Goal: Communication & Community: Share content

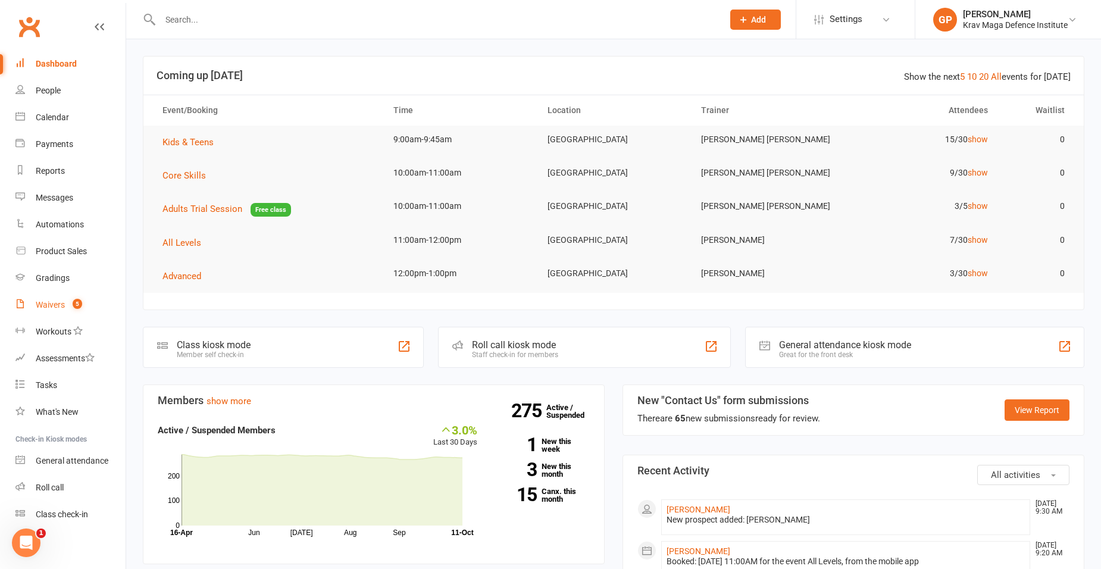
click at [54, 308] on link "Waivers 5" at bounding box center [70, 305] width 110 height 27
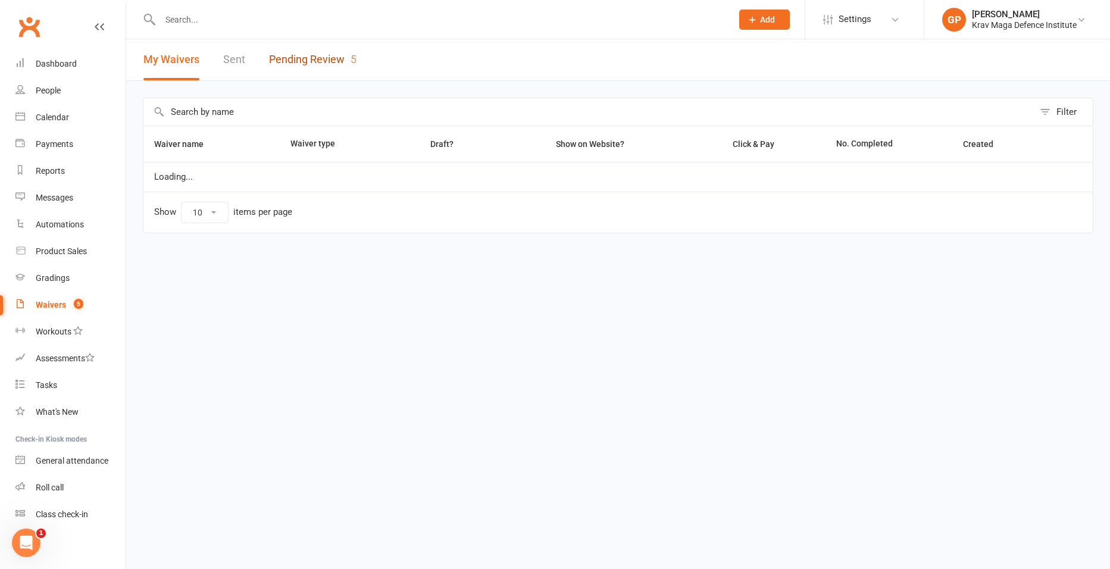
click at [321, 52] on link "Pending Review 5" at bounding box center [312, 59] width 87 height 41
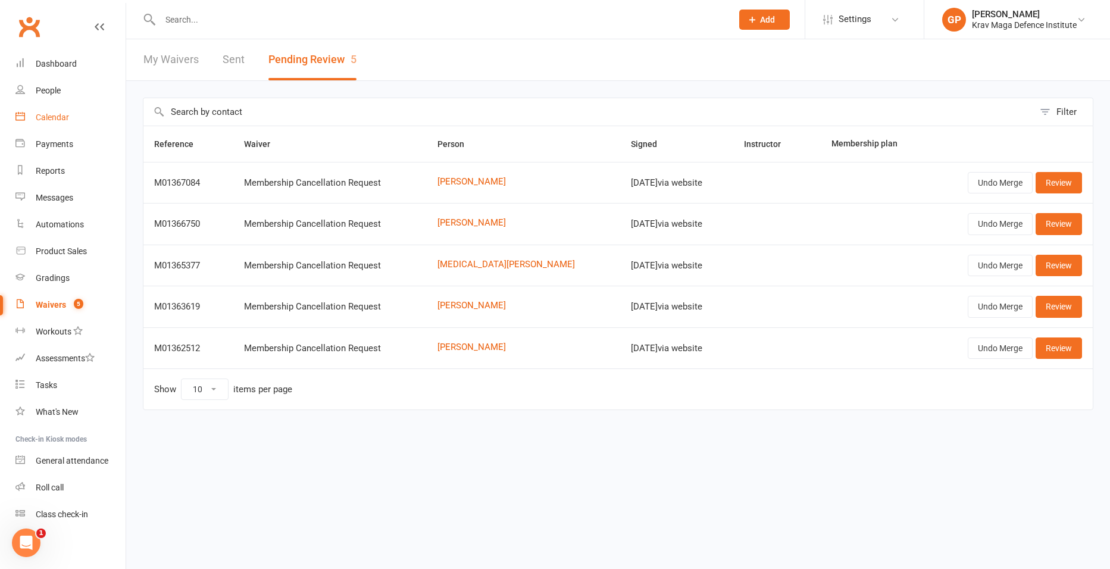
click at [57, 124] on link "Calendar" at bounding box center [70, 117] width 110 height 27
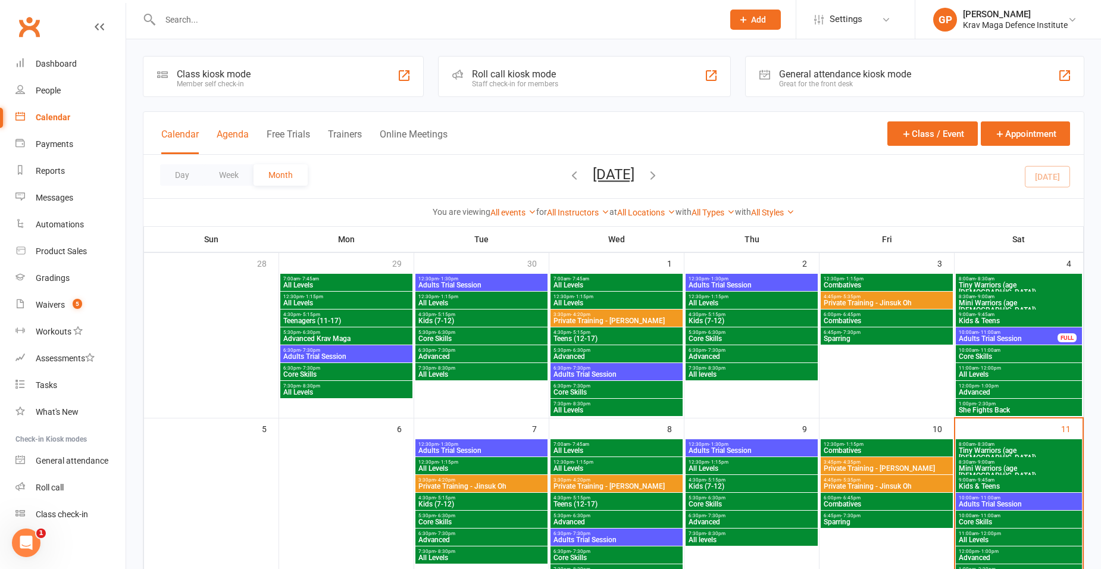
click at [245, 133] on button "Agenda" at bounding box center [233, 142] width 32 height 26
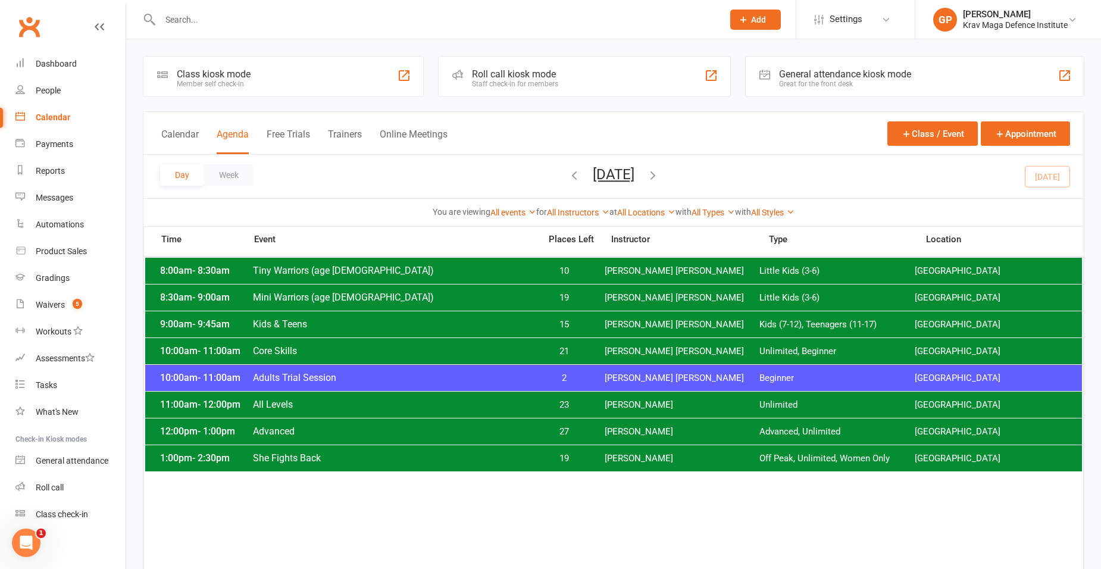
click at [284, 353] on span "Core Skills" at bounding box center [392, 350] width 281 height 11
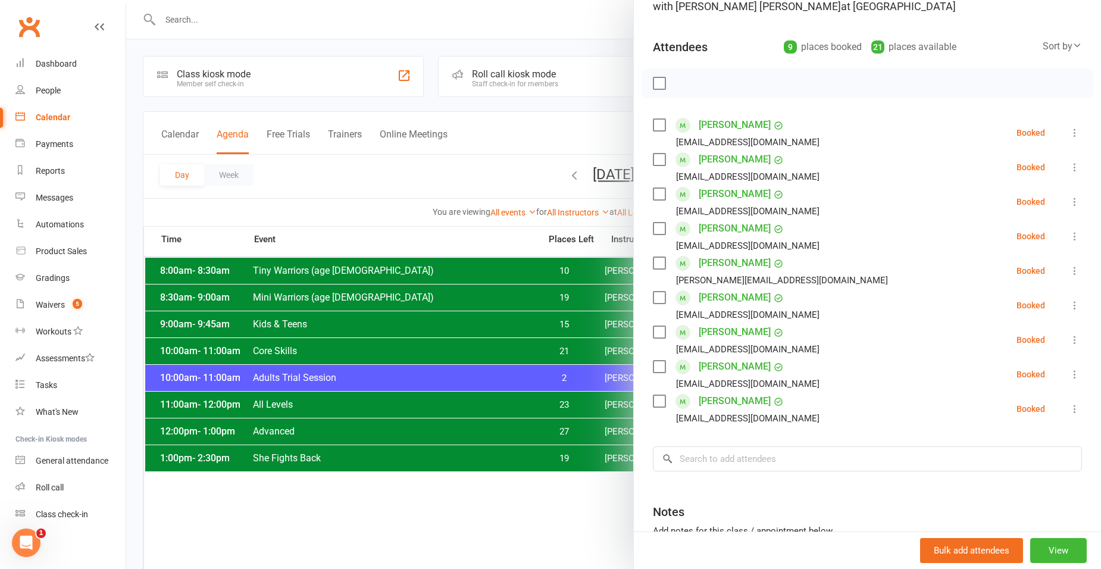
scroll to position [95, 0]
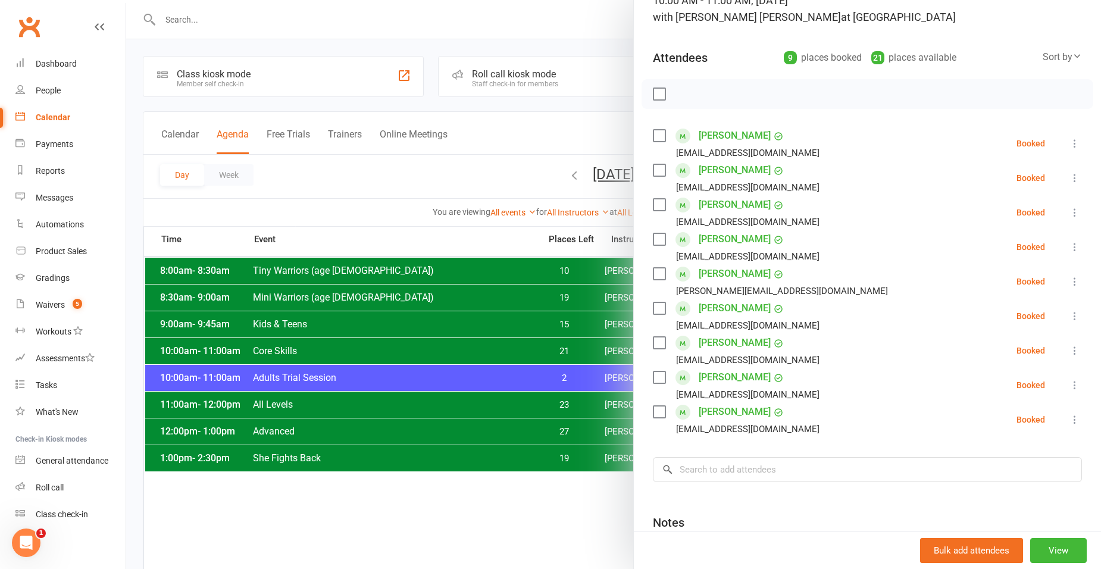
click at [361, 179] on div at bounding box center [613, 284] width 975 height 569
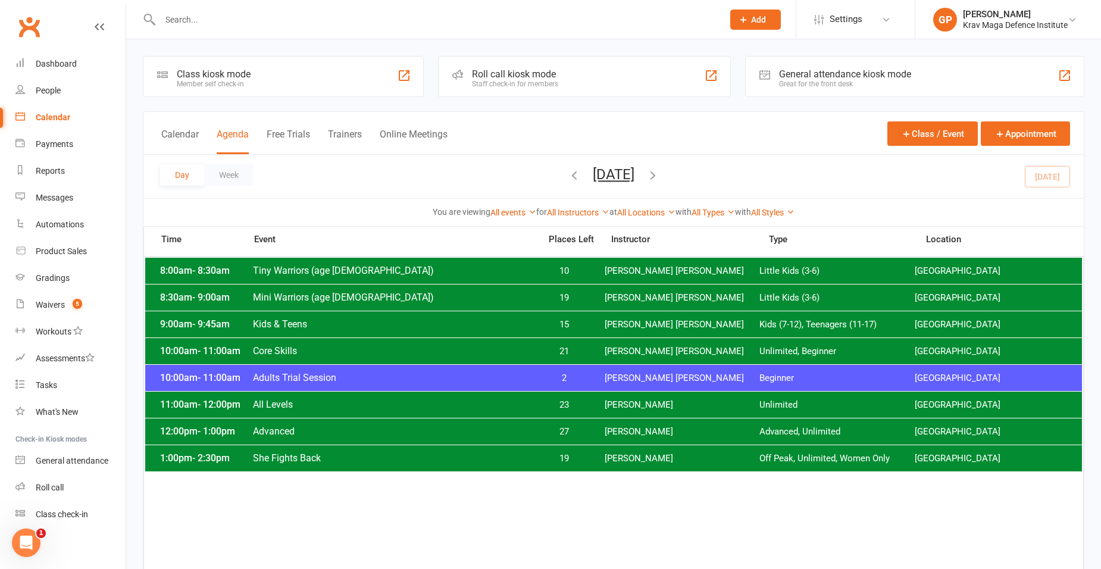
click at [220, 21] on input "text" at bounding box center [435, 19] width 558 height 17
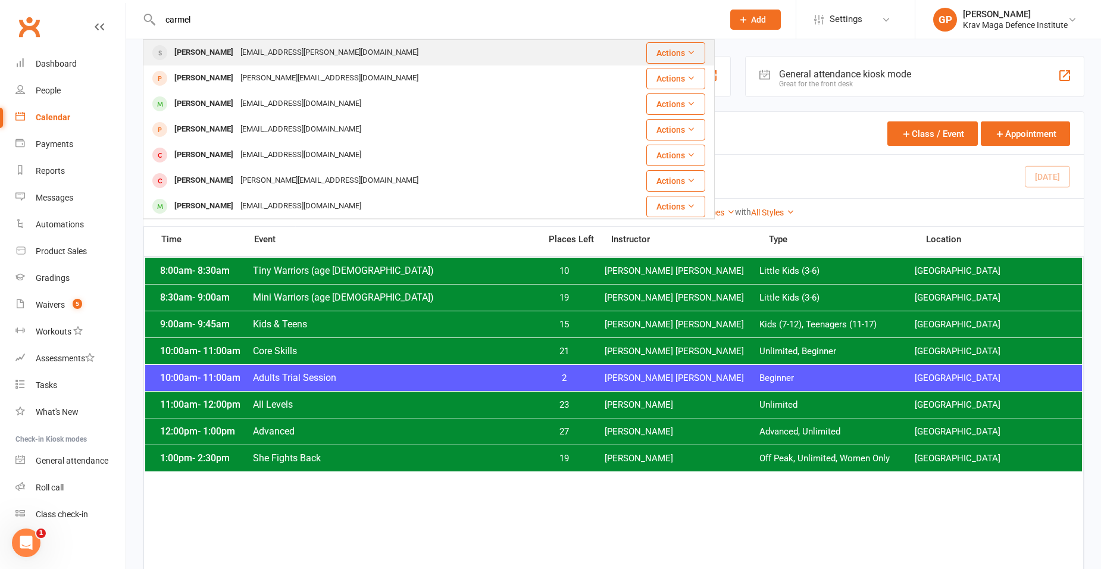
type input "carmel"
click at [283, 46] on div "Elad.shultz@gmail.com" at bounding box center [329, 52] width 185 height 17
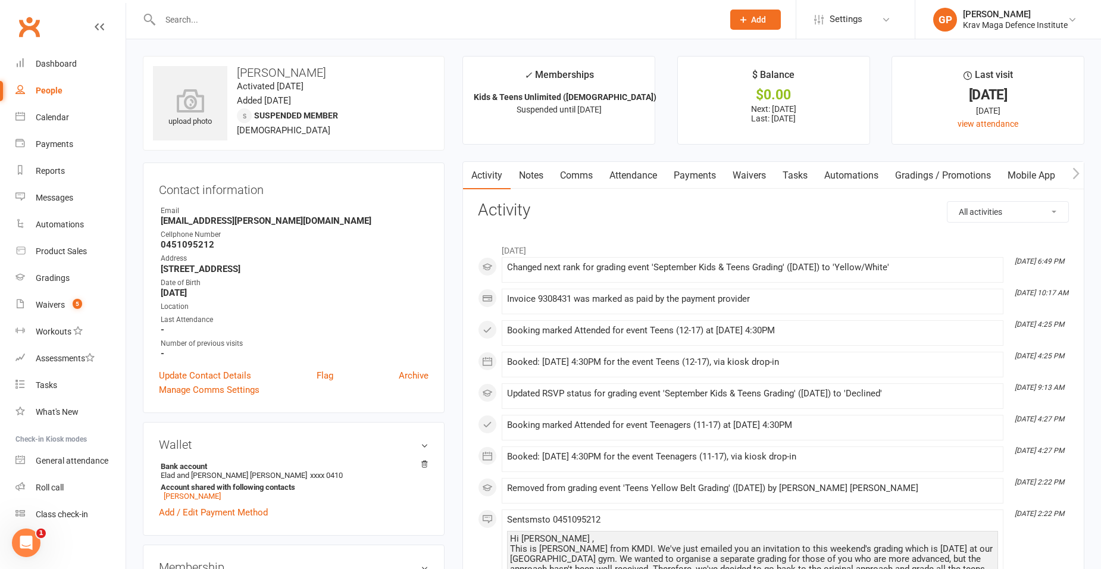
click at [710, 167] on link "Payments" at bounding box center [694, 175] width 59 height 27
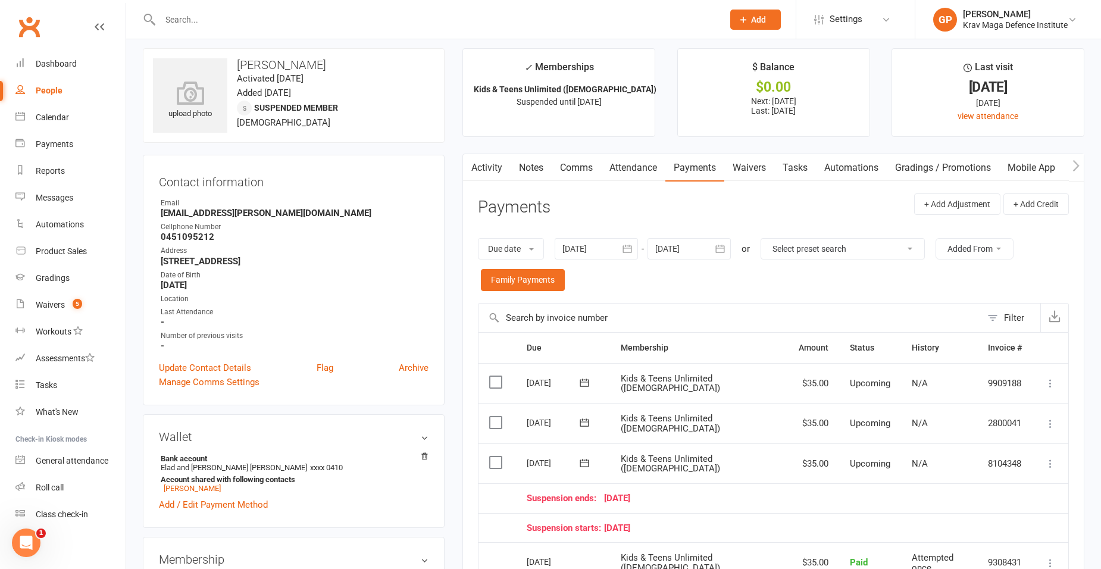
scroll to position [59, 0]
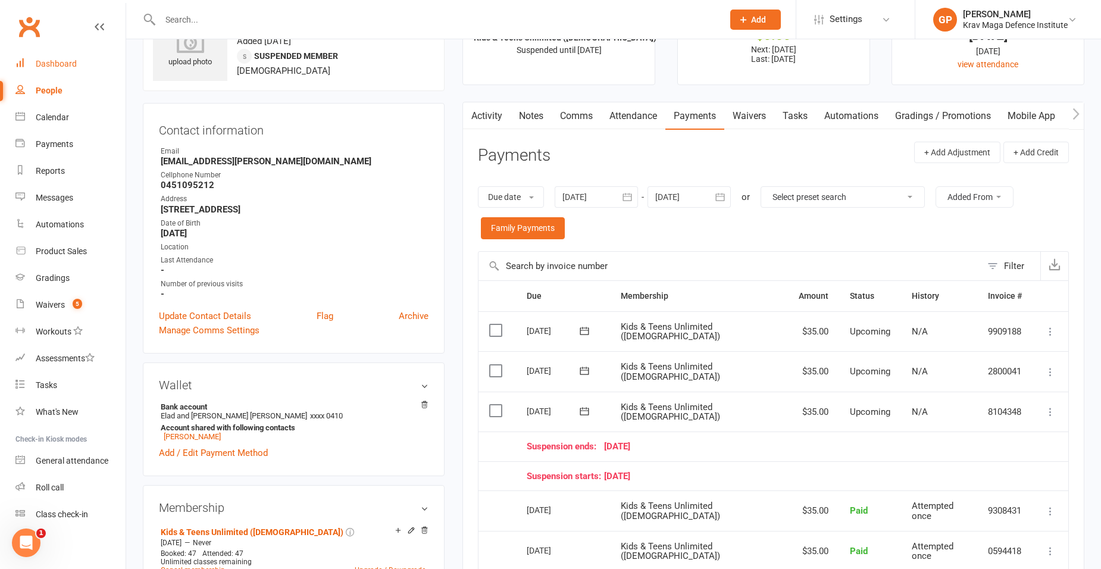
click at [80, 70] on link "Dashboard" at bounding box center [70, 64] width 110 height 27
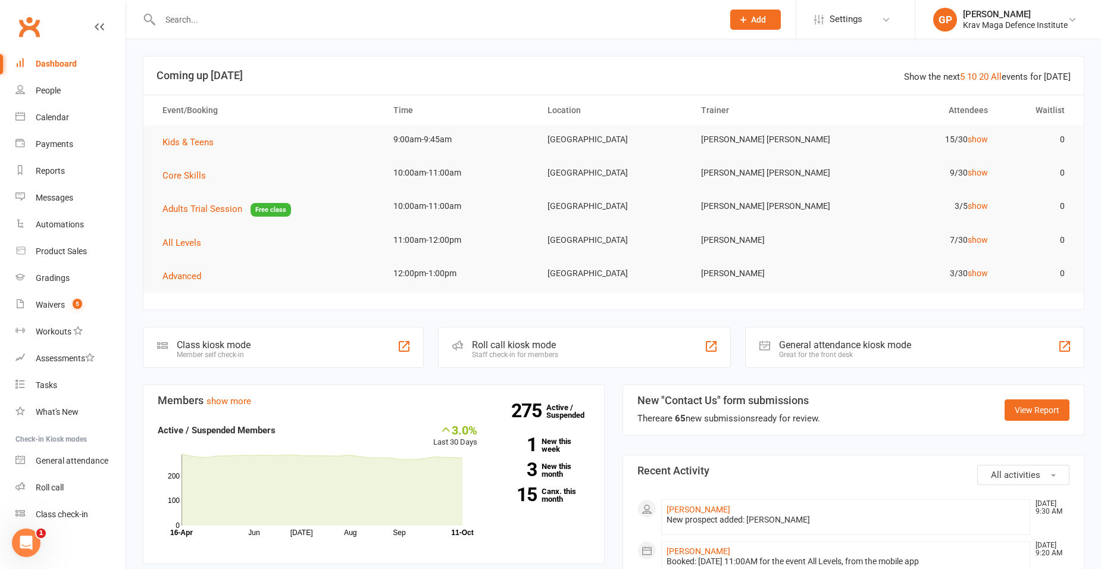
click at [1045, 427] on section "New "Contact Us" form submissions There are 65 new submissions ready for review…" at bounding box center [853, 409] width 462 height 51
click at [1039, 408] on link "View Report" at bounding box center [1036, 409] width 65 height 21
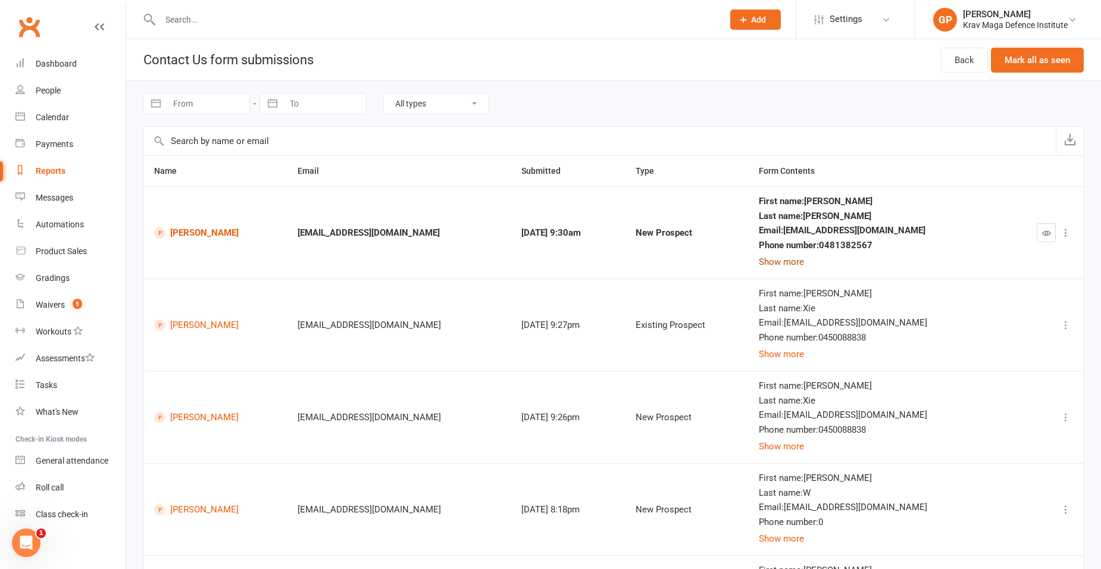
click at [804, 259] on button "Show more" at bounding box center [781, 262] width 45 height 14
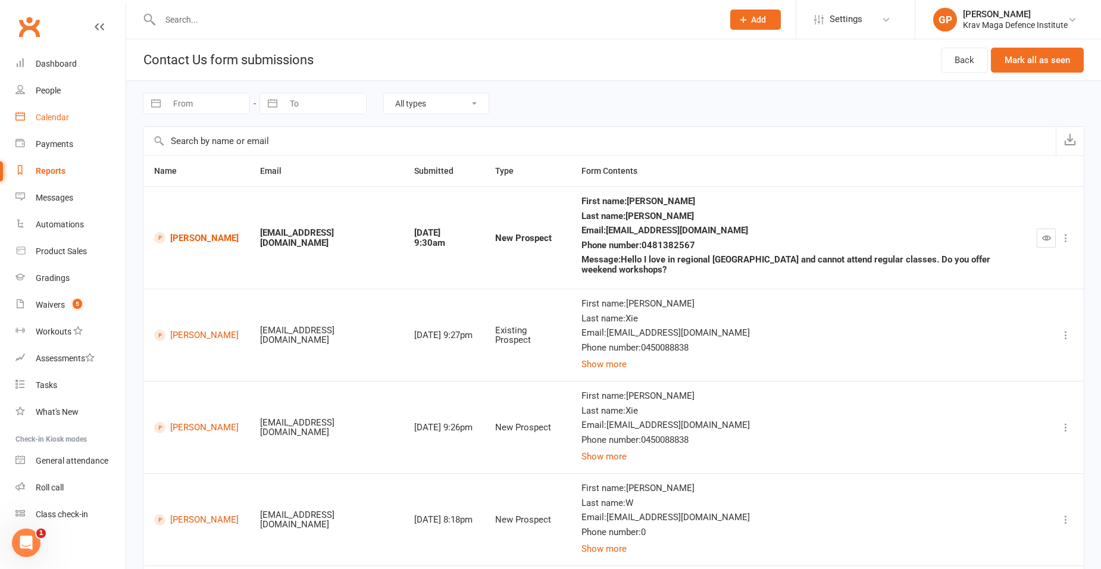
click at [49, 115] on div "Calendar" at bounding box center [52, 117] width 33 height 10
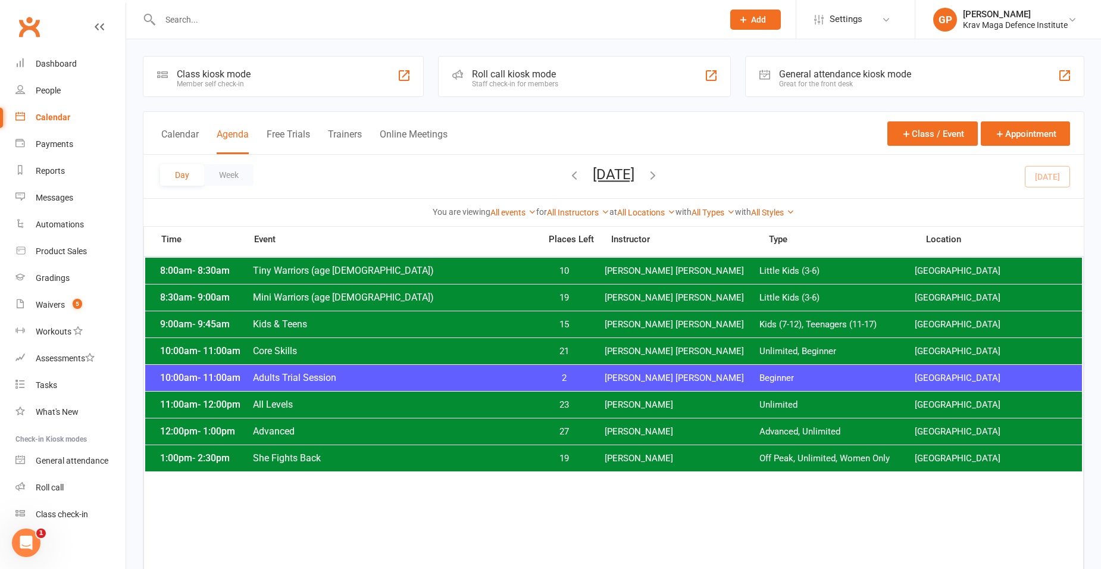
click at [286, 351] on span "Core Skills" at bounding box center [392, 350] width 281 height 11
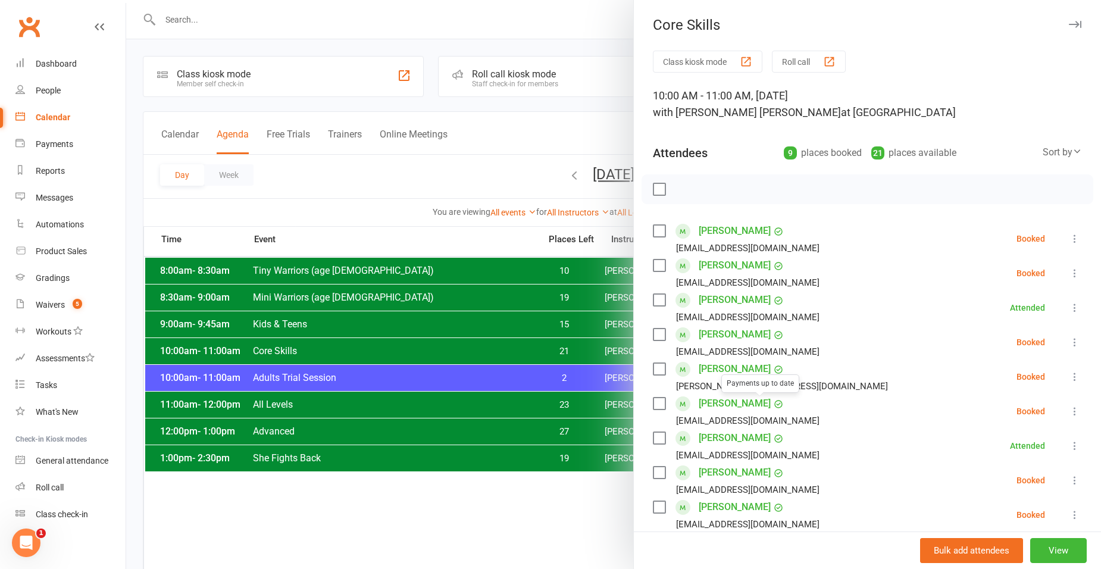
scroll to position [178, 0]
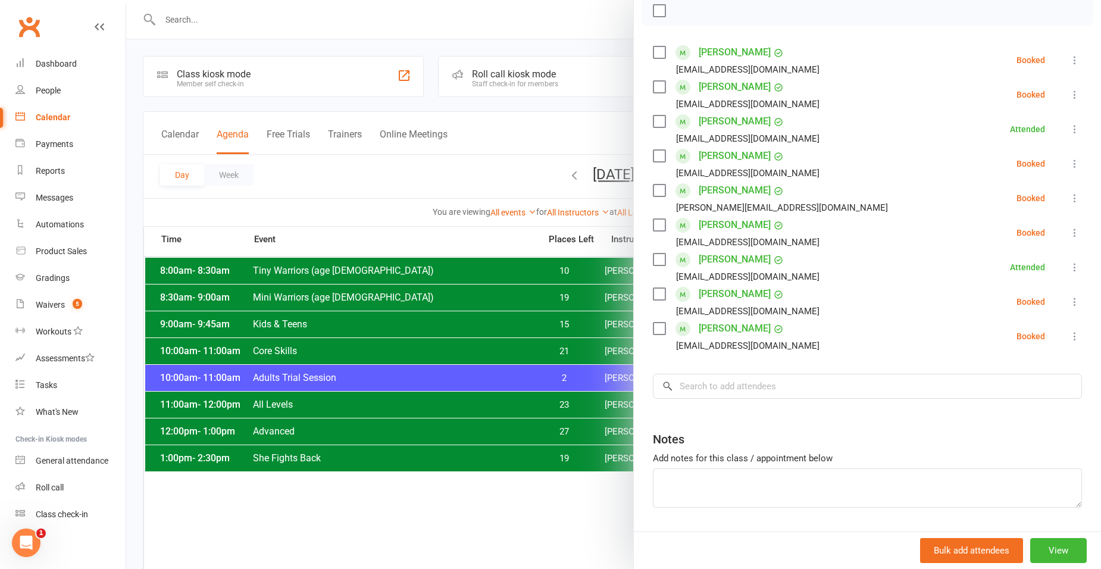
click at [316, 392] on div at bounding box center [613, 284] width 975 height 569
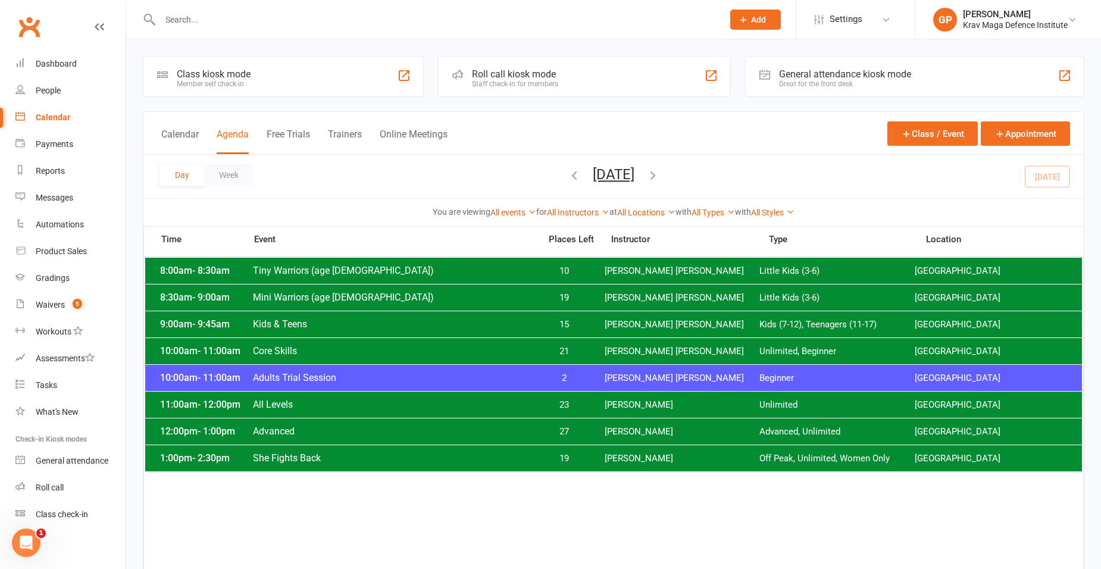
click at [322, 402] on span "All Levels" at bounding box center [392, 404] width 281 height 11
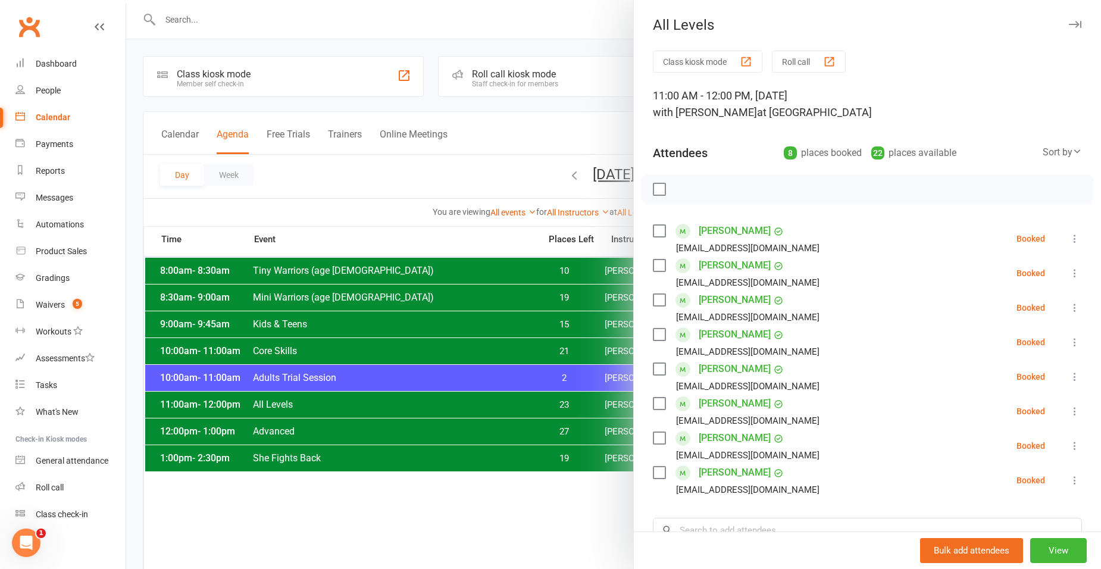
drag, startPoint x: 444, startPoint y: 376, endPoint x: 376, endPoint y: 389, distance: 69.7
click at [444, 376] on div at bounding box center [613, 284] width 975 height 569
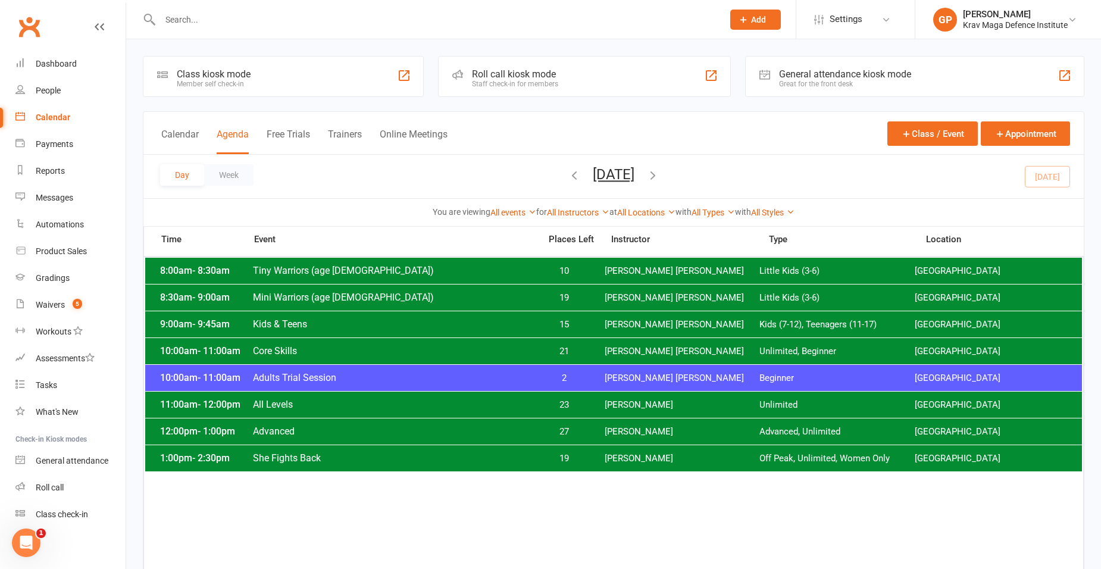
click at [337, 350] on span "Core Skills" at bounding box center [392, 350] width 281 height 11
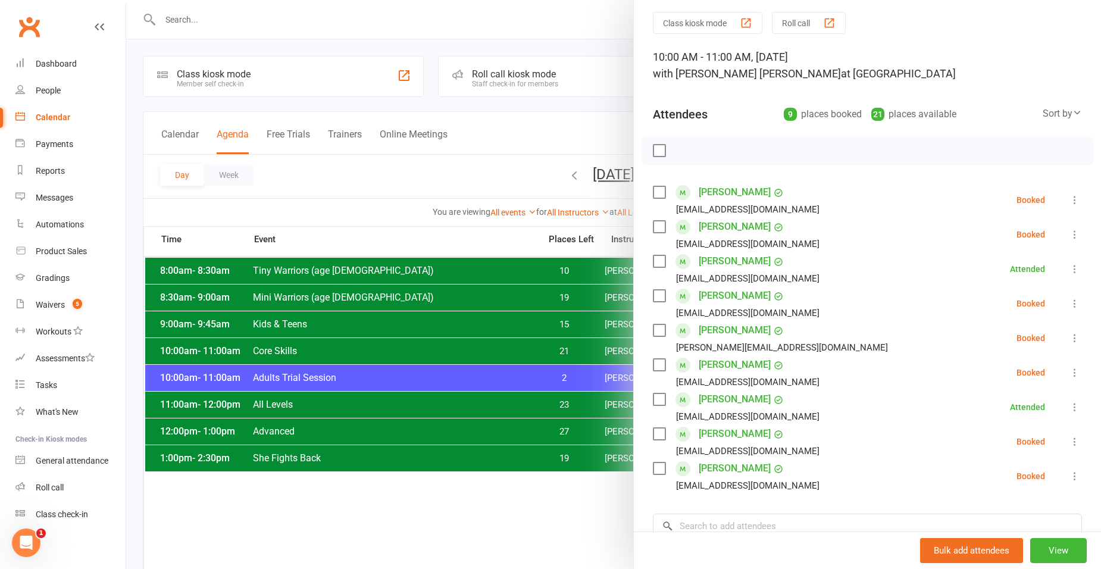
scroll to position [59, 0]
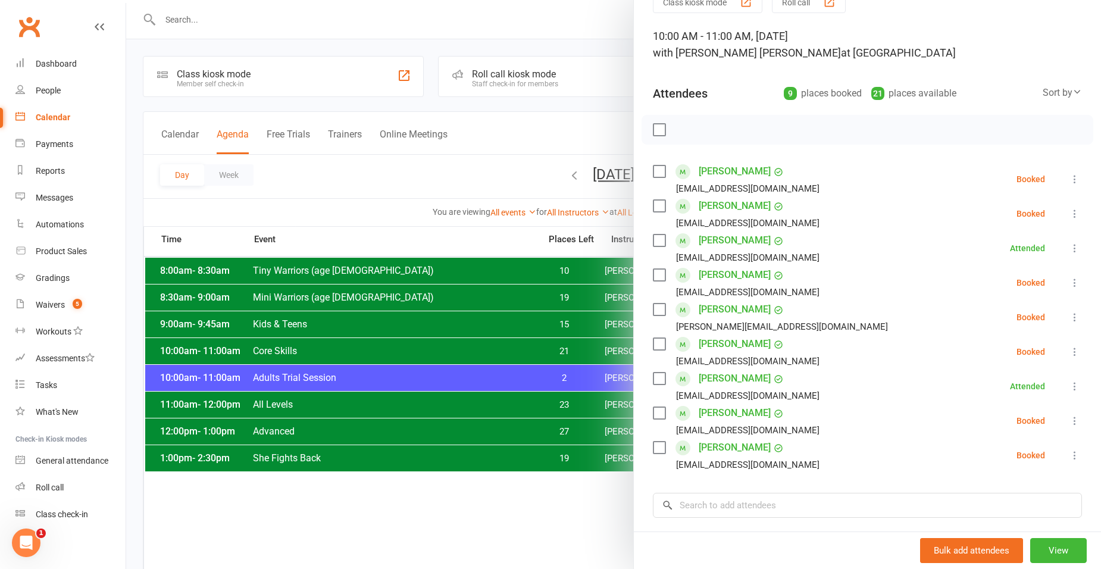
click at [319, 346] on div at bounding box center [613, 284] width 975 height 569
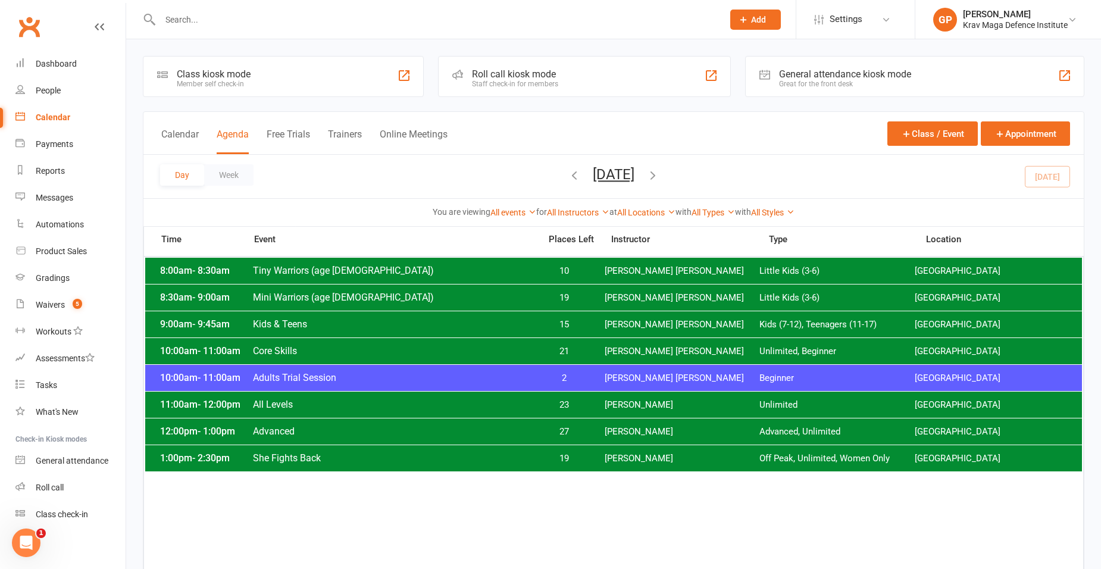
click at [474, 378] on span "Adults Trial Session" at bounding box center [392, 377] width 281 height 11
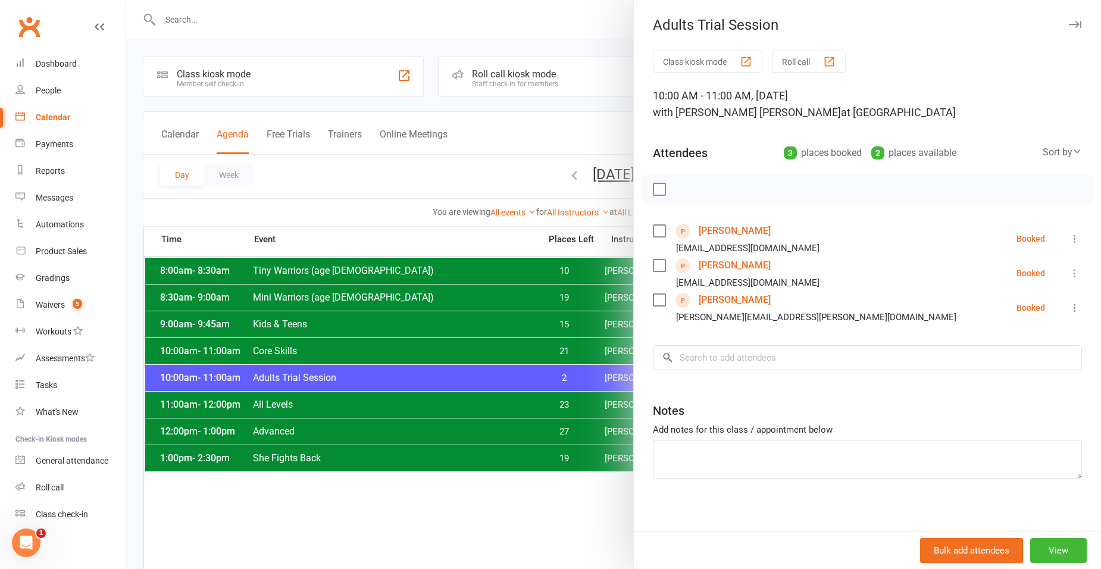
click at [309, 190] on div at bounding box center [613, 284] width 975 height 569
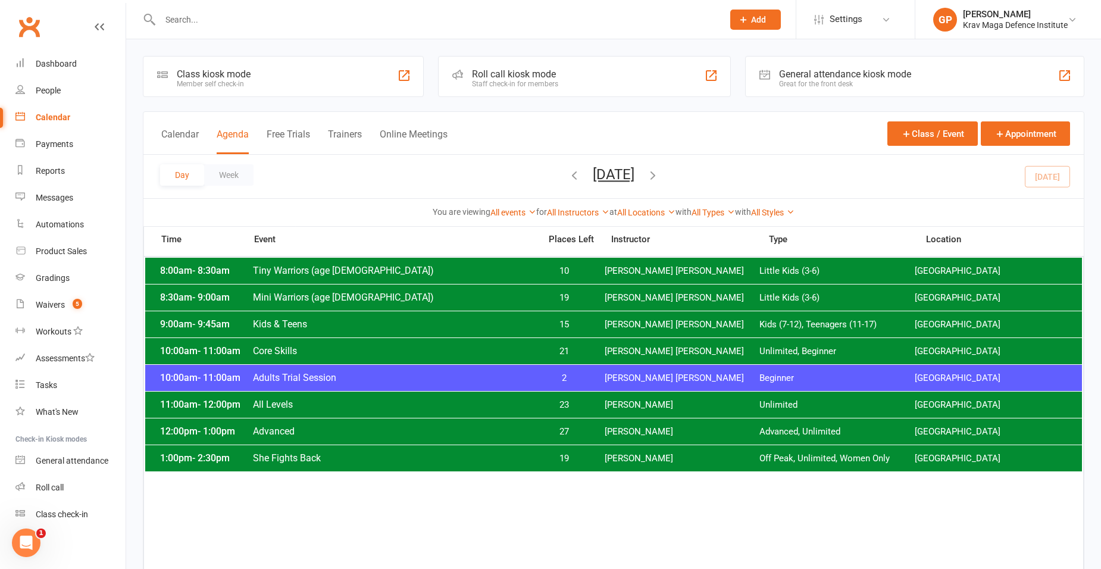
click at [675, 388] on div "10:00am - 11:00am Adults Trial Session 2 Ben Edward Beginner Surry Hills Gym" at bounding box center [613, 378] width 936 height 26
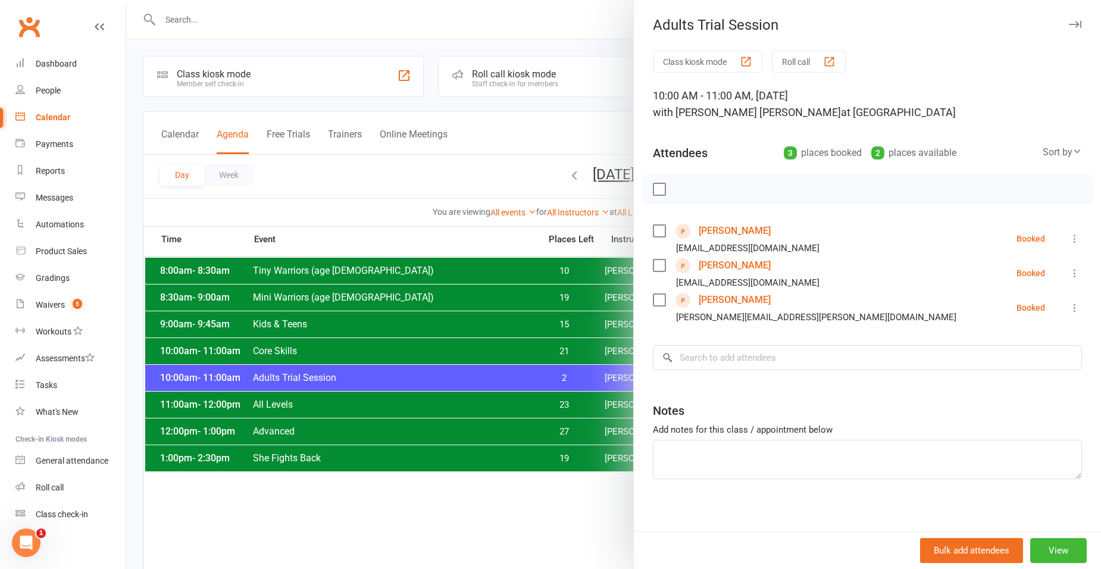
click at [543, 298] on div at bounding box center [613, 284] width 975 height 569
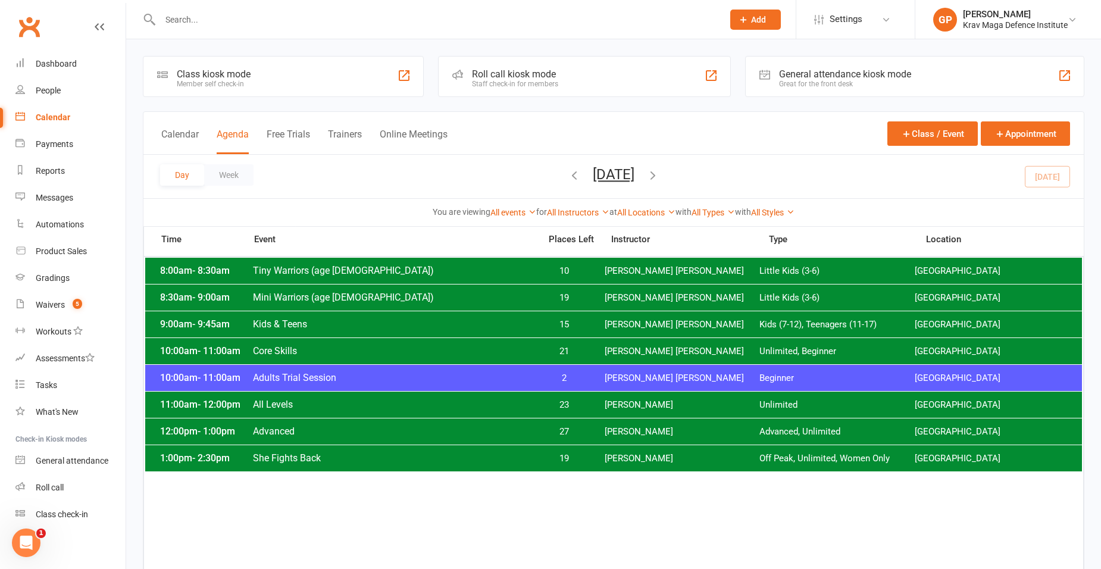
click at [313, 347] on span "Core Skills" at bounding box center [392, 350] width 281 height 11
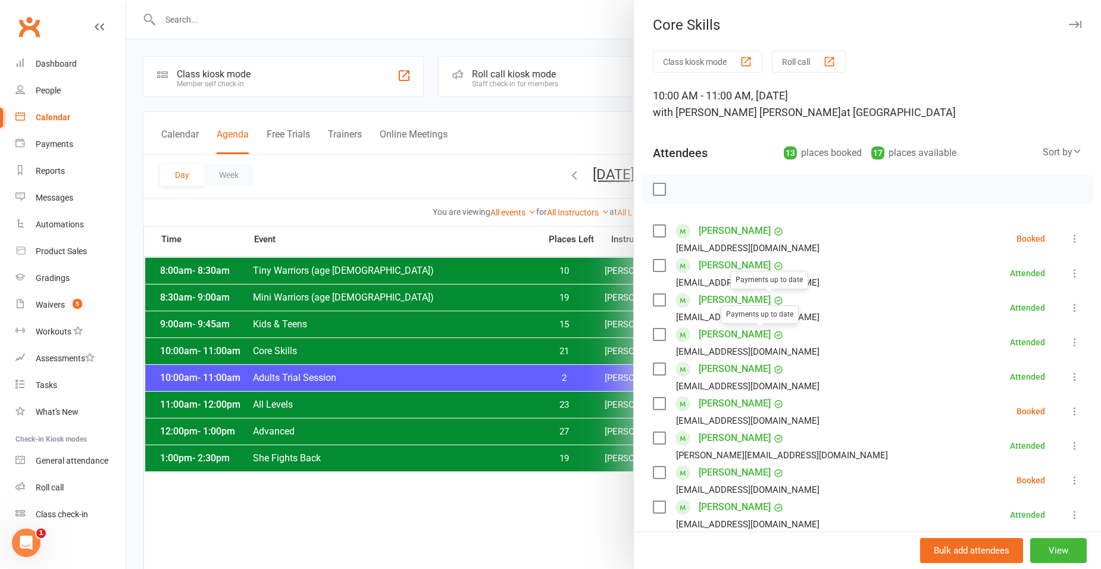
scroll to position [178, 0]
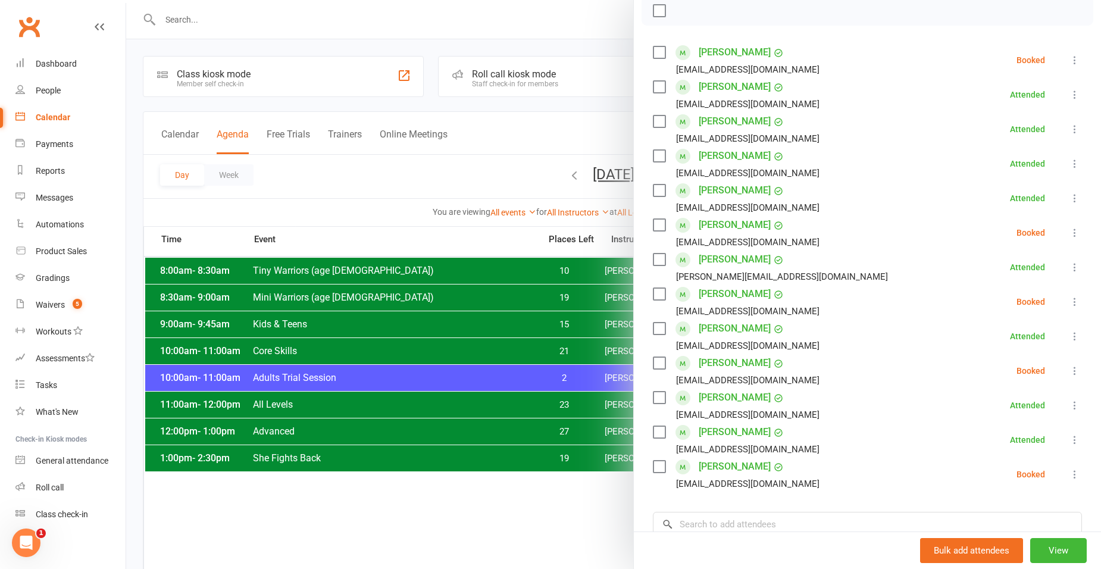
click at [1069, 369] on icon at bounding box center [1075, 371] width 12 height 12
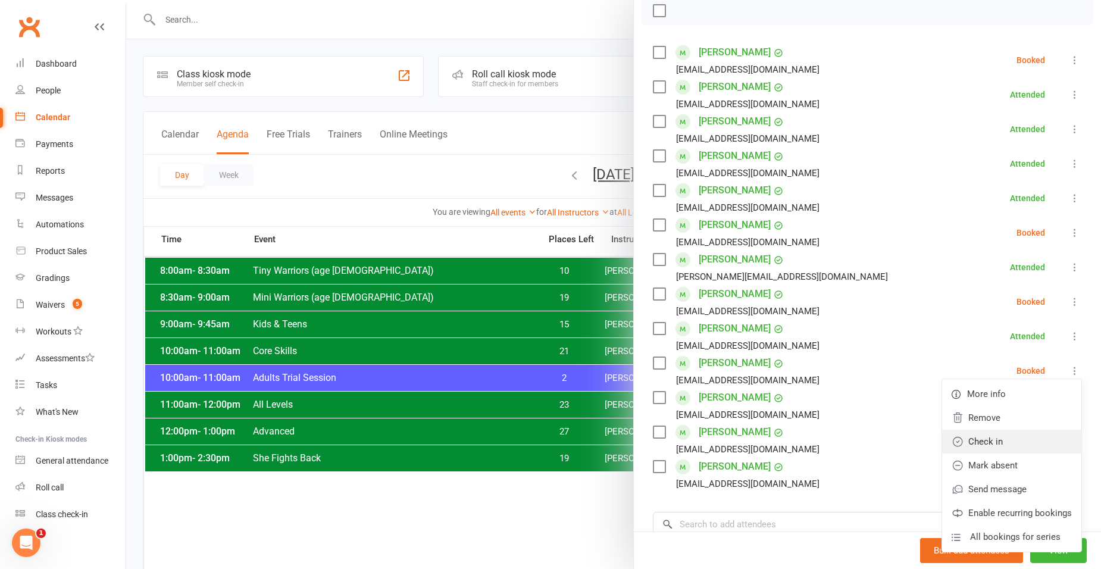
click at [1001, 438] on link "Check in" at bounding box center [1011, 442] width 139 height 24
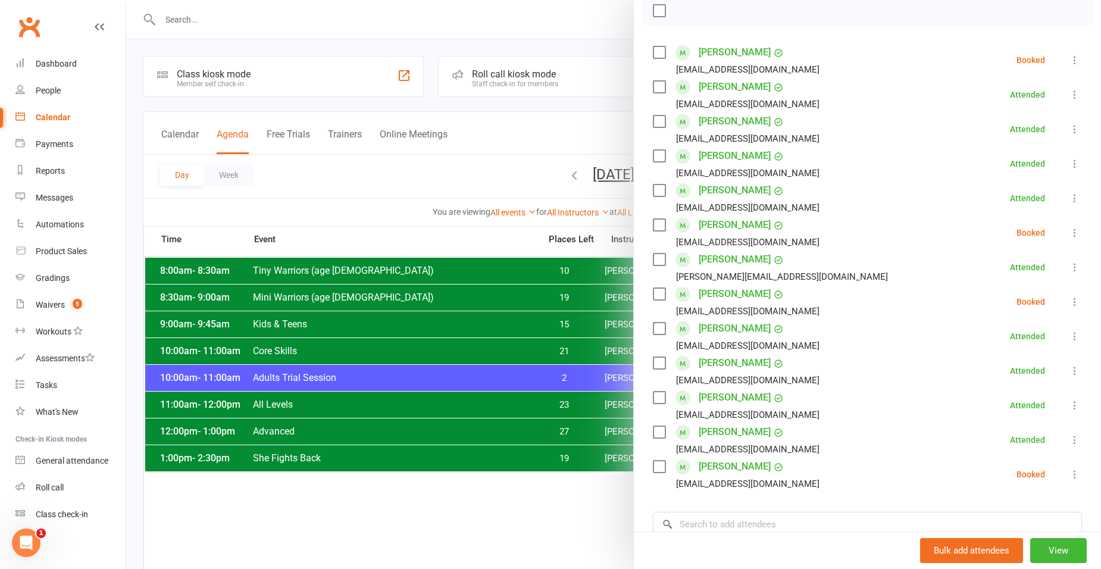
click at [1069, 472] on icon at bounding box center [1075, 474] width 12 height 12
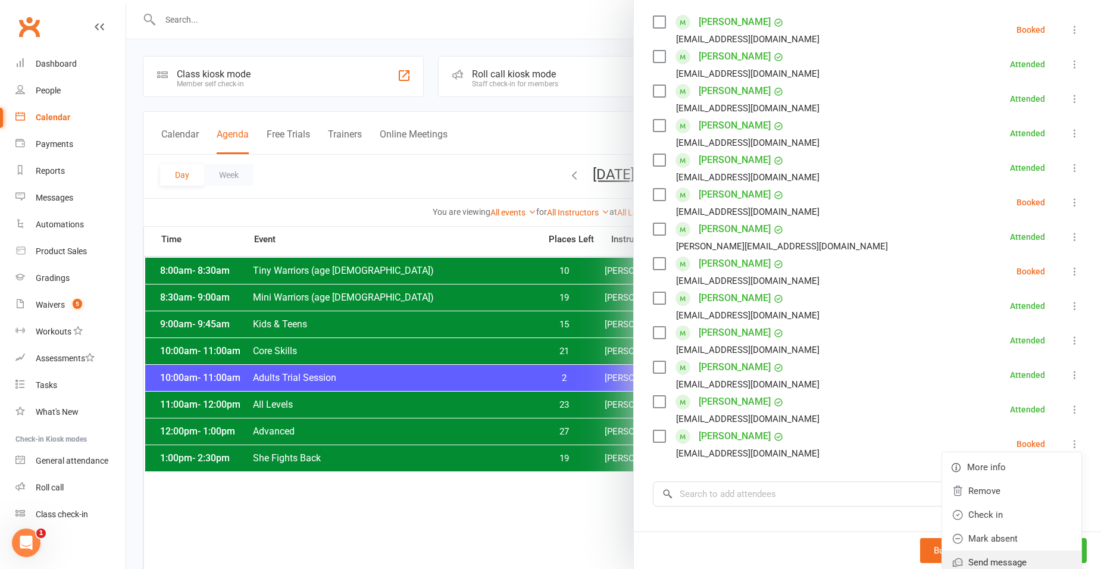
scroll to position [238, 0]
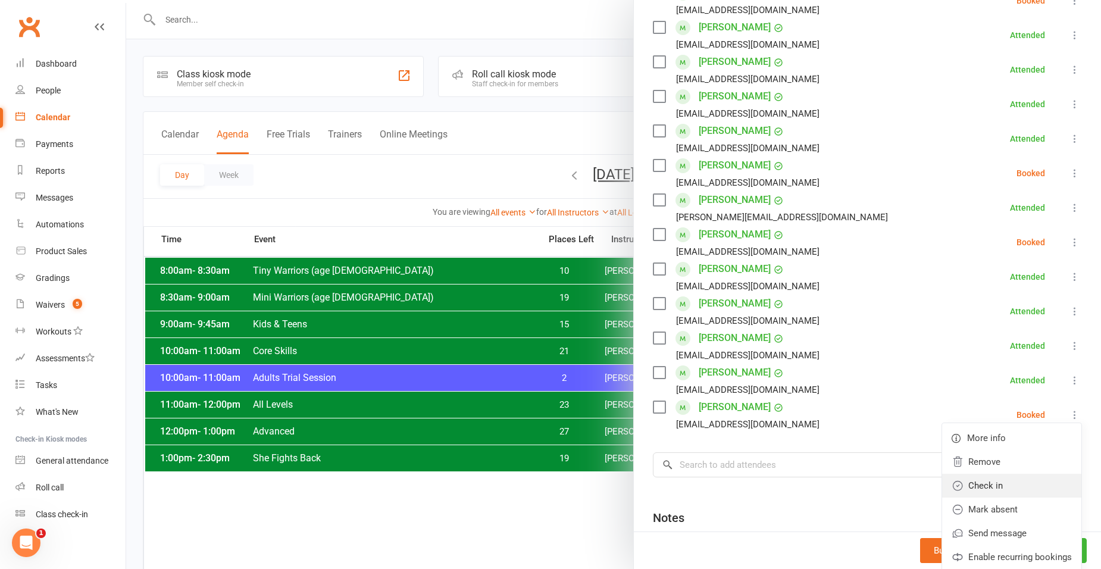
click at [990, 494] on link "Check in" at bounding box center [1011, 486] width 139 height 24
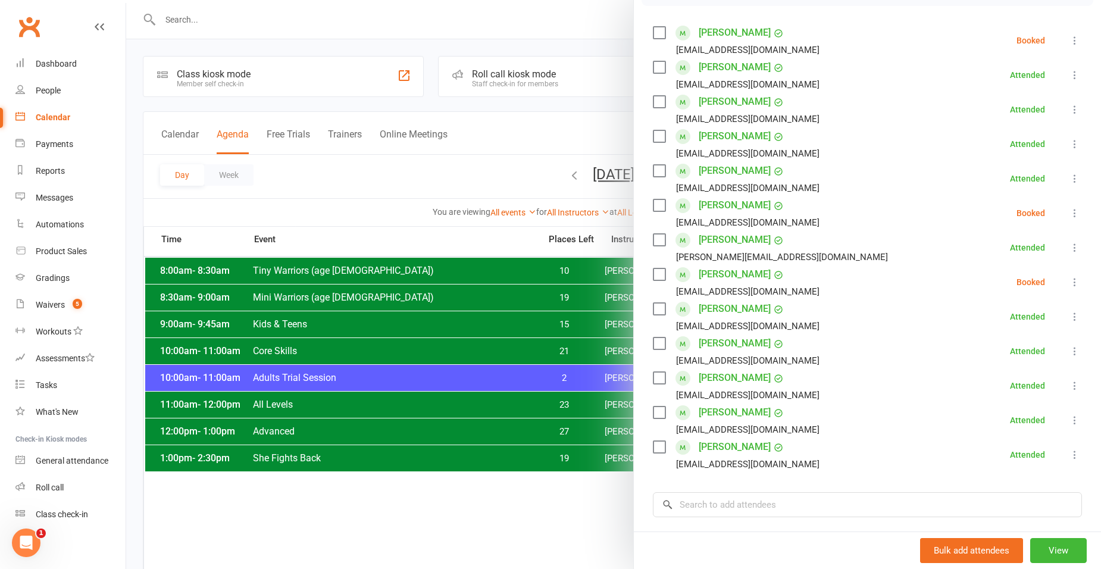
scroll to position [178, 0]
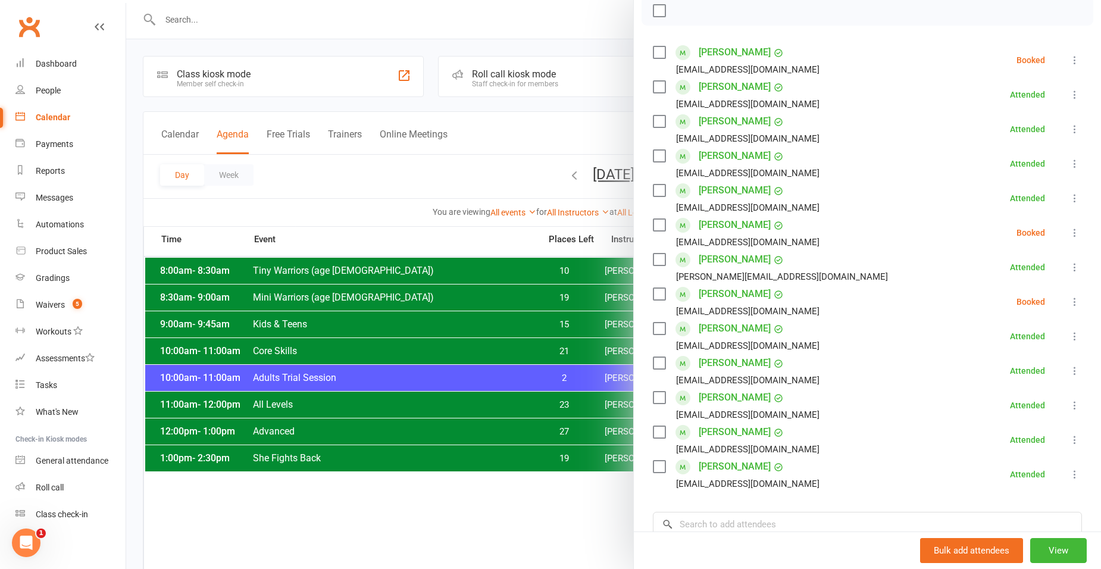
click at [1069, 301] on icon at bounding box center [1075, 302] width 12 height 12
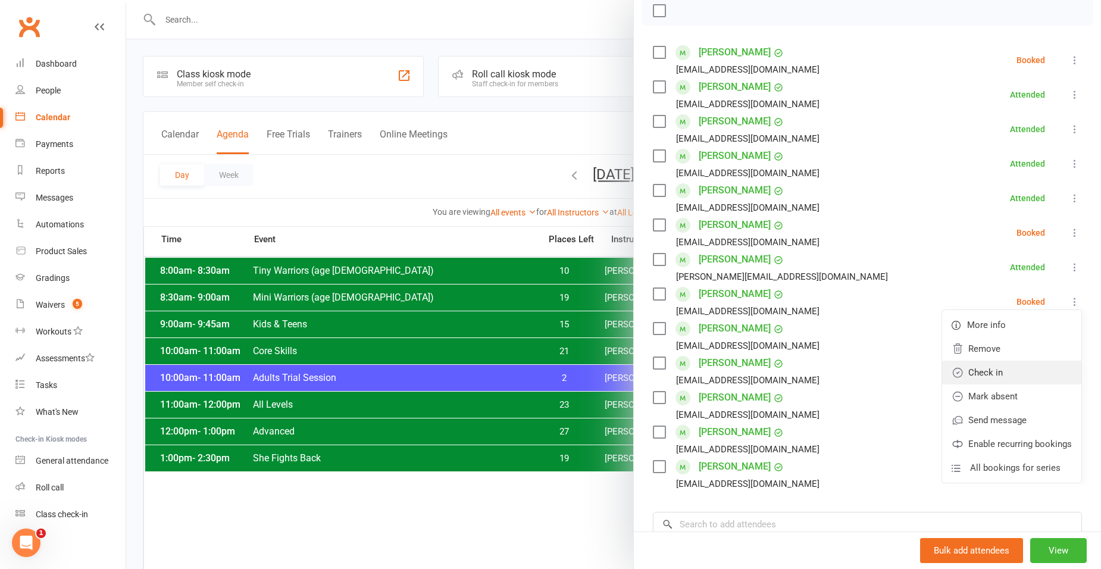
click at [1024, 371] on link "Check in" at bounding box center [1011, 373] width 139 height 24
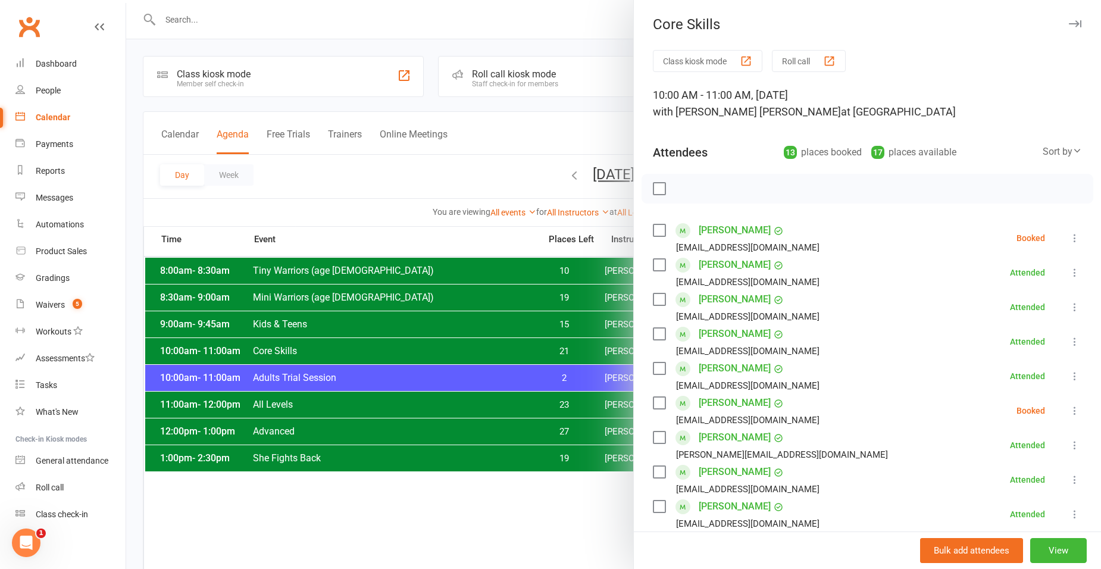
scroll to position [0, 0]
click at [385, 186] on div at bounding box center [613, 284] width 975 height 569
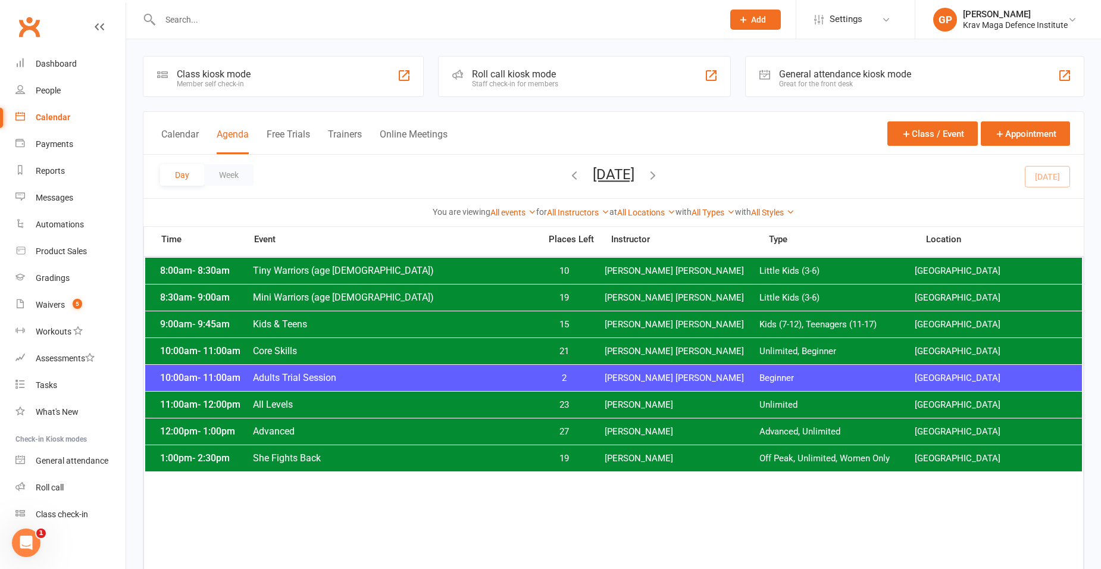
click at [365, 378] on span "Adults Trial Session" at bounding box center [392, 377] width 281 height 11
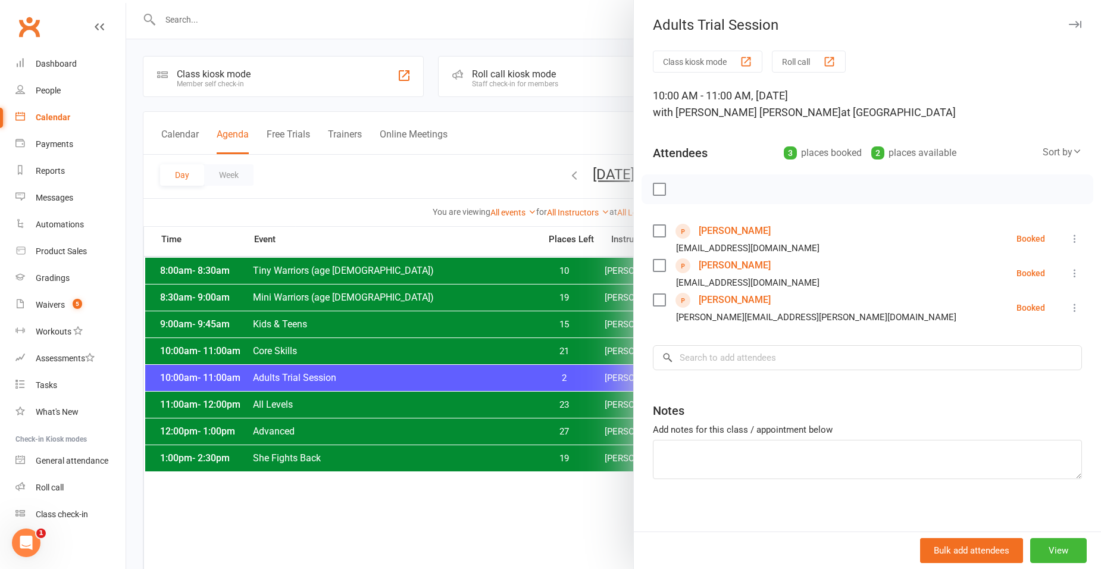
click at [1069, 237] on icon at bounding box center [1075, 239] width 12 height 12
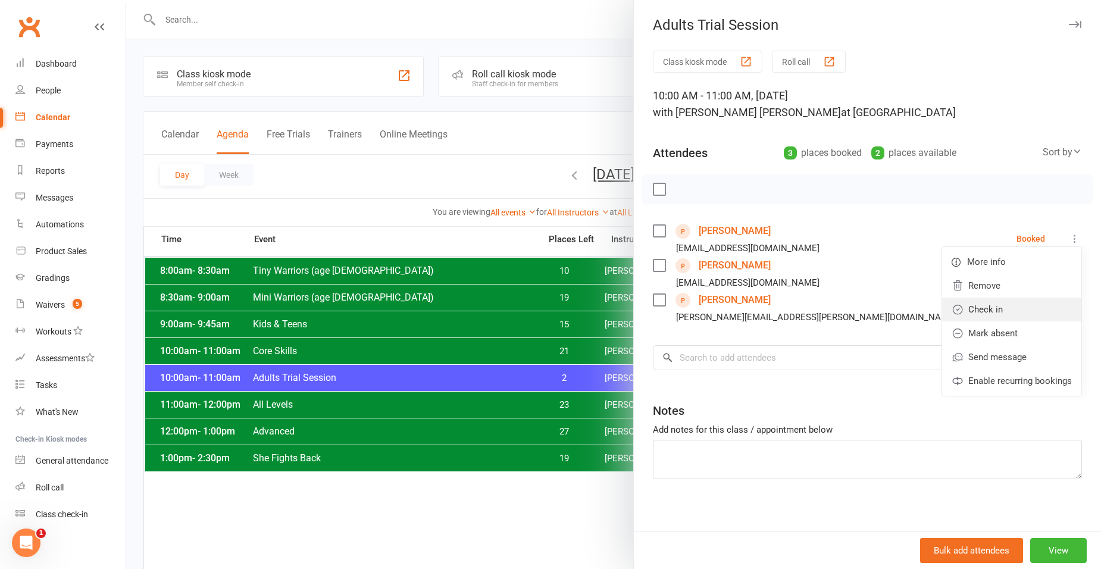
click at [1000, 303] on link "Check in" at bounding box center [1011, 309] width 139 height 24
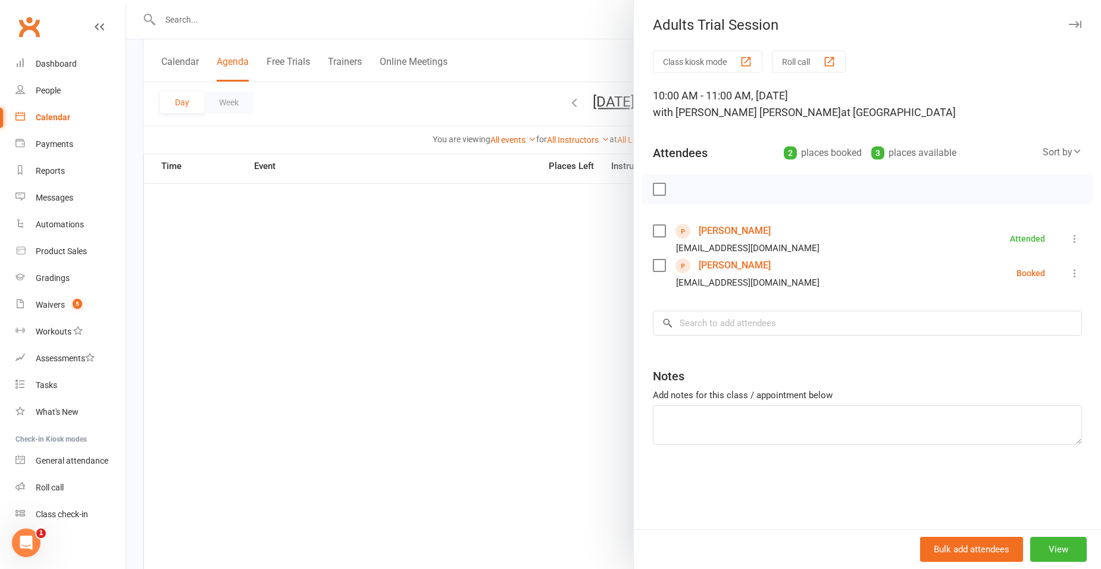
scroll to position [497, 0]
click at [70, 65] on div "Dashboard" at bounding box center [56, 64] width 41 height 10
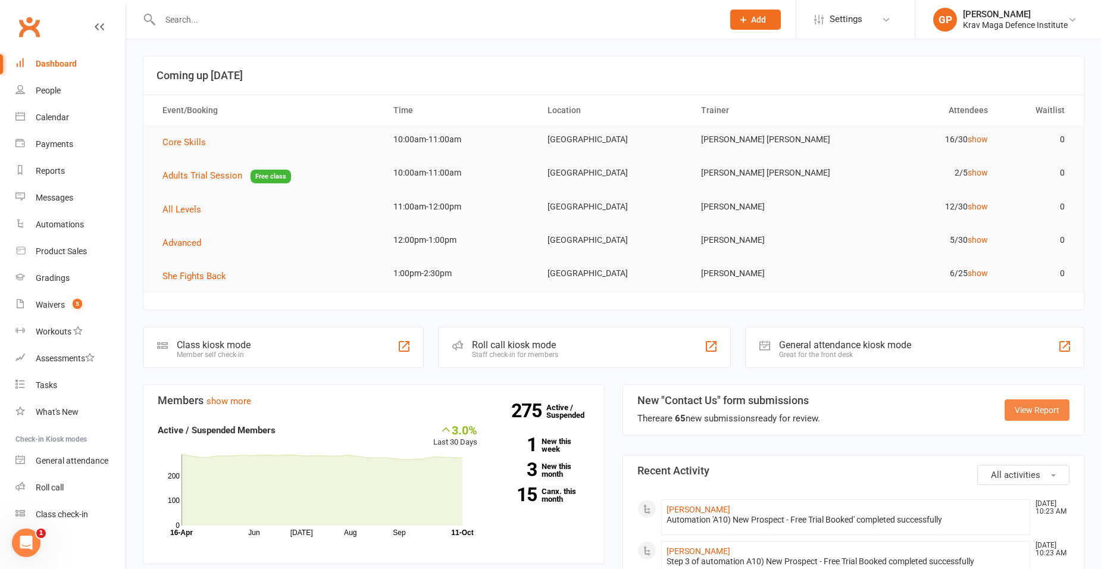
click at [1004, 405] on section "New "Contact Us" form submissions There are 65 new submissions ready for review…" at bounding box center [853, 409] width 462 height 51
click at [1023, 406] on link "View Report" at bounding box center [1036, 409] width 65 height 21
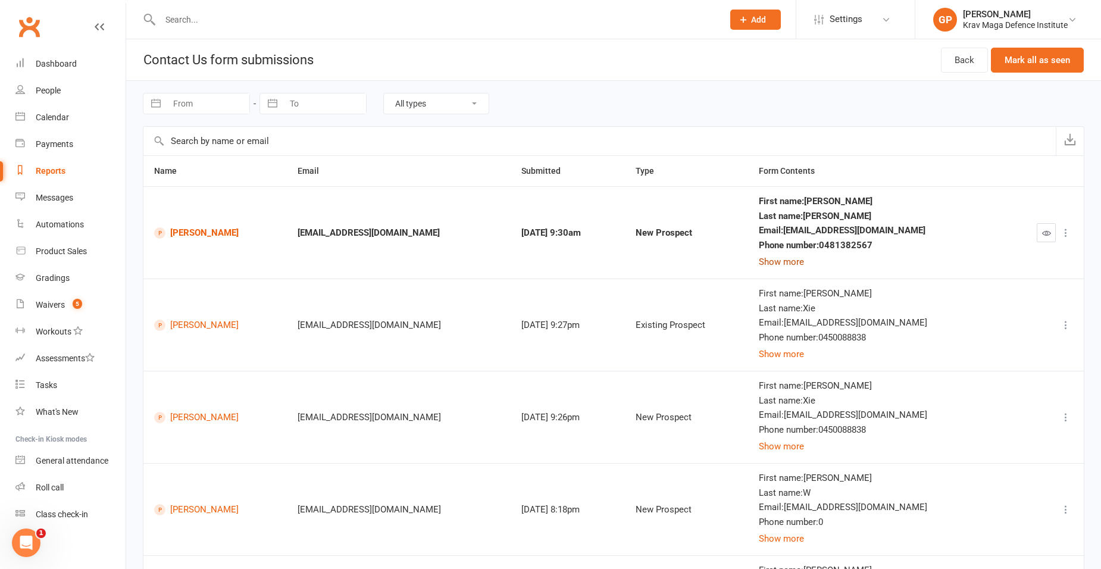
click at [804, 268] on button "Show more" at bounding box center [781, 262] width 45 height 14
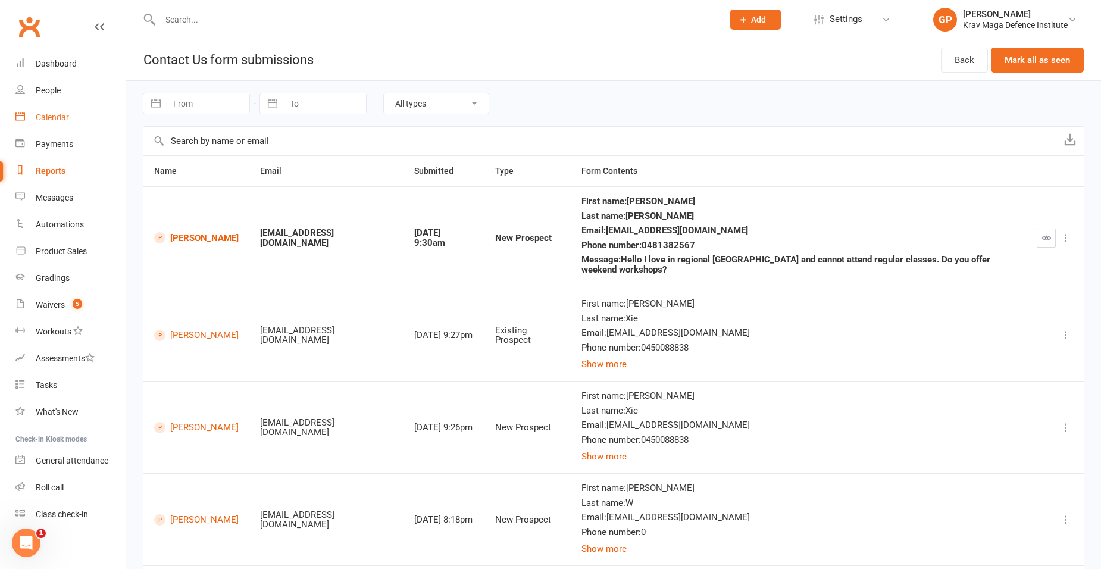
click at [66, 124] on link "Calendar" at bounding box center [70, 117] width 110 height 27
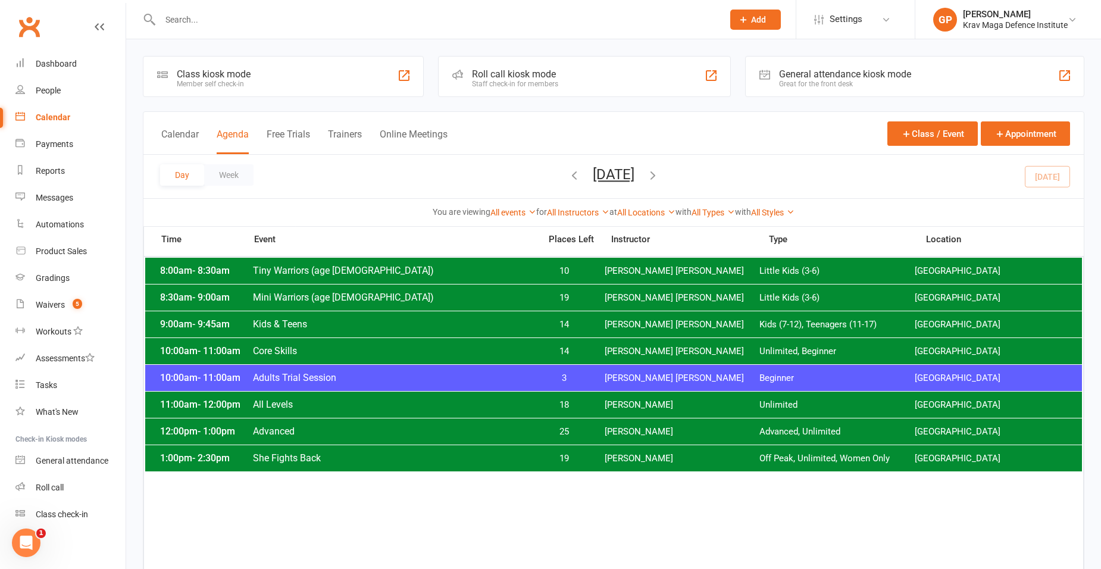
click at [165, 7] on div at bounding box center [429, 19] width 572 height 39
click at [203, 32] on div at bounding box center [429, 19] width 572 height 39
click at [64, 150] on link "Payments" at bounding box center [70, 144] width 110 height 27
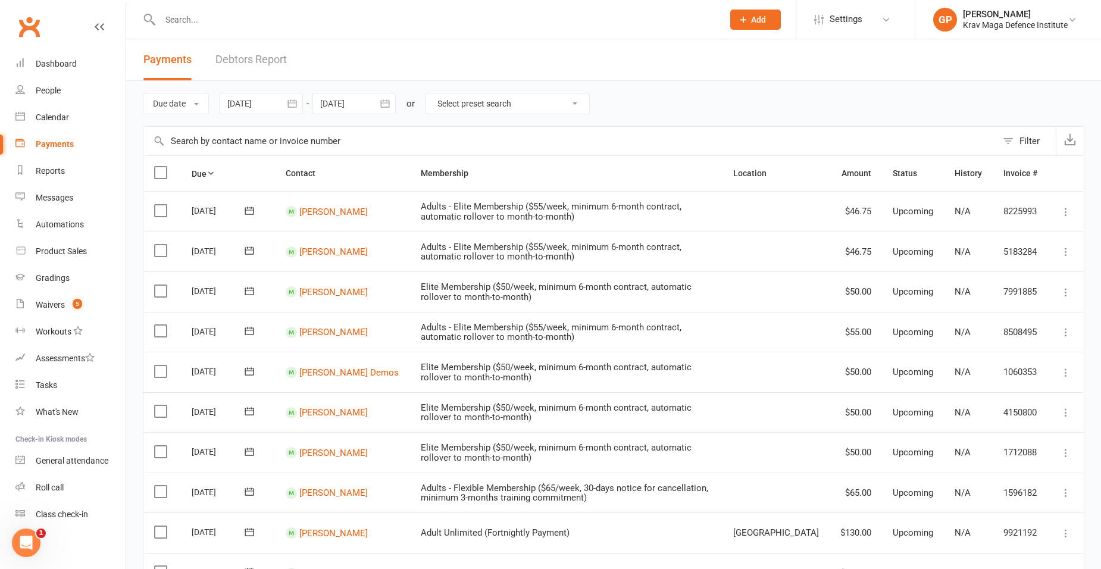
click at [238, 58] on link "Debtors Report" at bounding box center [250, 59] width 71 height 41
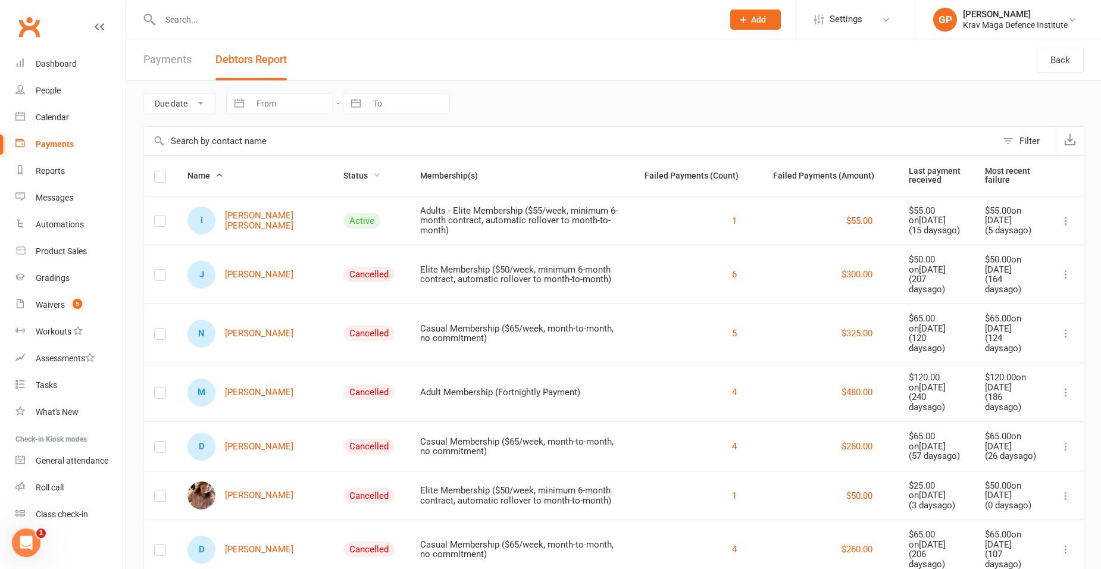
click at [344, 175] on span "Status" at bounding box center [361, 176] width 37 height 10
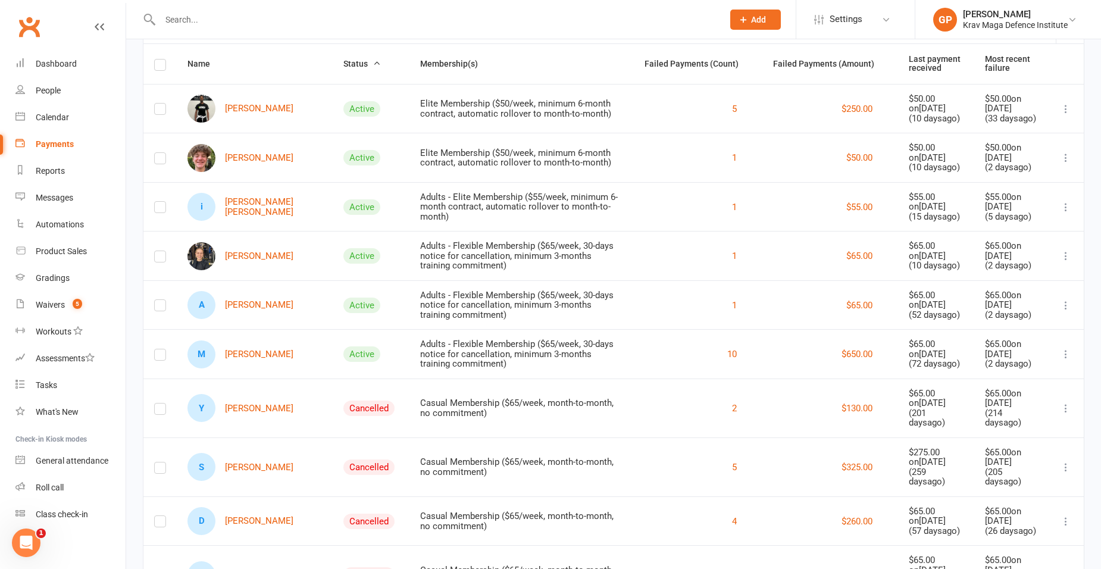
scroll to position [119, 0]
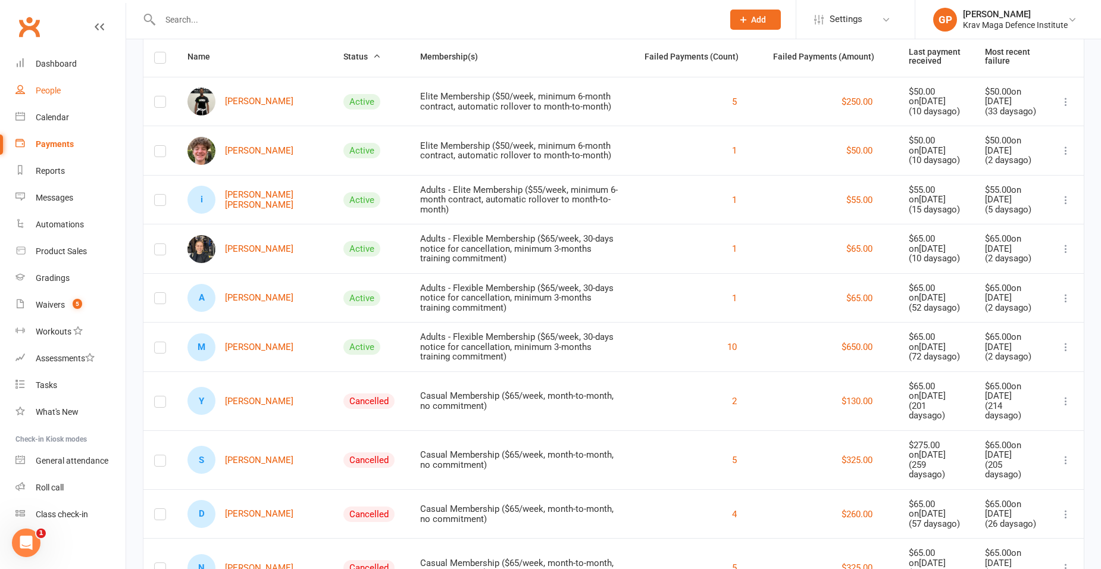
click at [40, 101] on link "People" at bounding box center [70, 90] width 110 height 27
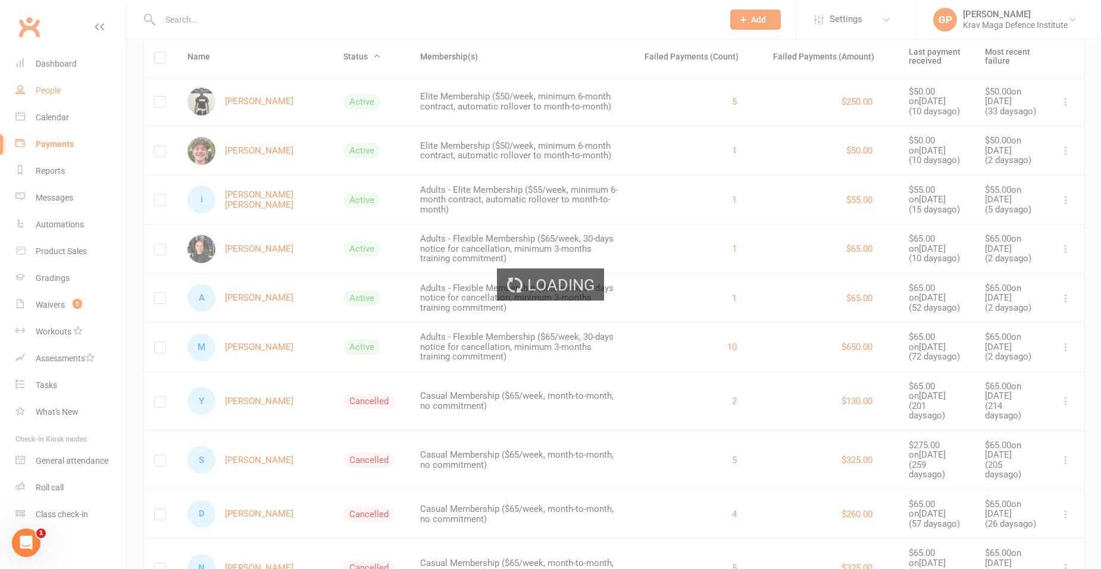
select select "100"
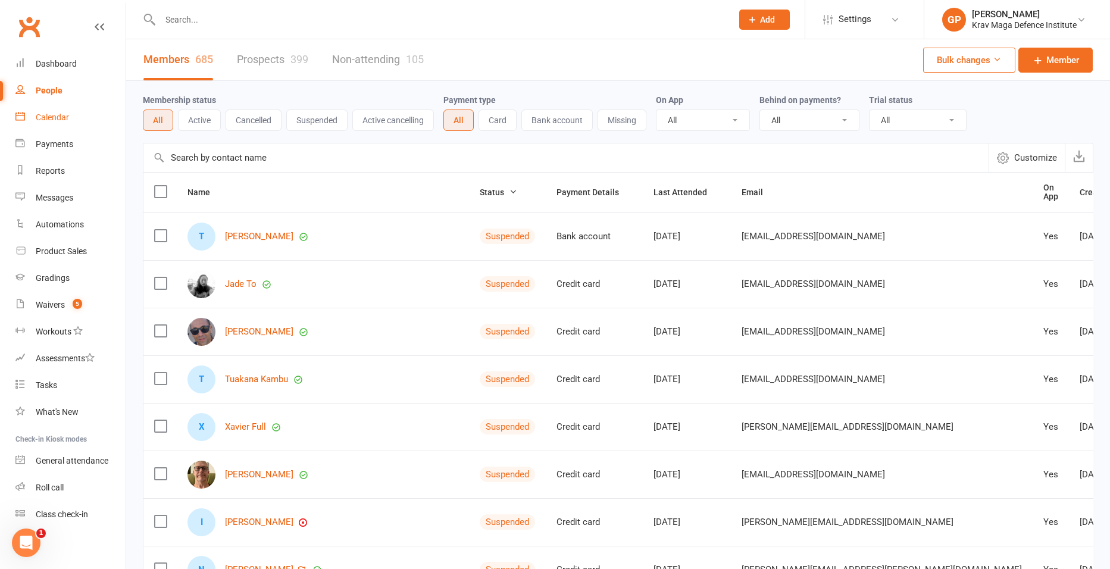
click at [65, 120] on div "Calendar" at bounding box center [52, 117] width 33 height 10
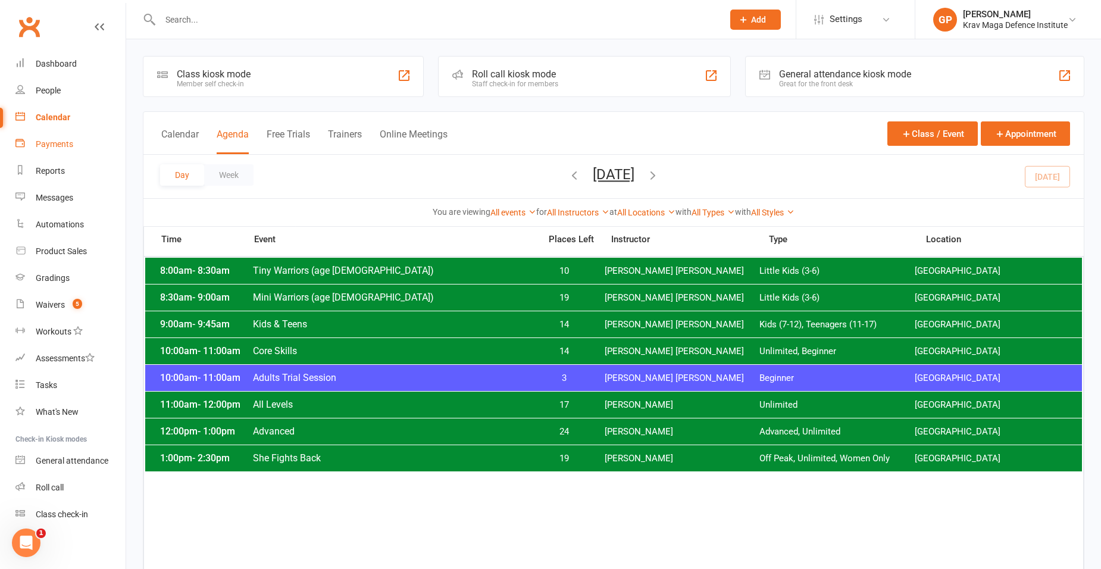
click at [59, 143] on div "Payments" at bounding box center [54, 144] width 37 height 10
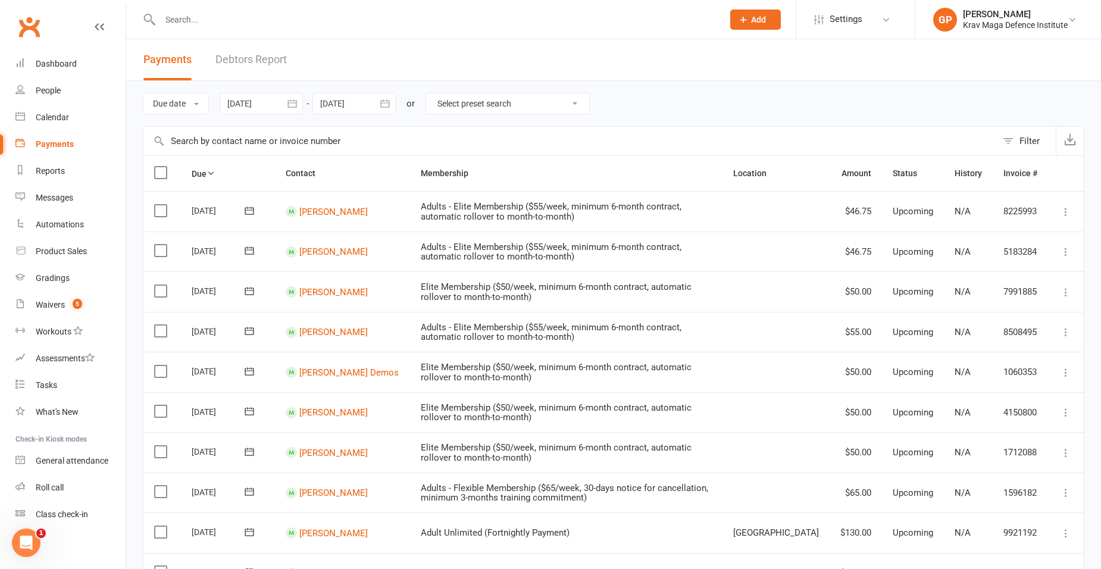
click at [261, 66] on link "Debtors Report" at bounding box center [250, 59] width 71 height 41
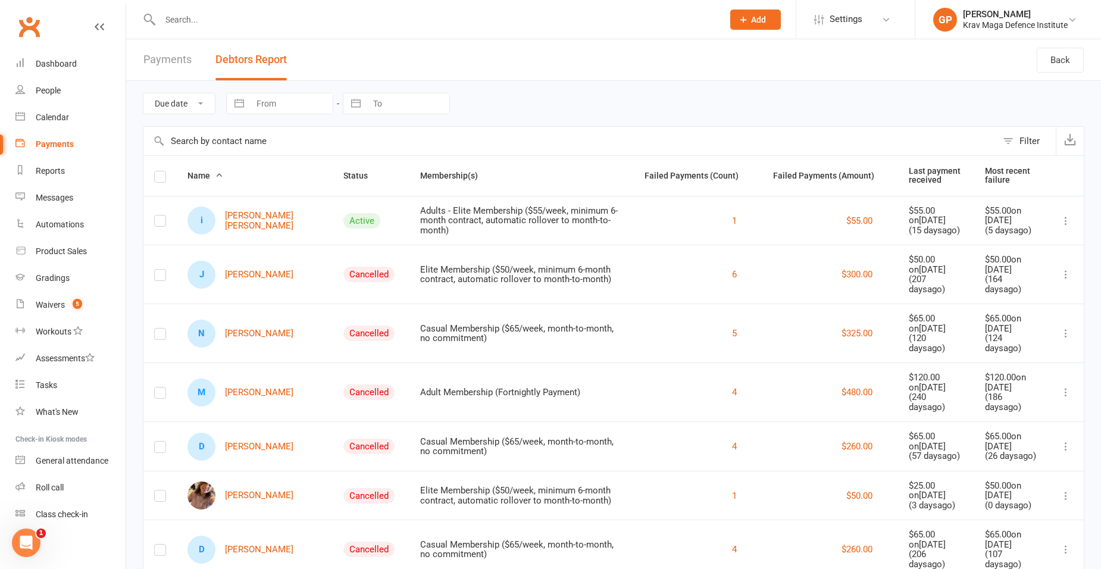
click at [250, 60] on button "Debtors Report" at bounding box center [250, 59] width 71 height 41
click at [343, 177] on span "Status" at bounding box center [361, 176] width 37 height 10
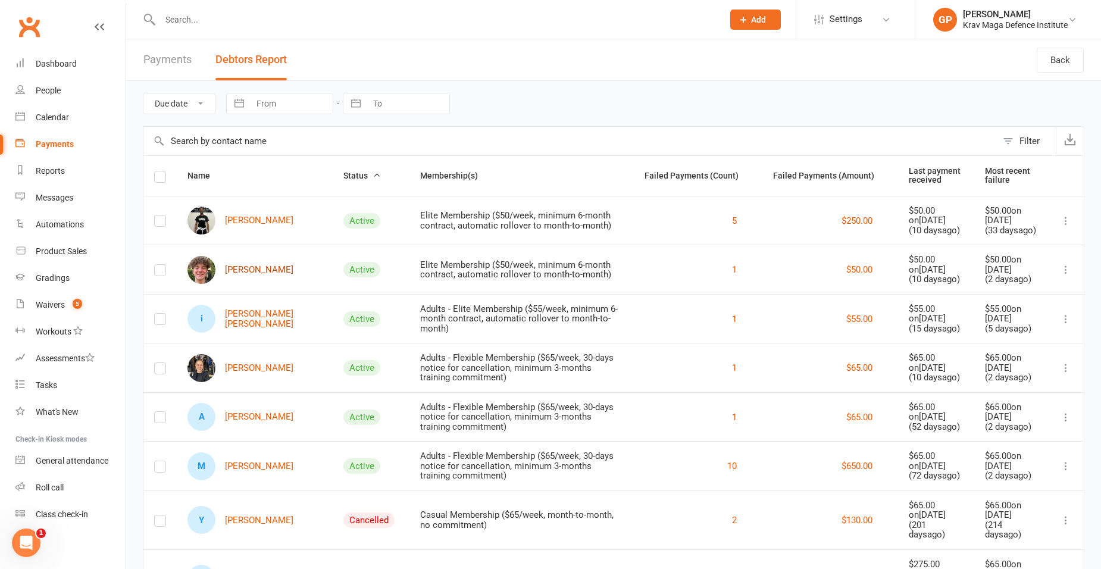
click at [228, 268] on link "Michael Goldberg" at bounding box center [240, 270] width 106 height 28
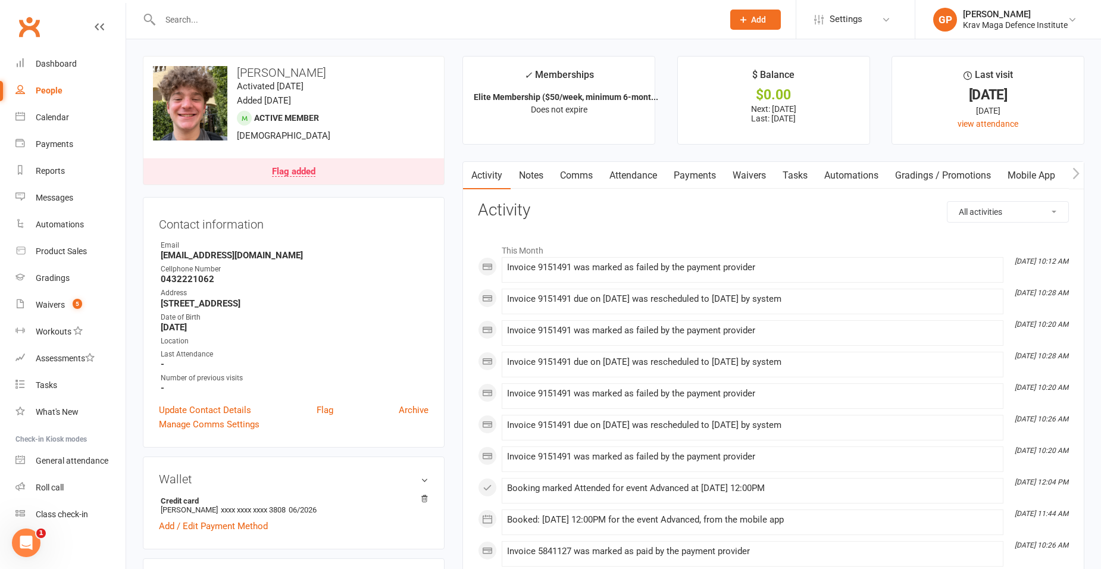
click at [696, 176] on link "Payments" at bounding box center [694, 175] width 59 height 27
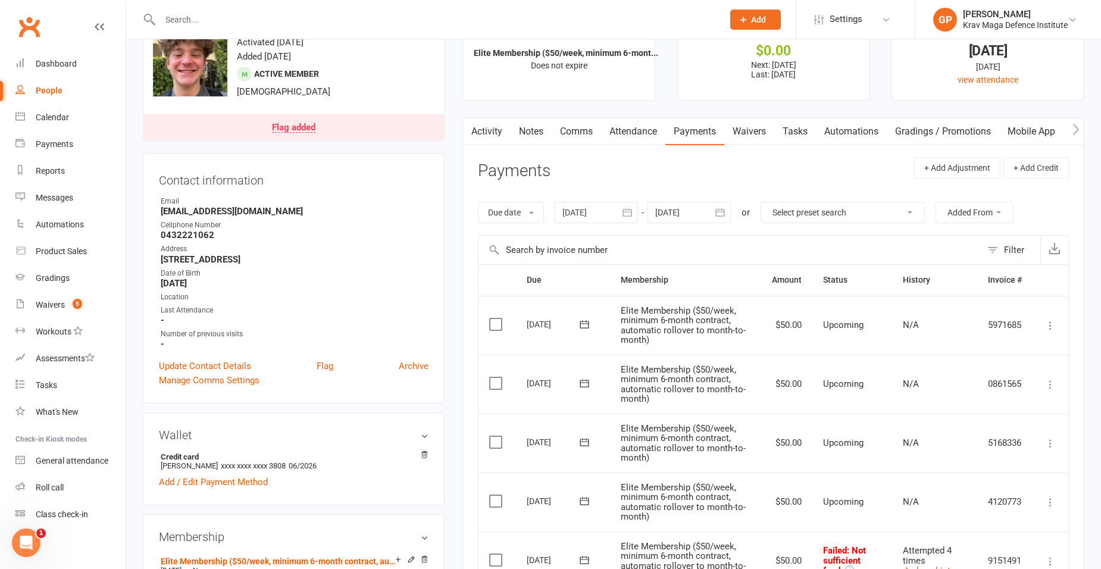
scroll to position [238, 0]
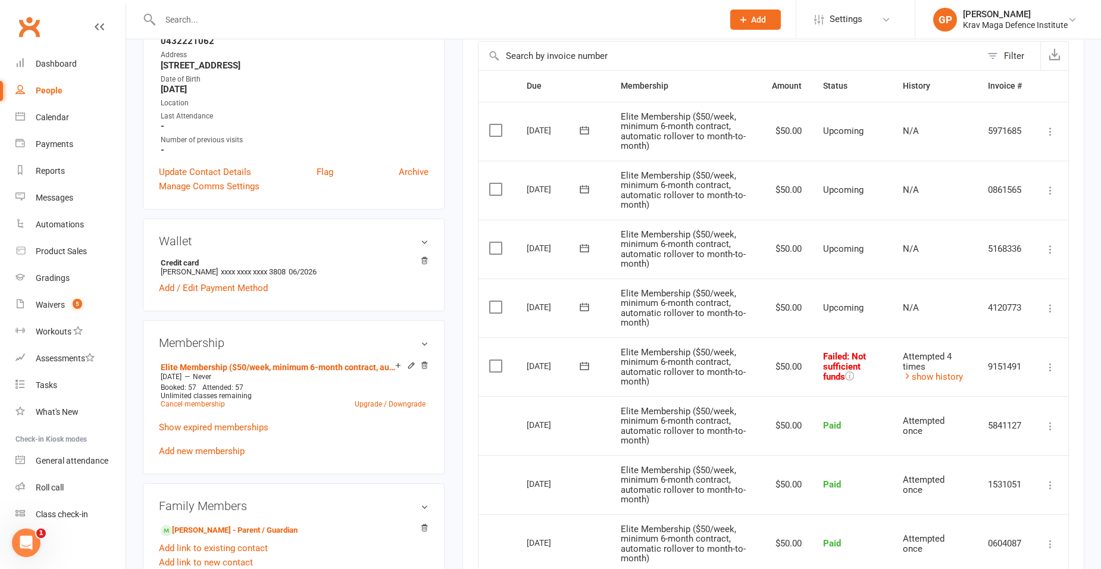
click at [1048, 366] on icon at bounding box center [1050, 367] width 12 height 12
click at [998, 487] on link "Retry now" at bounding box center [998, 486] width 118 height 24
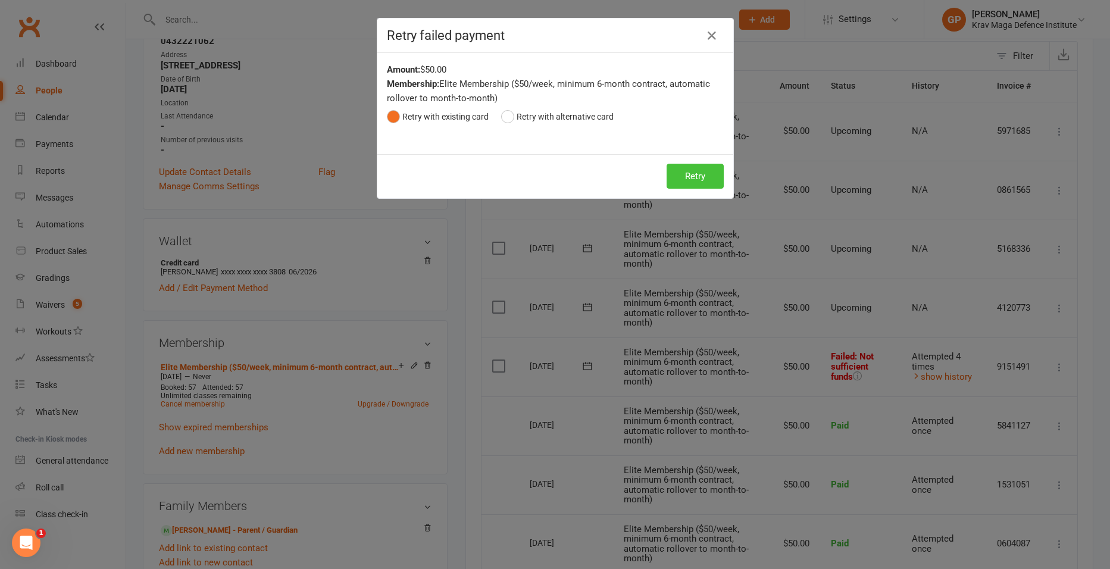
click at [687, 184] on button "Retry" at bounding box center [694, 176] width 57 height 25
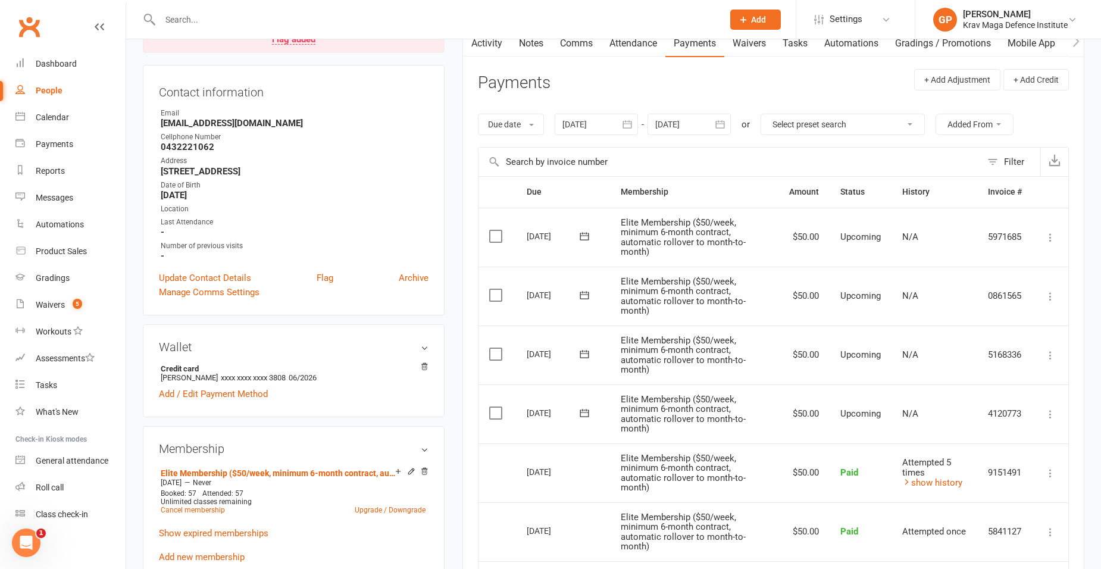
scroll to position [0, 0]
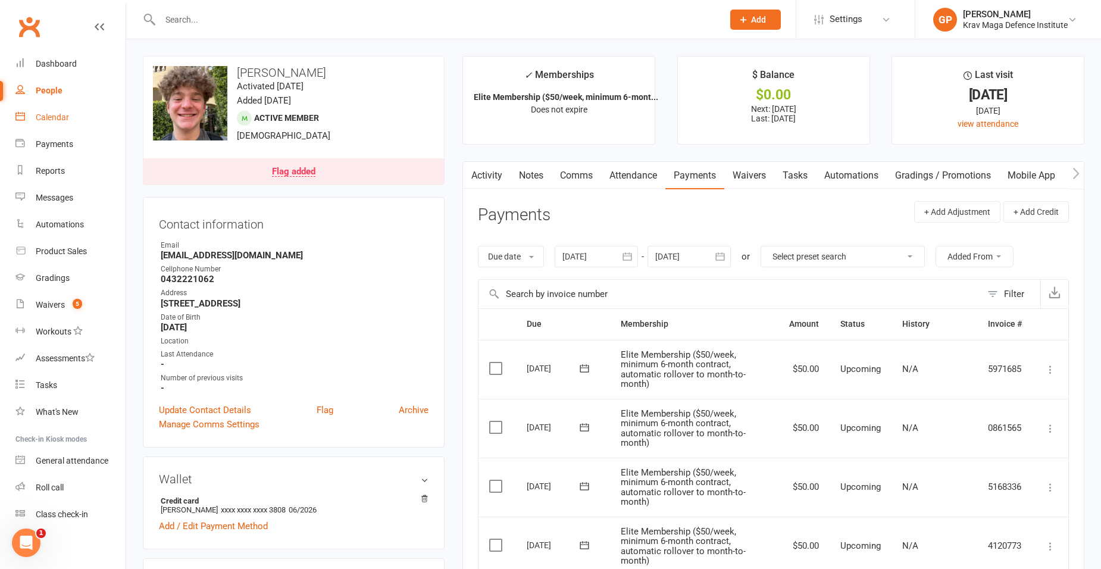
click at [72, 124] on link "Calendar" at bounding box center [70, 117] width 110 height 27
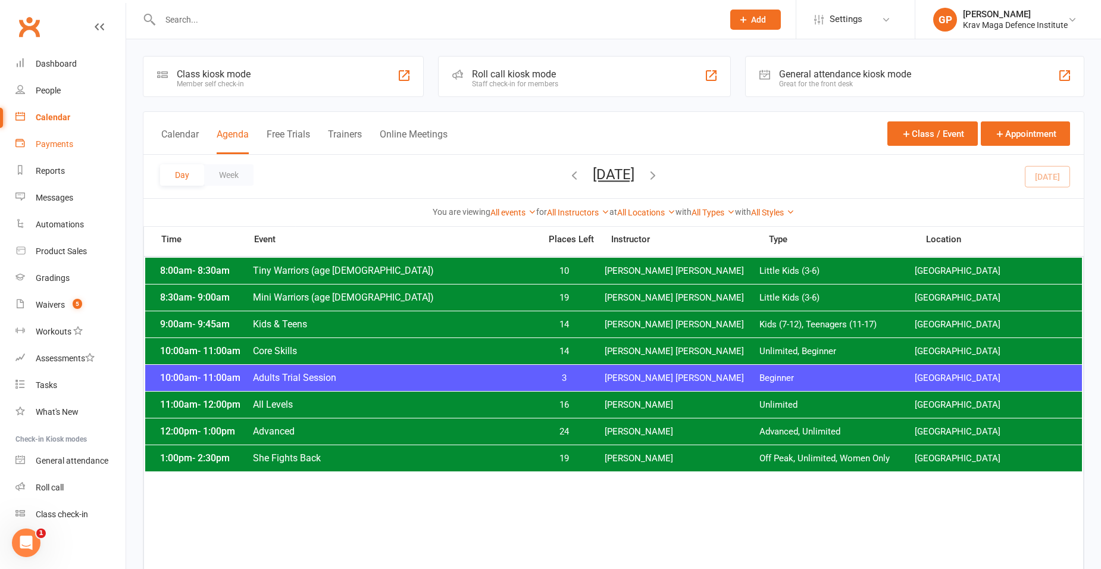
click at [64, 148] on div "Payments" at bounding box center [54, 144] width 37 height 10
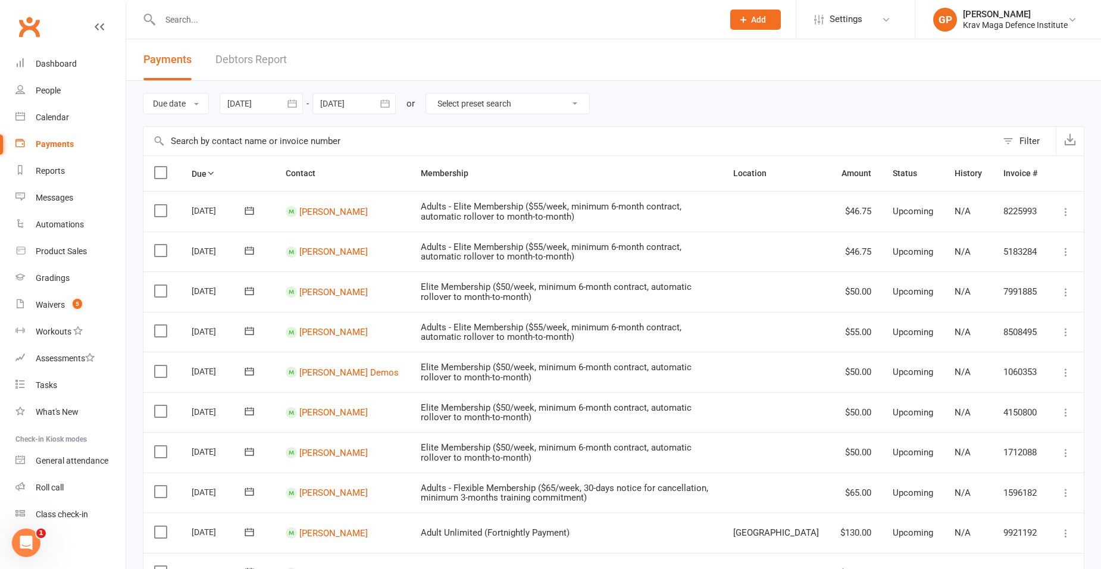
click at [256, 58] on link "Debtors Report" at bounding box center [250, 59] width 71 height 41
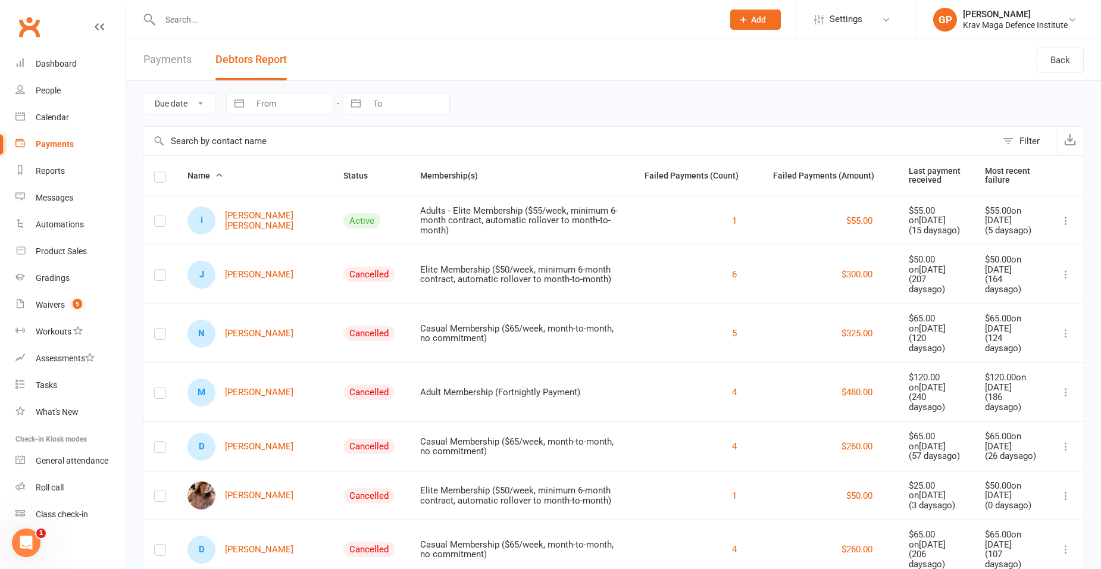
click at [343, 170] on button "Status" at bounding box center [361, 175] width 37 height 14
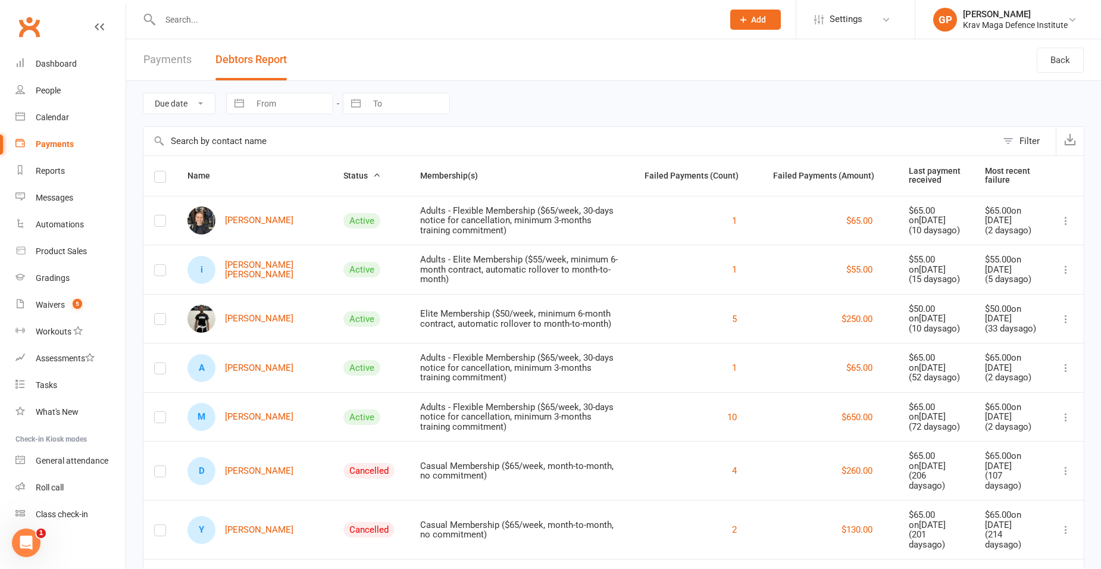
click at [343, 176] on span "Status" at bounding box center [361, 176] width 37 height 10
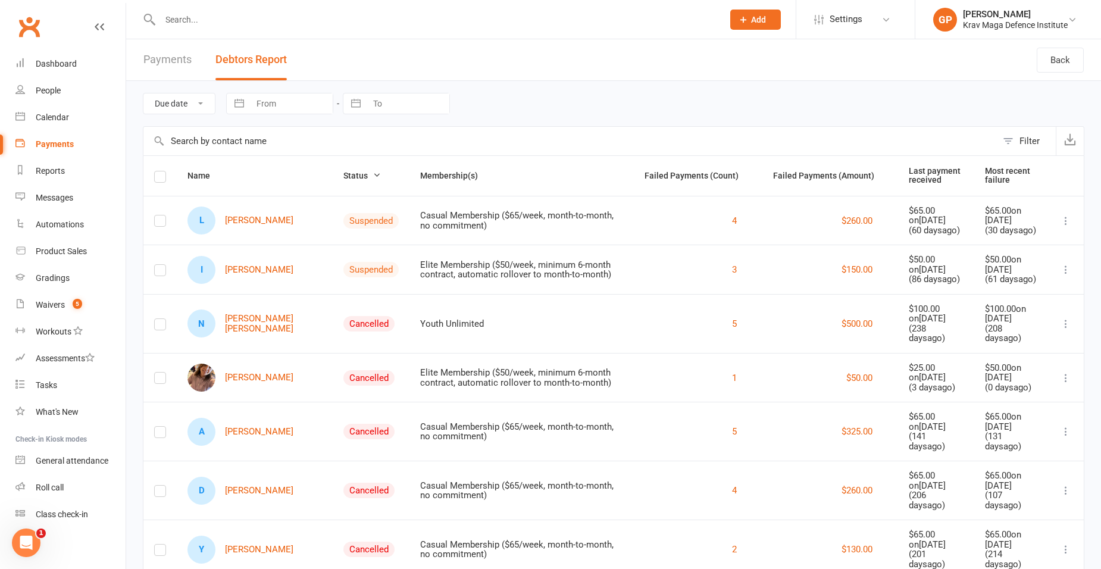
click at [343, 176] on span "Status" at bounding box center [361, 176] width 37 height 10
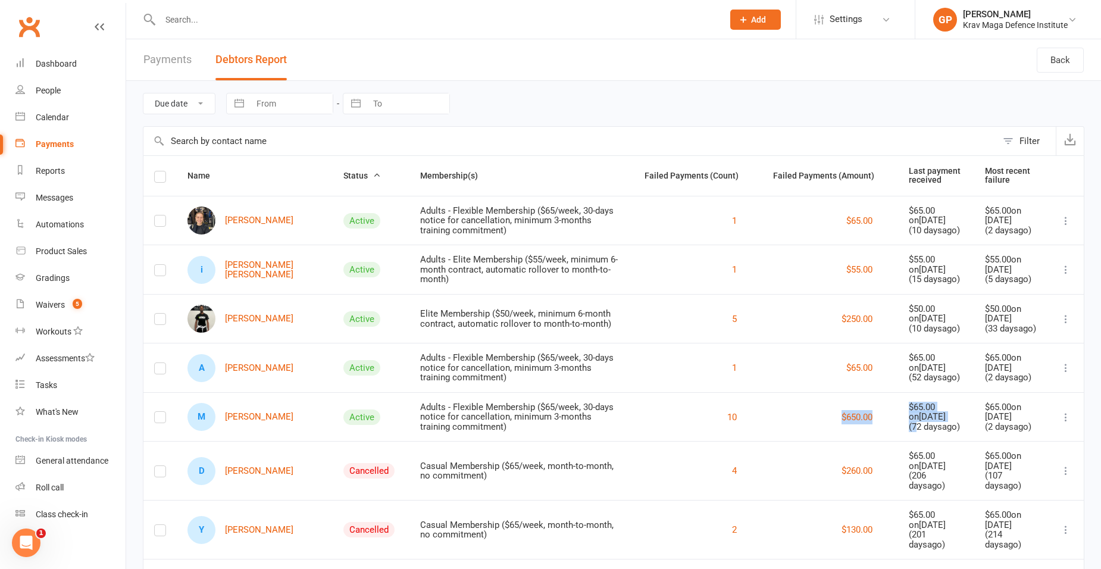
drag, startPoint x: 816, startPoint y: 412, endPoint x: 905, endPoint y: 427, distance: 89.9
click at [905, 427] on tr "M Mahfous Karimu Active Adults - Flexible Membership ($65/week, 30-days notice …" at bounding box center [613, 416] width 940 height 49
click at [798, 415] on div "$650.00" at bounding box center [830, 417] width 114 height 14
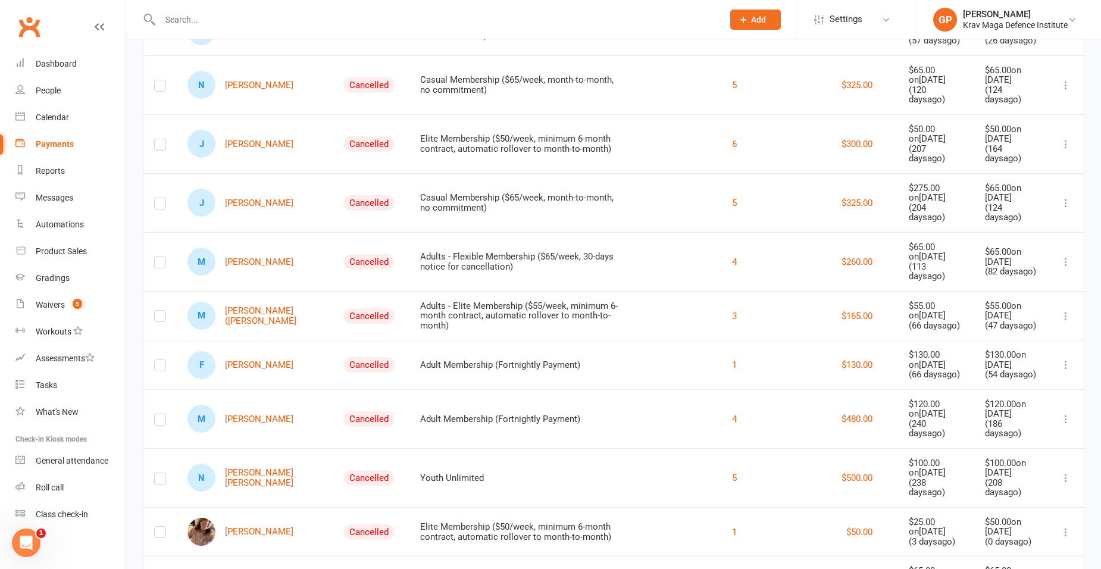
scroll to position [790, 0]
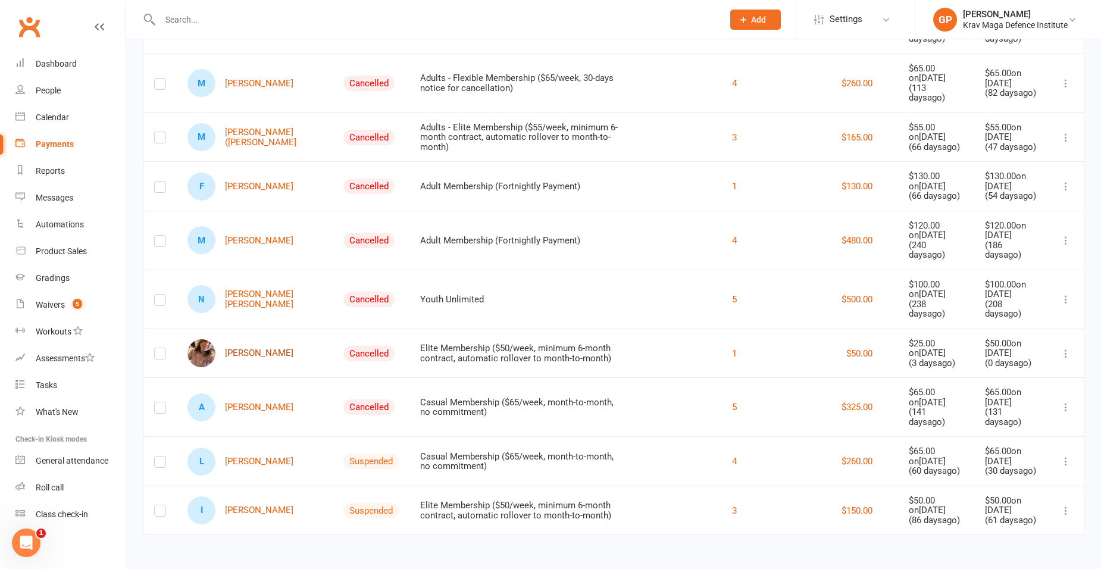
click at [232, 353] on link "Ambra Caruso" at bounding box center [240, 353] width 106 height 28
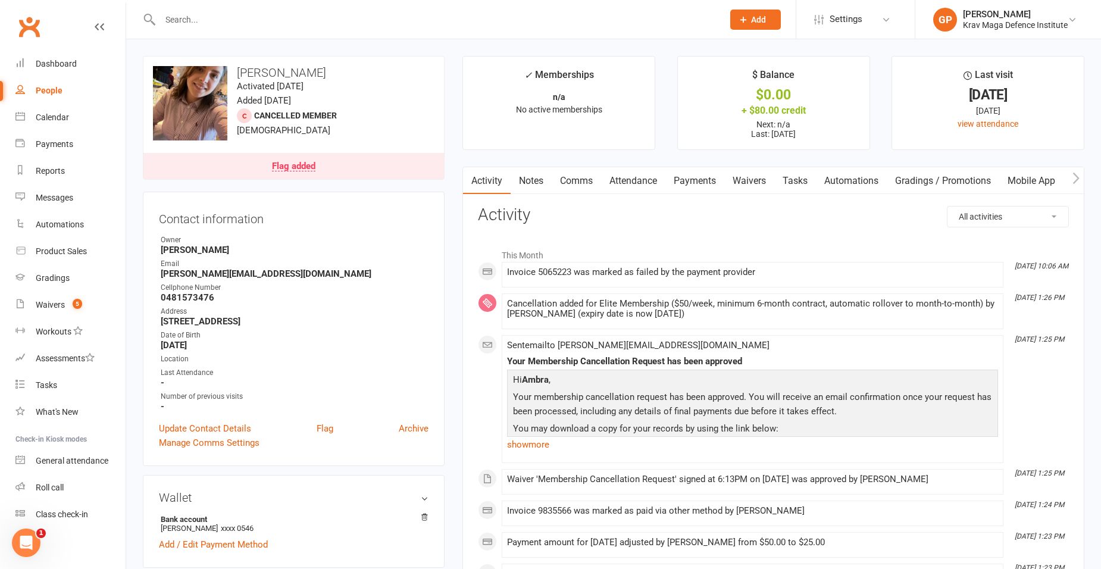
click at [701, 177] on link "Payments" at bounding box center [694, 180] width 59 height 27
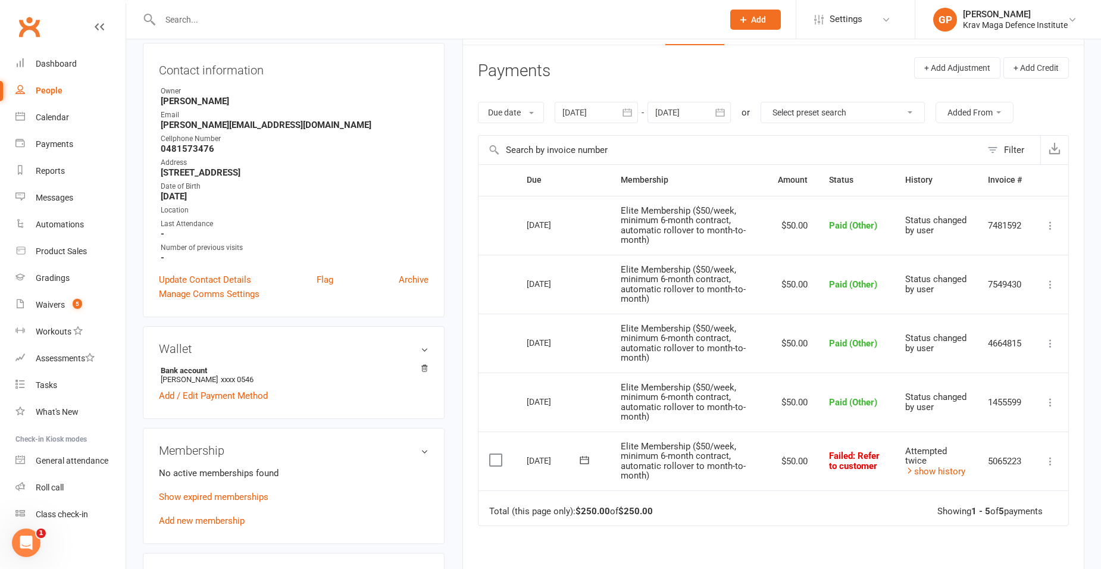
scroll to position [297, 0]
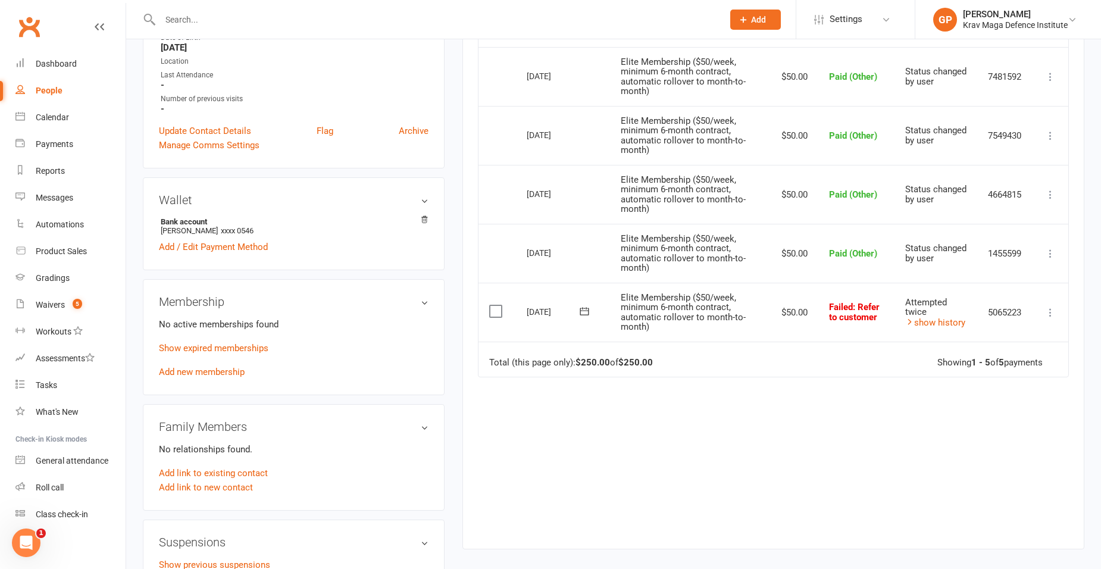
click at [1048, 314] on icon at bounding box center [1050, 312] width 12 height 12
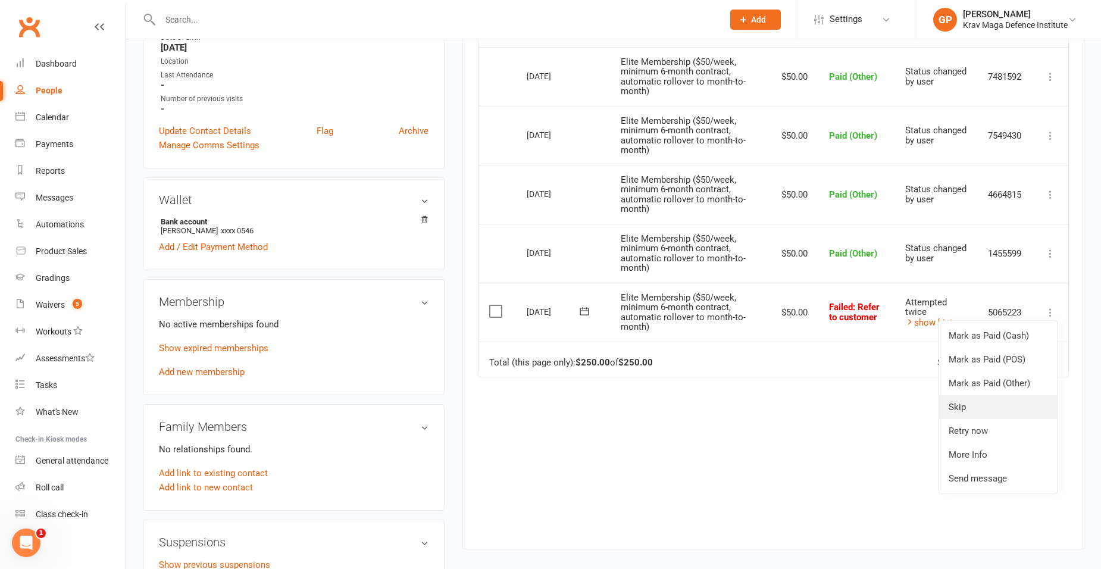
click at [985, 410] on link "Skip" at bounding box center [998, 407] width 118 height 24
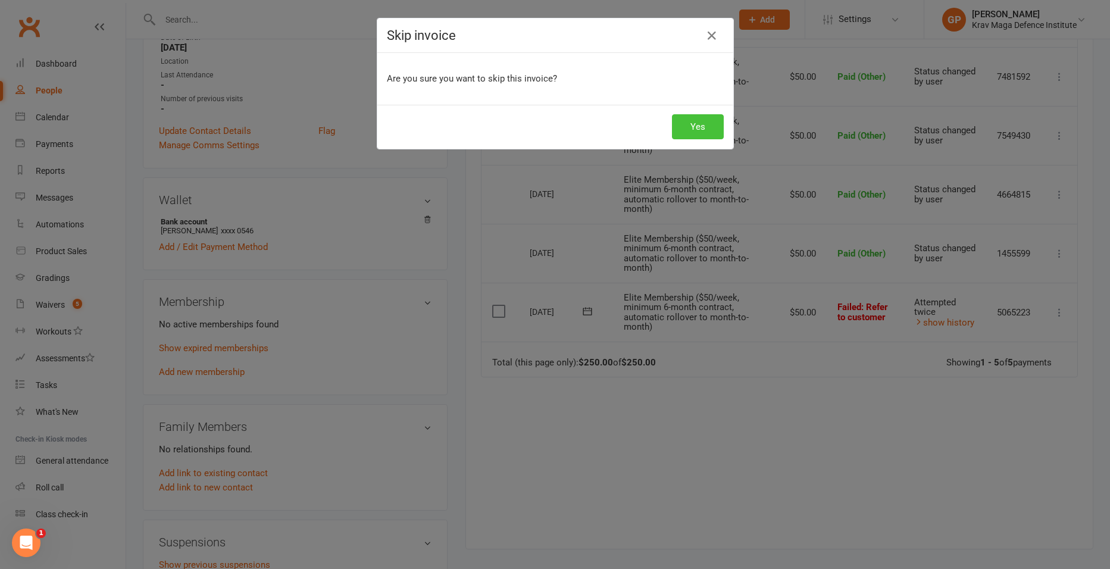
click at [698, 131] on button "Yes" at bounding box center [698, 126] width 52 height 25
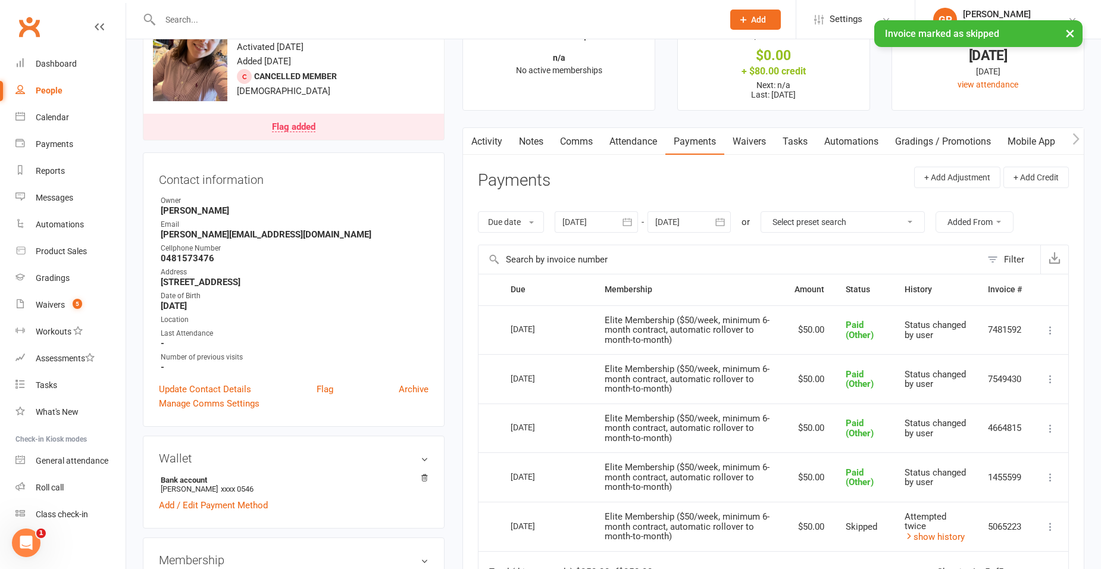
scroll to position [0, 0]
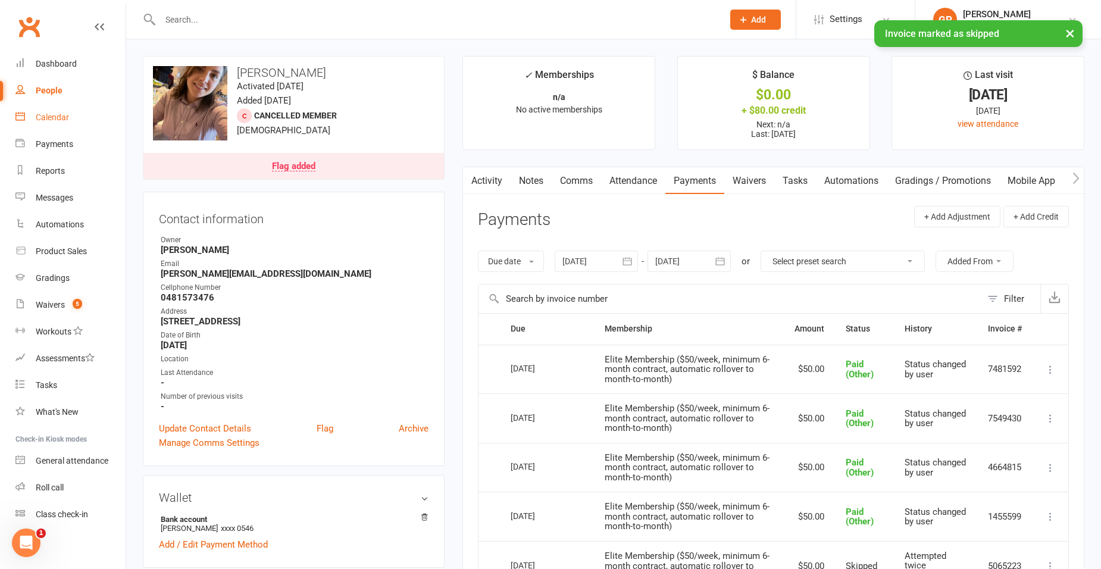
click at [45, 114] on div "Calendar" at bounding box center [52, 117] width 33 height 10
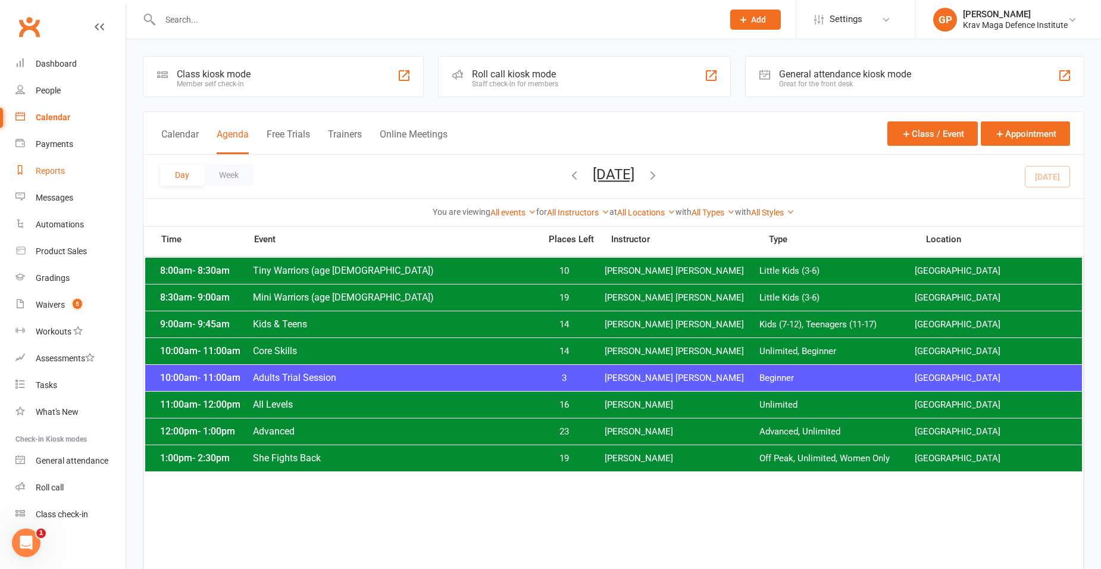
click at [59, 160] on link "Reports" at bounding box center [70, 171] width 110 height 27
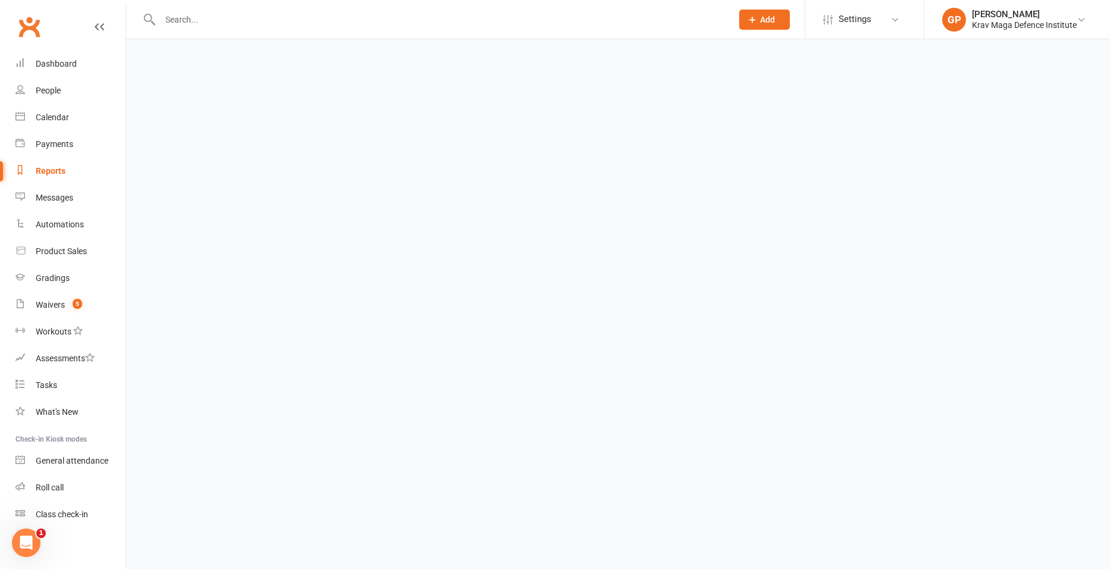
select select "100"
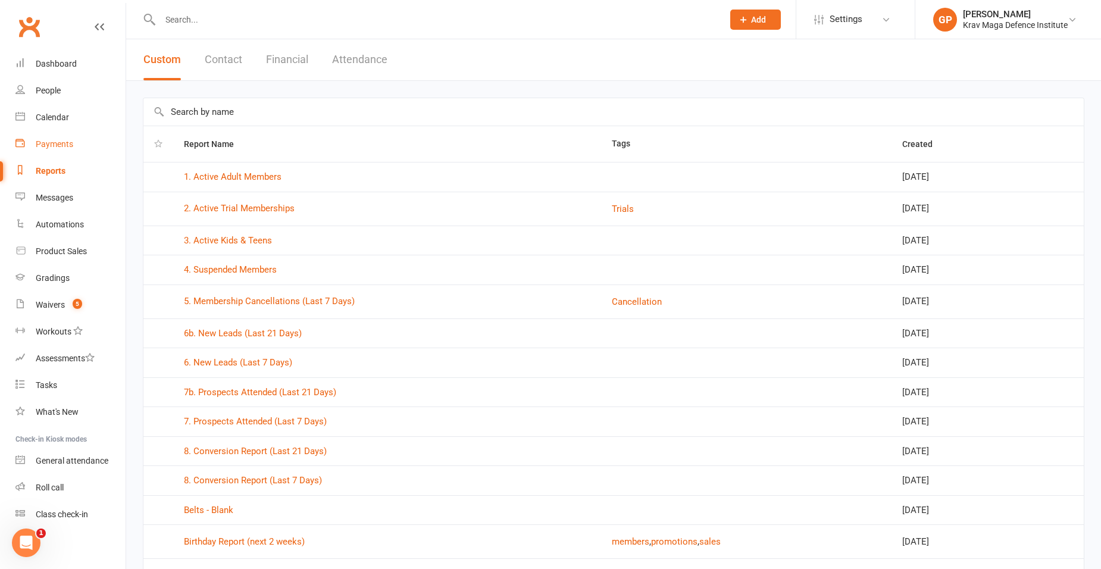
click at [70, 148] on div "Payments" at bounding box center [54, 144] width 37 height 10
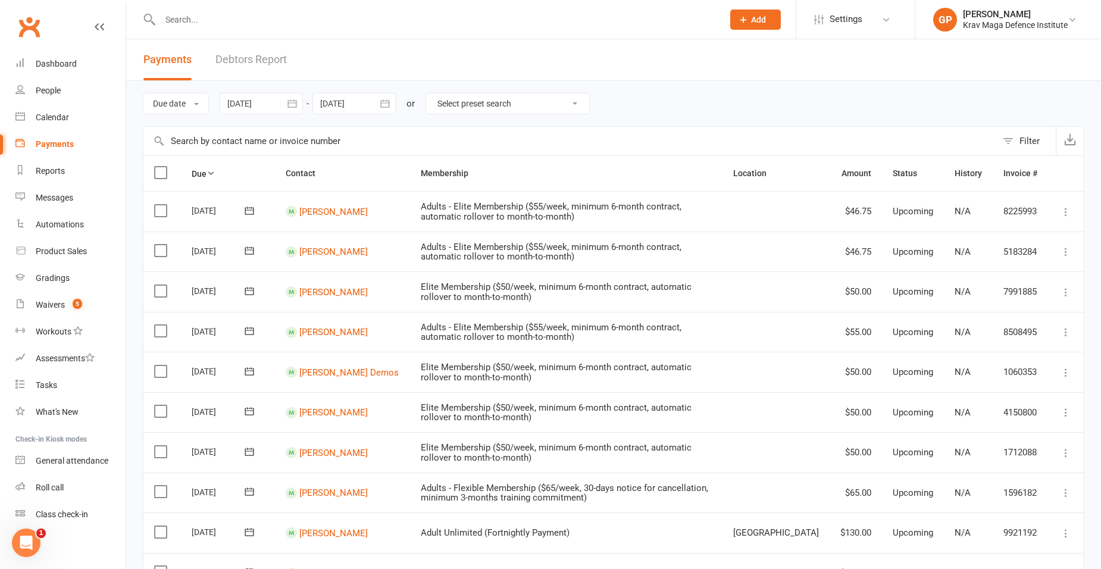
click at [258, 57] on link "Debtors Report" at bounding box center [250, 59] width 71 height 41
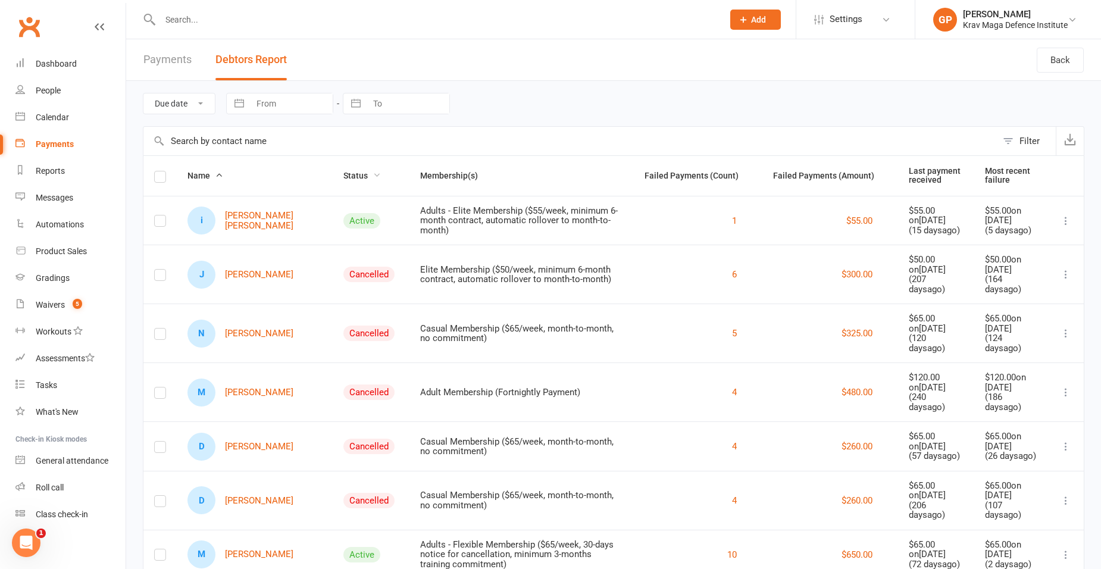
click at [343, 180] on span "Status" at bounding box center [361, 176] width 37 height 10
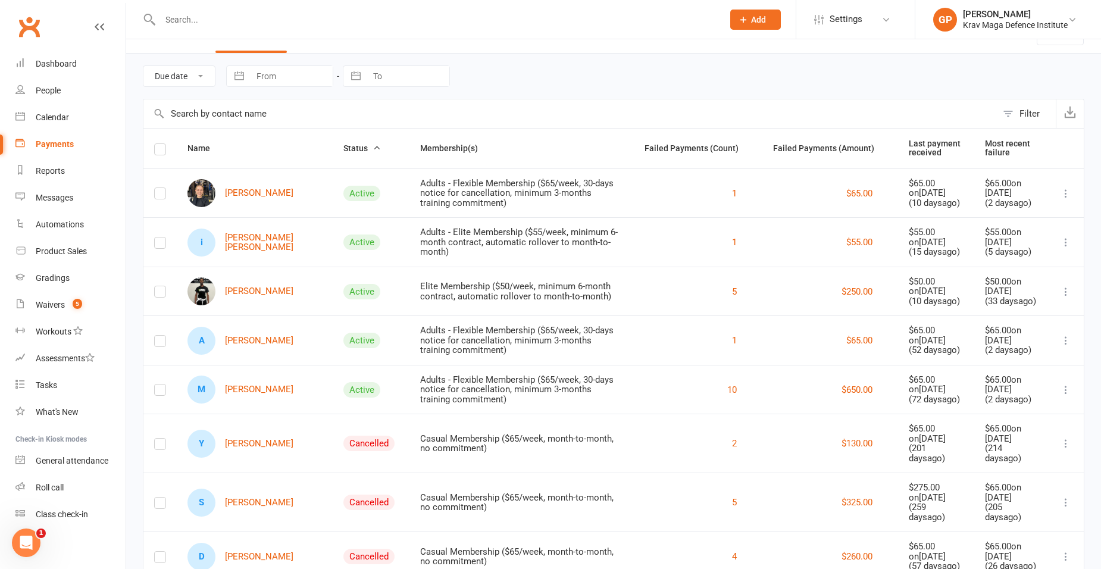
scroll to position [87, 0]
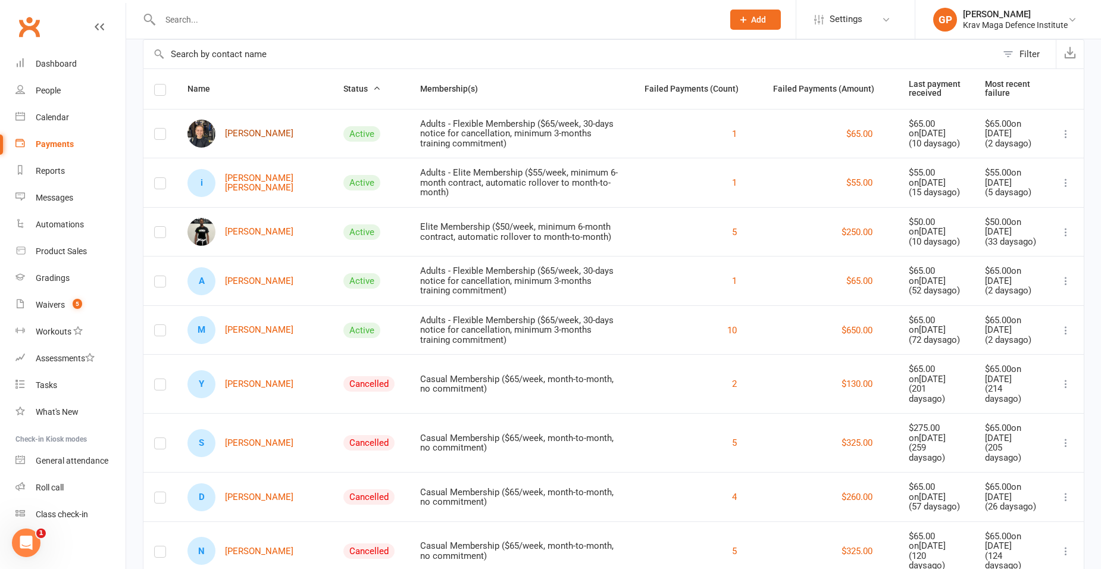
click at [270, 131] on link "[PERSON_NAME]" at bounding box center [240, 134] width 106 height 28
click at [267, 180] on link "i ingrid Alexandra" at bounding box center [254, 183] width 134 height 28
click at [263, 282] on link "A Alicia Rosado" at bounding box center [240, 281] width 106 height 28
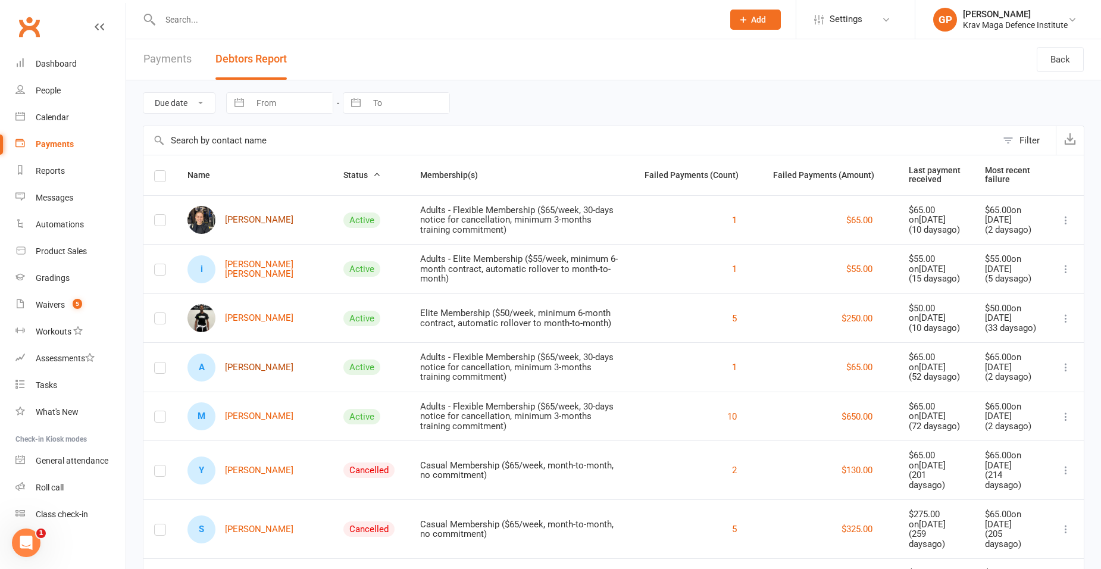
scroll to position [0, 0]
click at [249, 218] on link "[PERSON_NAME]" at bounding box center [240, 220] width 106 height 28
click at [71, 274] on link "Gradings" at bounding box center [70, 278] width 110 height 27
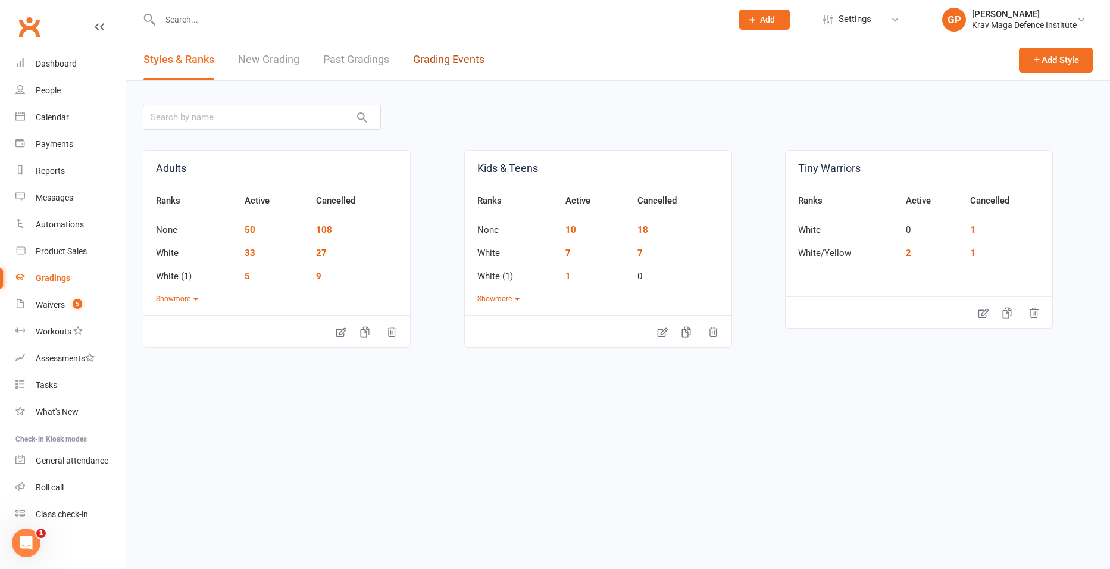
click at [439, 53] on link "Grading Events" at bounding box center [448, 59] width 71 height 41
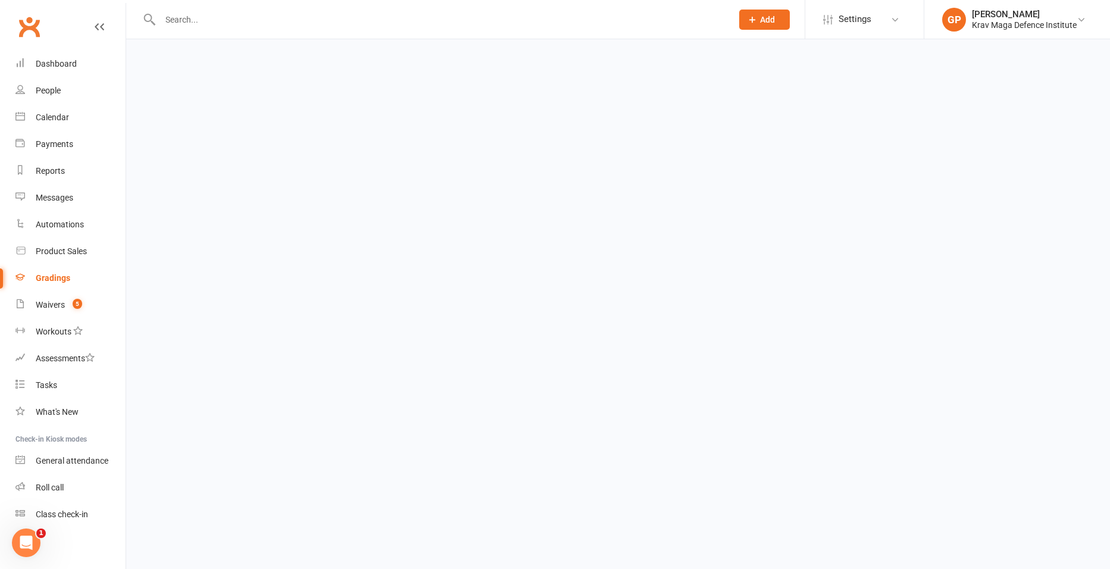
select select "50"
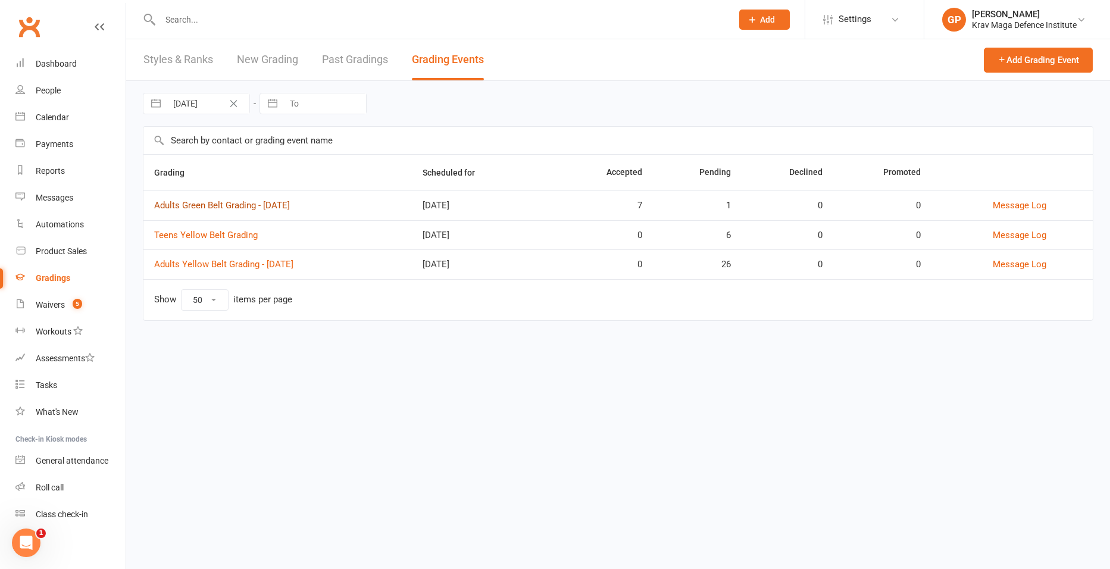
click at [212, 205] on link "Adults Green Belt Grading - October 2025" at bounding box center [222, 205] width 136 height 11
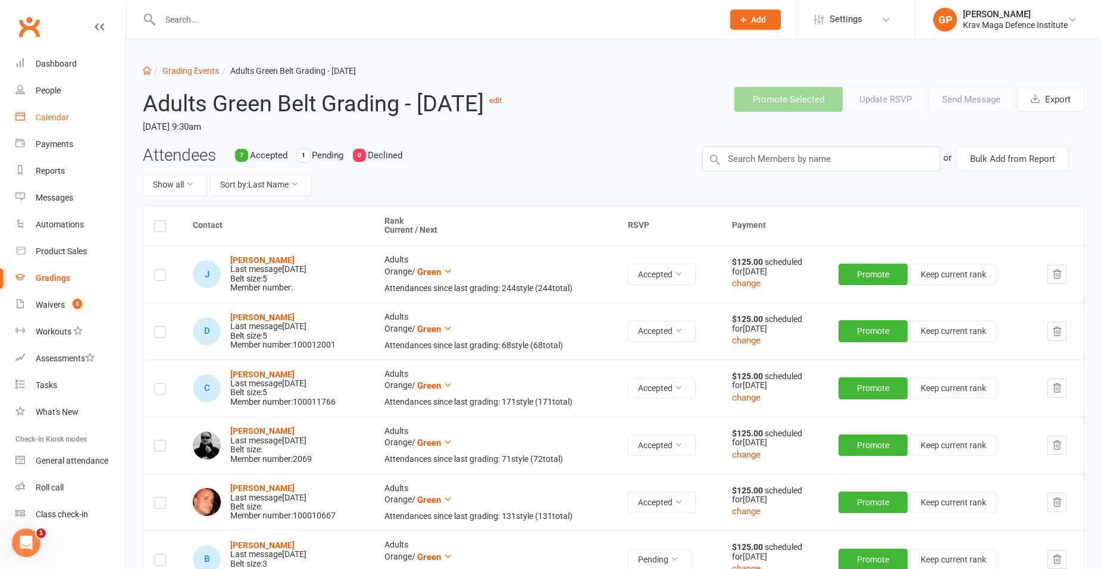
click at [62, 126] on link "Calendar" at bounding box center [70, 117] width 110 height 27
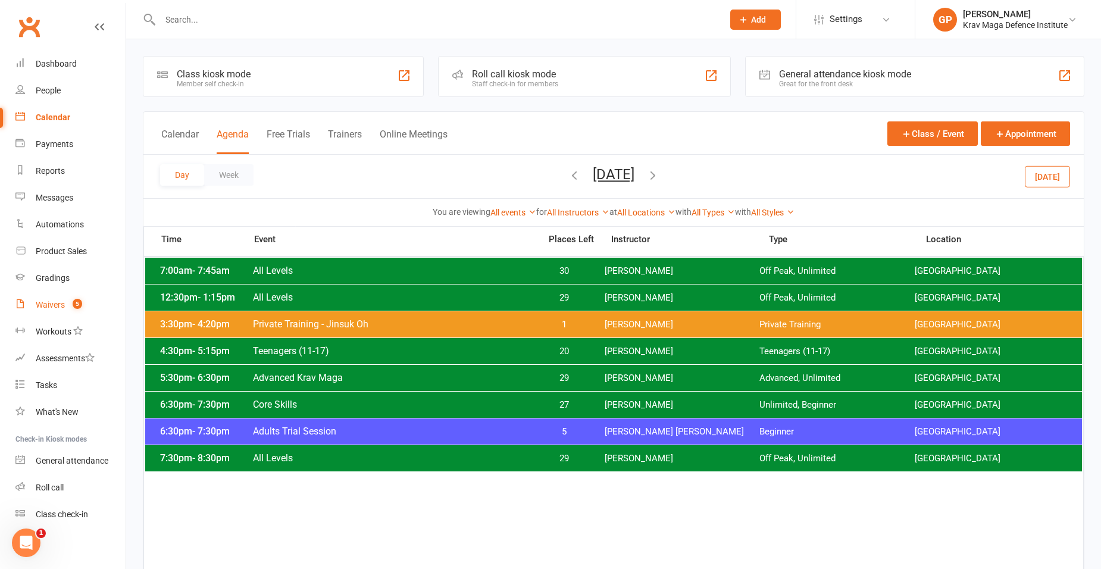
click at [74, 301] on span "5" at bounding box center [78, 304] width 10 height 10
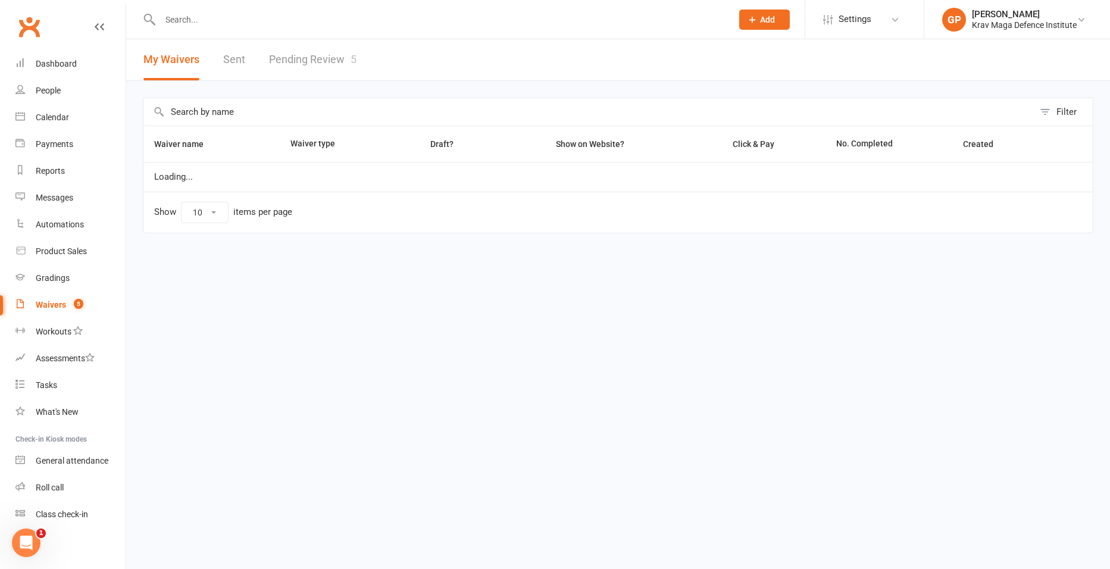
click at [331, 55] on link "Pending Review 5" at bounding box center [312, 59] width 87 height 41
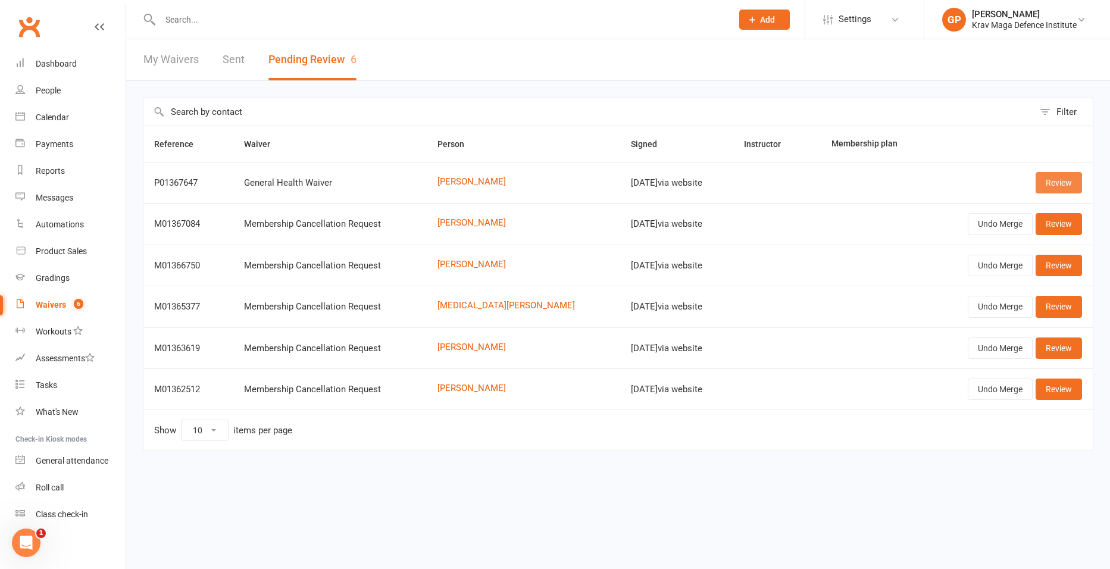
click at [1063, 186] on link "Review" at bounding box center [1058, 182] width 46 height 21
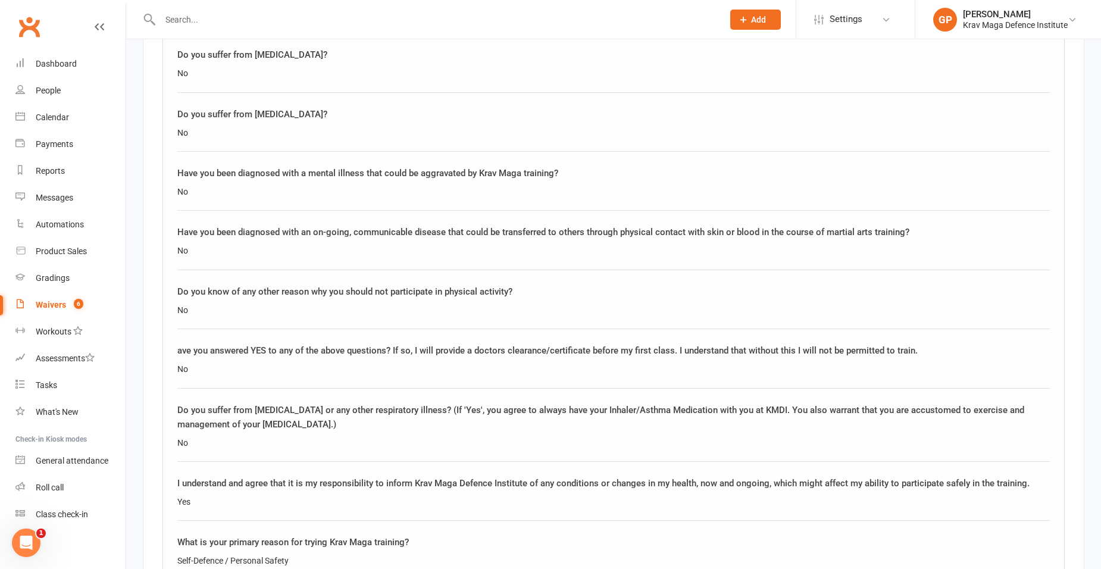
scroll to position [1715, 0]
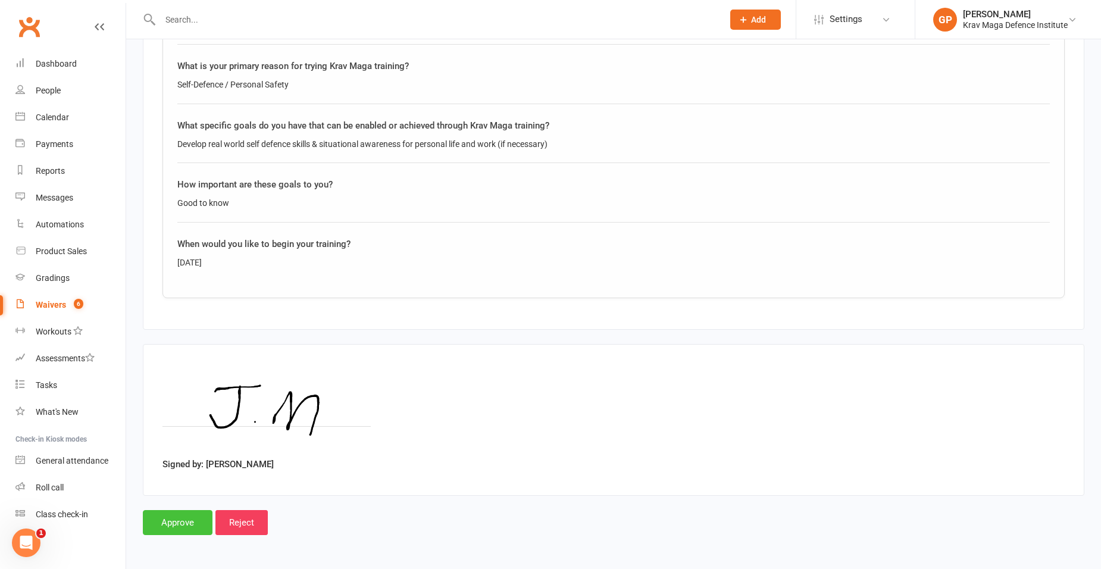
click at [181, 513] on input "Approve" at bounding box center [178, 522] width 70 height 25
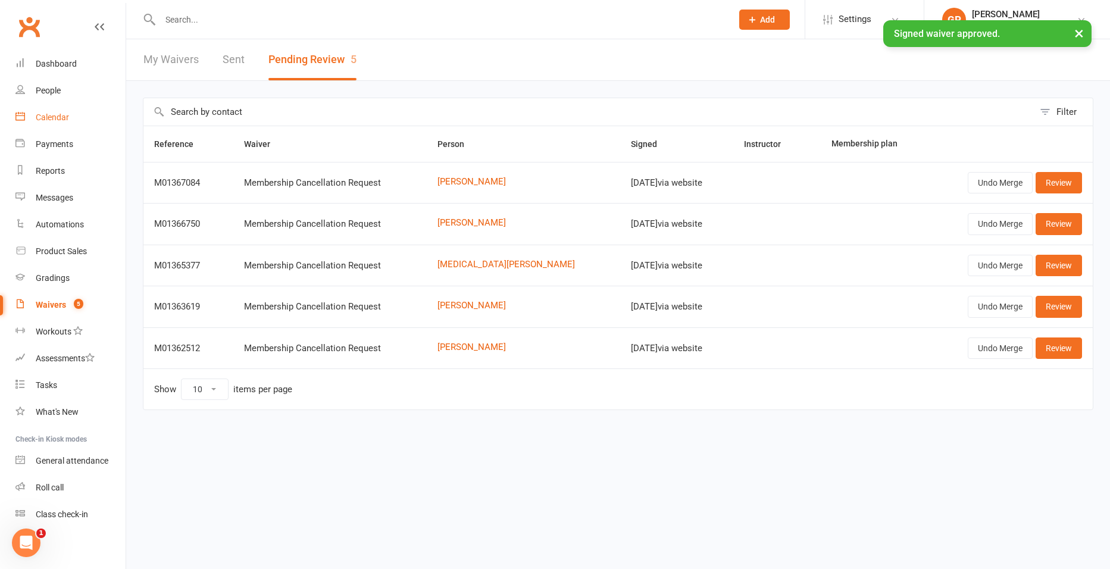
click at [46, 117] on div "Calendar" at bounding box center [52, 117] width 33 height 10
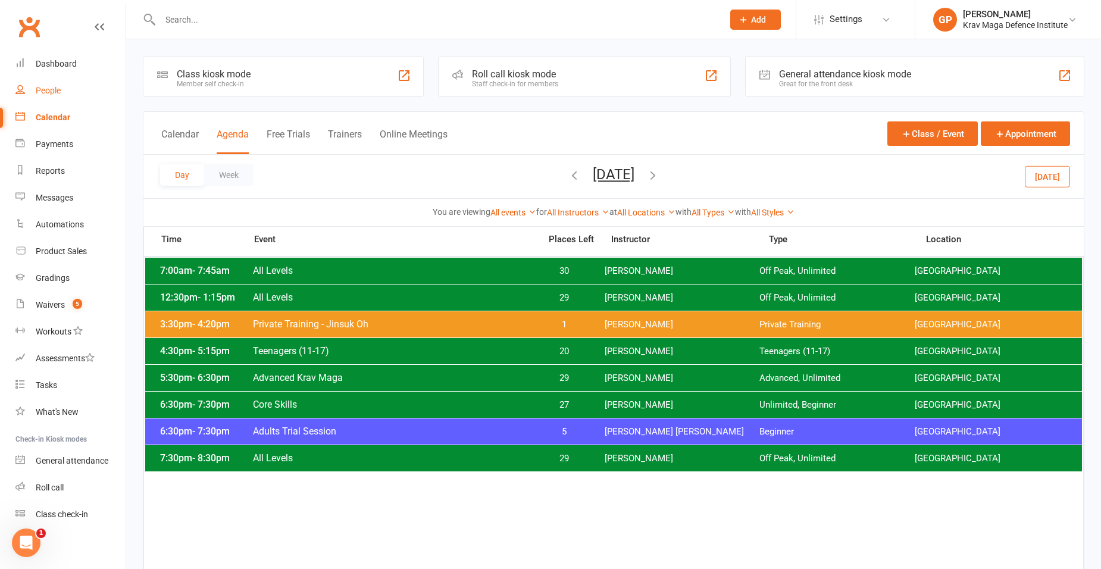
click at [66, 90] on link "People" at bounding box center [70, 90] width 110 height 27
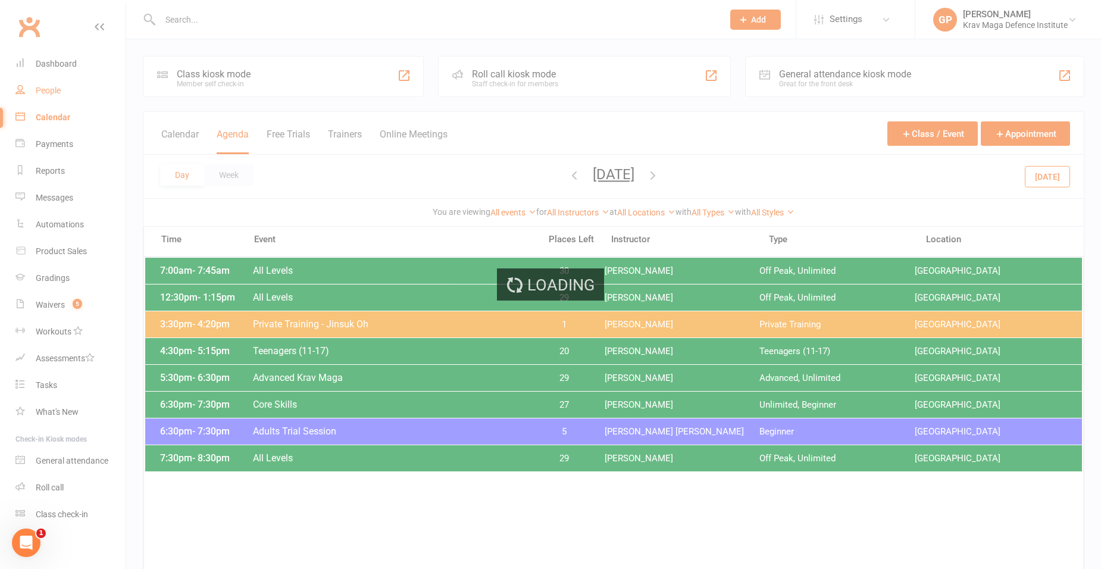
select select "100"
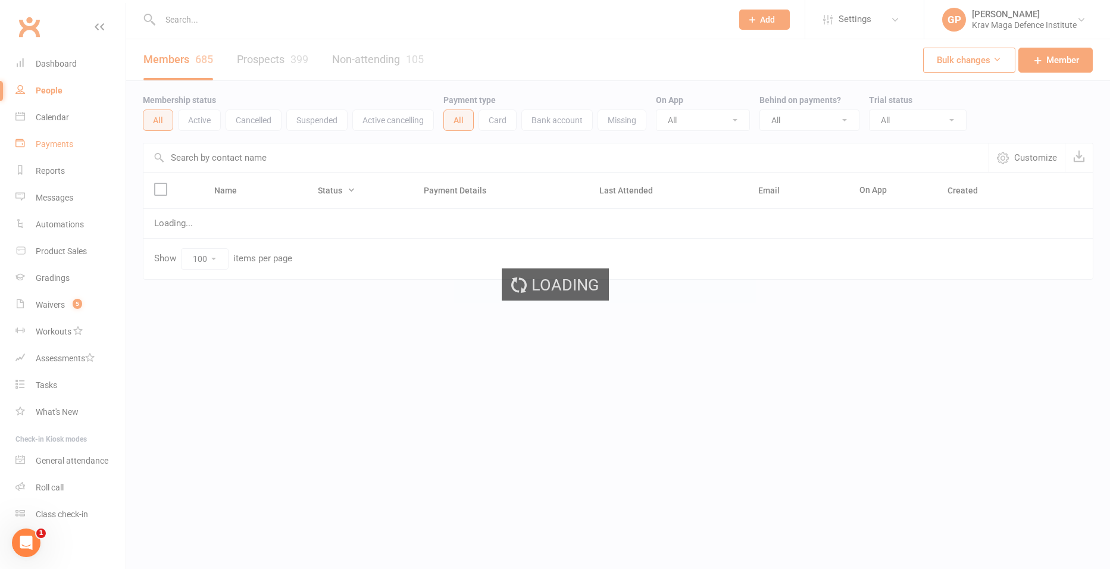
click at [65, 156] on div "Loading" at bounding box center [555, 284] width 1110 height 569
click at [64, 139] on div "Payments" at bounding box center [54, 144] width 37 height 10
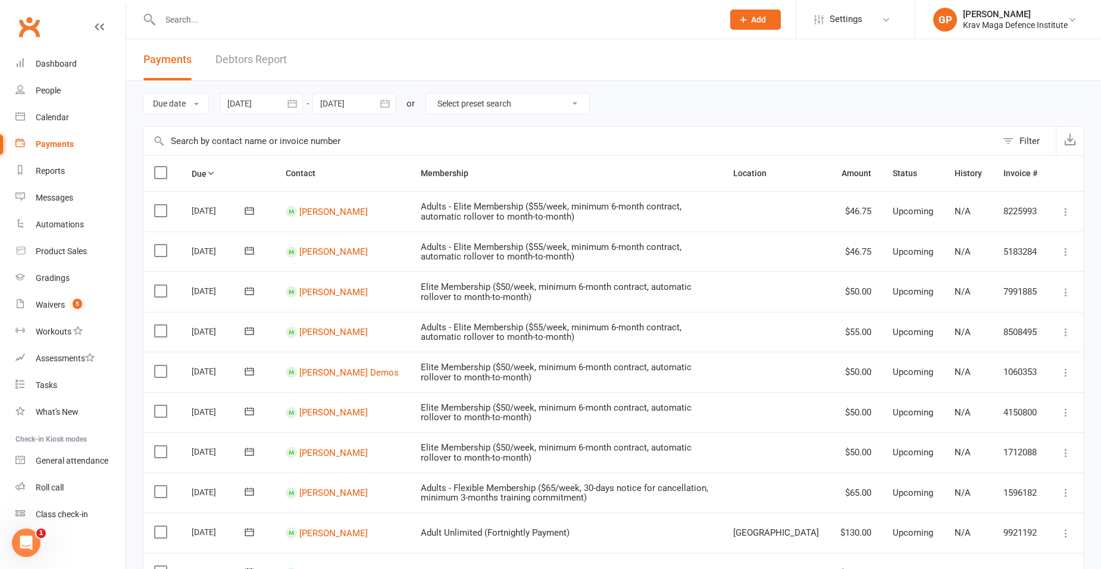
click at [262, 48] on link "Debtors Report" at bounding box center [250, 59] width 71 height 41
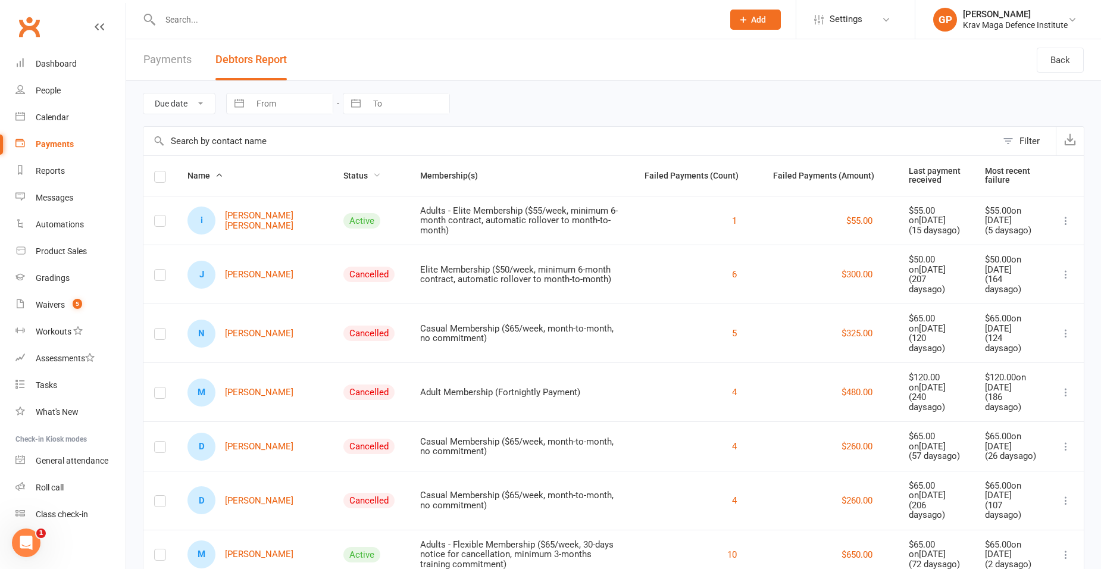
click at [343, 173] on span "Status" at bounding box center [361, 176] width 37 height 10
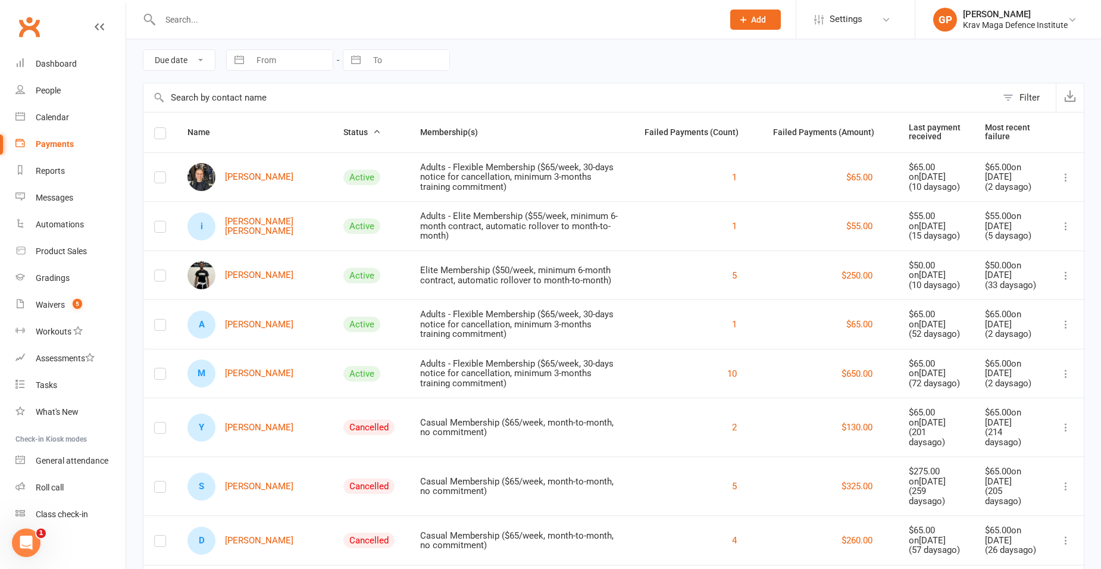
scroll to position [27, 0]
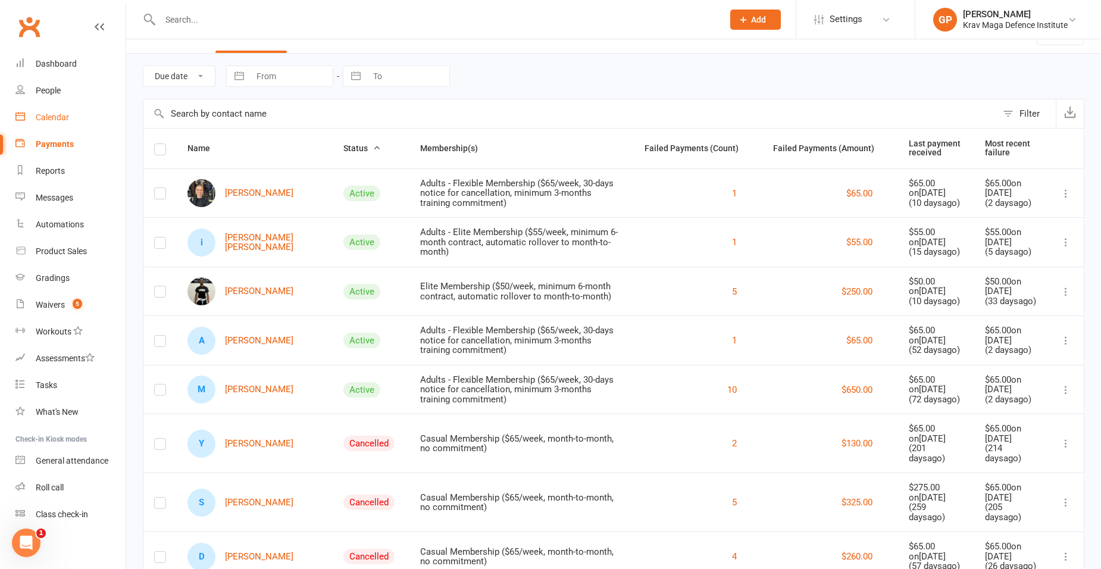
click at [55, 110] on link "Calendar" at bounding box center [70, 117] width 110 height 27
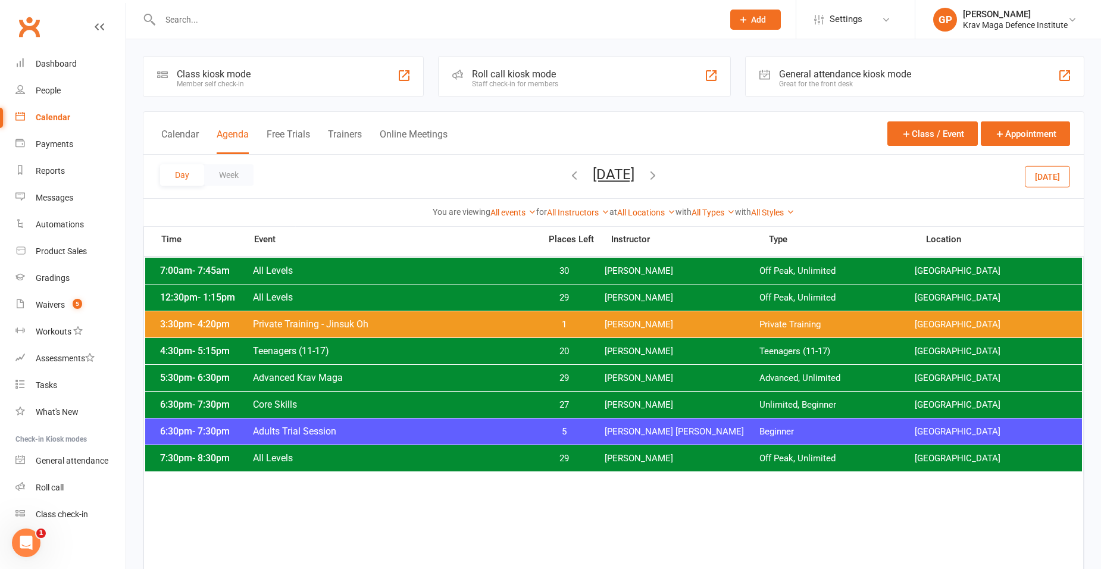
drag, startPoint x: 1042, startPoint y: 193, endPoint x: 1045, endPoint y: 180, distance: 13.4
click at [1042, 191] on div "Day Week Monday, Oct 13, 2025 October 2025 Sun Mon Tue Wed Thu Fri Sat 28 29 30…" at bounding box center [613, 176] width 940 height 43
click at [1045, 177] on button "Today" at bounding box center [1046, 175] width 45 height 21
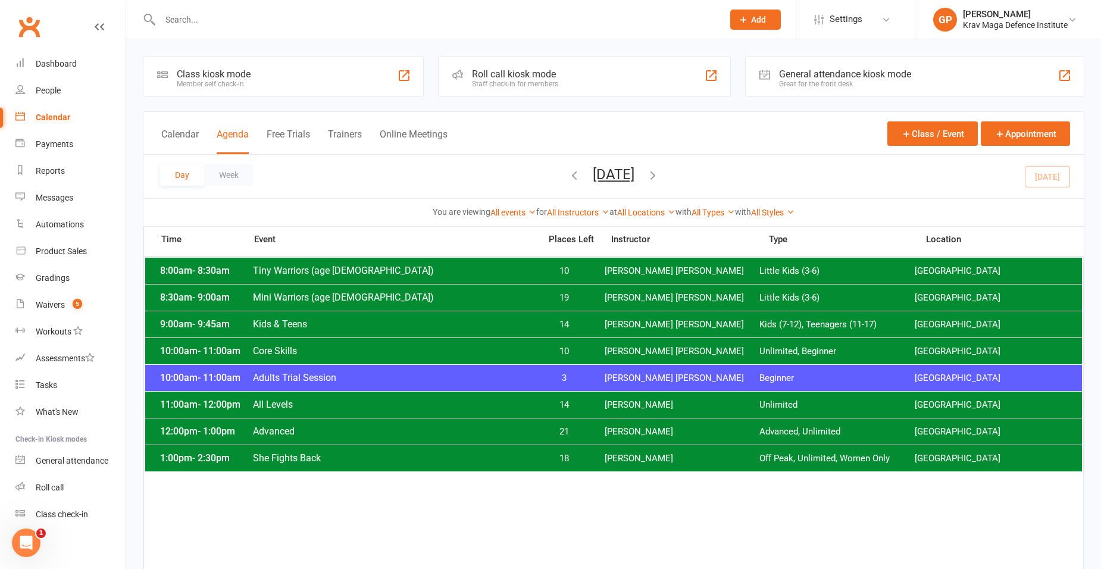
click at [600, 175] on button "Saturday, Oct 11, 2025" at bounding box center [614, 174] width 42 height 17
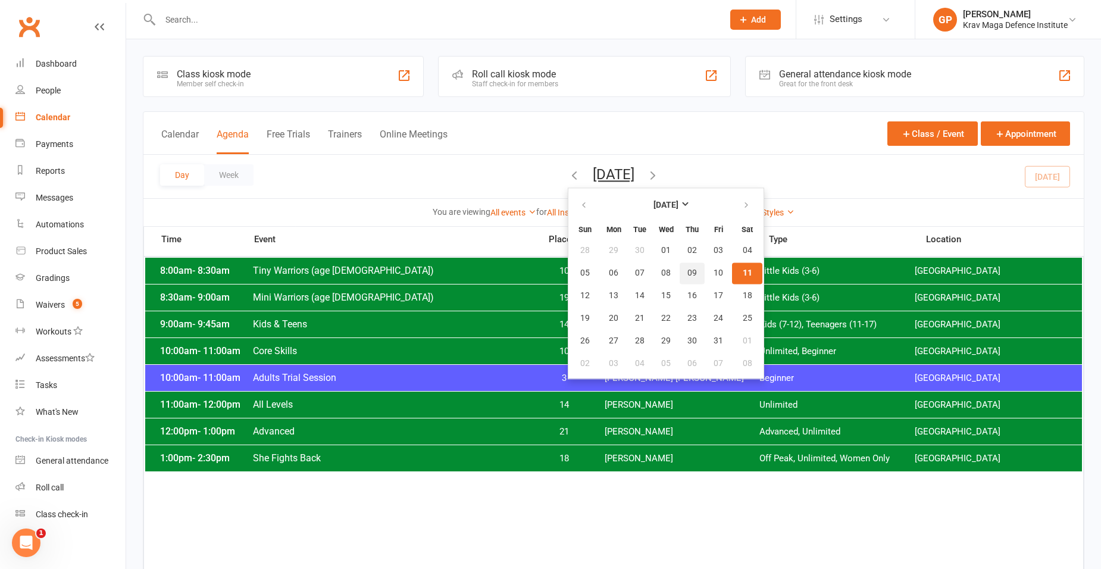
click at [687, 274] on span "09" at bounding box center [692, 273] width 10 height 10
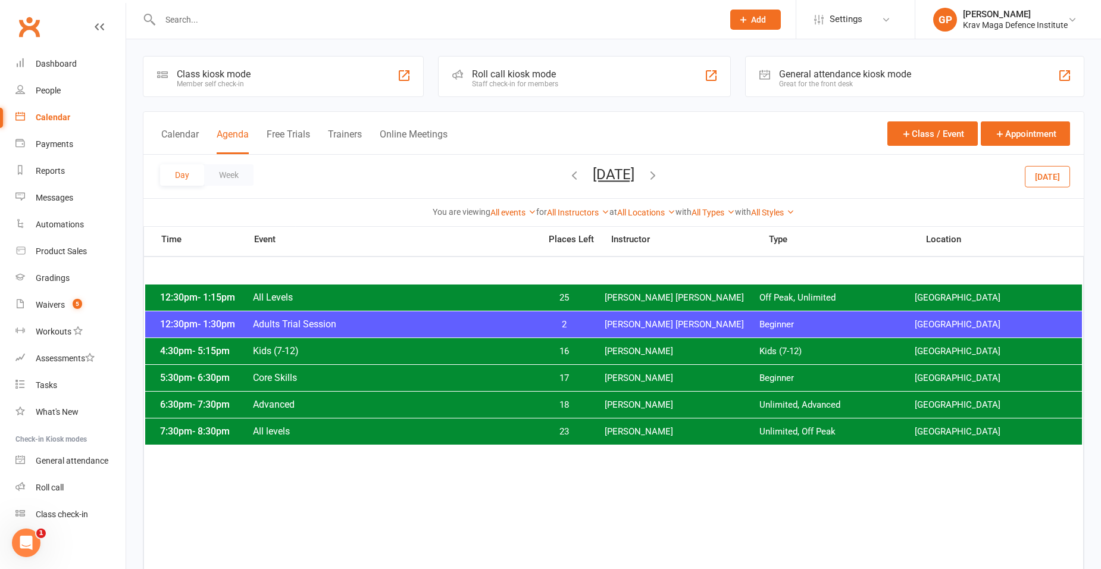
click at [601, 182] on button "Thursday, Oct 9, 2025" at bounding box center [614, 174] width 42 height 17
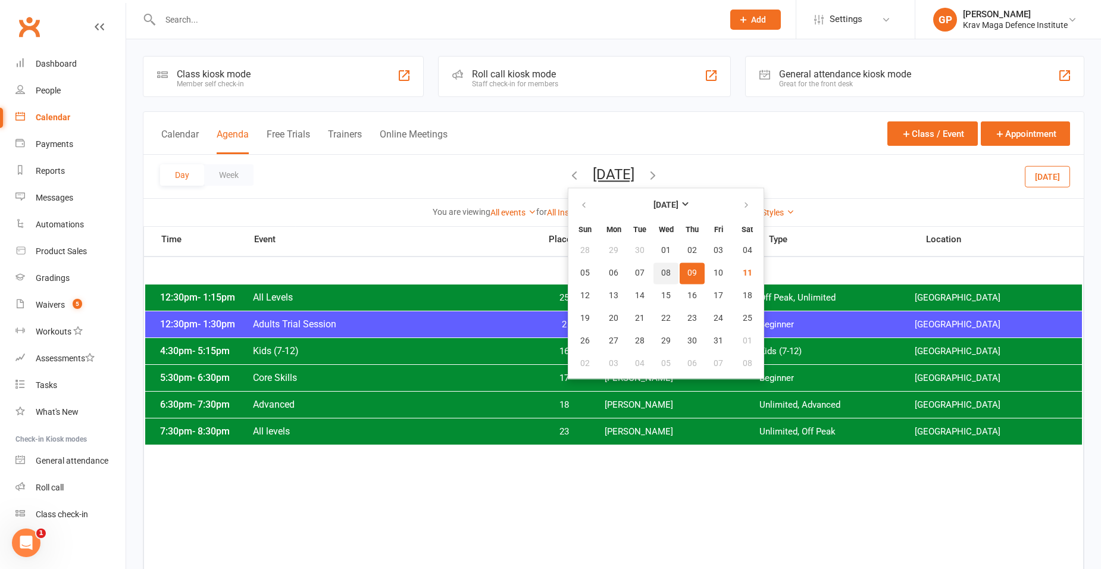
click at [653, 278] on button "08" at bounding box center [665, 272] width 25 height 21
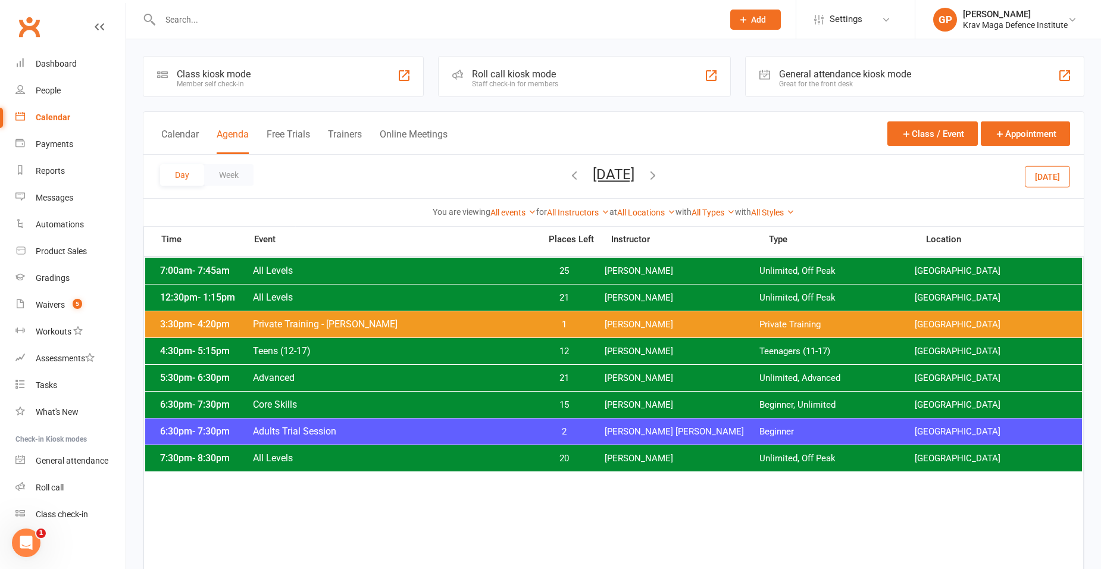
click at [625, 438] on div "6:30pm - 7:30pm Adults Trial Session 2 Ben Edward Beginner Surry Hills Gym" at bounding box center [613, 431] width 936 height 26
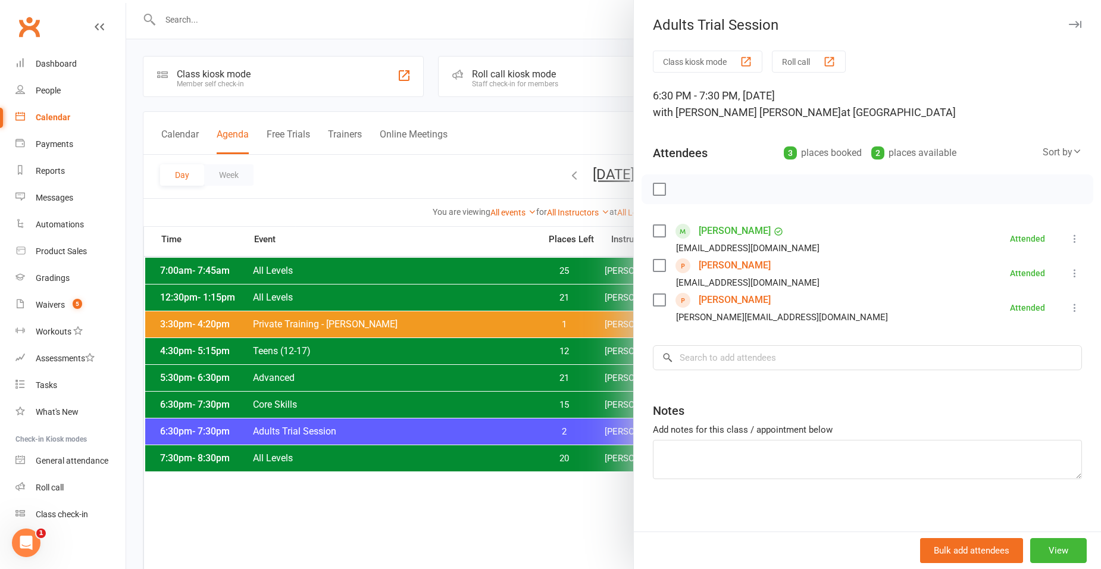
click at [490, 159] on div at bounding box center [613, 284] width 975 height 569
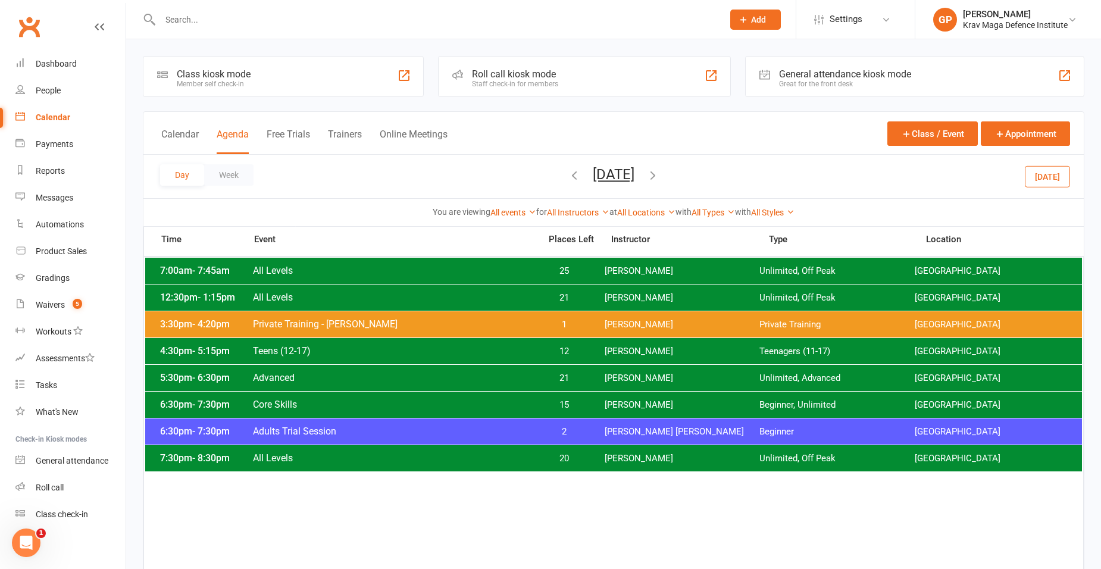
click at [593, 181] on button "Wednesday, Oct 8, 2025" at bounding box center [614, 174] width 42 height 17
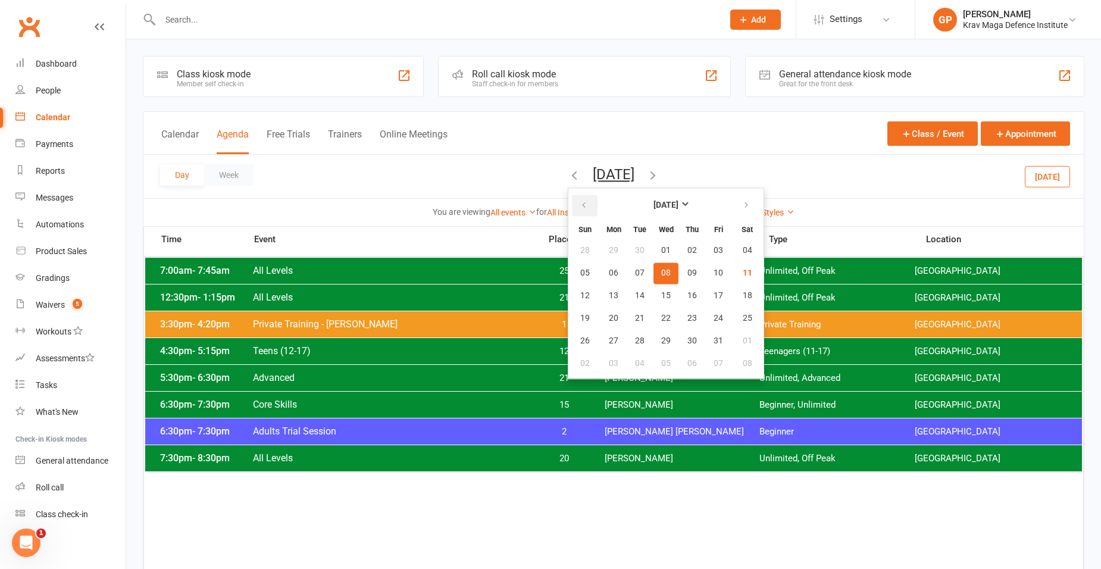
click at [572, 205] on button "button" at bounding box center [585, 205] width 26 height 21
click at [732, 342] on button "04" at bounding box center [747, 340] width 30 height 21
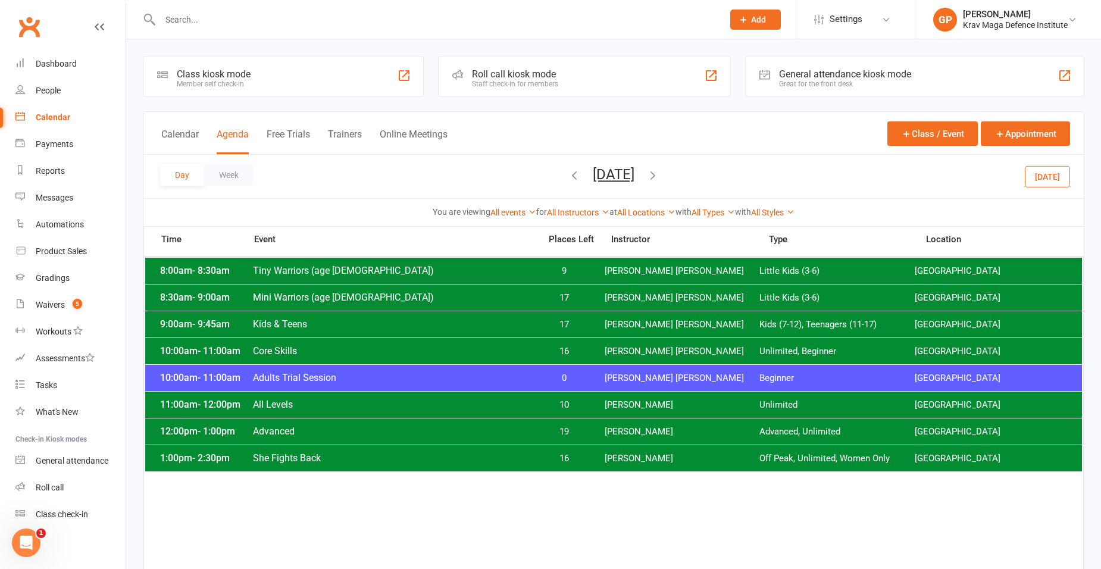
click at [624, 383] on span "Ben Edward" at bounding box center [681, 377] width 155 height 11
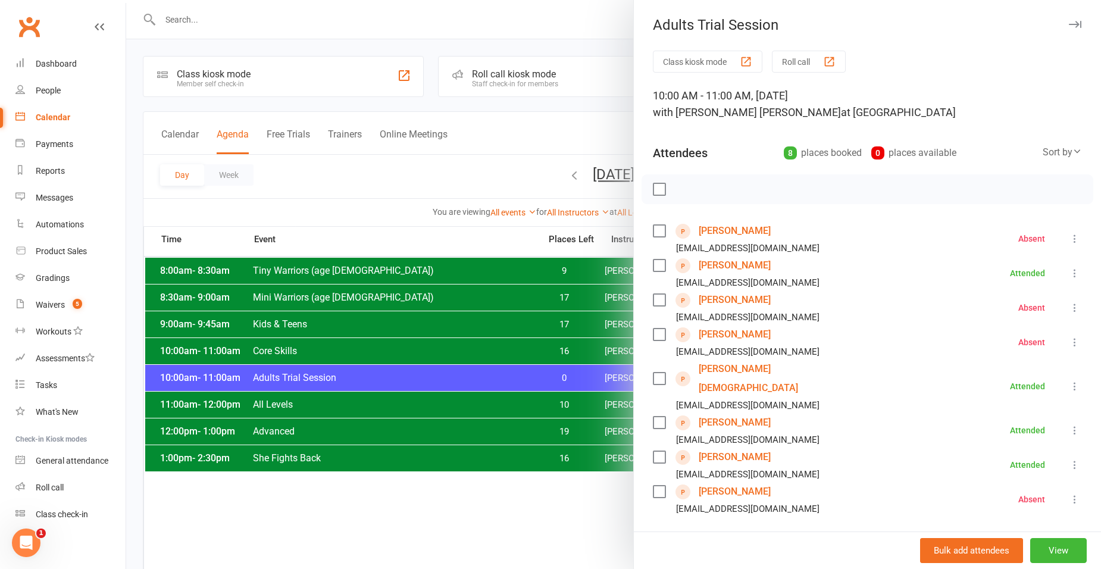
click at [578, 319] on div at bounding box center [613, 284] width 975 height 569
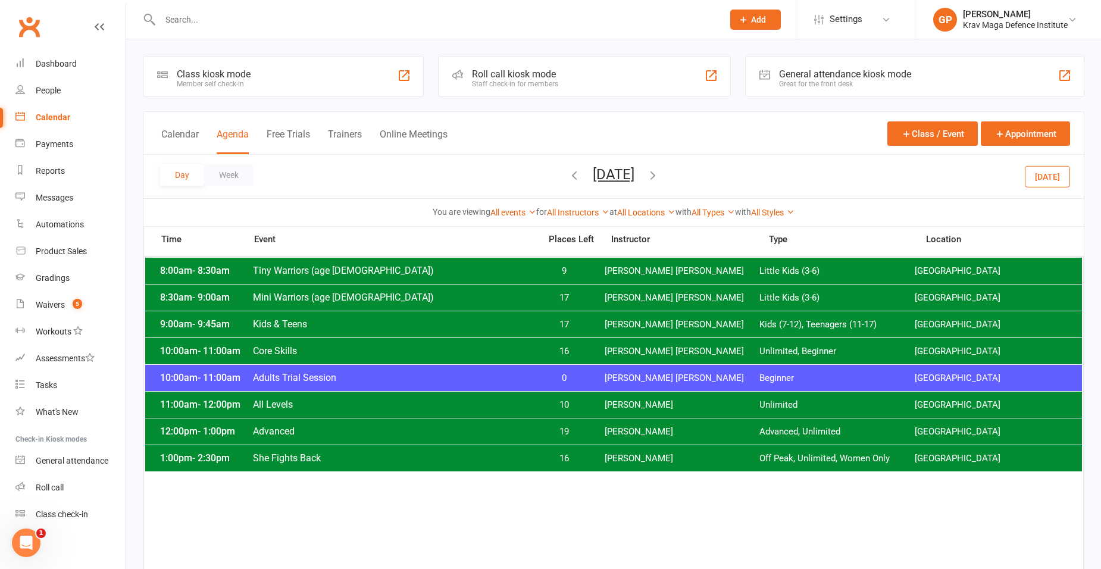
click at [588, 380] on span "0" at bounding box center [564, 377] width 62 height 11
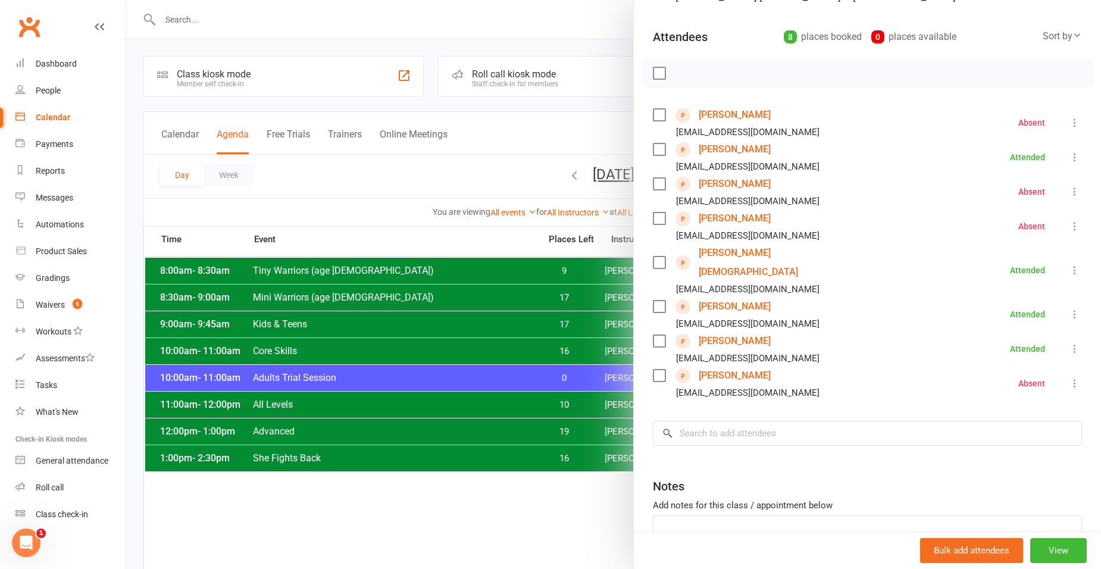
scroll to position [119, 0]
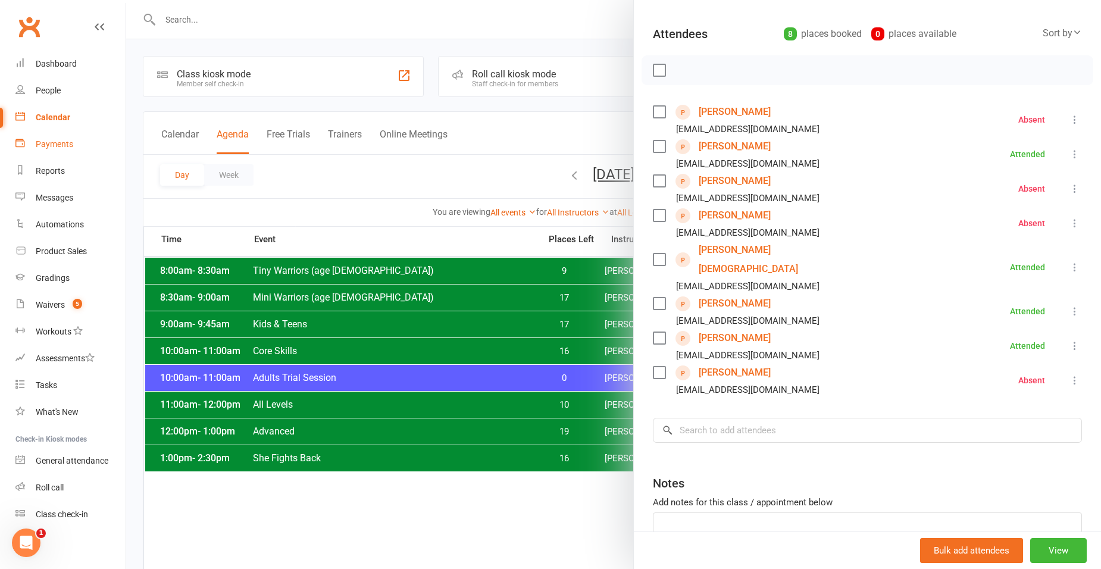
click at [45, 144] on div "Payments" at bounding box center [54, 144] width 37 height 10
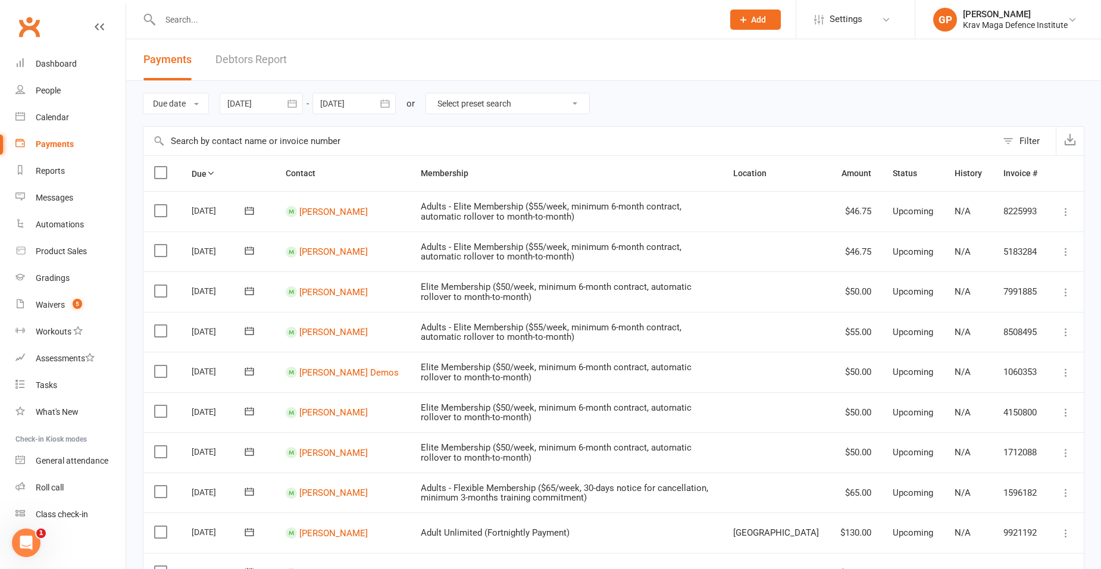
click at [287, 59] on link "Debtors Report" at bounding box center [250, 59] width 71 height 41
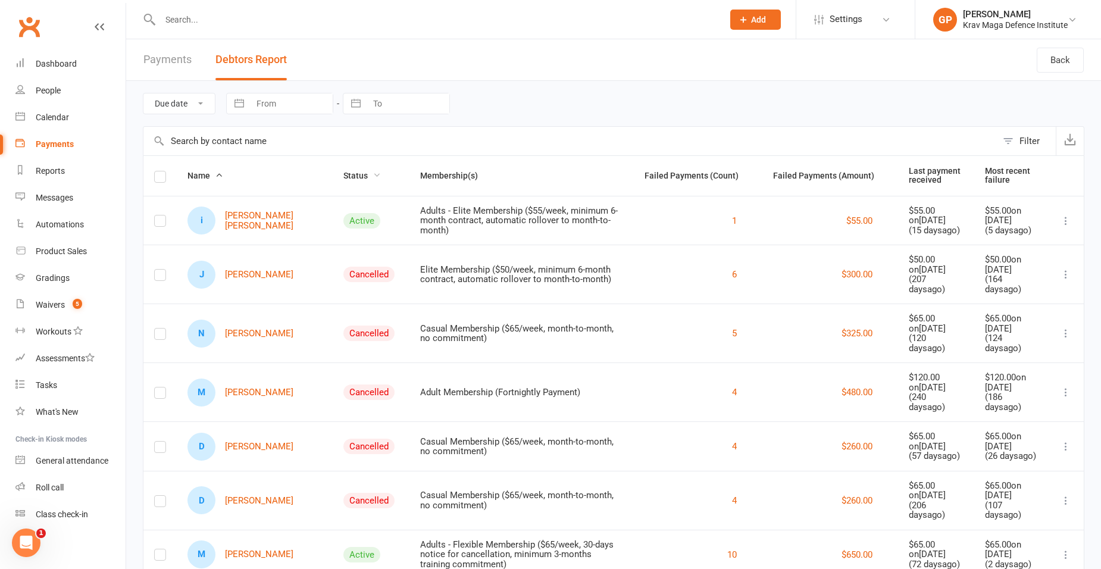
click at [343, 178] on span "Status" at bounding box center [361, 176] width 37 height 10
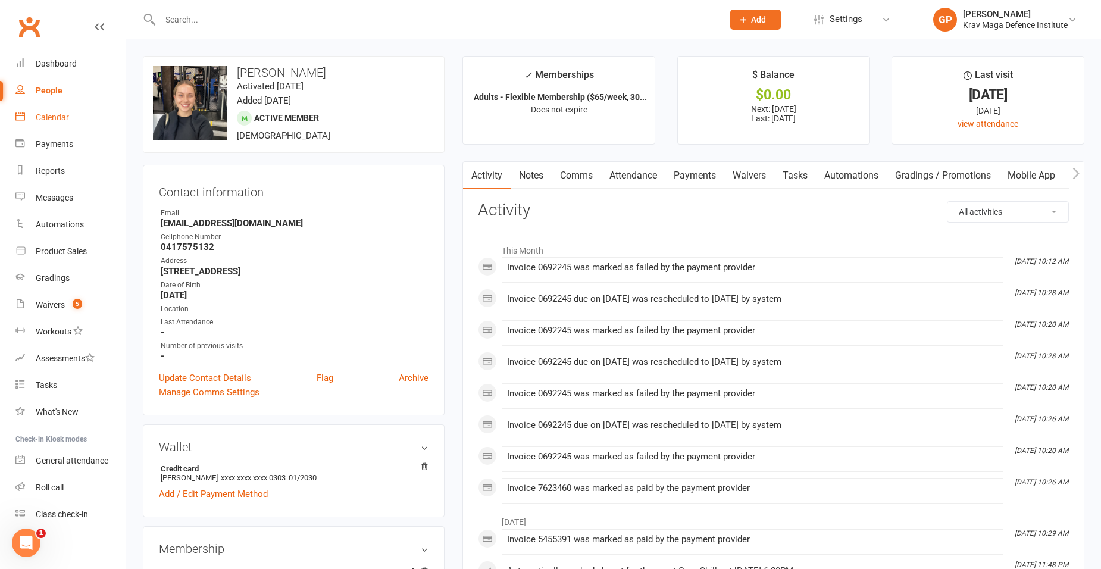
click at [36, 108] on link "Calendar" at bounding box center [70, 117] width 110 height 27
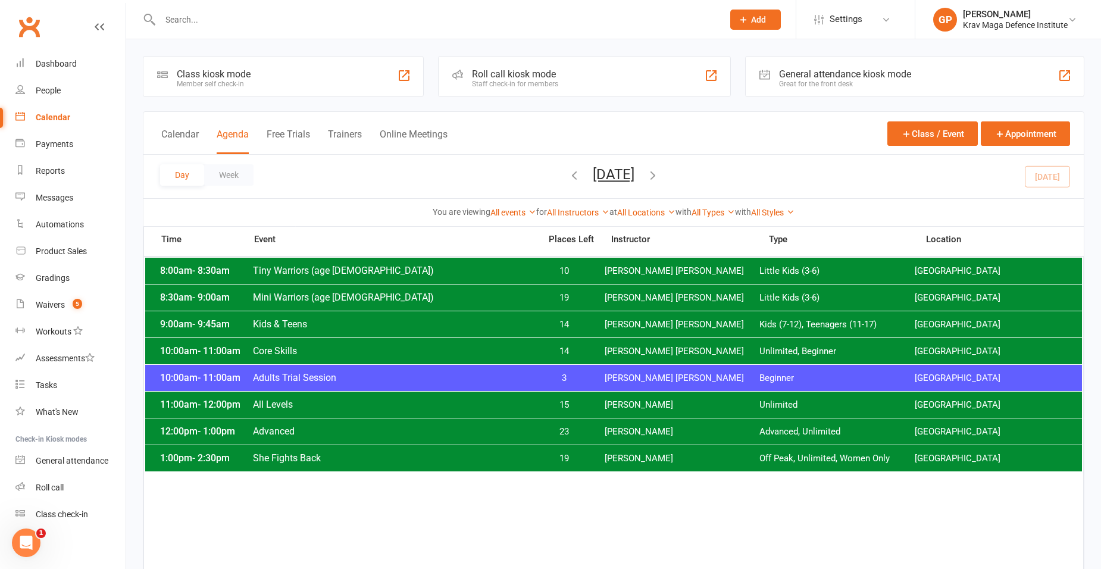
click at [568, 176] on icon "button" at bounding box center [574, 174] width 13 height 13
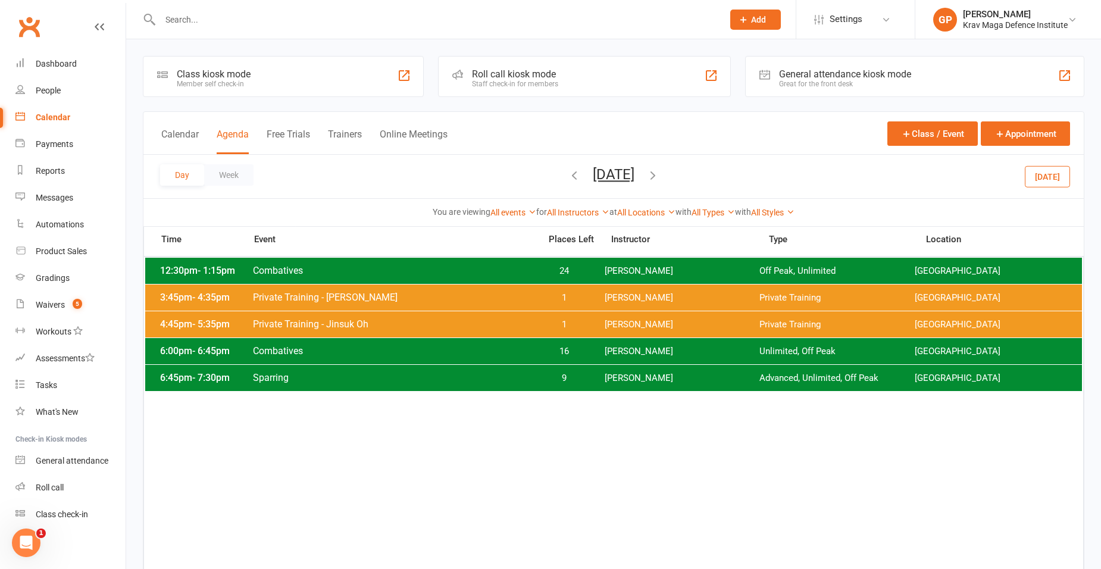
click at [581, 176] on span "Friday, Oct 10, 2025 October 2025 Sun Mon Tue Wed Thu Fri Sat 28 29 30 01 02 03…" at bounding box center [613, 176] width 65 height 21
click at [568, 177] on icon "button" at bounding box center [574, 174] width 13 height 13
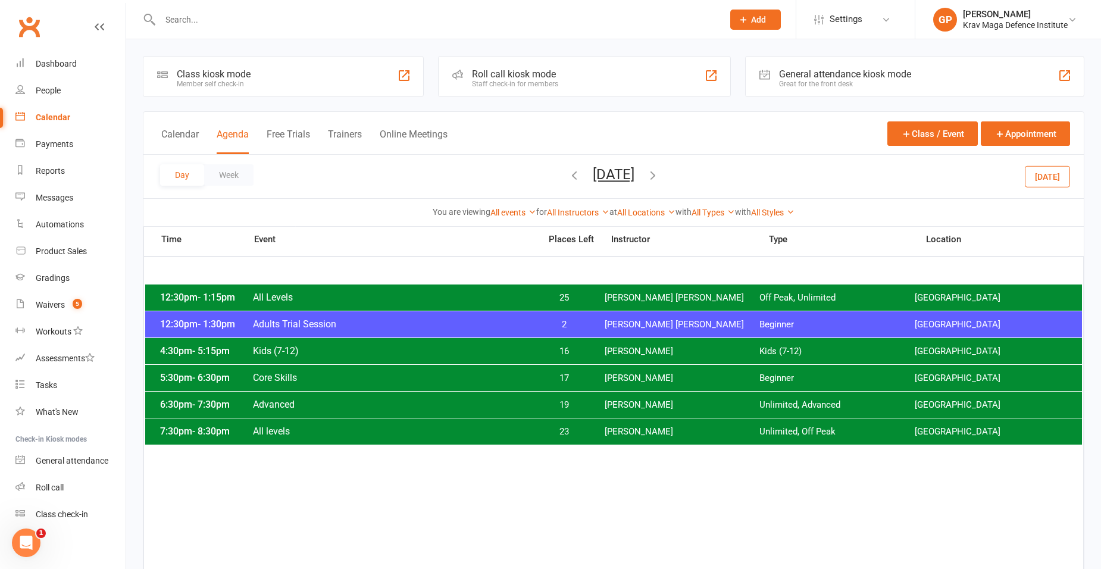
click at [614, 397] on div "6:30pm - 7:30pm Advanced 19 Ben Malandra Unlimited, Advanced Surry Hills Gym" at bounding box center [613, 404] width 936 height 26
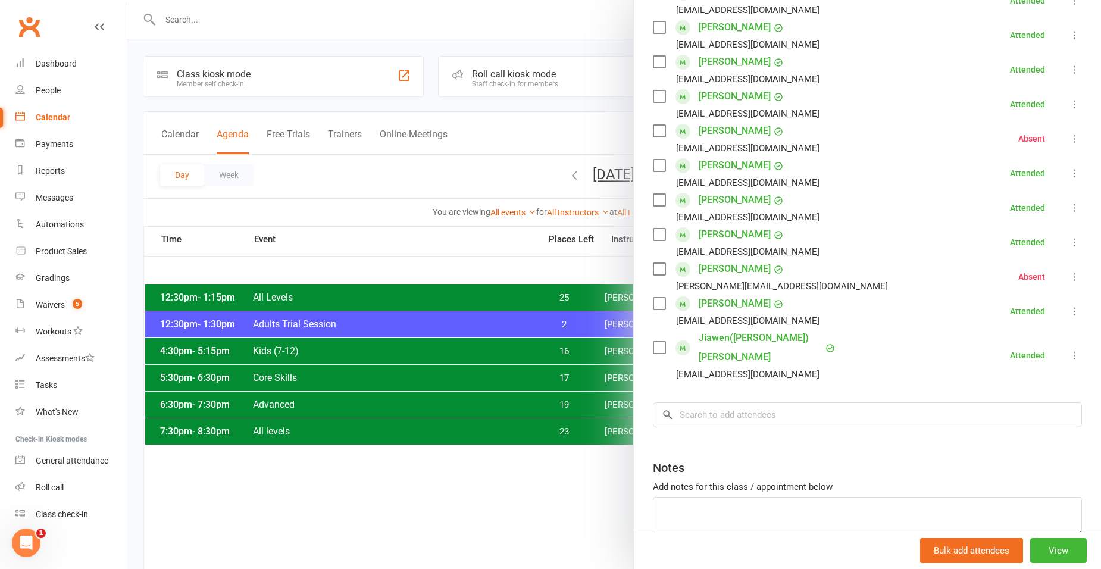
scroll to position [178, 0]
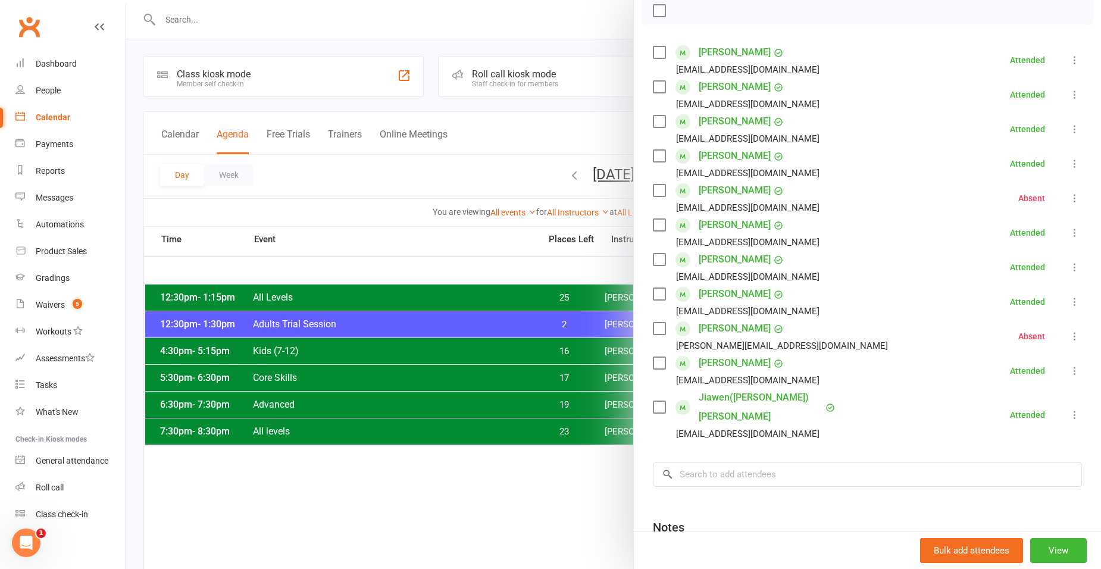
click at [1069, 198] on icon at bounding box center [1075, 198] width 12 height 12
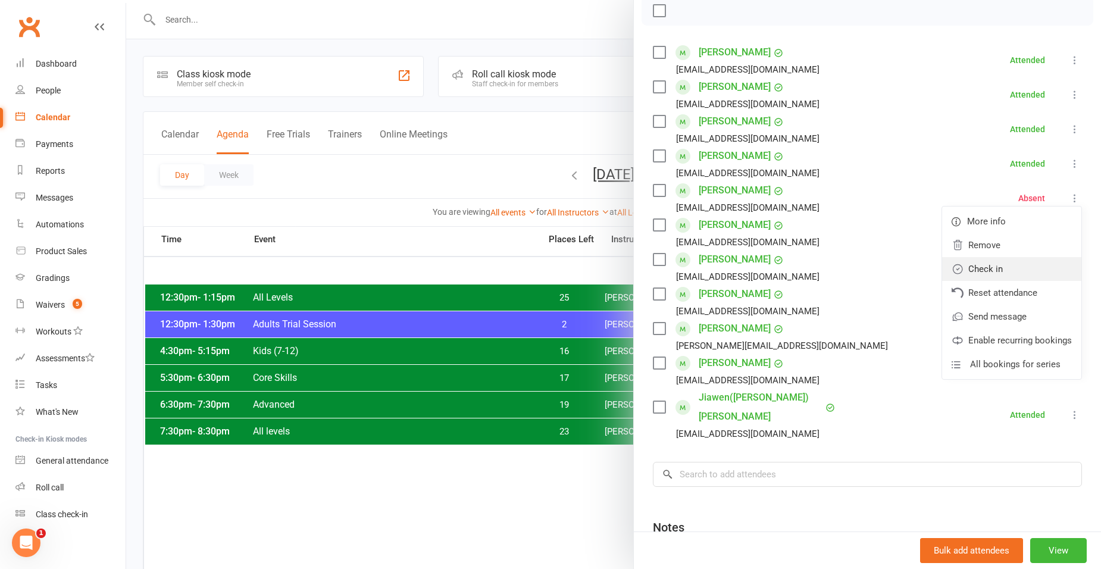
click at [1003, 270] on link "Check in" at bounding box center [1011, 269] width 139 height 24
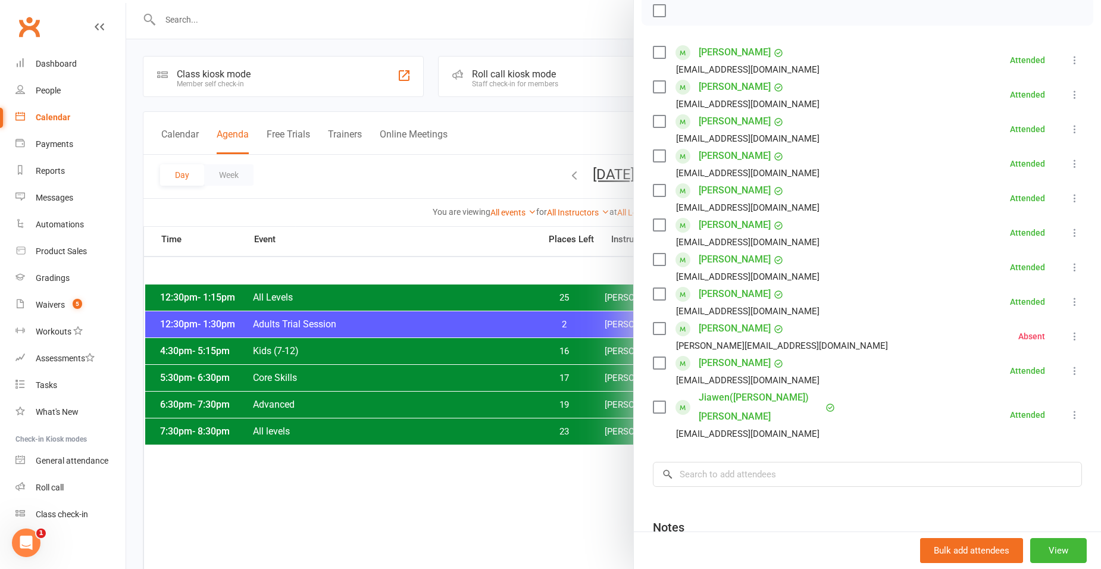
click at [1069, 340] on icon at bounding box center [1075, 336] width 12 height 12
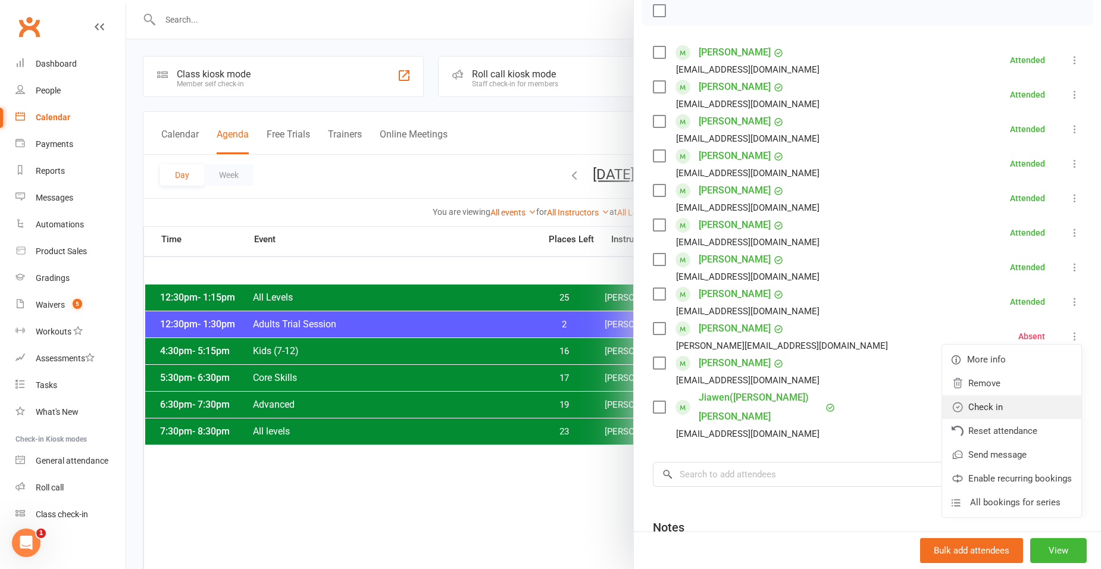
click at [965, 404] on link "Check in" at bounding box center [1011, 407] width 139 height 24
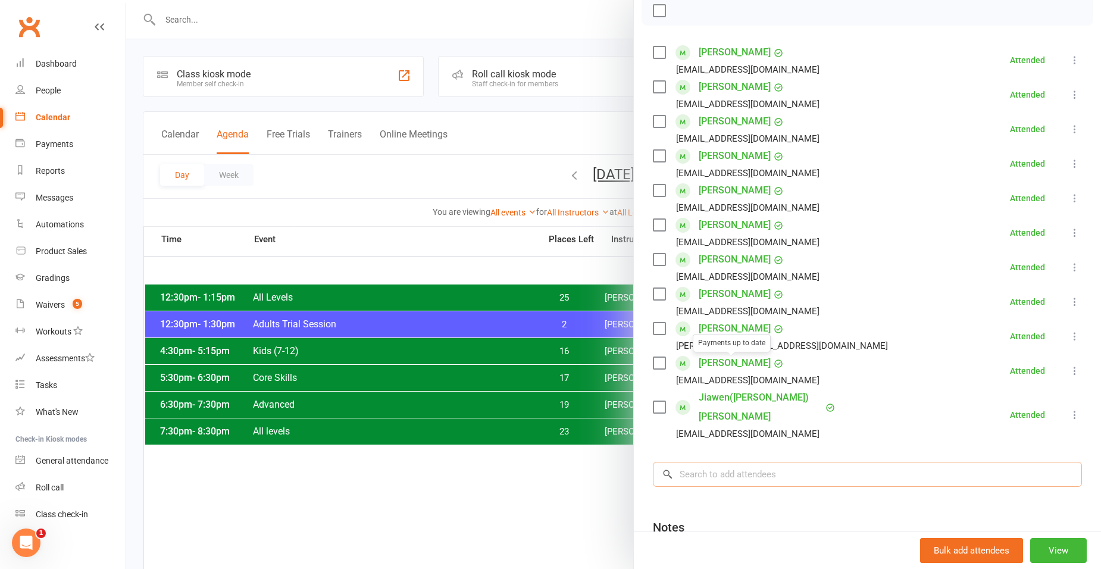
click at [749, 462] on input "search" at bounding box center [867, 474] width 429 height 25
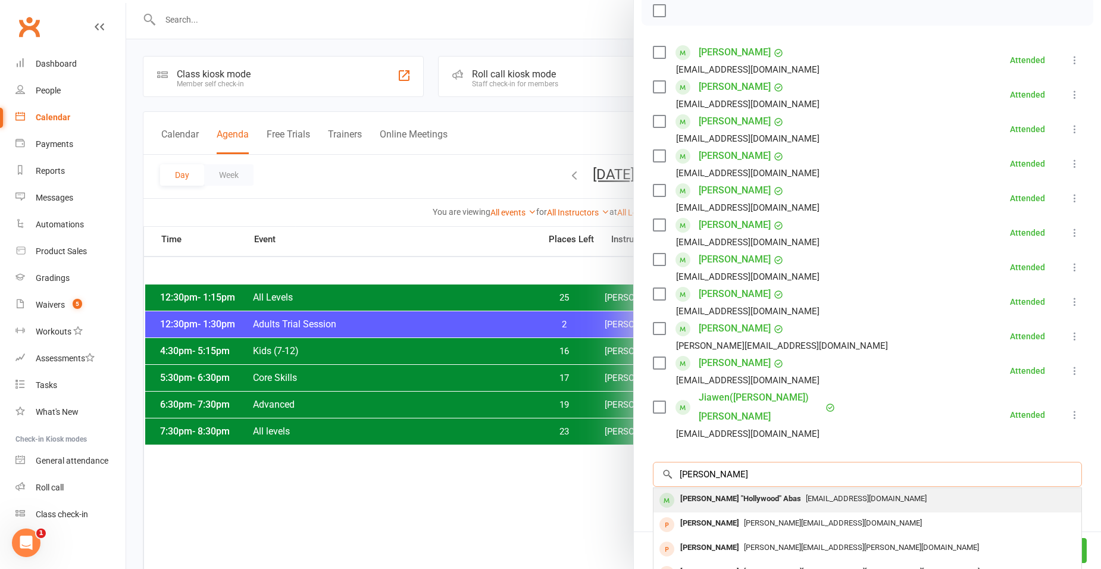
type input "shamar"
click at [750, 490] on div "Shahmar "Hollywood" Abas" at bounding box center [740, 498] width 130 height 17
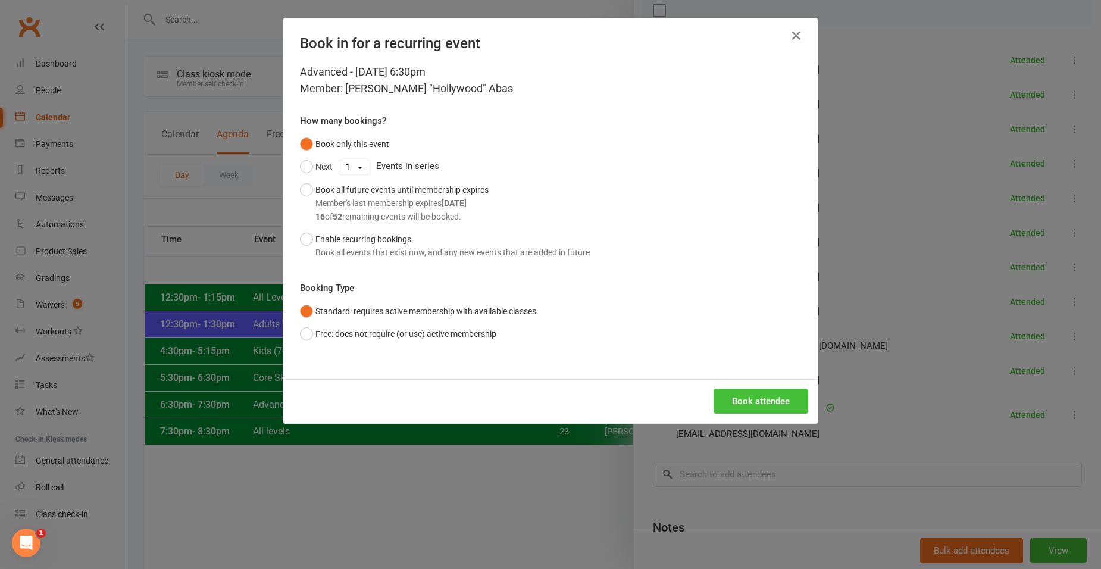
click at [765, 400] on button "Book attendee" at bounding box center [760, 400] width 95 height 25
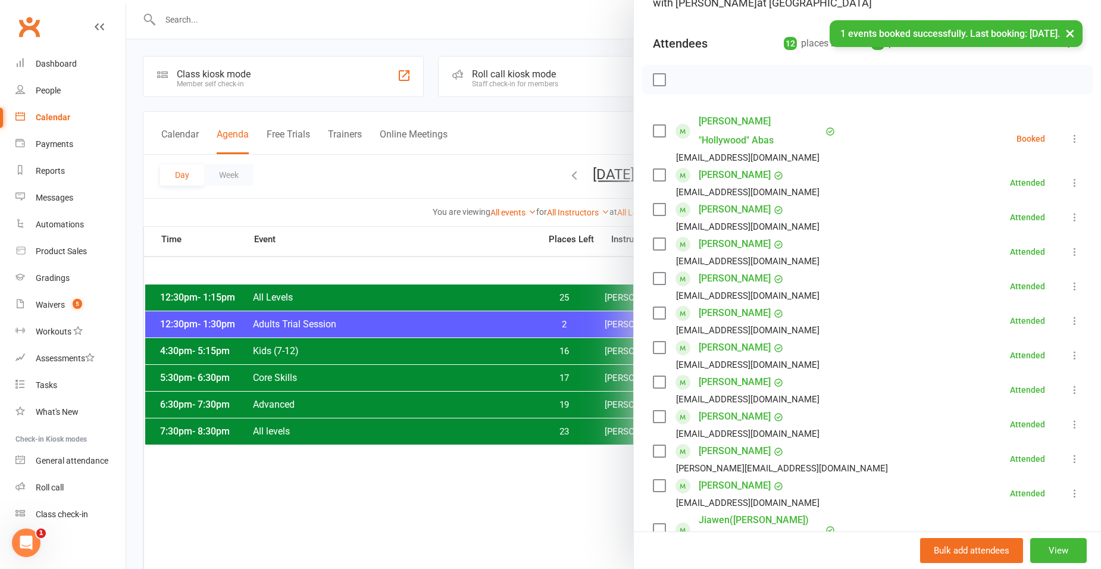
scroll to position [0, 0]
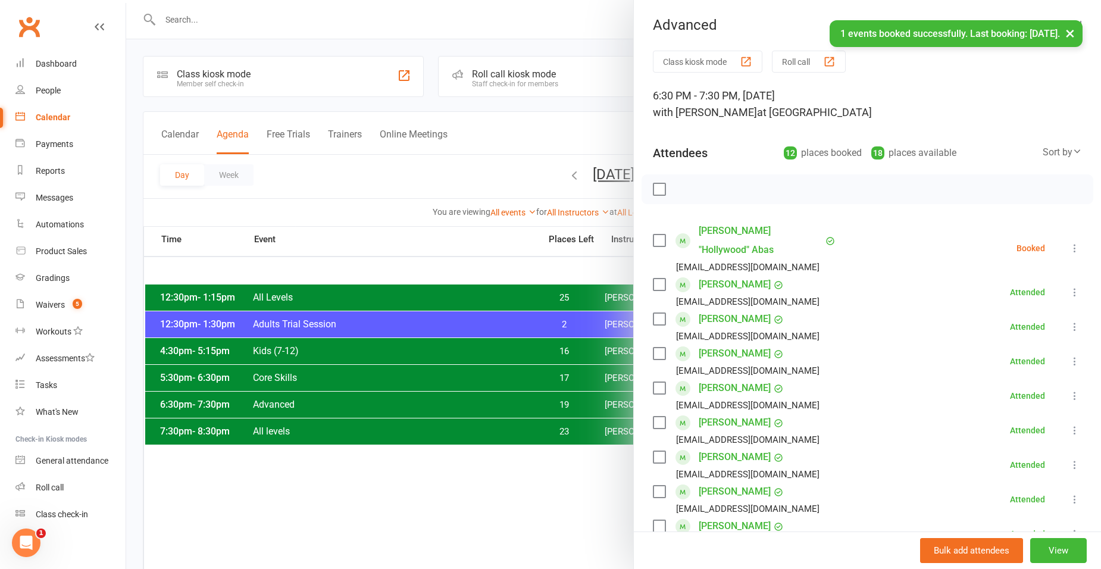
click at [1069, 242] on icon at bounding box center [1075, 248] width 12 height 12
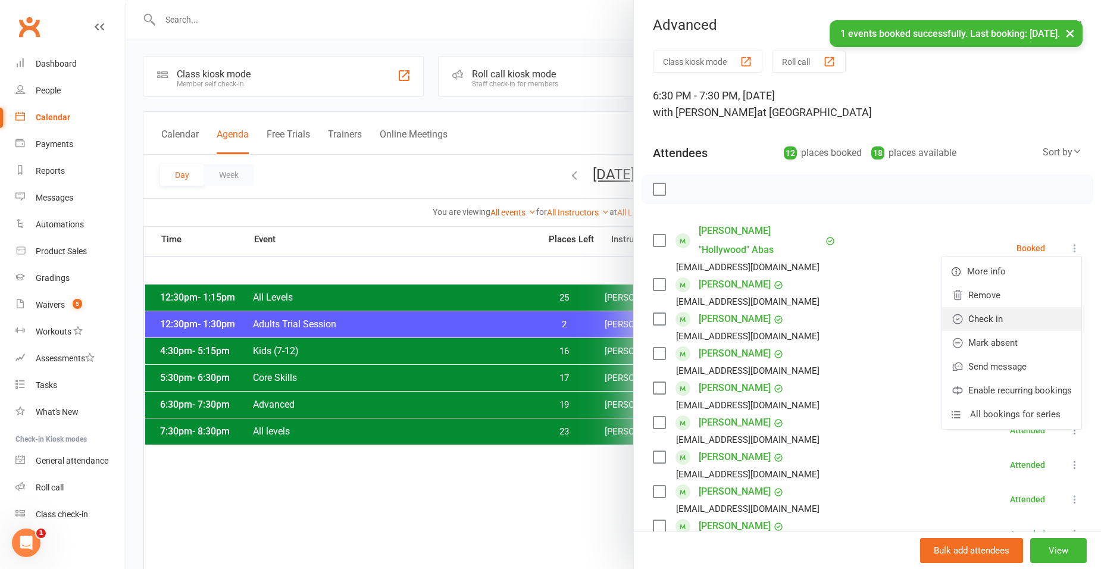
click at [1000, 307] on link "Check in" at bounding box center [1011, 319] width 139 height 24
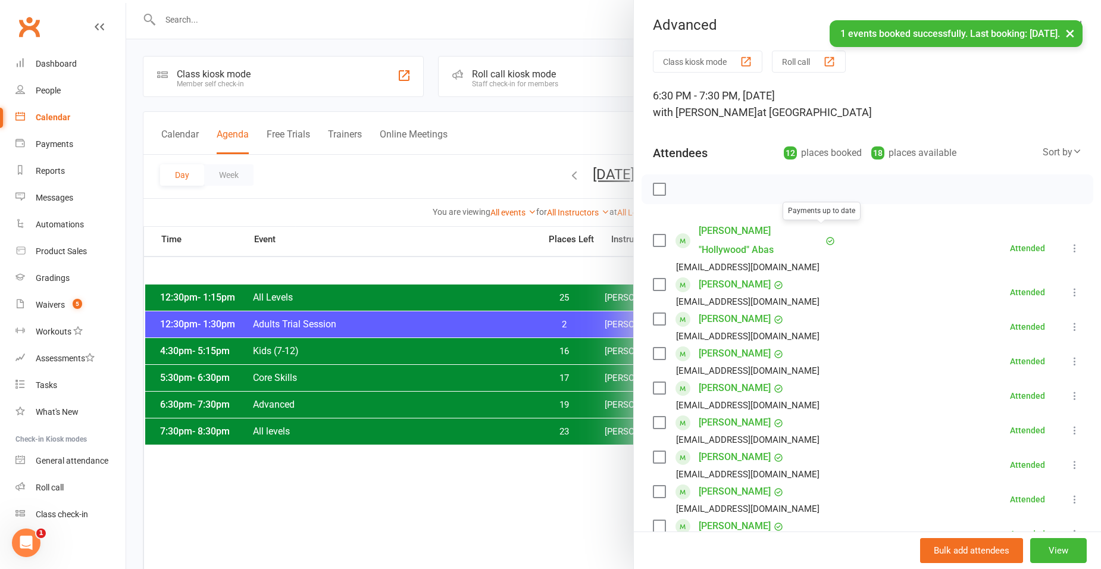
click at [480, 143] on div at bounding box center [613, 284] width 975 height 569
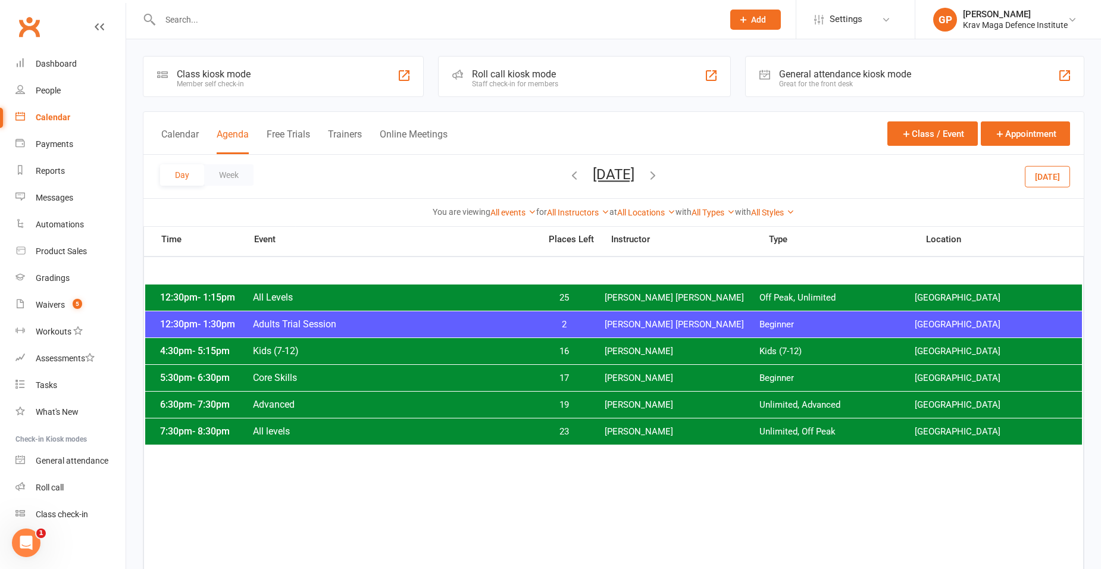
click at [1041, 182] on button "Today" at bounding box center [1046, 175] width 45 height 21
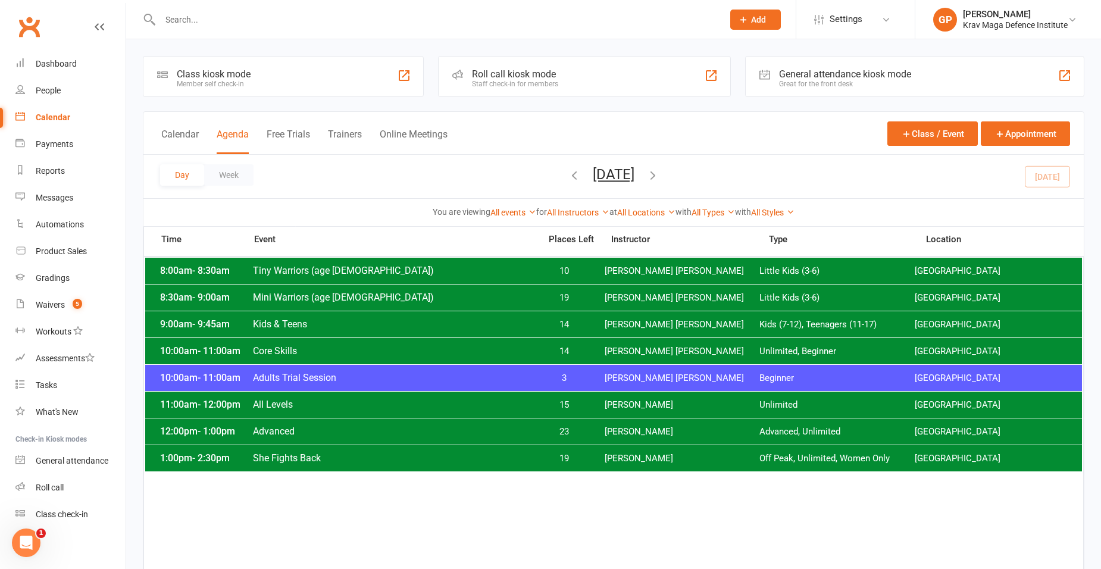
click at [581, 173] on span "Saturday, Oct 11, 2025 October 2025 Sun Mon Tue Wed Thu Fri Sat 28 29 30 01 02 …" at bounding box center [613, 176] width 65 height 21
click at [568, 173] on icon "button" at bounding box center [574, 174] width 13 height 13
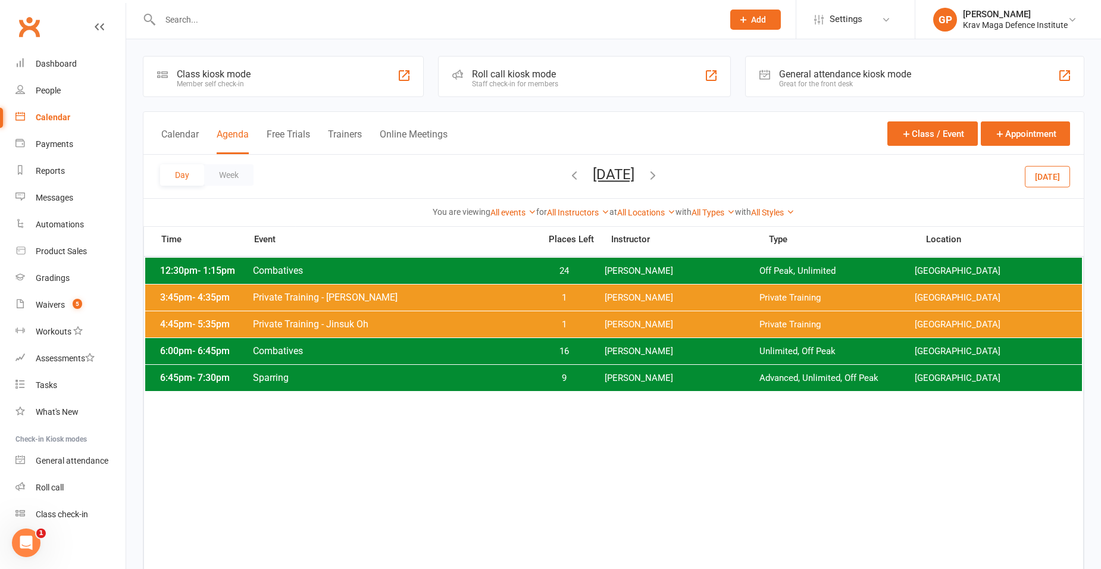
click at [568, 174] on icon "button" at bounding box center [574, 174] width 13 height 13
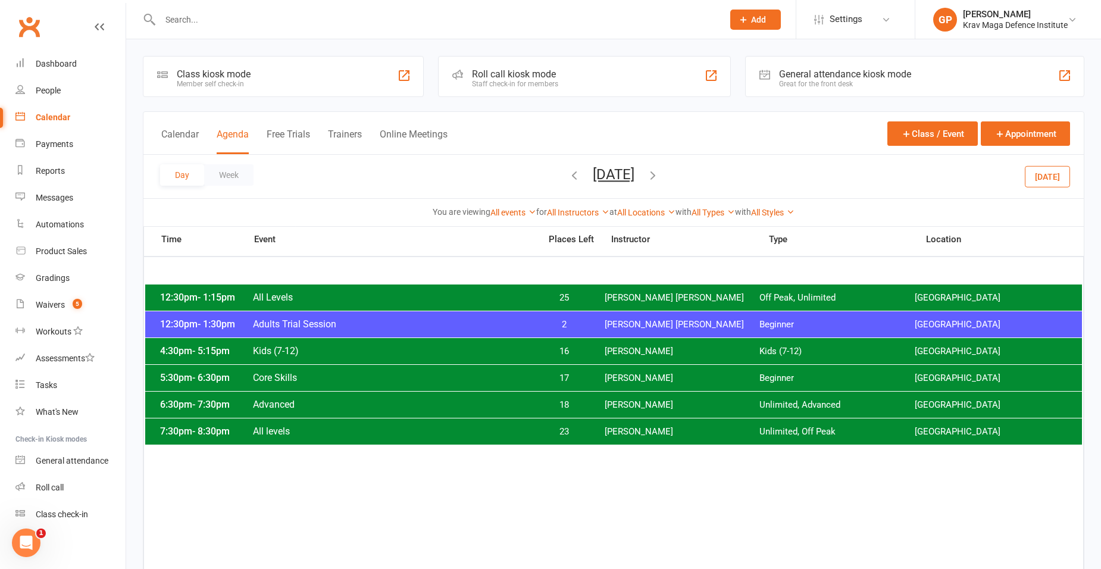
click at [568, 174] on icon "button" at bounding box center [574, 174] width 13 height 13
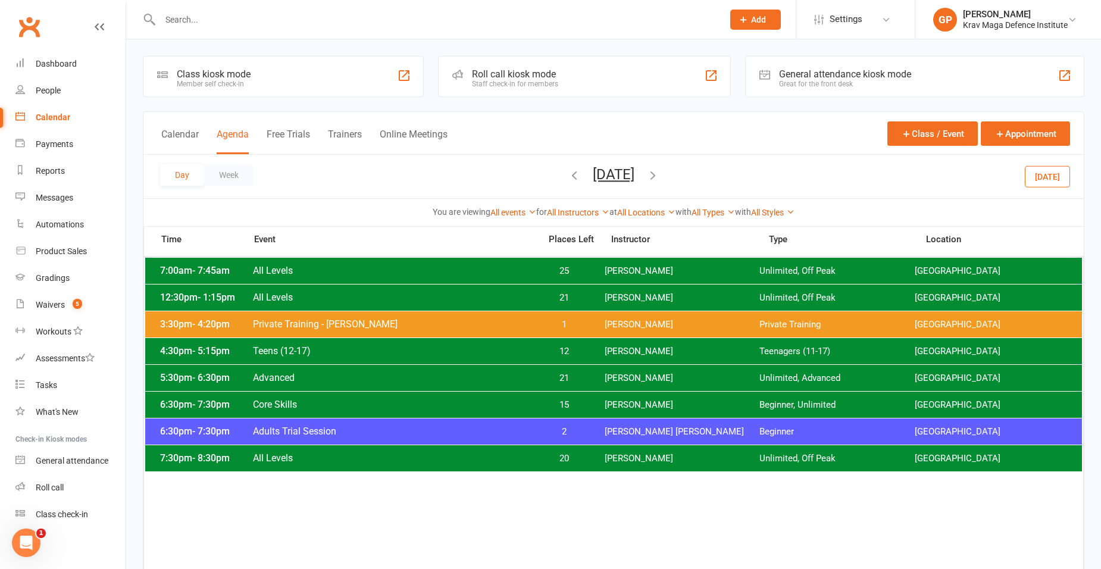
click at [568, 174] on icon "button" at bounding box center [574, 174] width 13 height 13
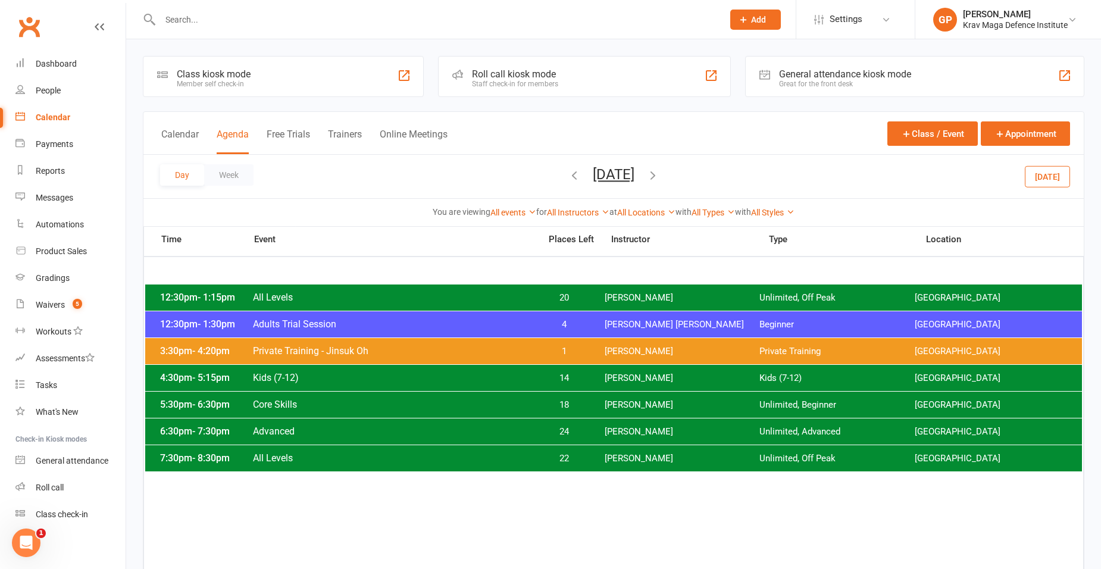
click at [592, 458] on span "22" at bounding box center [564, 458] width 62 height 11
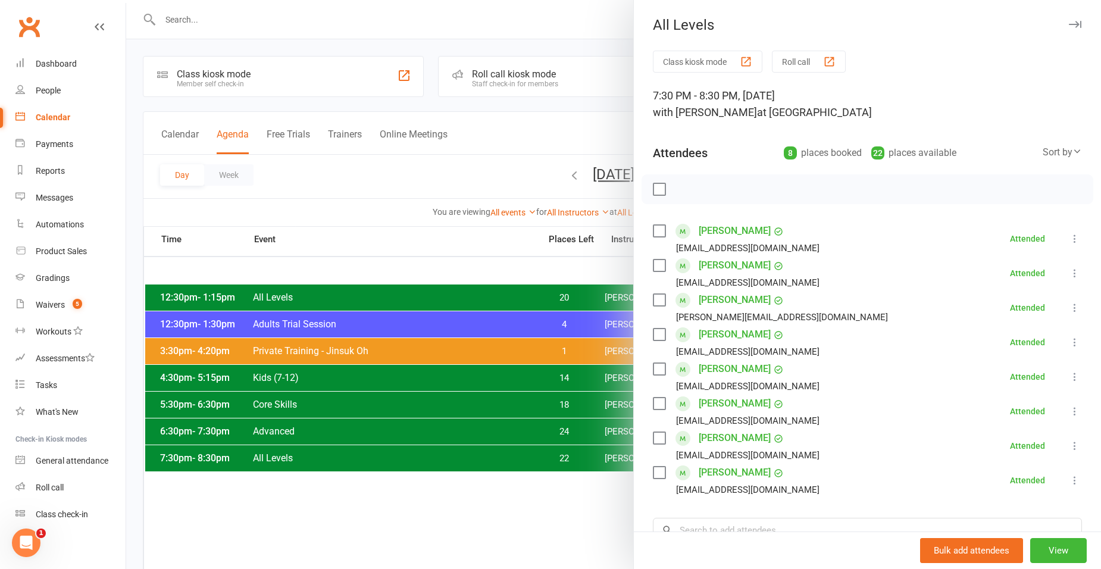
scroll to position [178, 0]
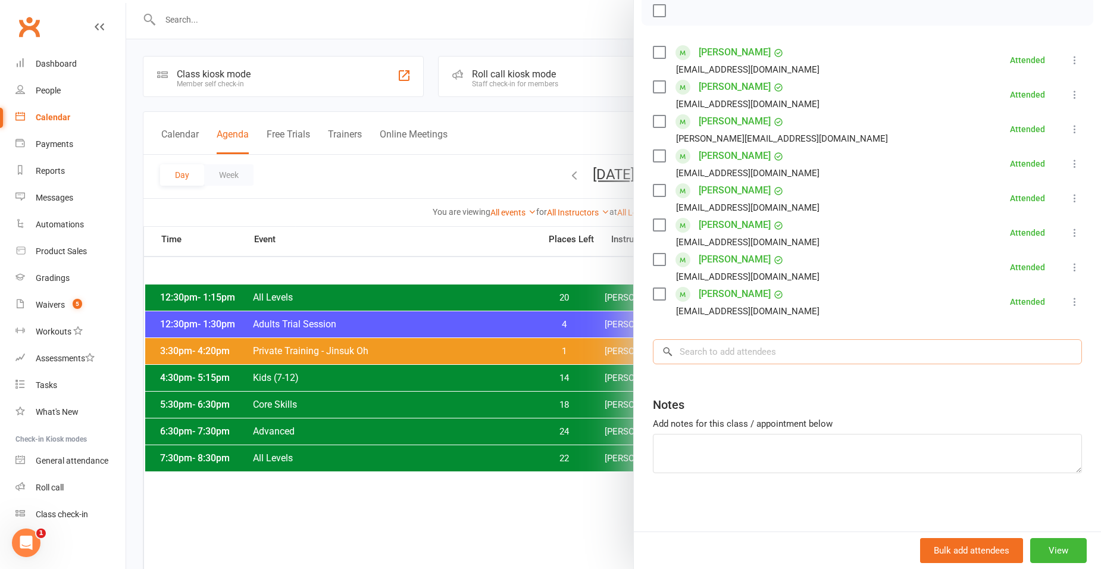
click at [763, 356] on input "search" at bounding box center [867, 351] width 429 height 25
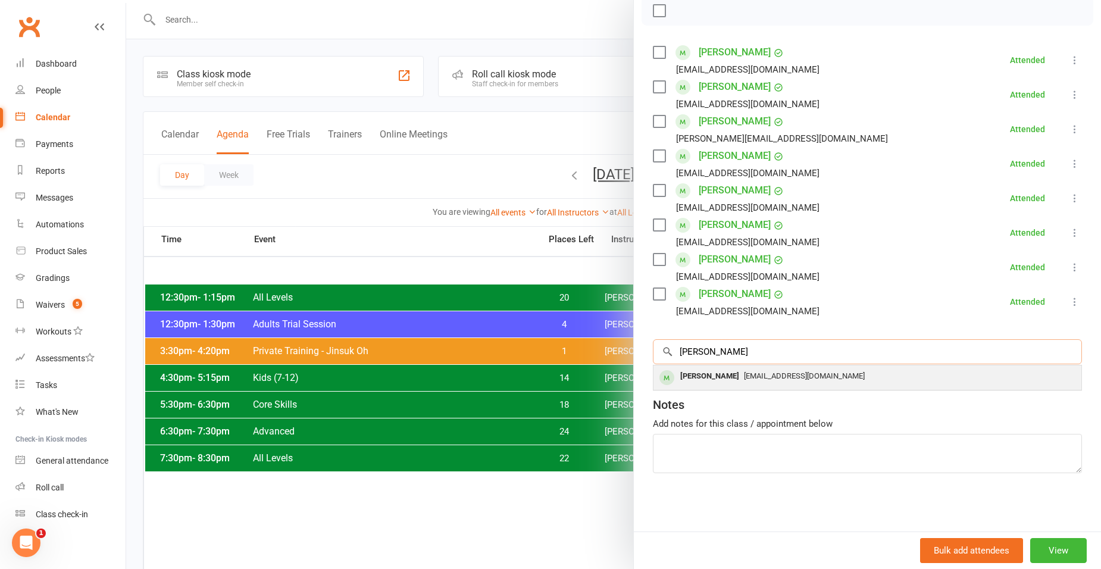
type input "yuki"
click at [730, 381] on div "happyyyyuki@yahoo.co.jp" at bounding box center [867, 376] width 418 height 17
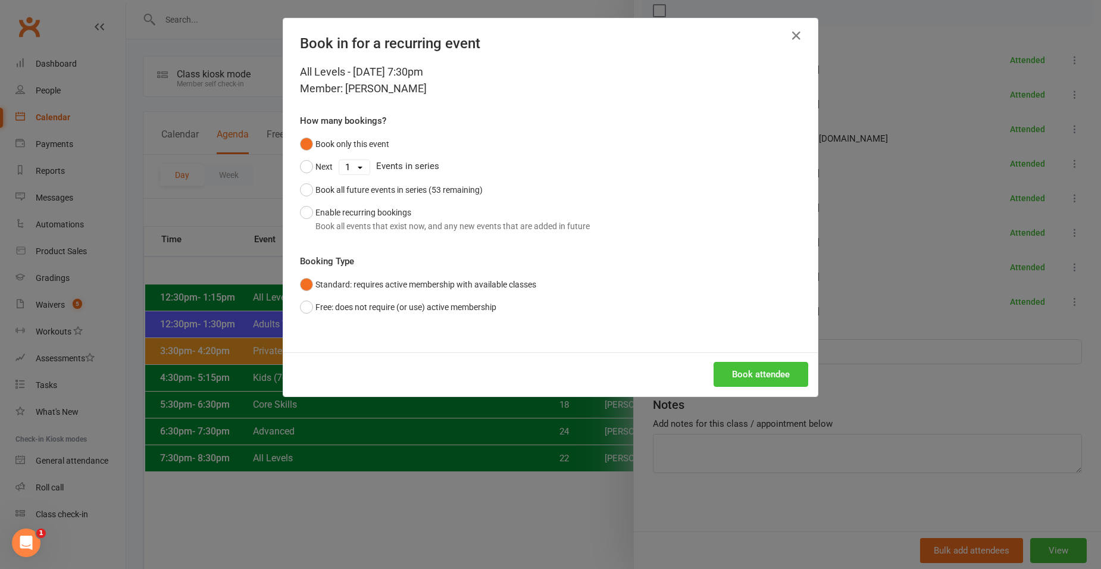
click at [728, 377] on button "Book attendee" at bounding box center [760, 374] width 95 height 25
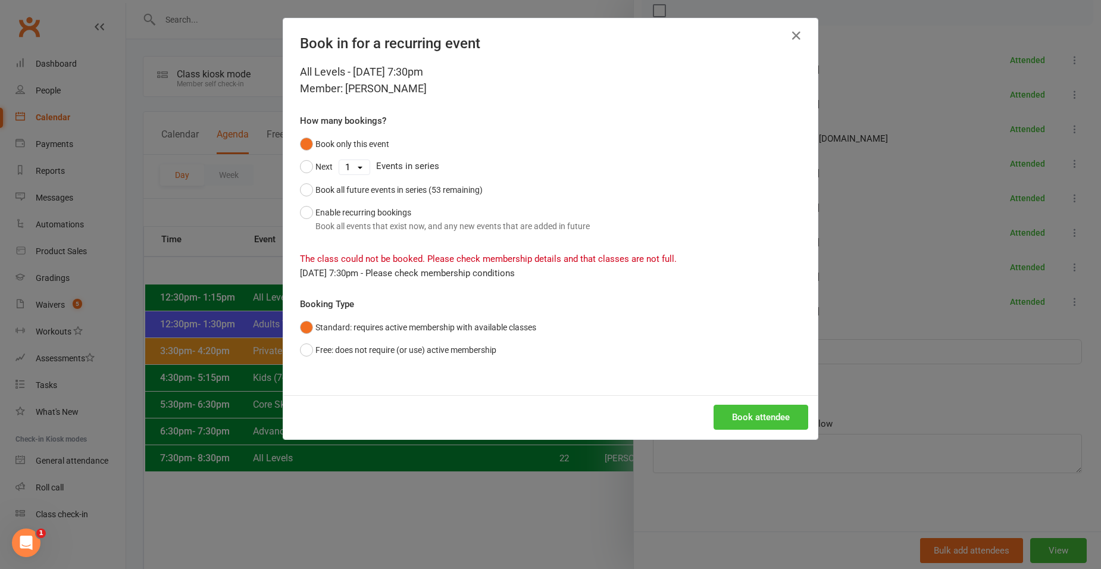
click at [764, 422] on button "Book attendee" at bounding box center [760, 417] width 95 height 25
click at [789, 36] on icon "button" at bounding box center [796, 36] width 14 height 14
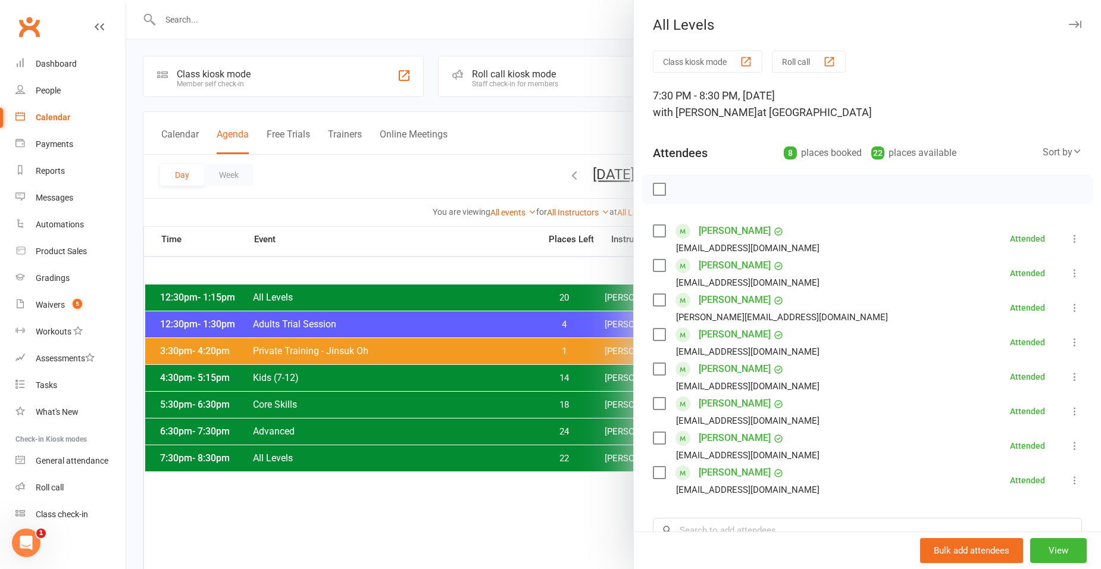
scroll to position [119, 0]
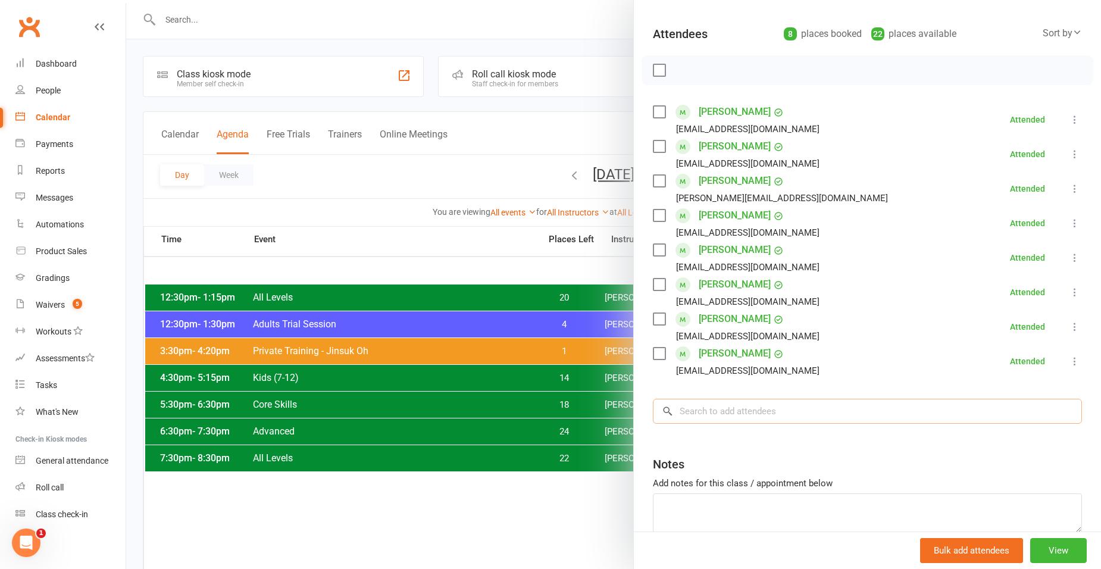
click at [739, 411] on input "search" at bounding box center [867, 411] width 429 height 25
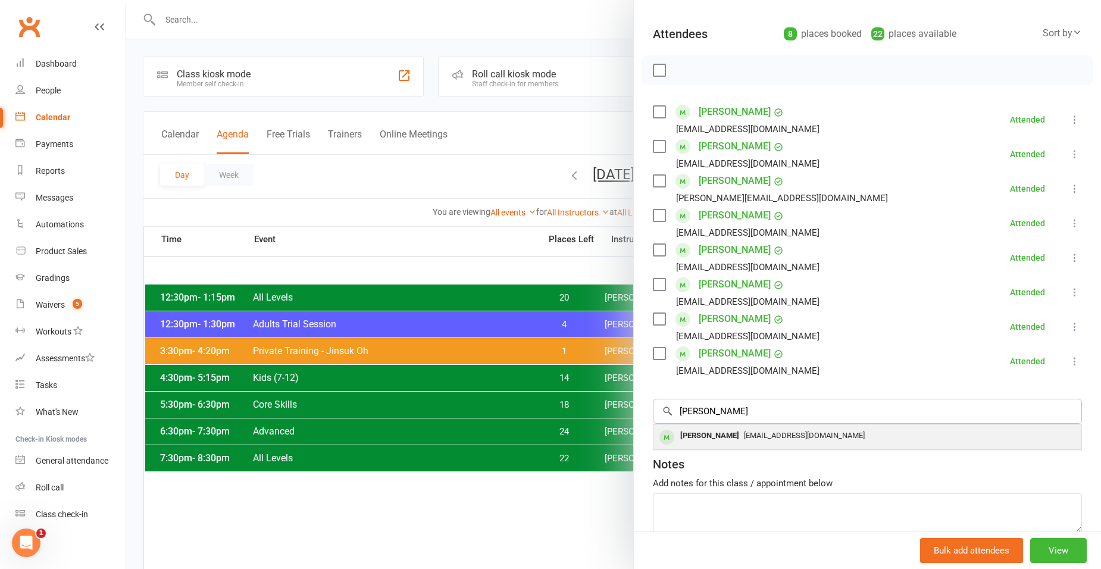
type input "yuki"
click at [719, 440] on div "YUKI ISHIOKA" at bounding box center [709, 435] width 68 height 17
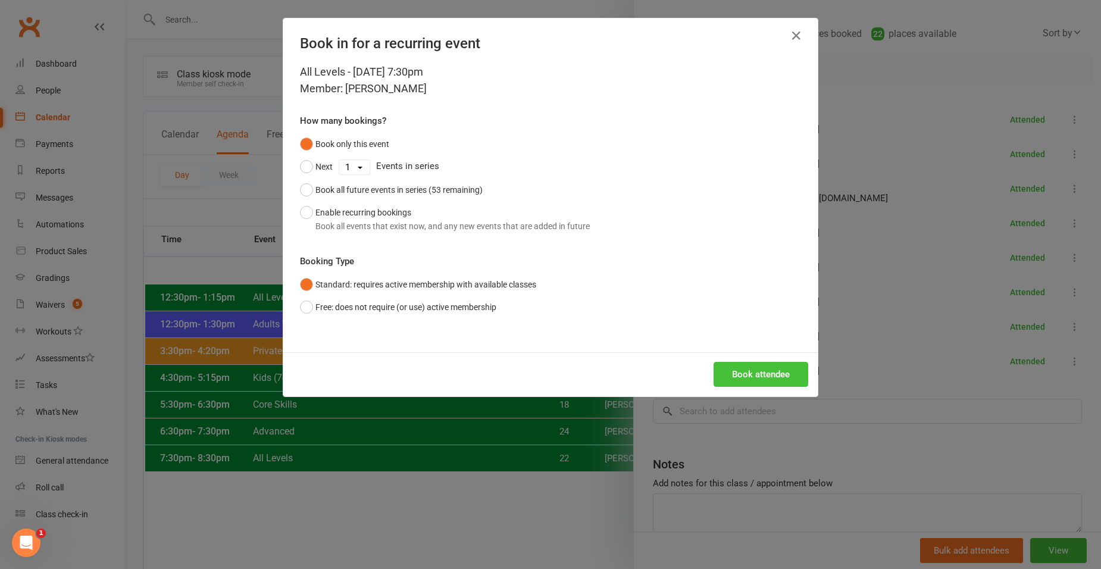
click at [745, 374] on button "Book attendee" at bounding box center [760, 374] width 95 height 25
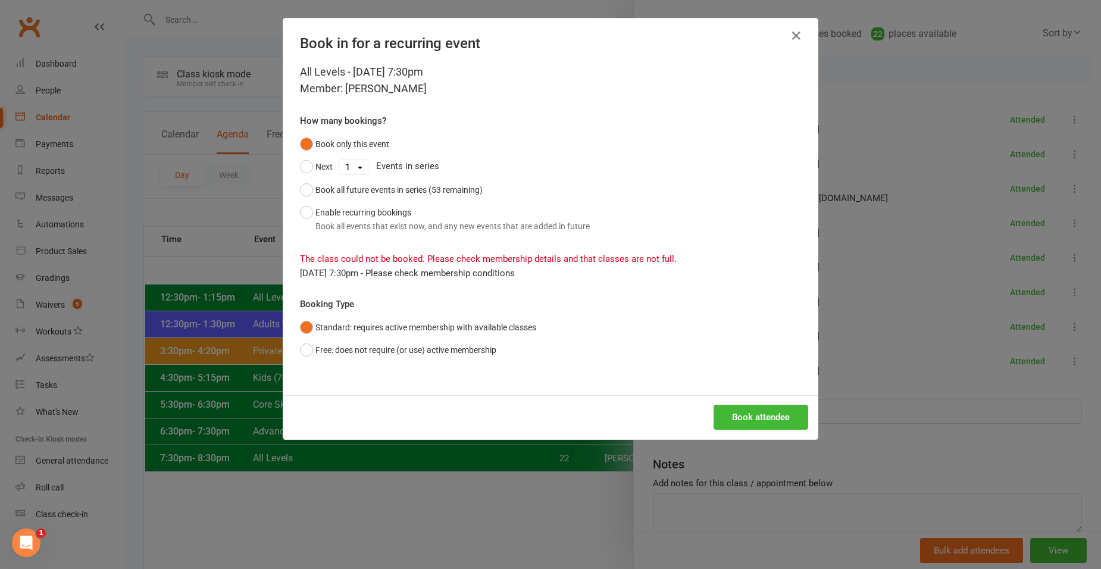
click at [738, 261] on div "The class could not be booked. Please check membership details and that classes…" at bounding box center [550, 258] width 501 height 43
click at [759, 410] on button "Book attendee" at bounding box center [760, 417] width 95 height 25
click at [792, 26] on div "Book in for a recurring event" at bounding box center [550, 40] width 534 height 45
click at [792, 37] on icon "button" at bounding box center [796, 36] width 14 height 14
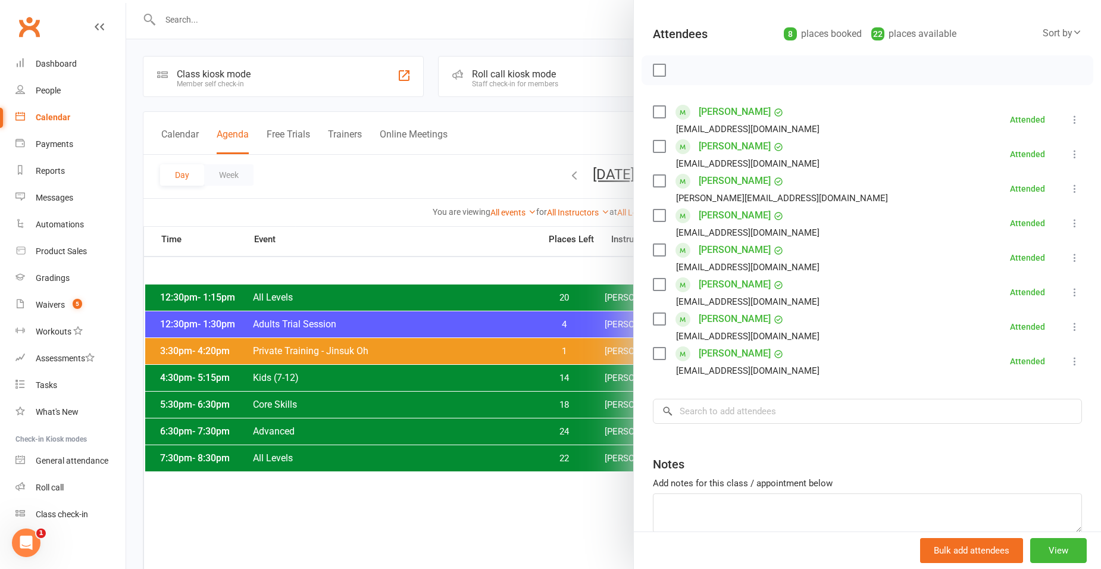
click at [380, 119] on div at bounding box center [613, 284] width 975 height 569
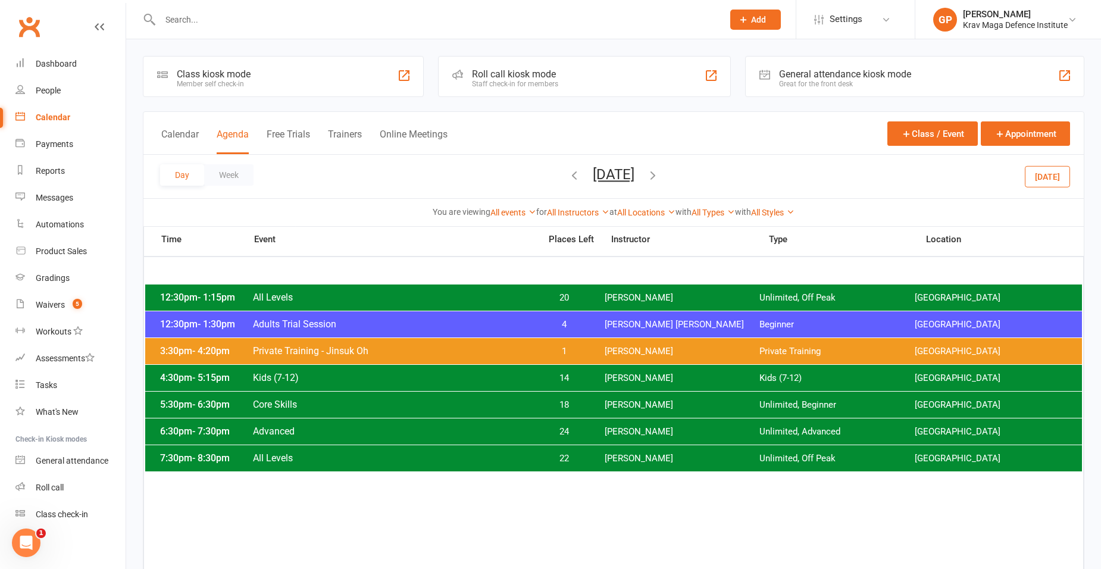
click at [1041, 184] on button "Today" at bounding box center [1046, 175] width 45 height 21
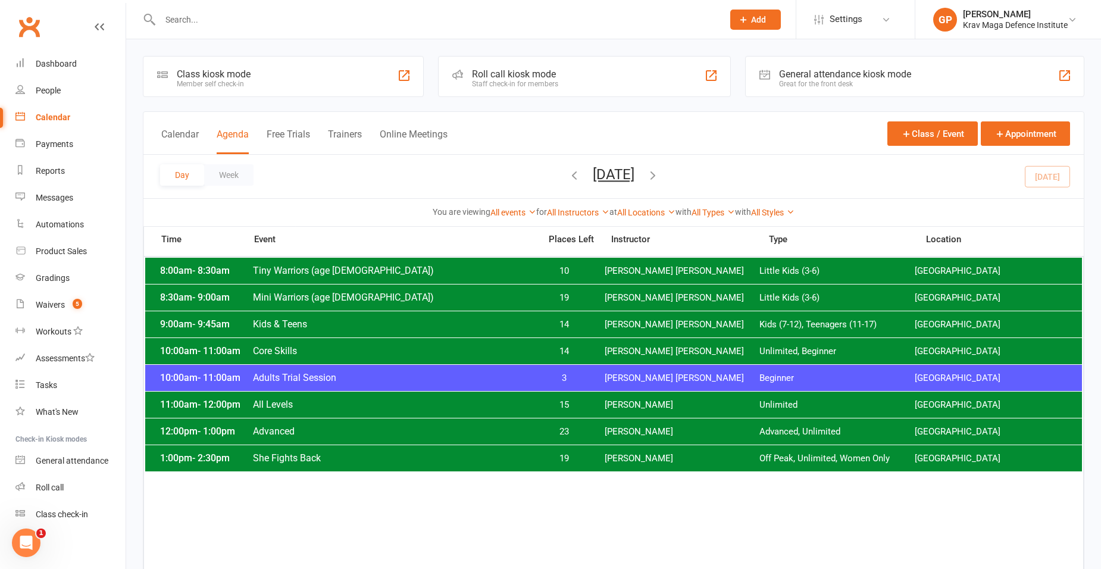
click at [330, 406] on span "All Levels" at bounding box center [392, 404] width 281 height 11
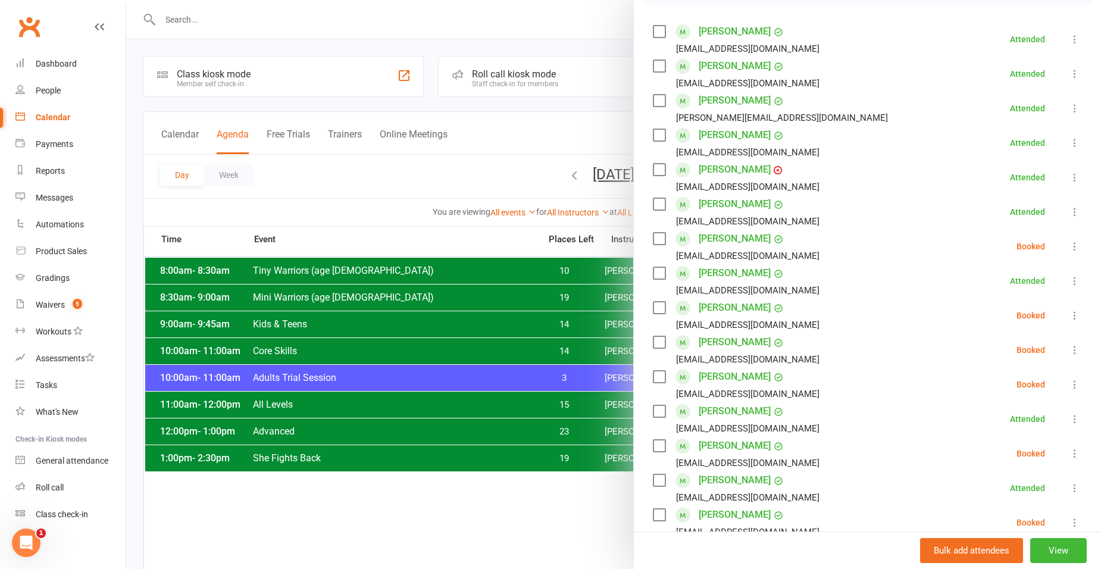
scroll to position [178, 0]
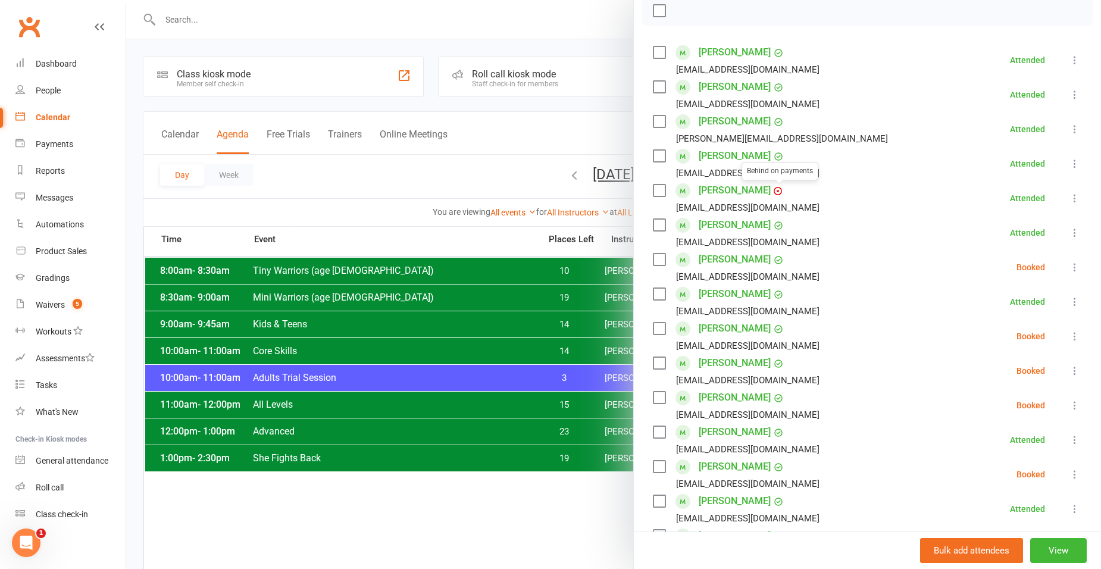
click at [774, 194] on icon at bounding box center [777, 190] width 7 height 7
click at [773, 191] on icon at bounding box center [778, 191] width 10 height 10
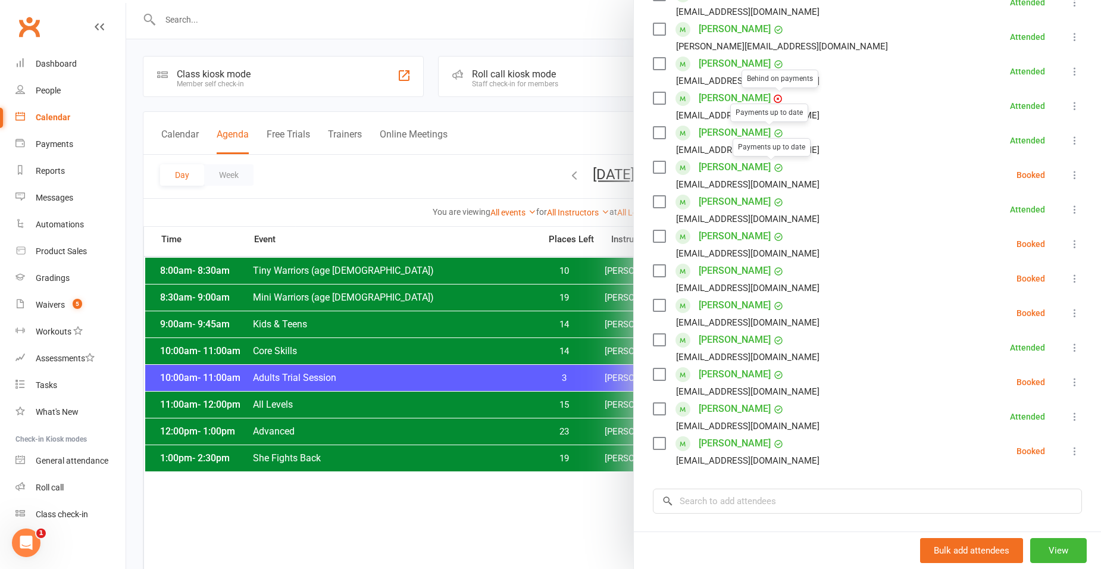
scroll to position [421, 0]
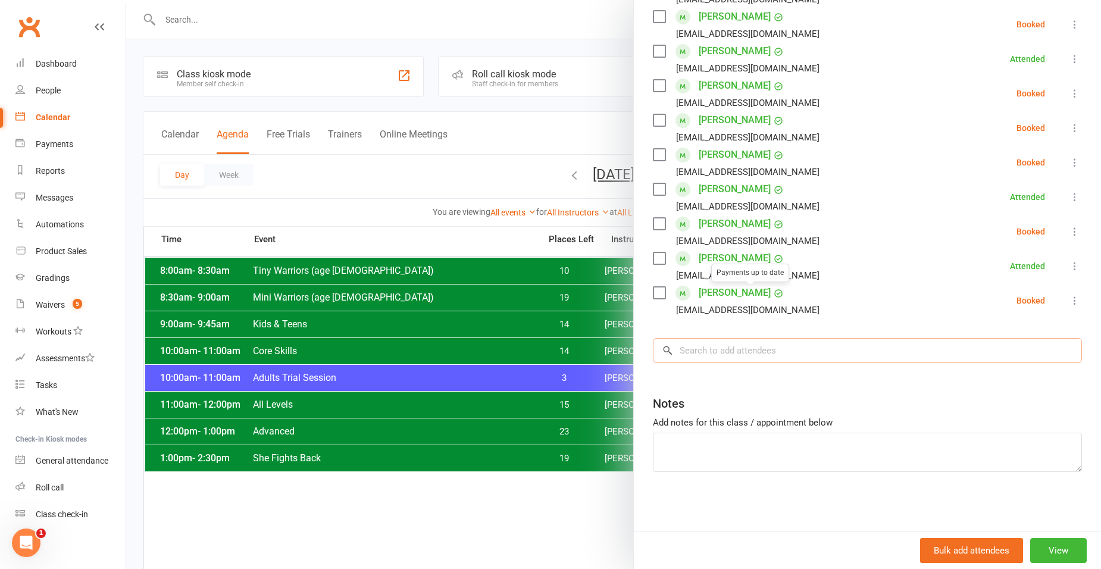
click at [746, 344] on input "search" at bounding box center [867, 350] width 429 height 25
type input "s"
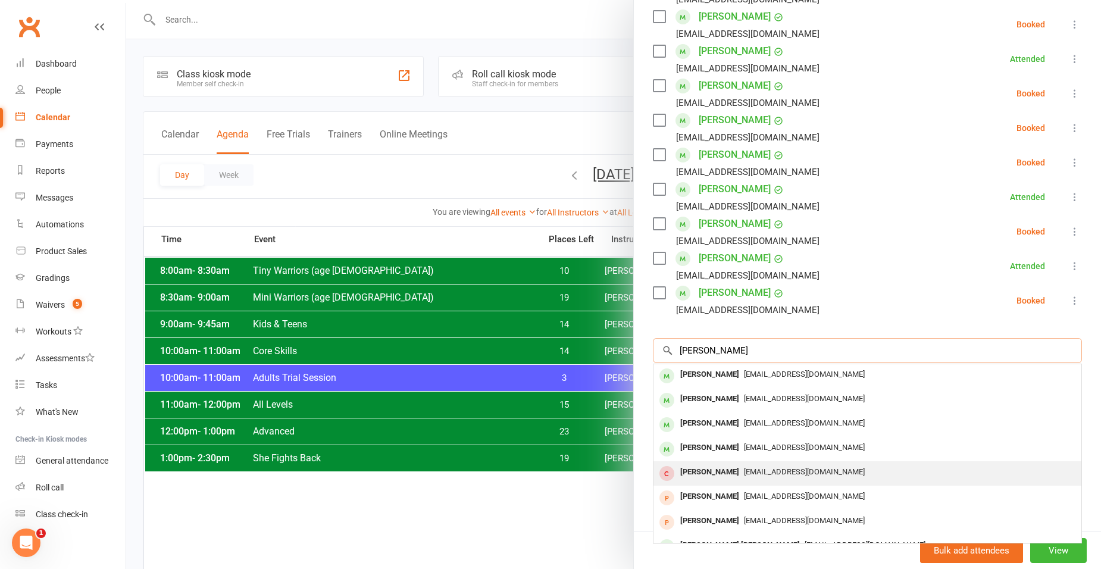
scroll to position [0, 0]
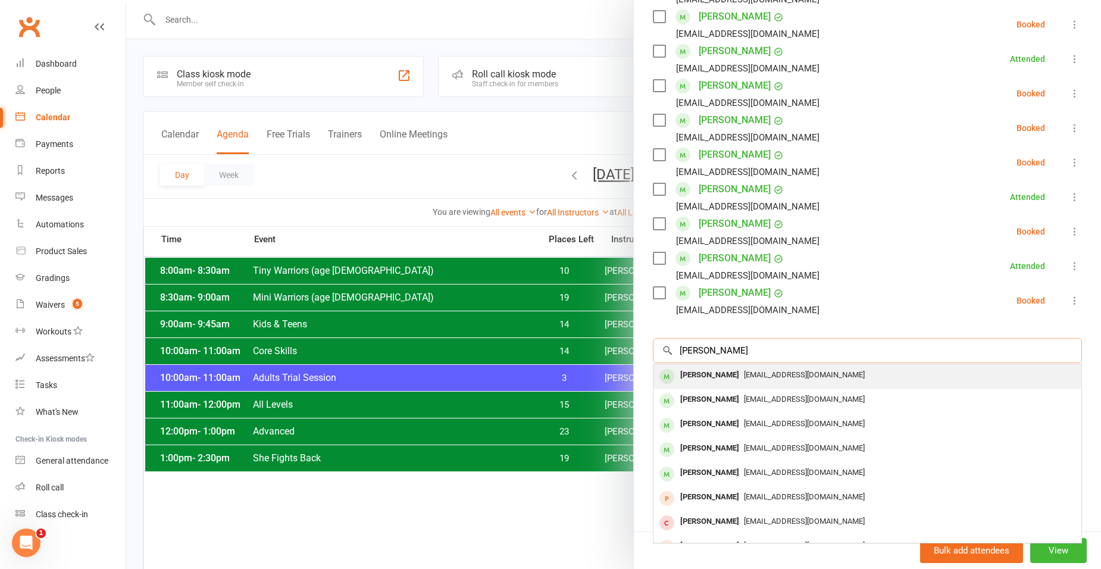
type input "alex hun"
click at [728, 371] on div "Alexandra Hunt" at bounding box center [709, 374] width 68 height 17
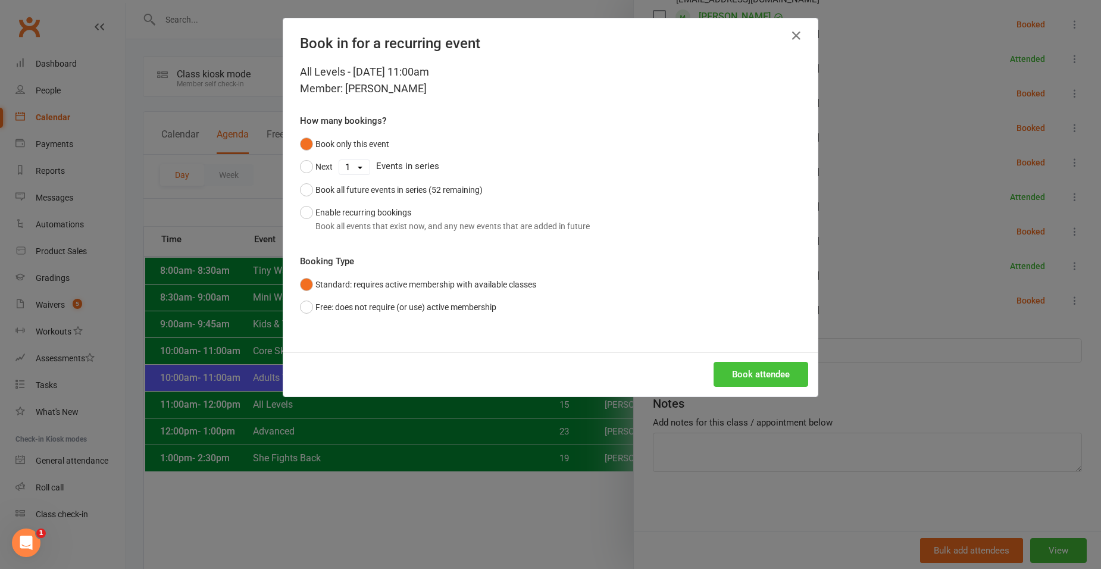
click at [740, 366] on button "Book attendee" at bounding box center [760, 374] width 95 height 25
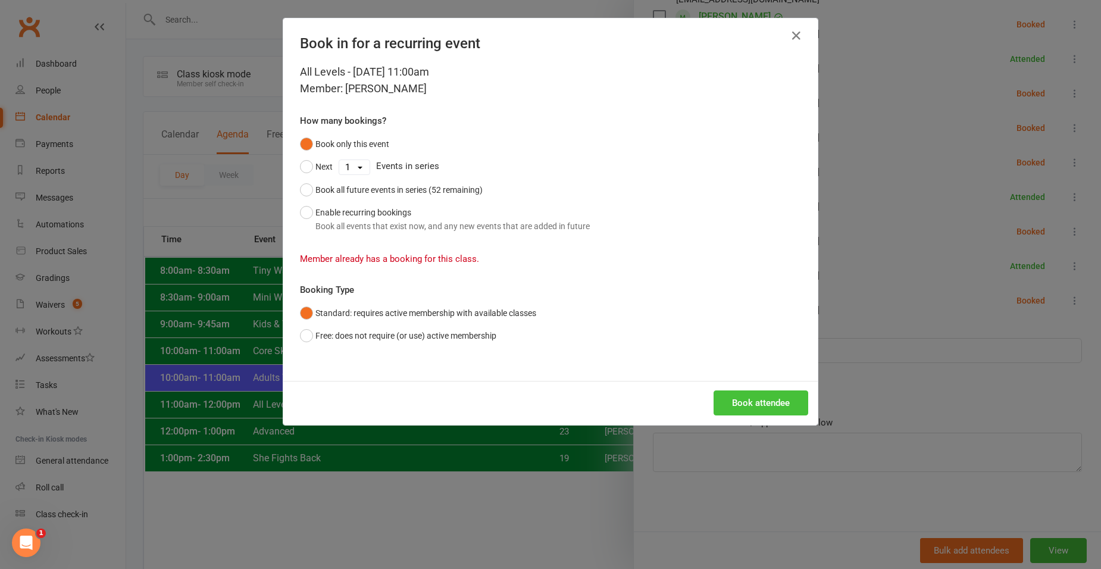
click at [764, 391] on button "Book attendee" at bounding box center [760, 402] width 95 height 25
click at [789, 30] on icon "button" at bounding box center [796, 36] width 14 height 14
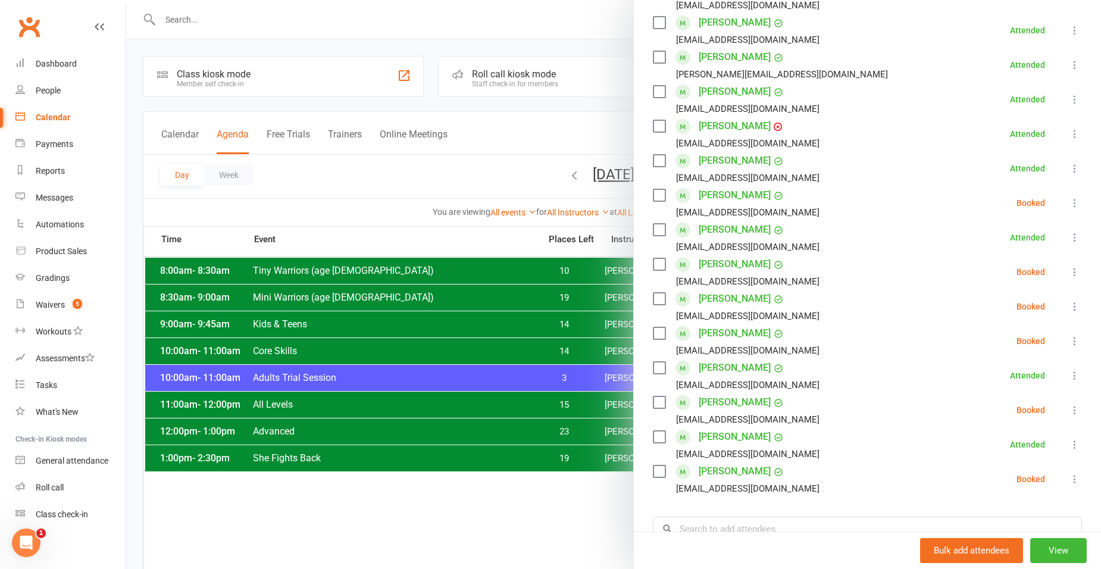
scroll to position [183, 0]
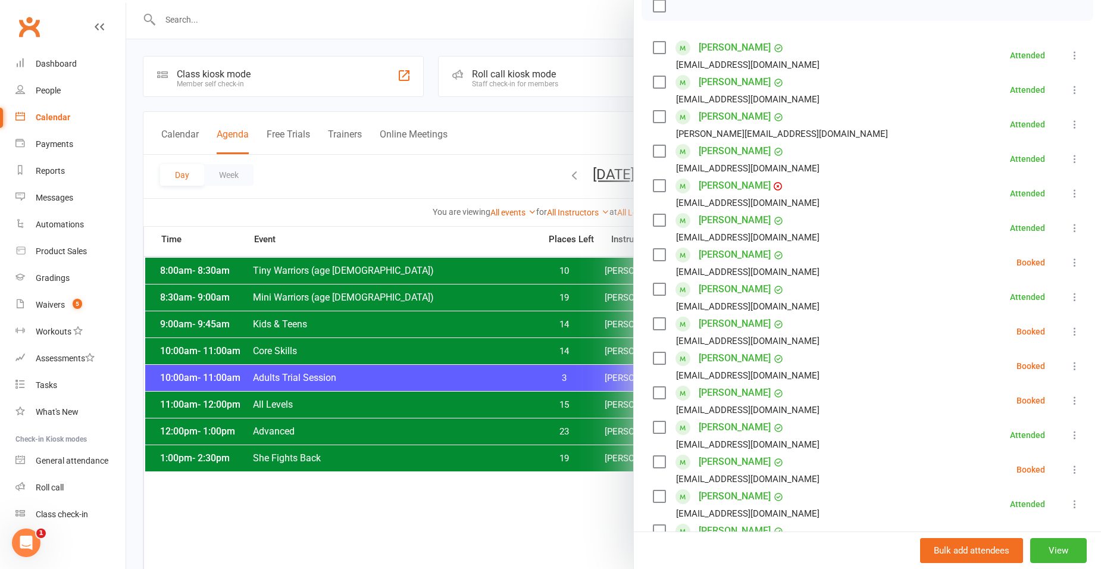
click at [1069, 266] on icon at bounding box center [1075, 262] width 12 height 12
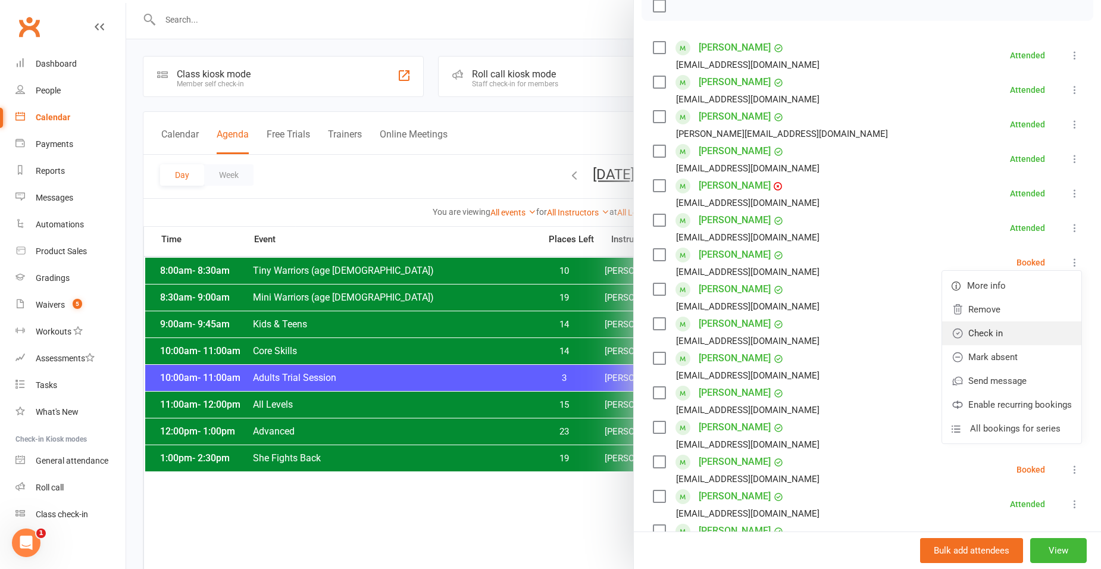
click at [970, 330] on link "Check in" at bounding box center [1011, 333] width 139 height 24
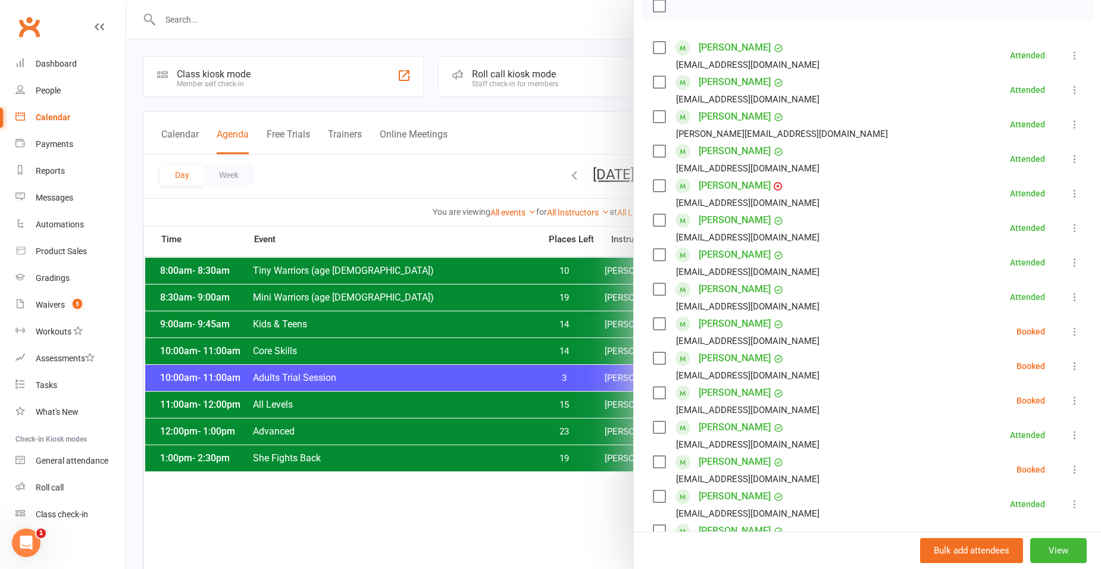
click at [452, 187] on div at bounding box center [613, 284] width 975 height 569
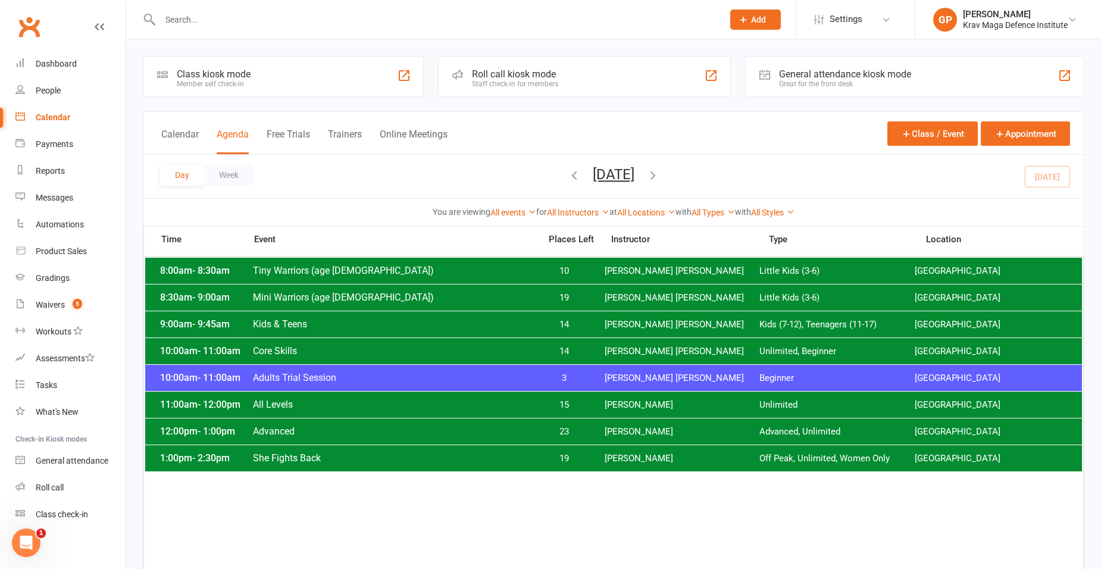
click at [321, 433] on span "Advanced" at bounding box center [392, 430] width 281 height 11
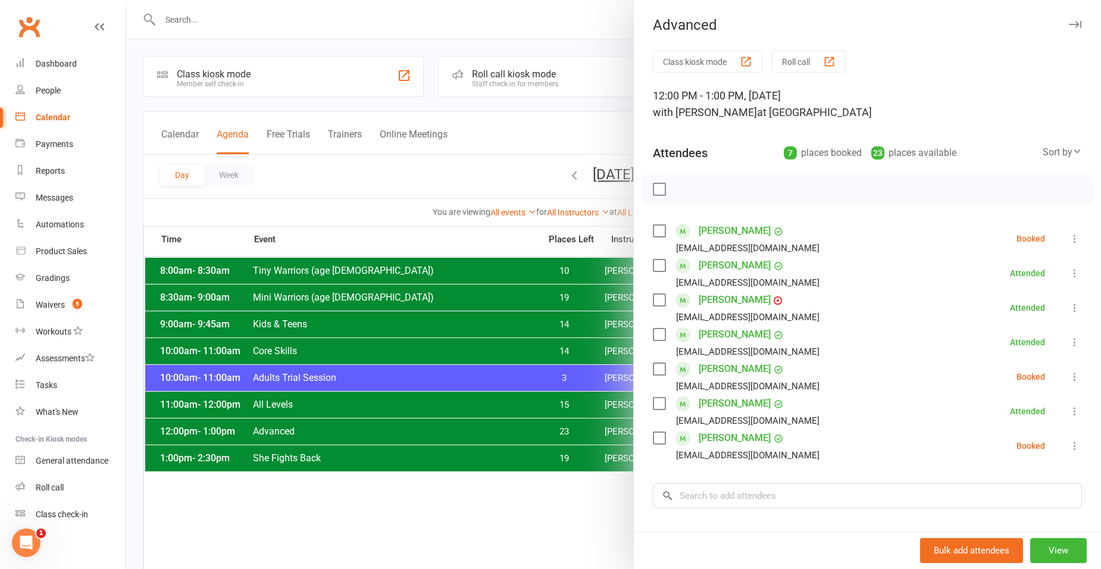
click at [1069, 376] on icon at bounding box center [1075, 377] width 12 height 12
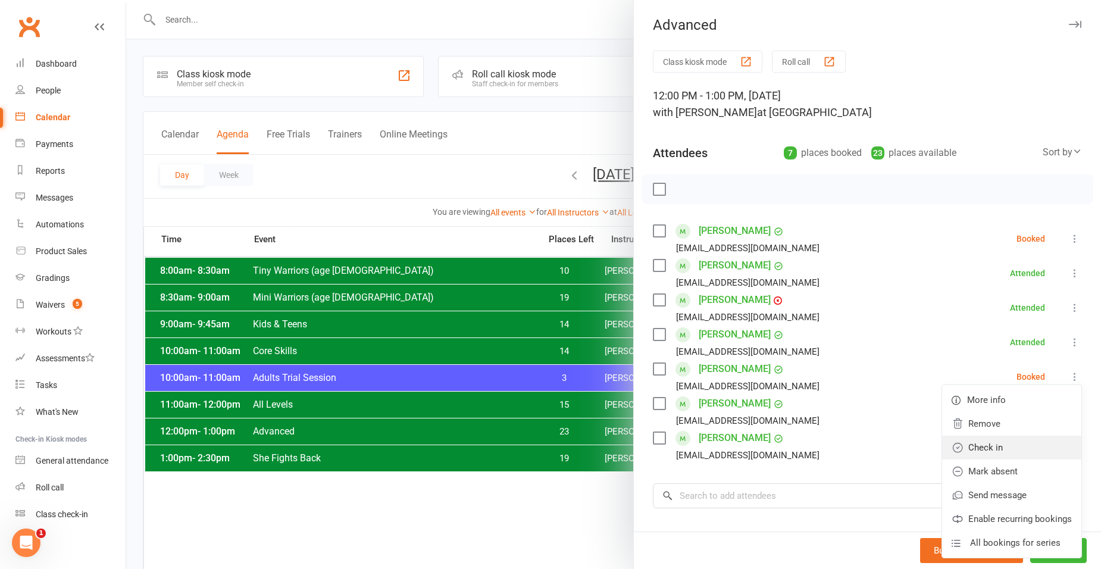
click at [998, 452] on link "Check in" at bounding box center [1011, 447] width 139 height 24
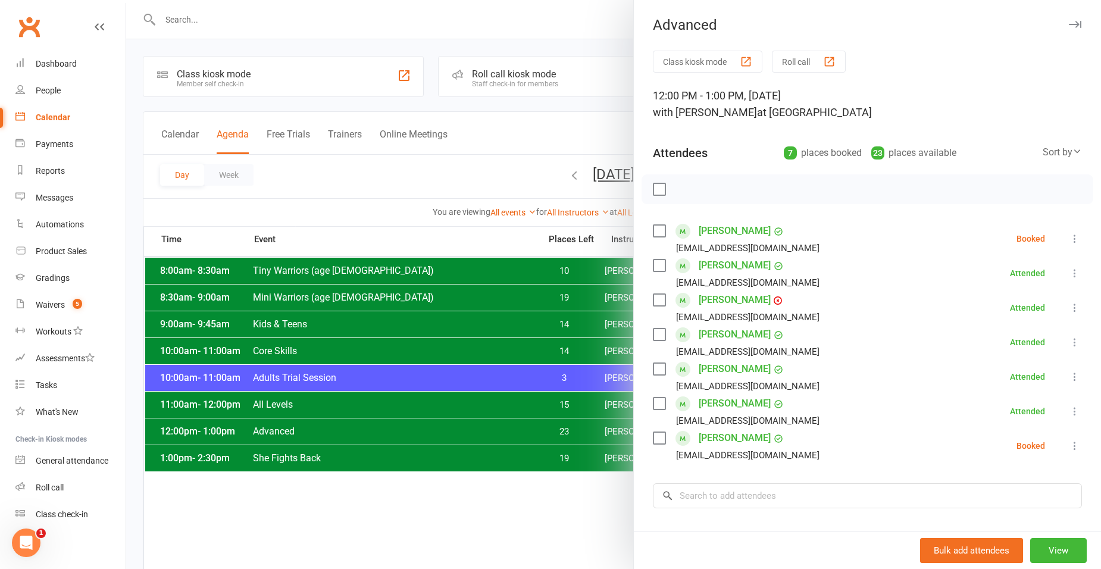
click at [446, 164] on div at bounding box center [613, 284] width 975 height 569
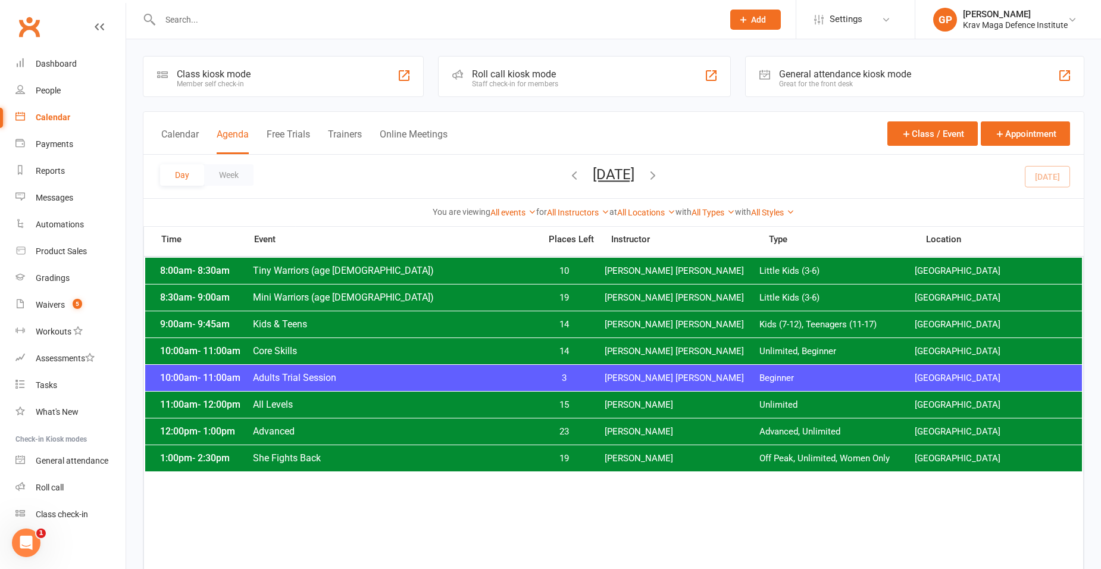
click at [293, 350] on span "Core Skills" at bounding box center [392, 350] width 281 height 11
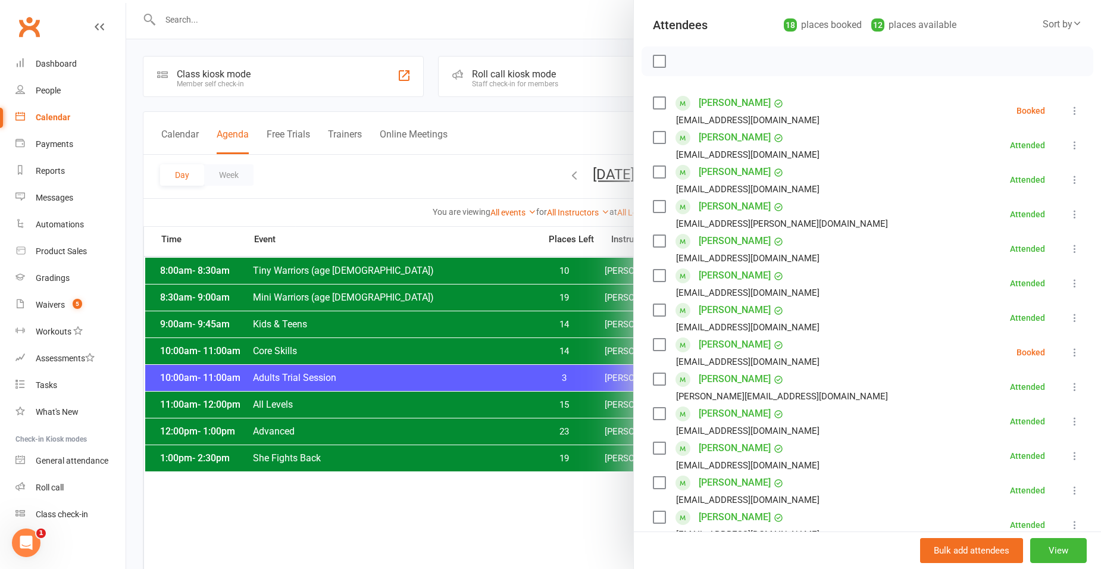
scroll to position [0, 0]
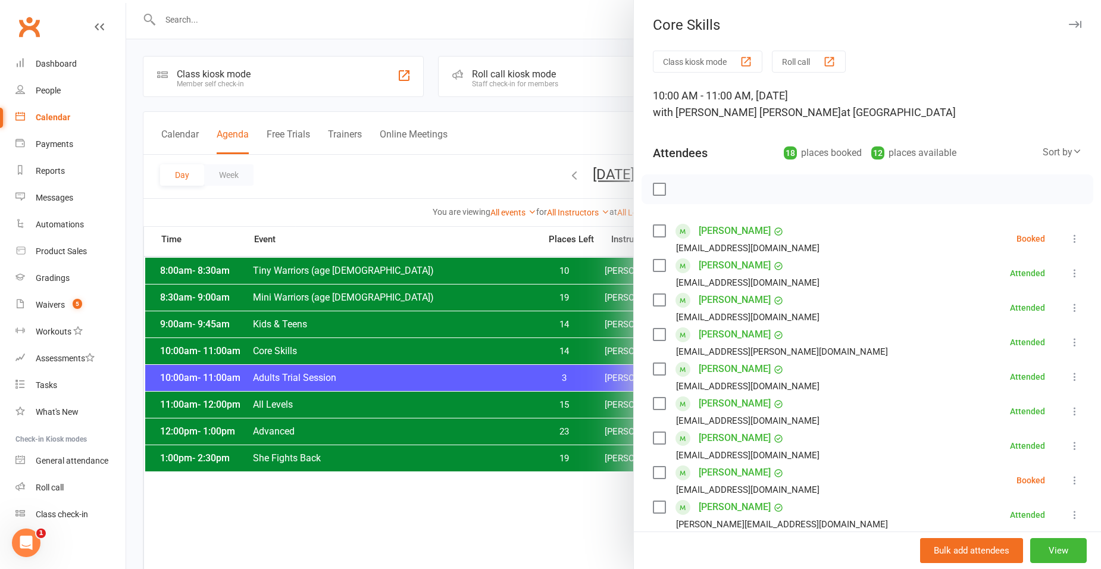
click at [797, 60] on button "Roll call" at bounding box center [809, 62] width 74 height 22
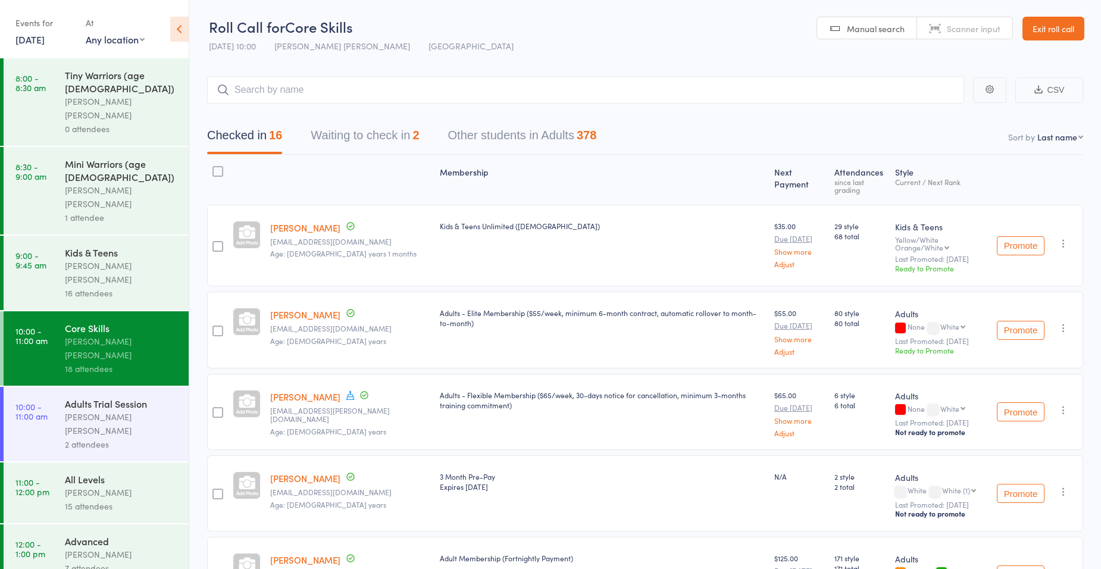
click at [394, 126] on button "Waiting to check in 2" at bounding box center [365, 139] width 108 height 32
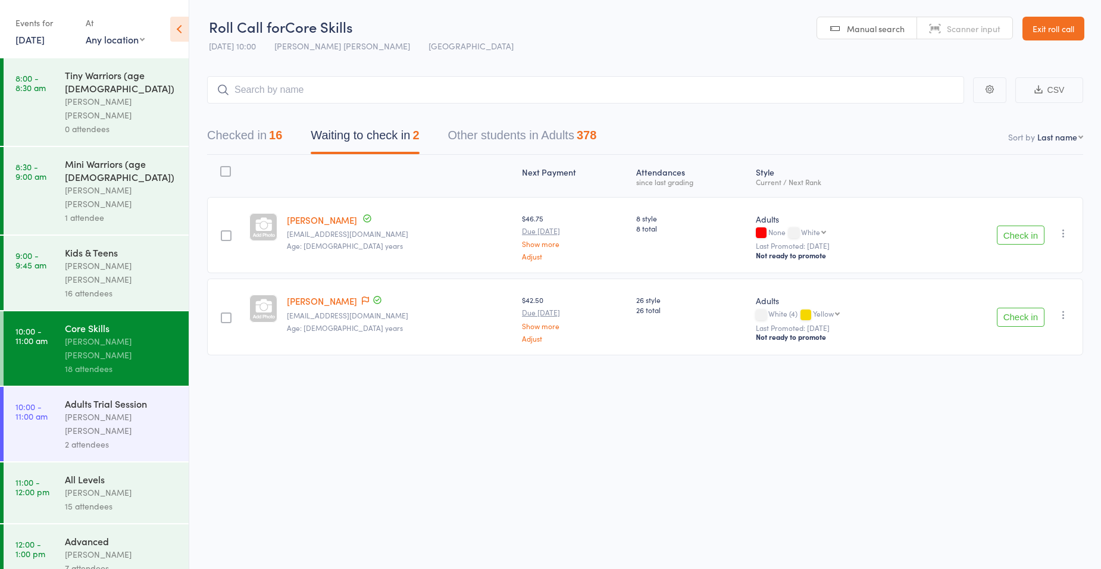
click at [242, 133] on button "Checked in 16" at bounding box center [244, 139] width 75 height 32
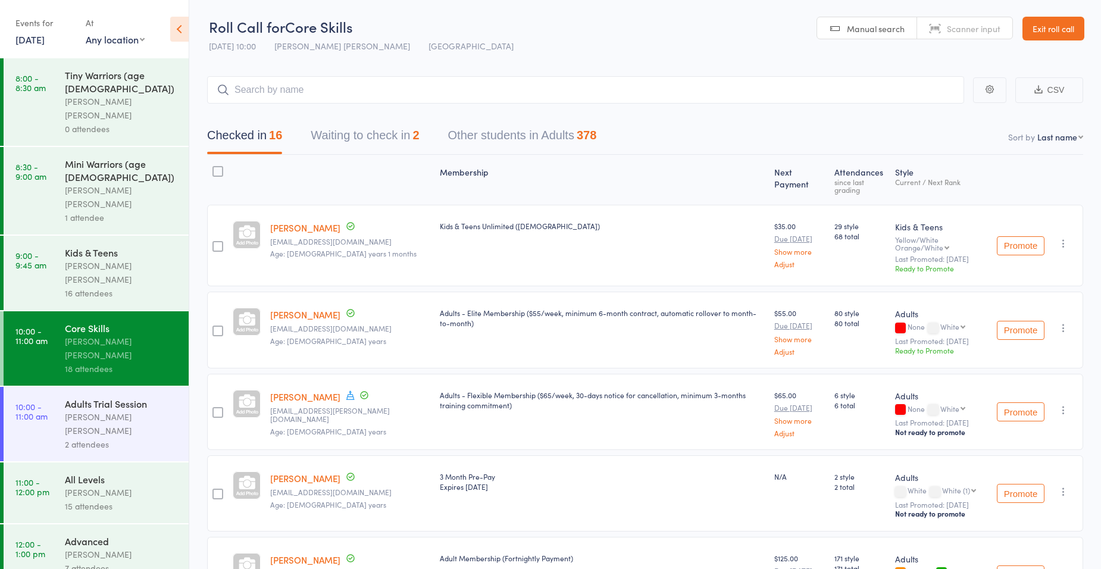
click at [1052, 33] on link "Exit roll call" at bounding box center [1053, 29] width 62 height 24
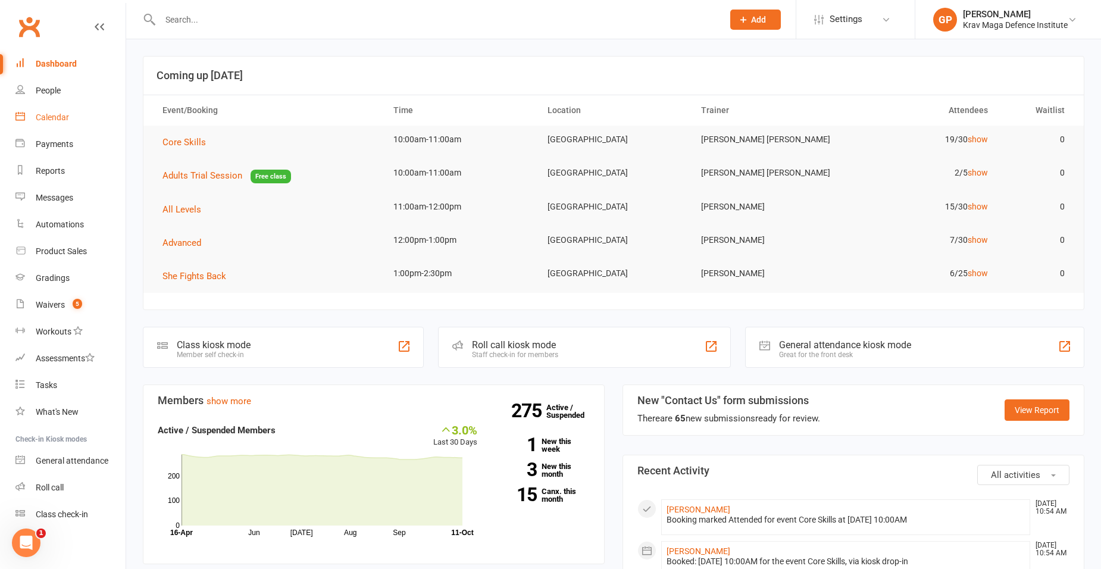
click at [54, 115] on div "Calendar" at bounding box center [52, 117] width 33 height 10
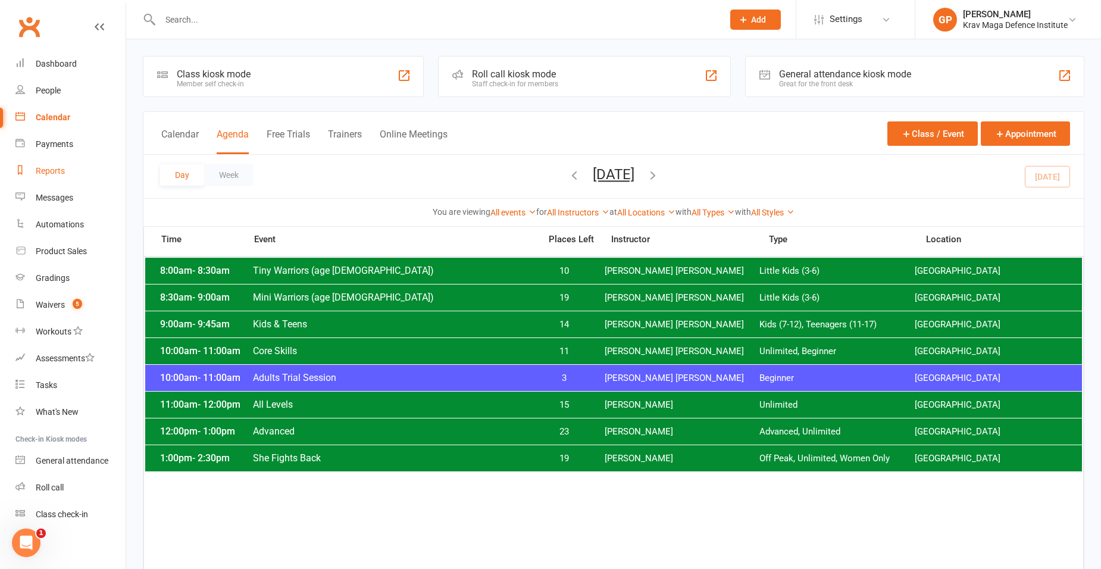
click at [71, 170] on link "Reports" at bounding box center [70, 171] width 110 height 27
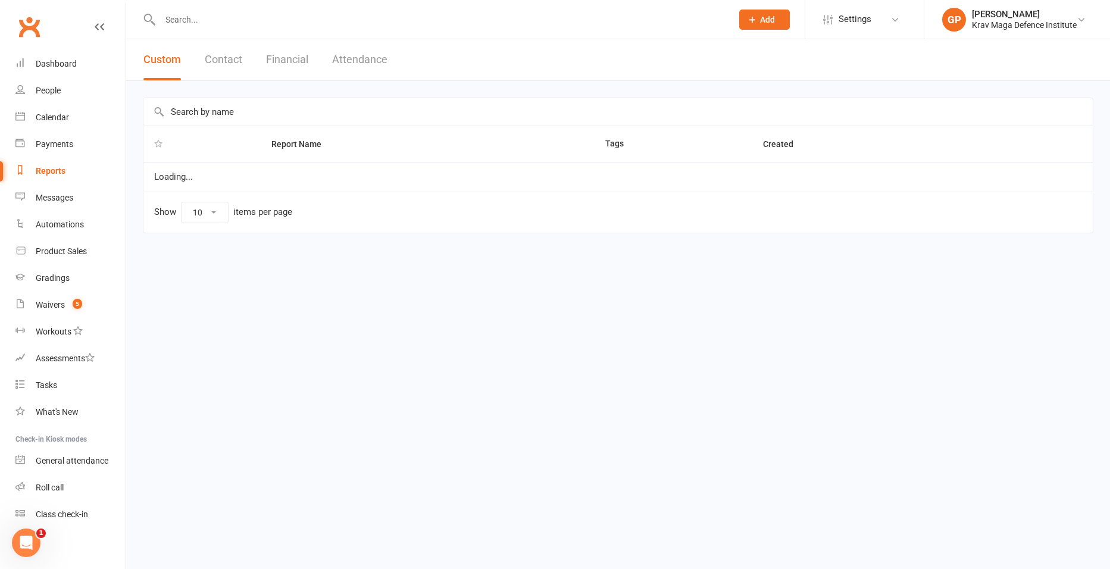
select select "100"
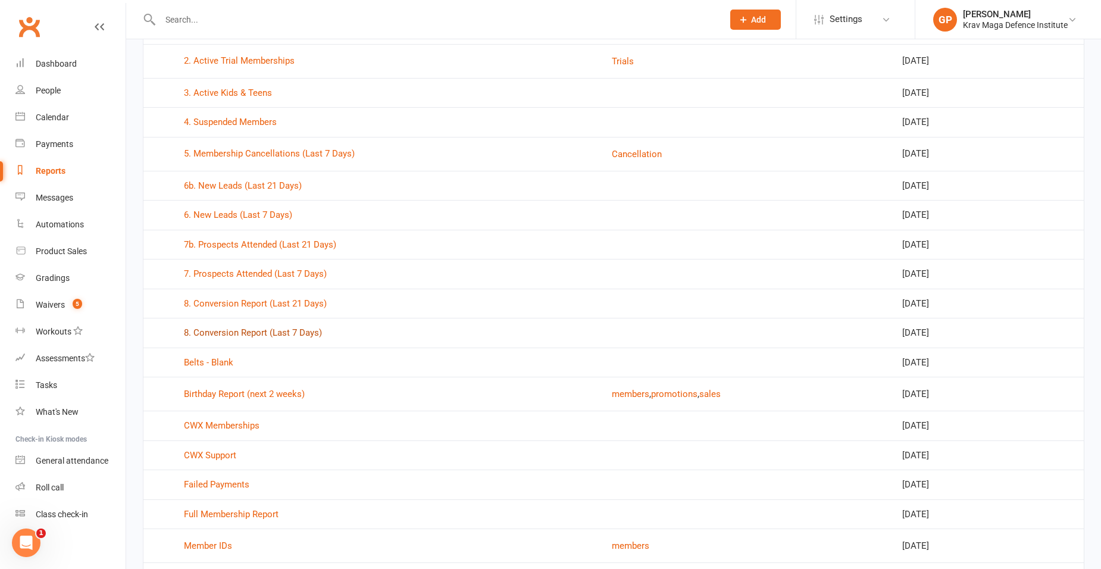
scroll to position [238, 0]
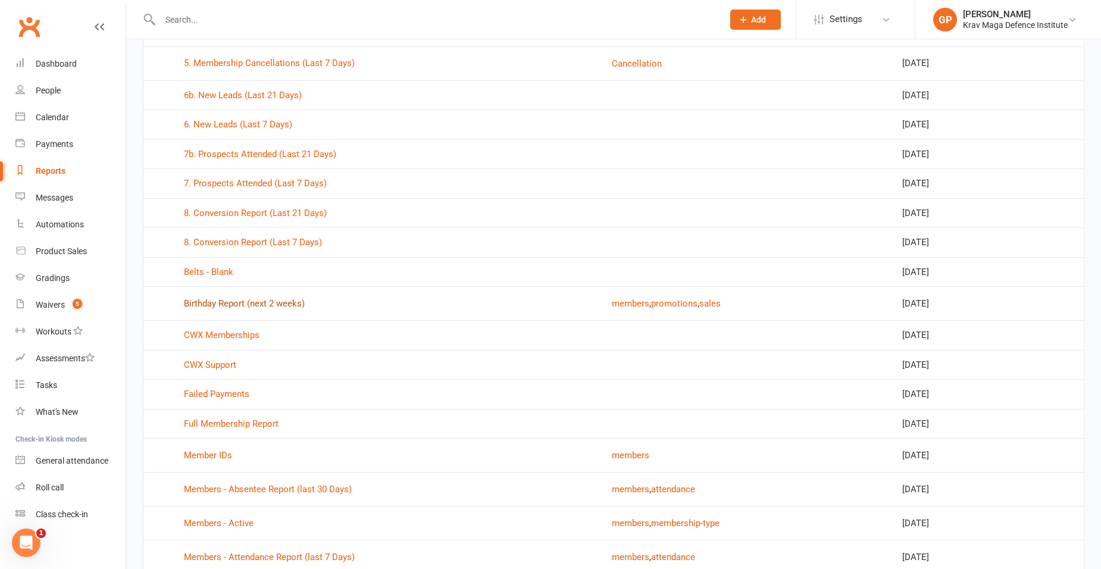
click at [212, 308] on link "Birthday Report (next 2 weeks)" at bounding box center [244, 303] width 121 height 11
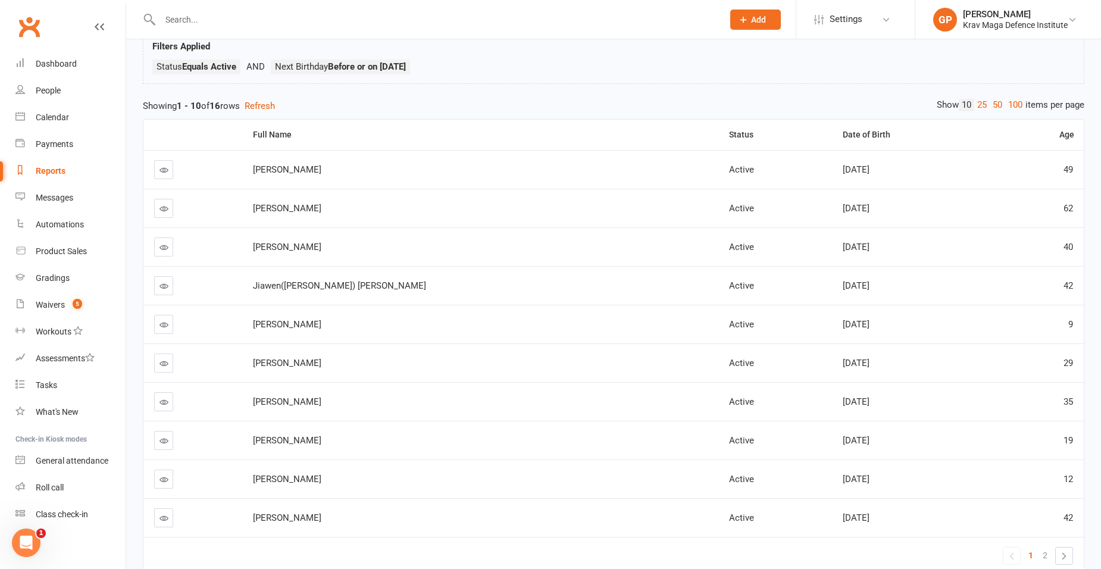
scroll to position [149, 0]
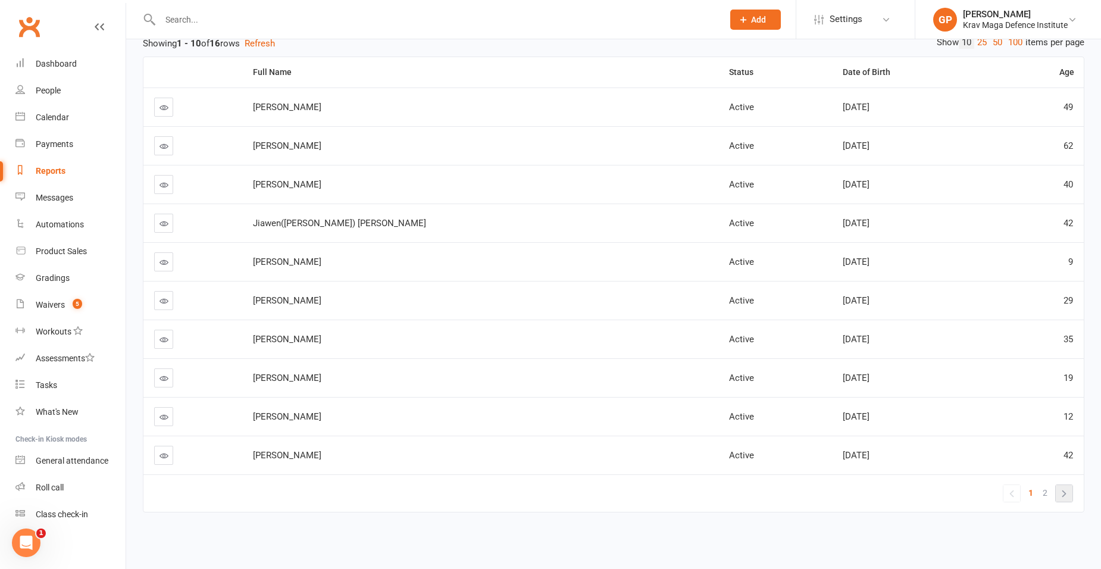
click at [1063, 496] on link "»" at bounding box center [1063, 493] width 17 height 17
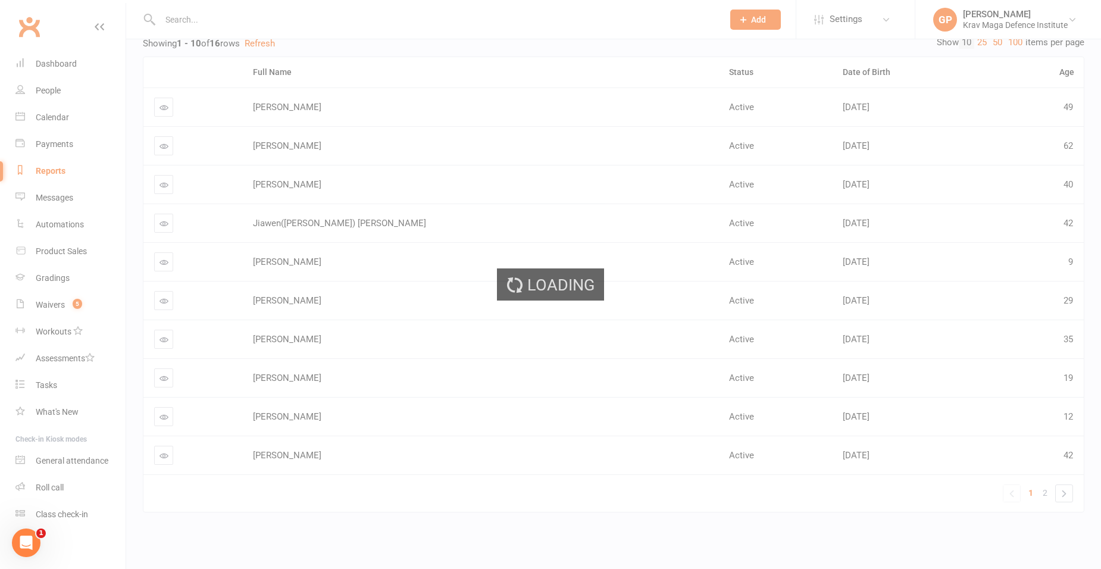
scroll to position [0, 0]
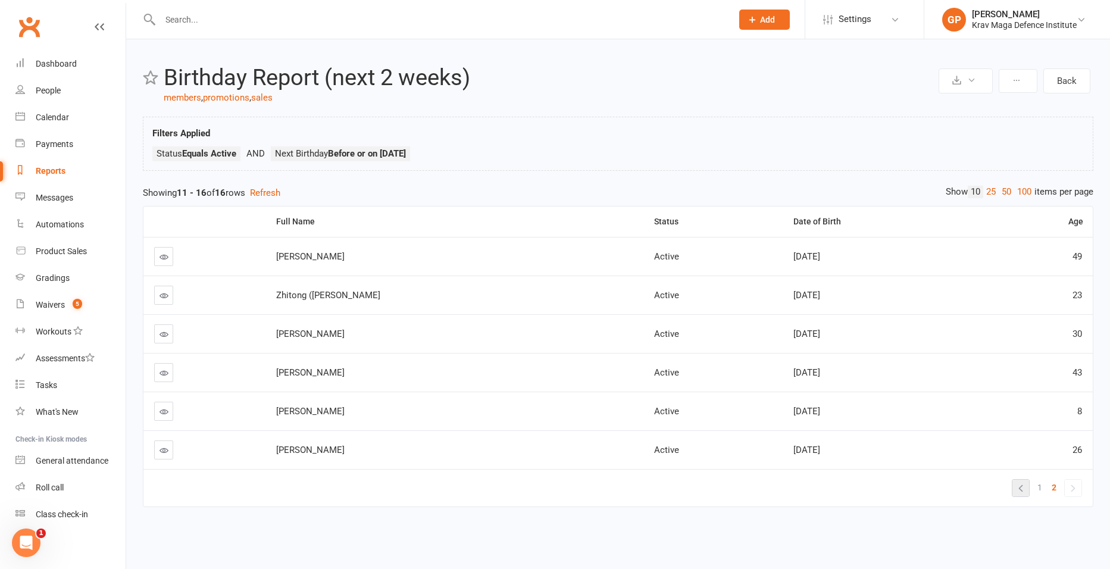
click at [1018, 483] on link "«" at bounding box center [1020, 488] width 17 height 17
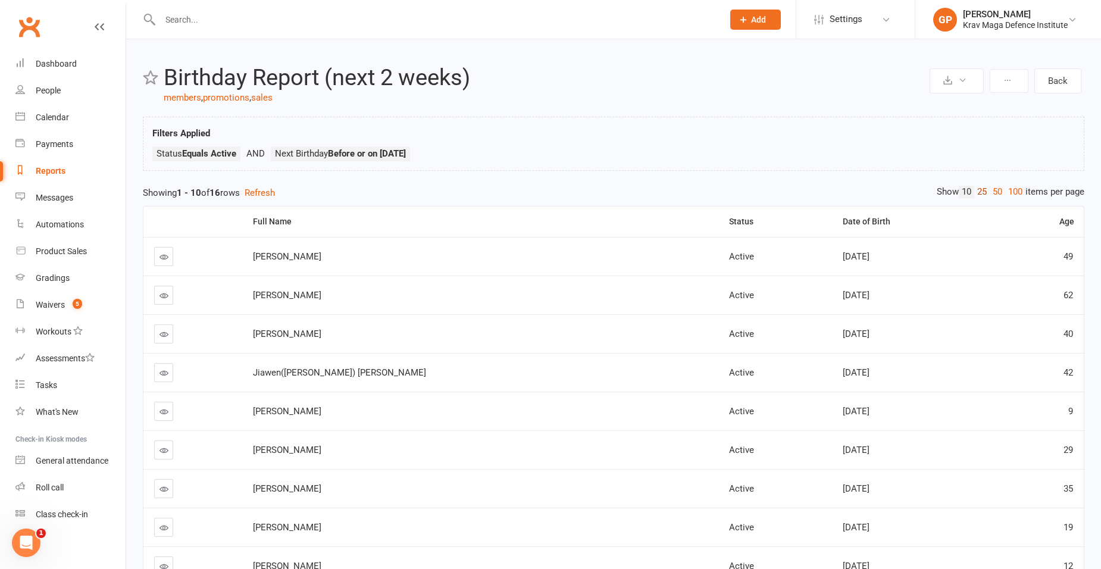
click at [976, 191] on link "25" at bounding box center [981, 192] width 15 height 12
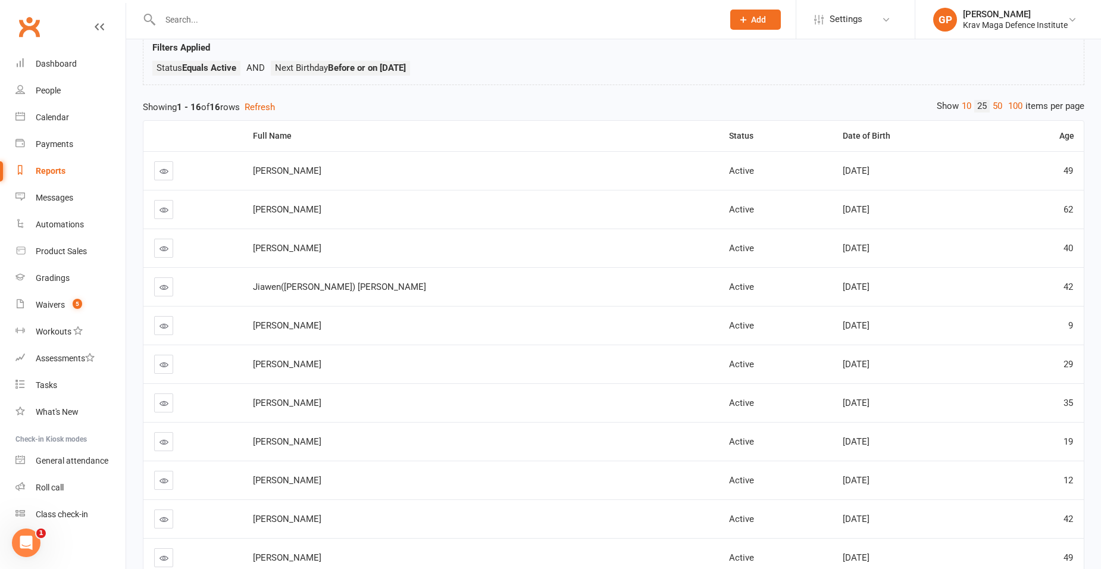
scroll to position [66, 0]
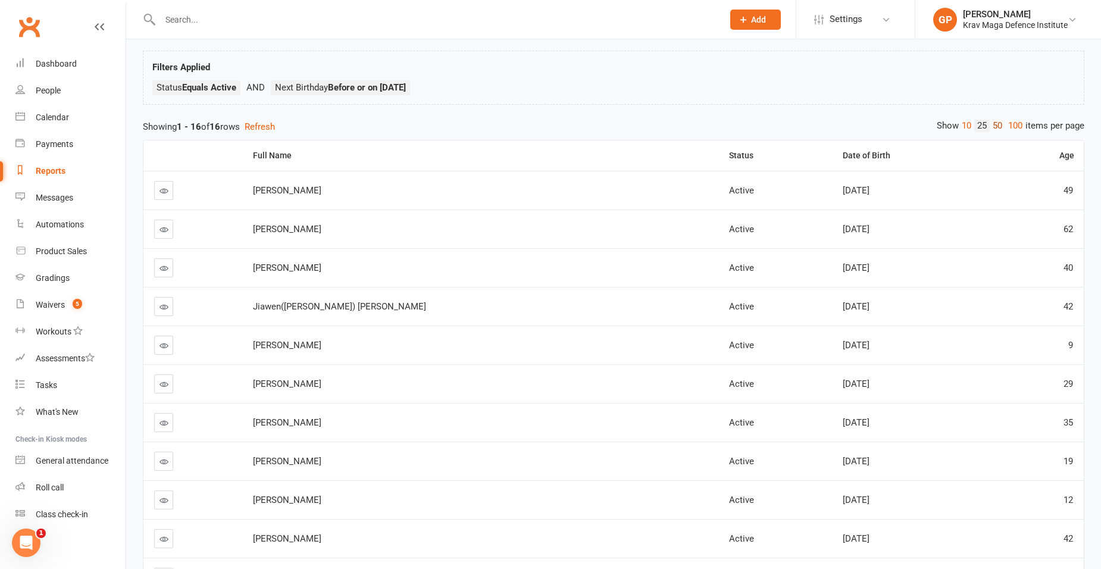
click at [994, 127] on link "50" at bounding box center [996, 126] width 15 height 12
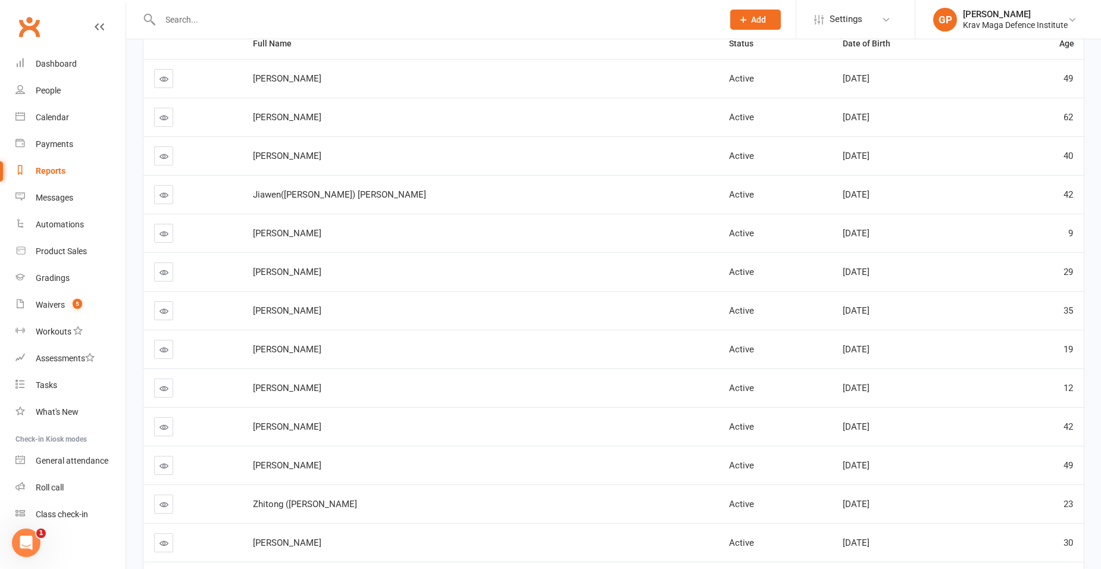
scroll to position [0, 0]
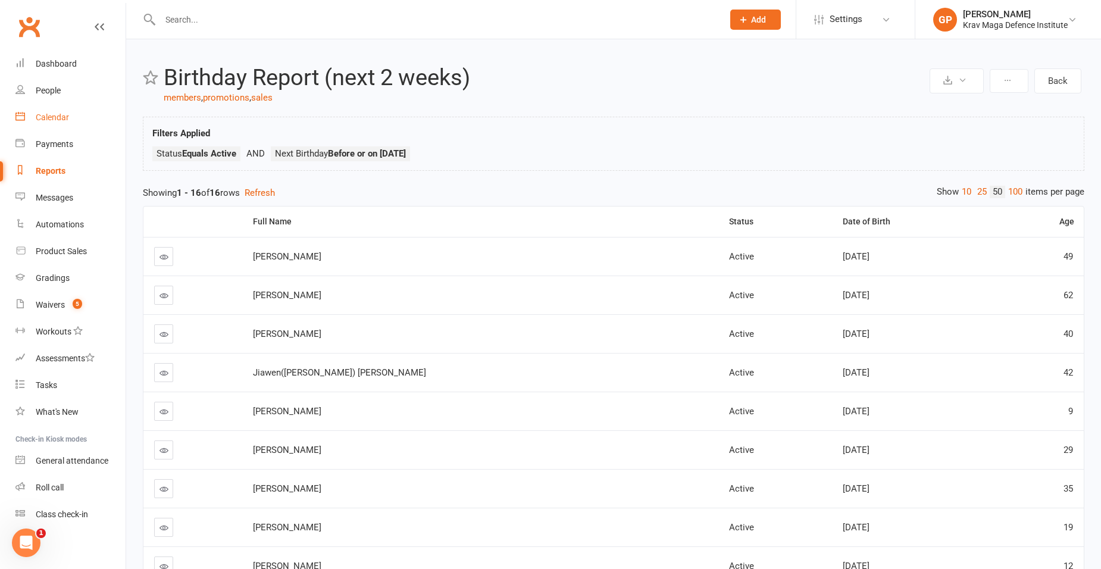
click at [70, 121] on link "Calendar" at bounding box center [70, 117] width 110 height 27
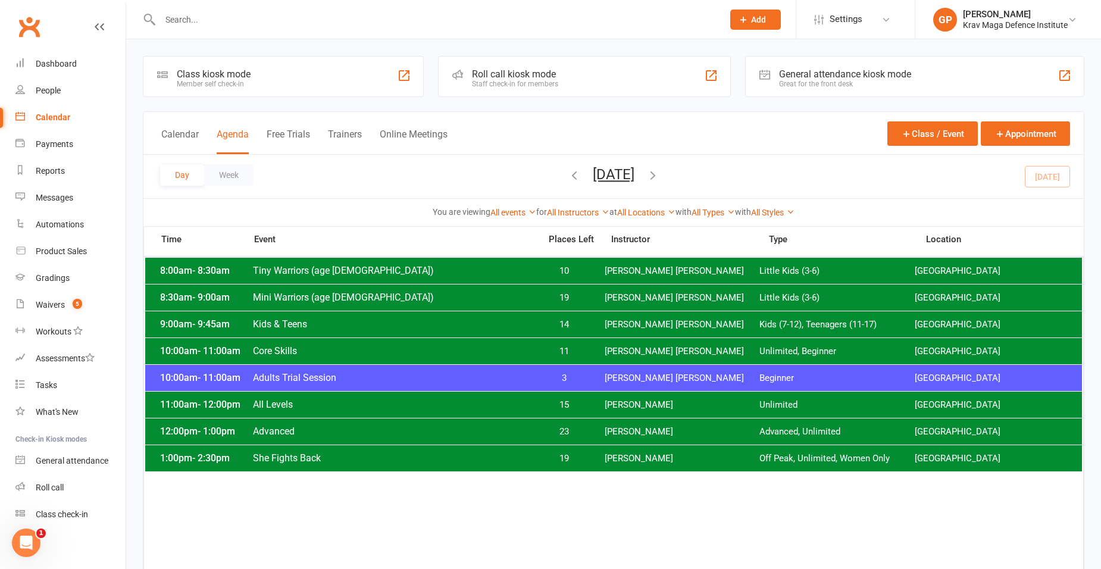
click at [594, 383] on span "3" at bounding box center [564, 377] width 62 height 11
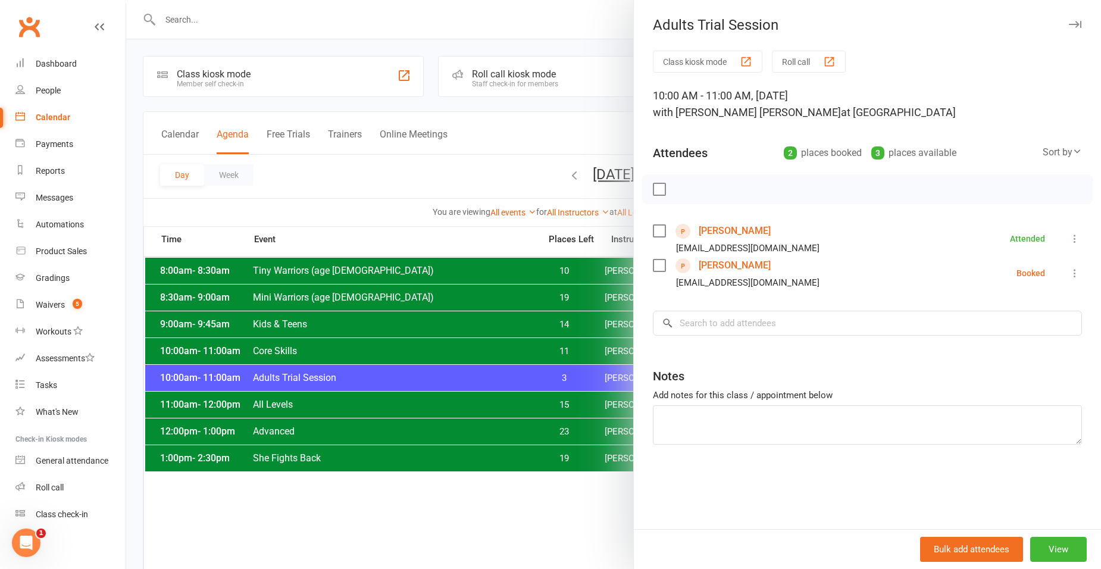
click at [424, 397] on div at bounding box center [613, 284] width 975 height 569
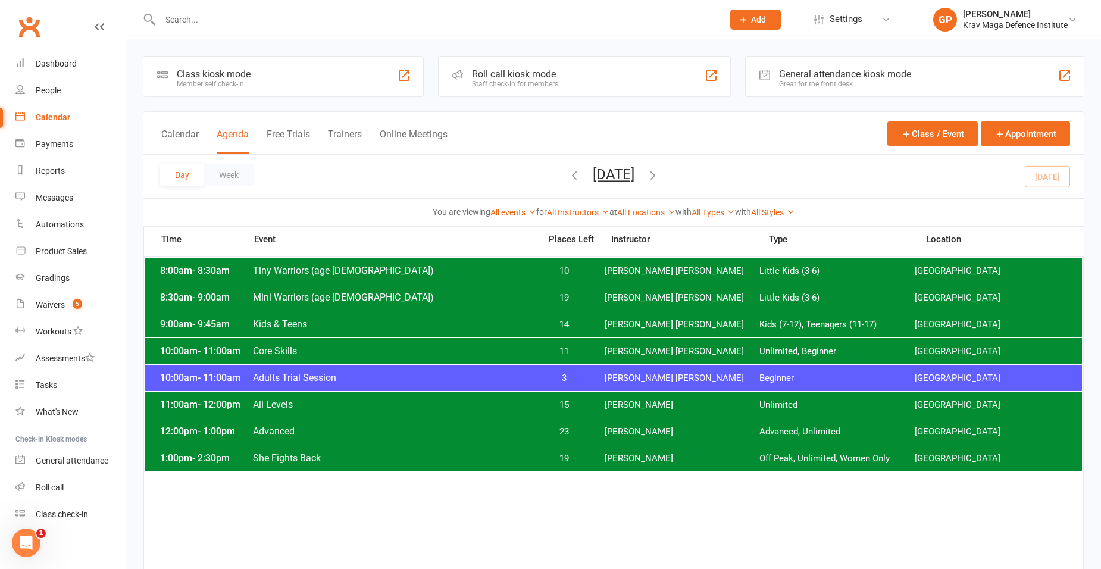
click at [330, 351] on span "Core Skills" at bounding box center [392, 350] width 281 height 11
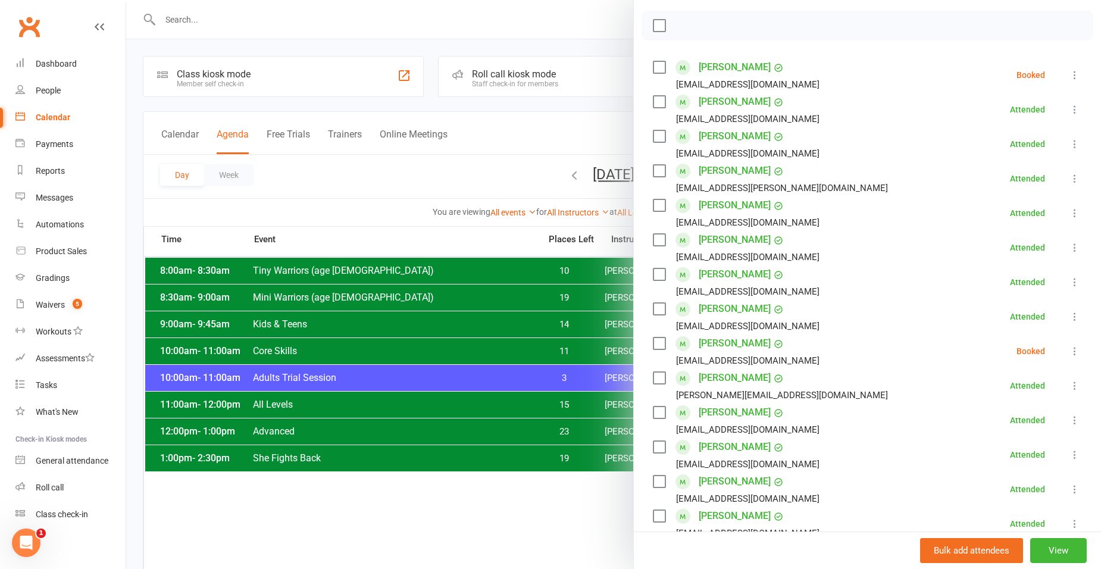
scroll to position [178, 0]
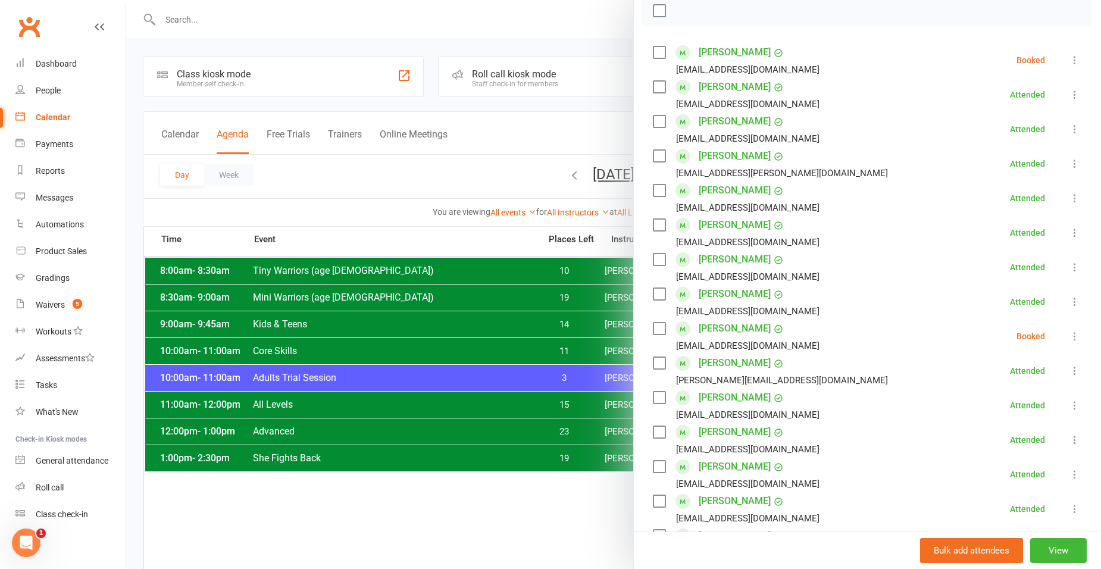
click at [737, 156] on link "Mahsa Hosseini" at bounding box center [734, 155] width 72 height 19
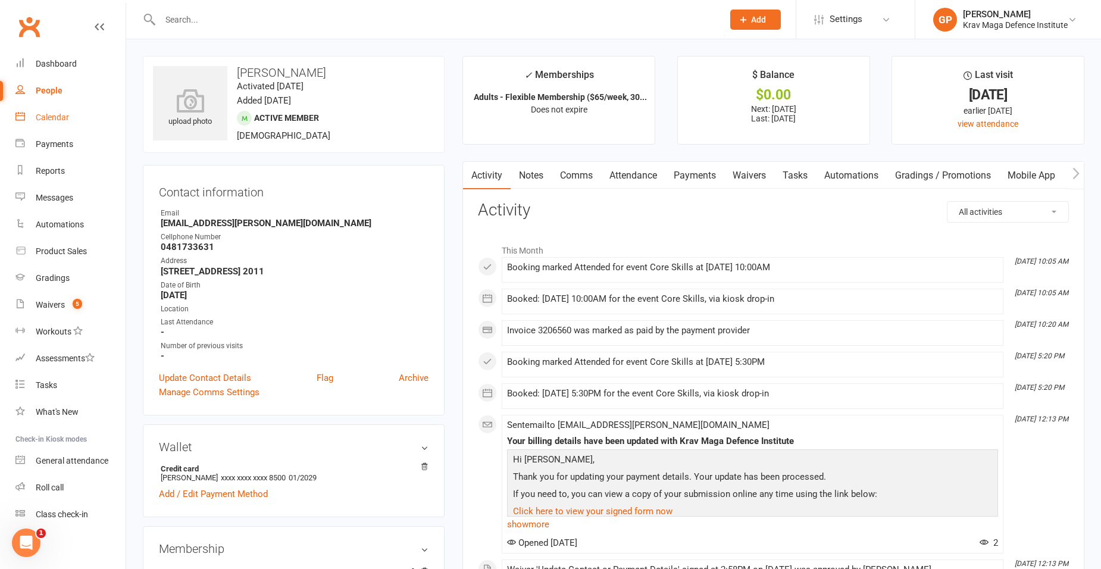
click at [41, 126] on link "Calendar" at bounding box center [70, 117] width 110 height 27
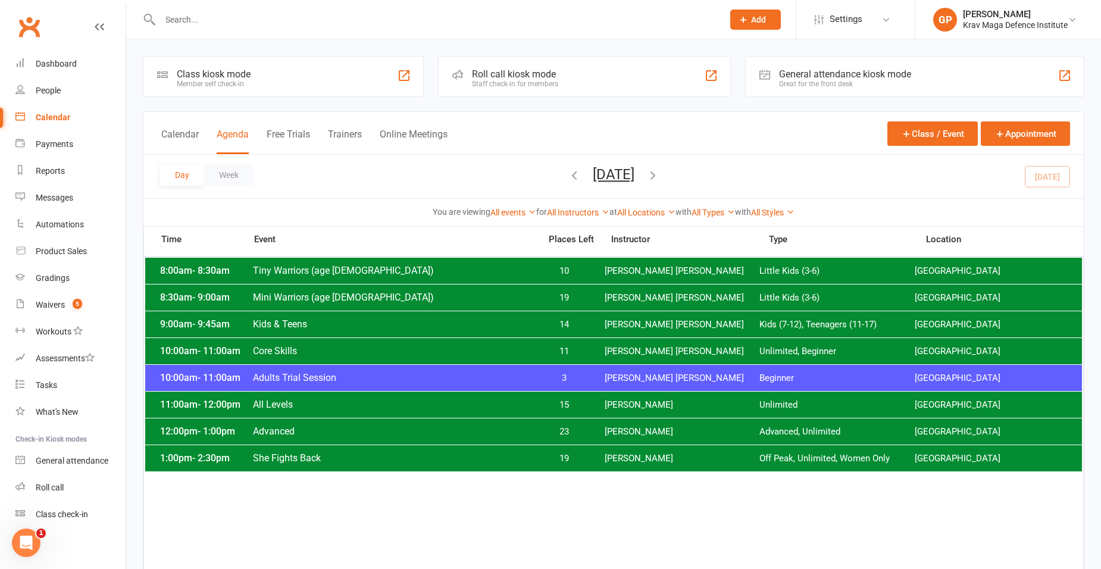
click at [472, 375] on span "Adults Trial Session" at bounding box center [392, 377] width 281 height 11
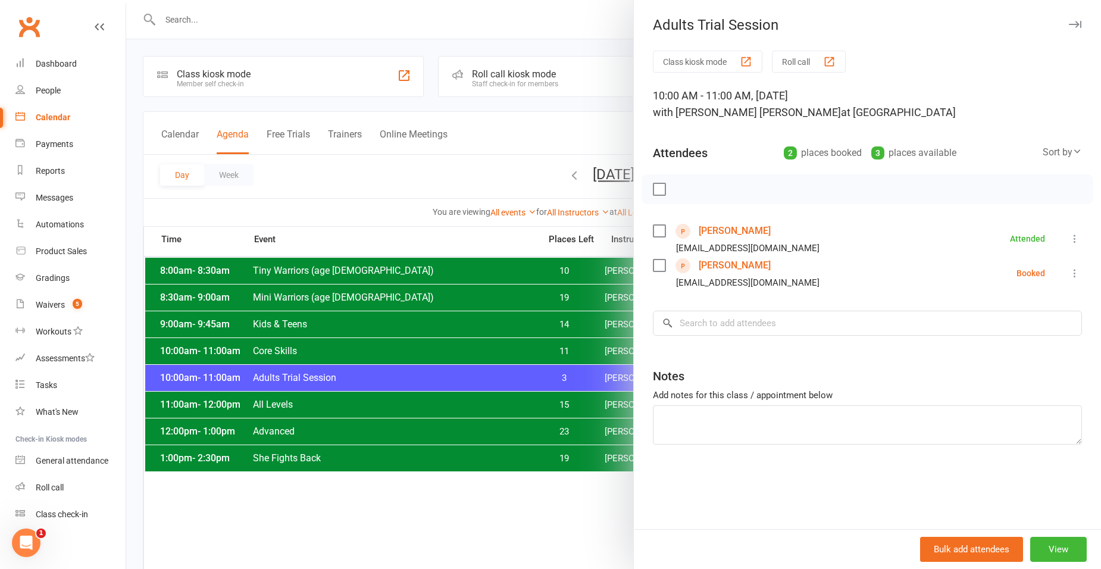
click at [486, 425] on div at bounding box center [613, 284] width 975 height 569
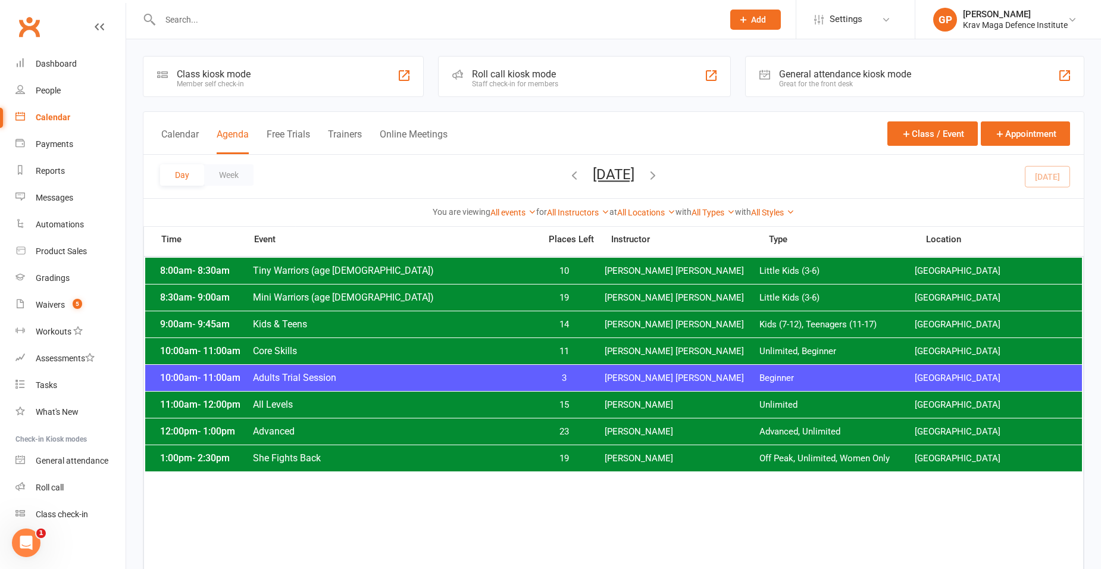
click at [335, 353] on span "Core Skills" at bounding box center [392, 350] width 281 height 11
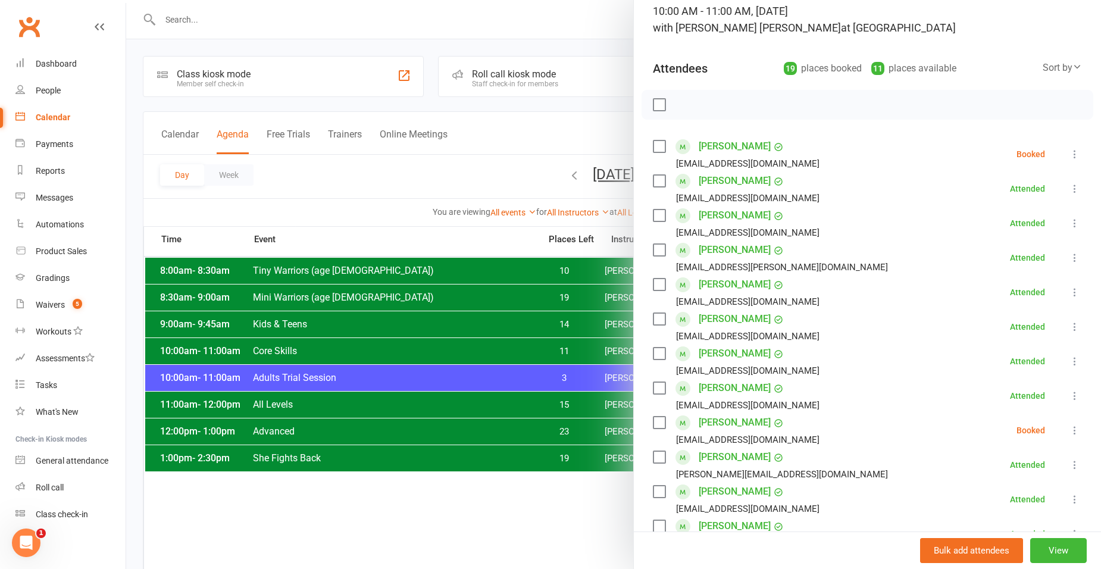
scroll to position [59, 0]
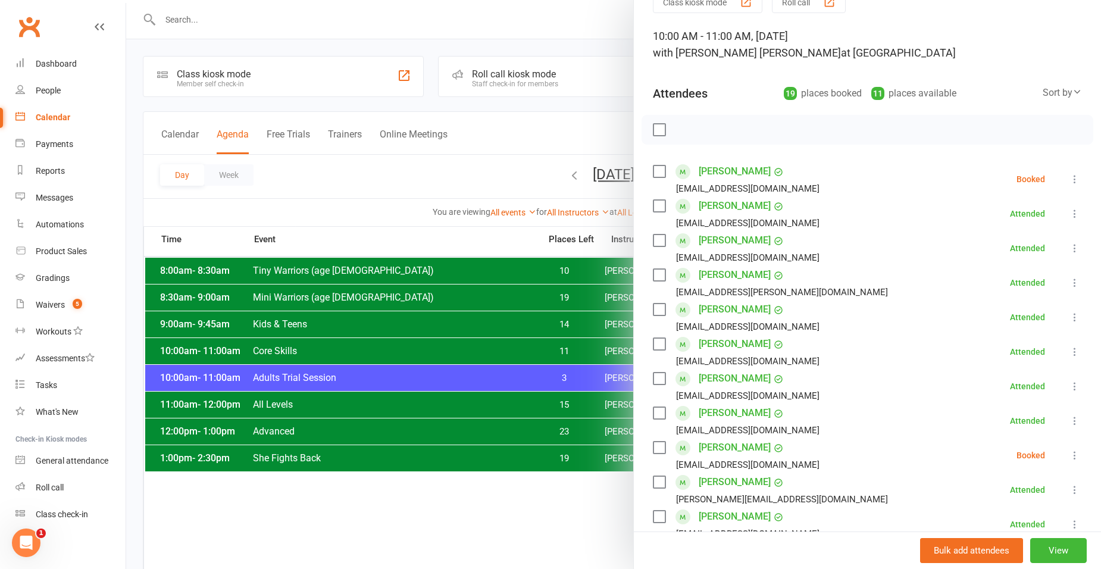
click at [386, 156] on div at bounding box center [613, 284] width 975 height 569
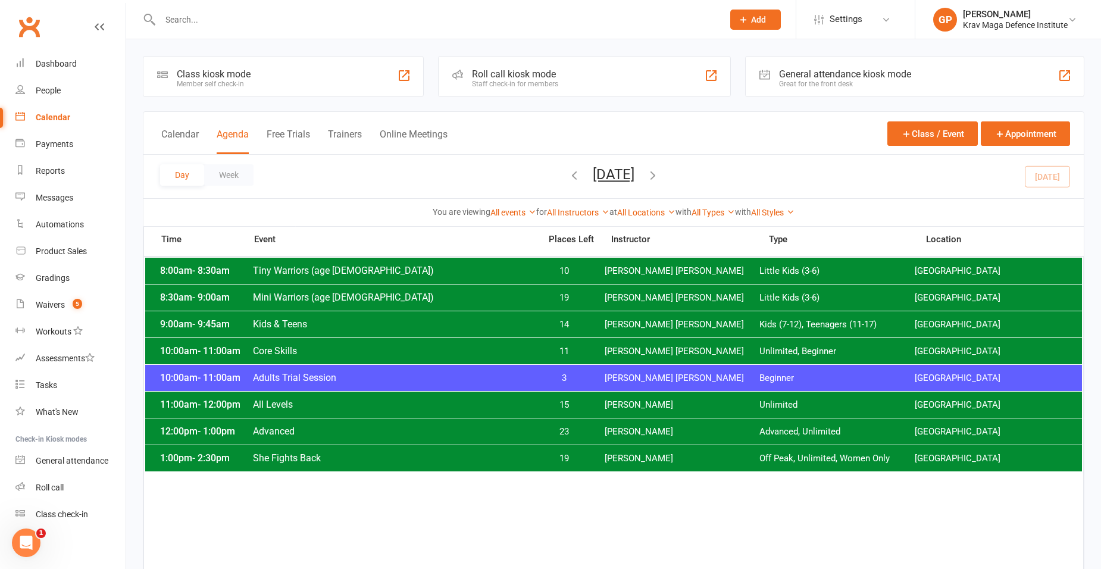
click at [306, 406] on span "All Levels" at bounding box center [392, 404] width 281 height 11
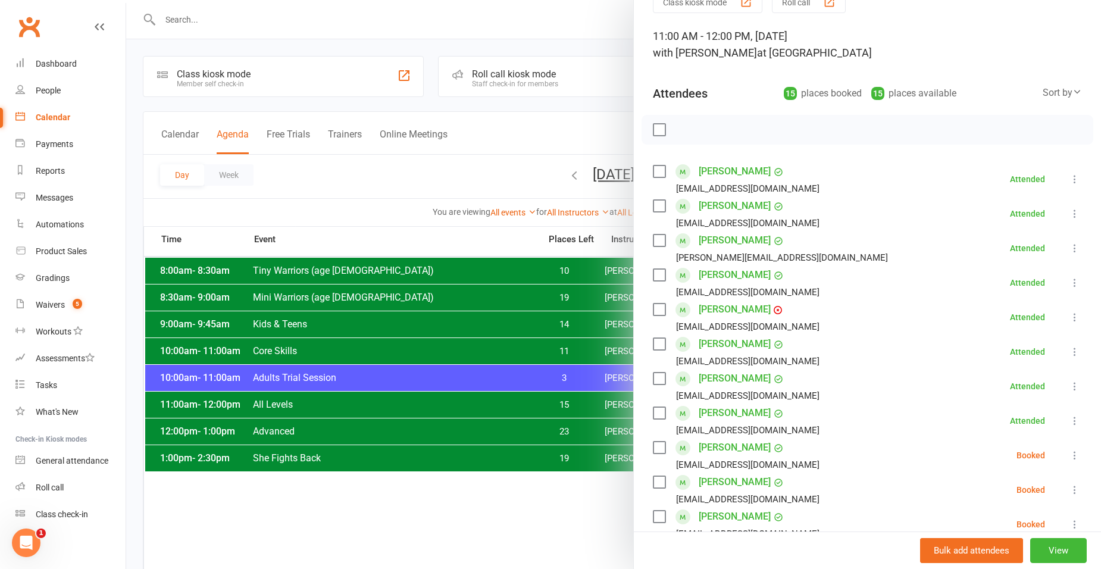
click at [371, 406] on div at bounding box center [613, 284] width 975 height 569
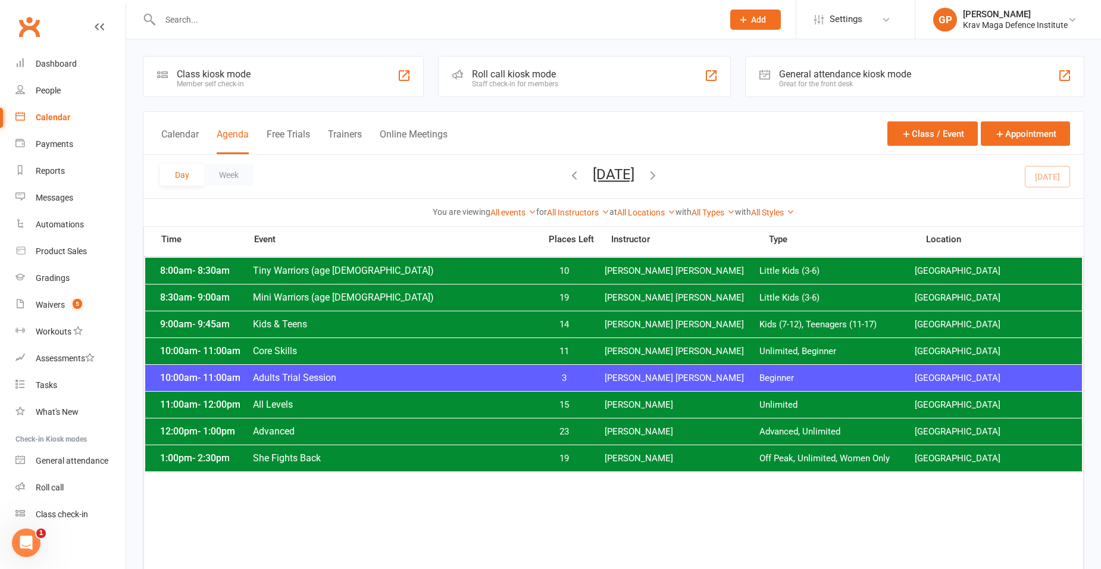
click at [308, 431] on span "Advanced" at bounding box center [392, 430] width 281 height 11
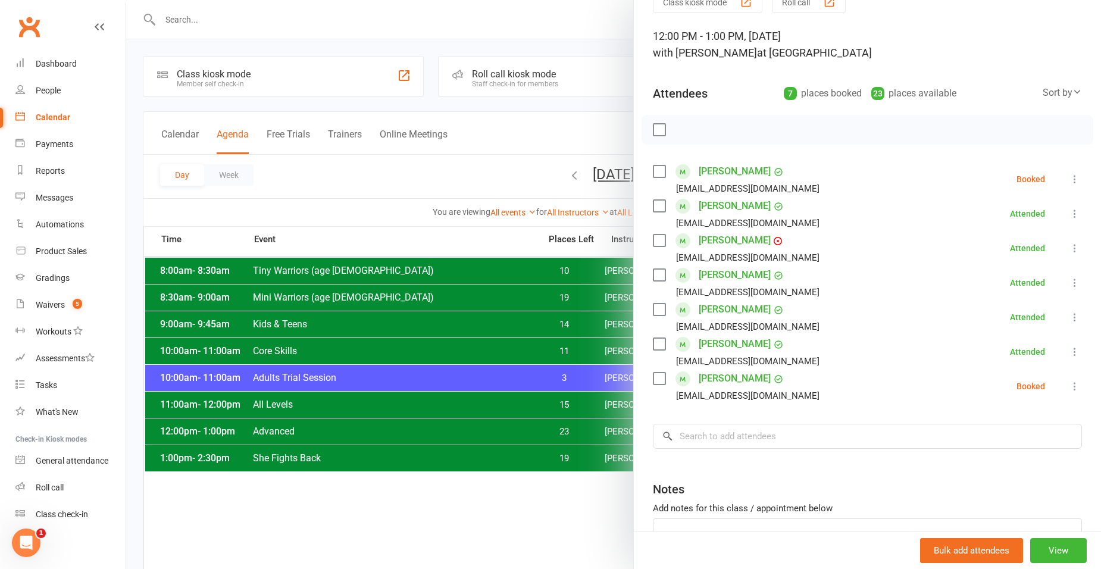
click at [475, 386] on div at bounding box center [613, 284] width 975 height 569
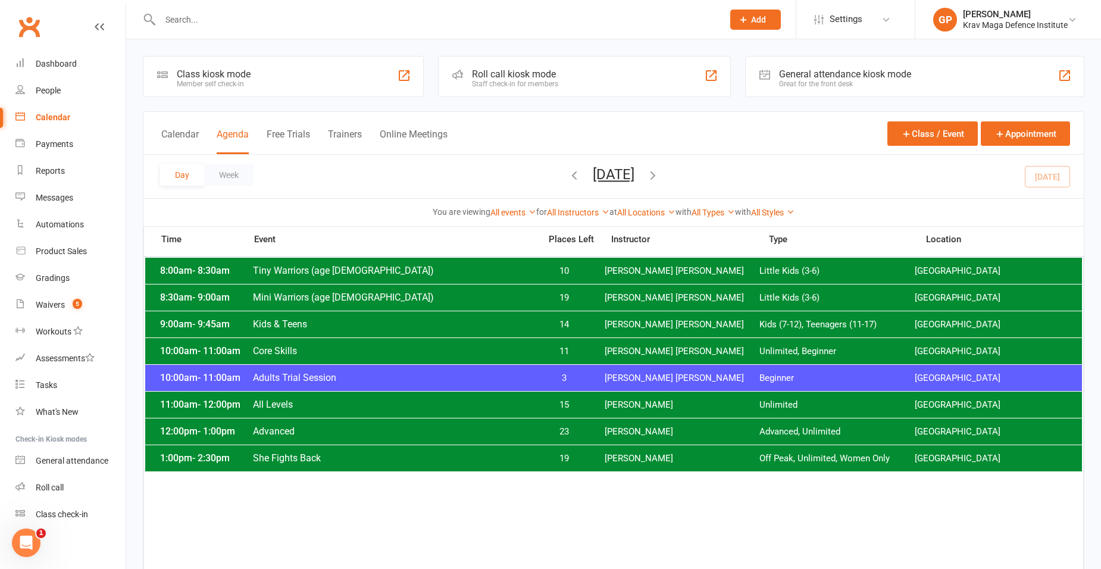
click at [353, 457] on span "She Fights Back" at bounding box center [392, 457] width 281 height 11
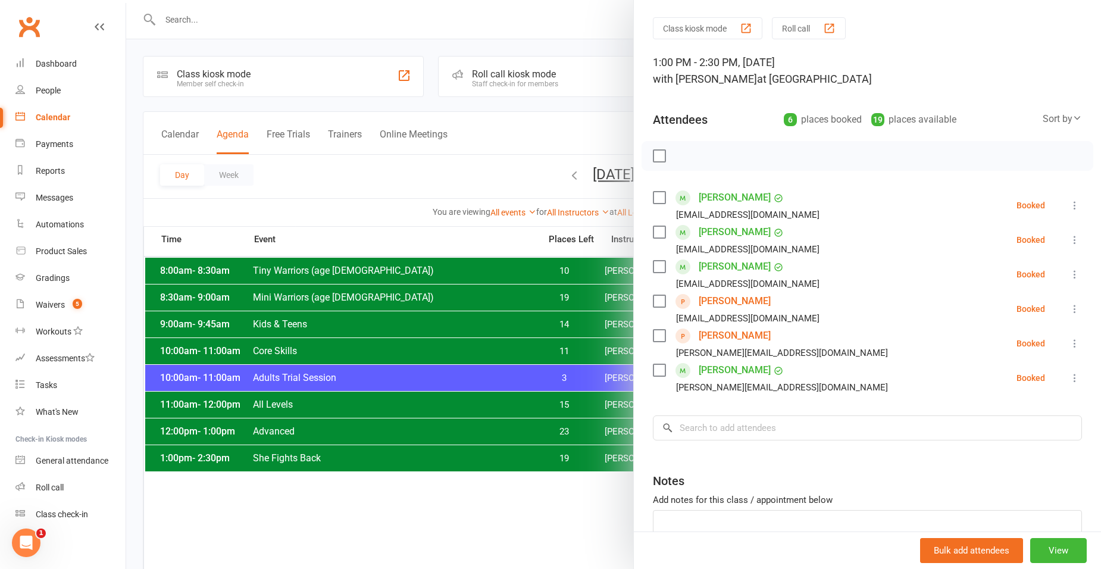
scroll to position [0, 0]
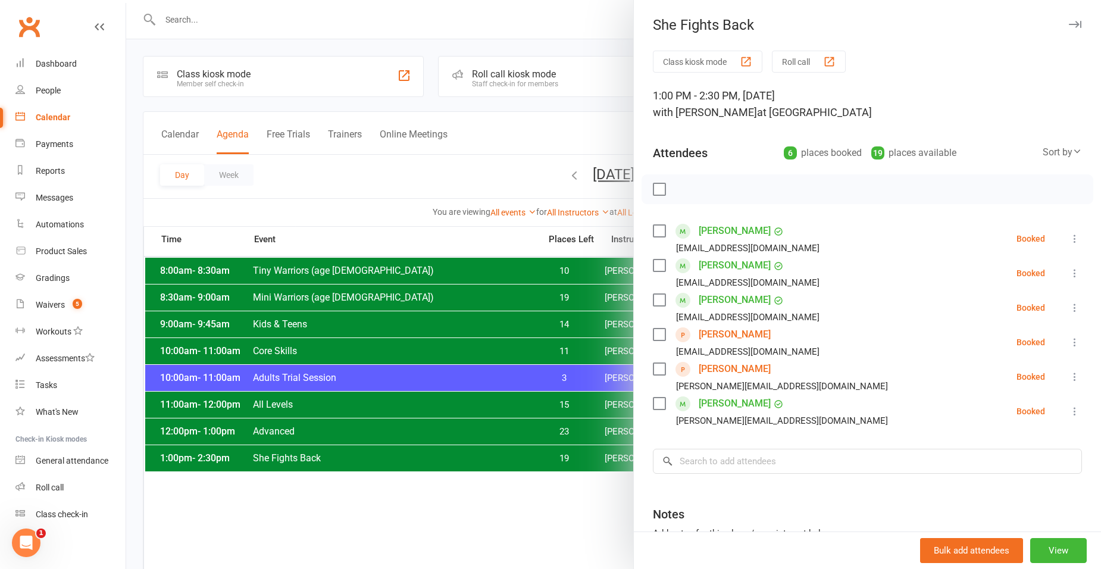
click at [383, 213] on div at bounding box center [613, 284] width 975 height 569
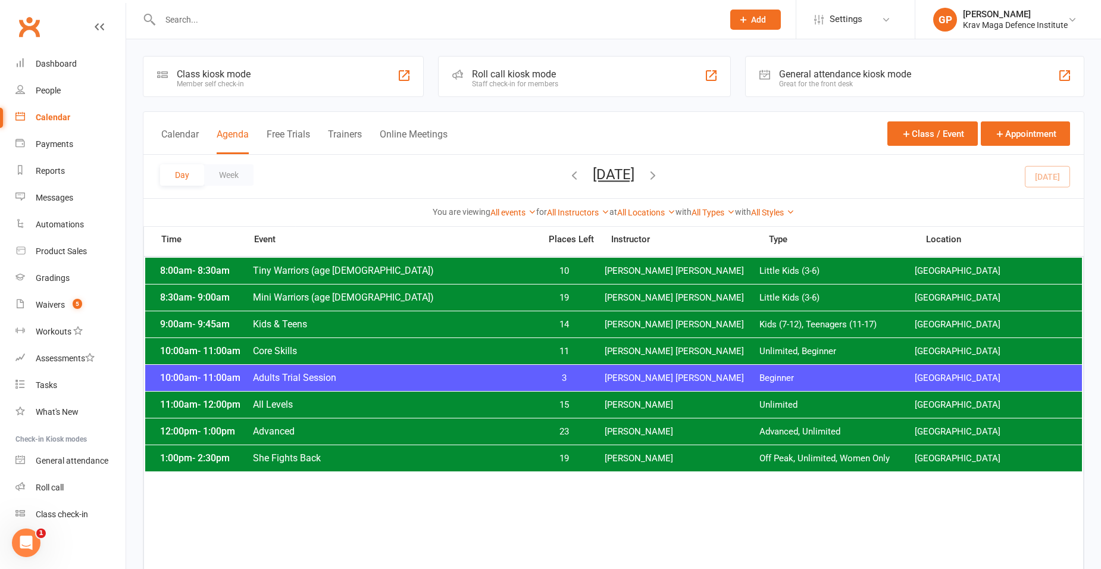
click at [553, 397] on div "11:00am - 12:00pm All Levels 15 Ben Malandra Unlimited Surry Hills Gym" at bounding box center [613, 404] width 936 height 26
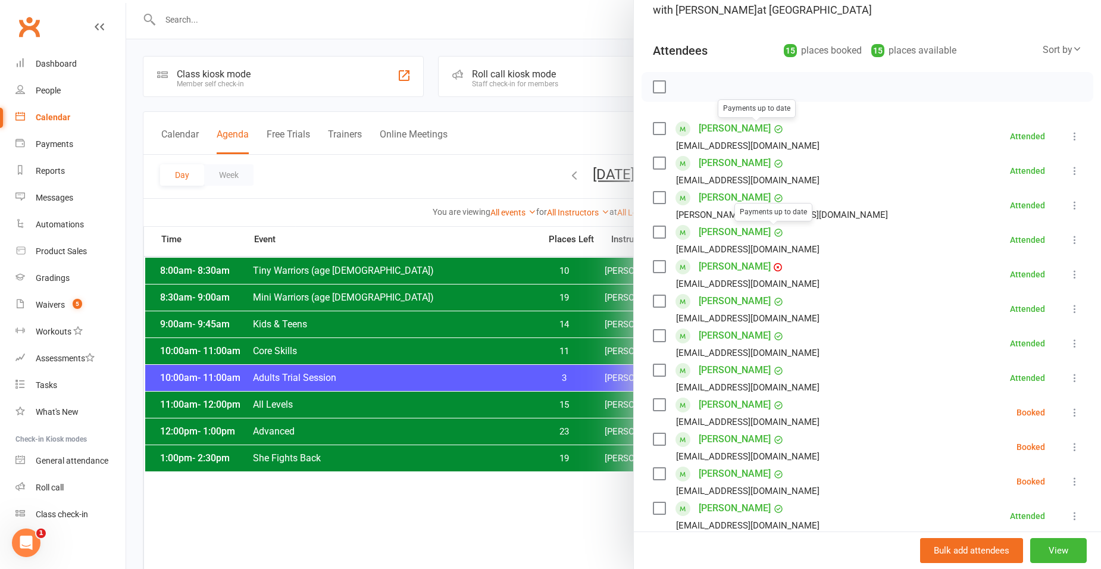
scroll to position [178, 0]
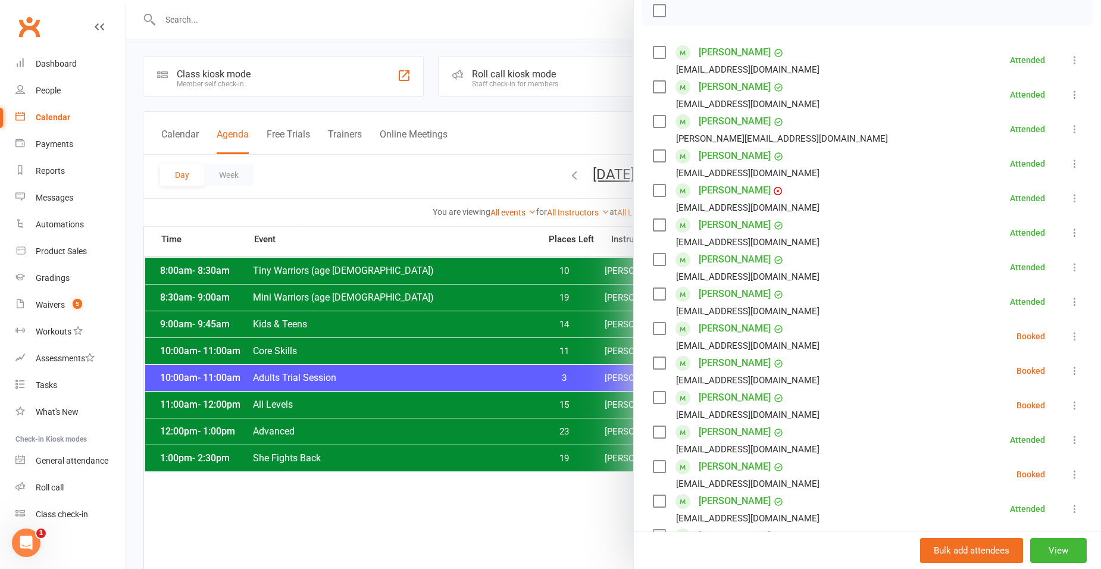
click at [313, 346] on div at bounding box center [613, 284] width 975 height 569
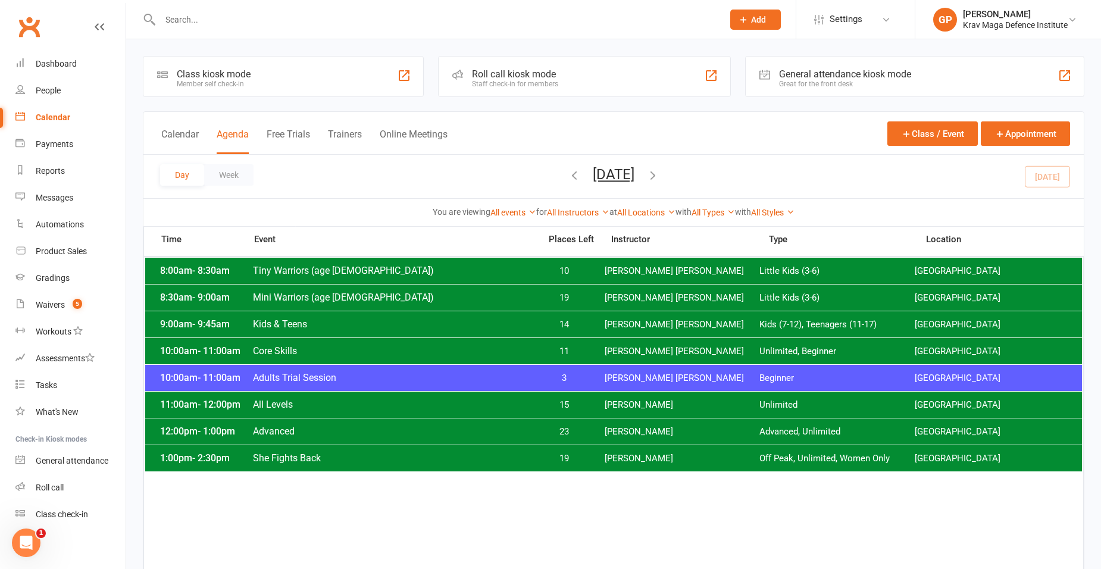
click at [294, 344] on div "10:00am - 11:00am Core Skills 11 Ben Edward Unlimited, Beginner Surry Hills Gym" at bounding box center [613, 351] width 936 height 26
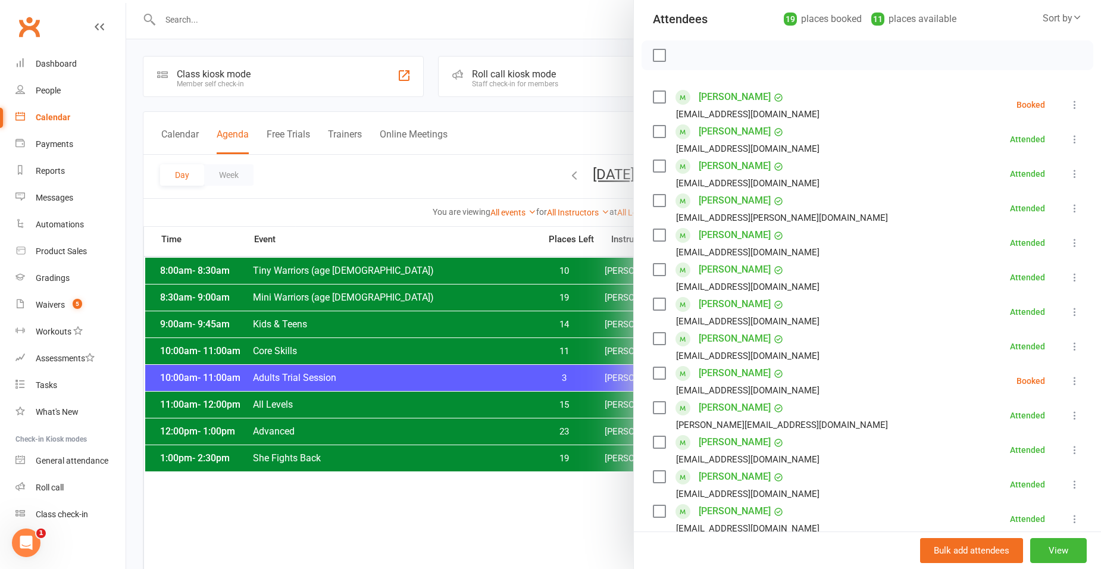
scroll to position [119, 0]
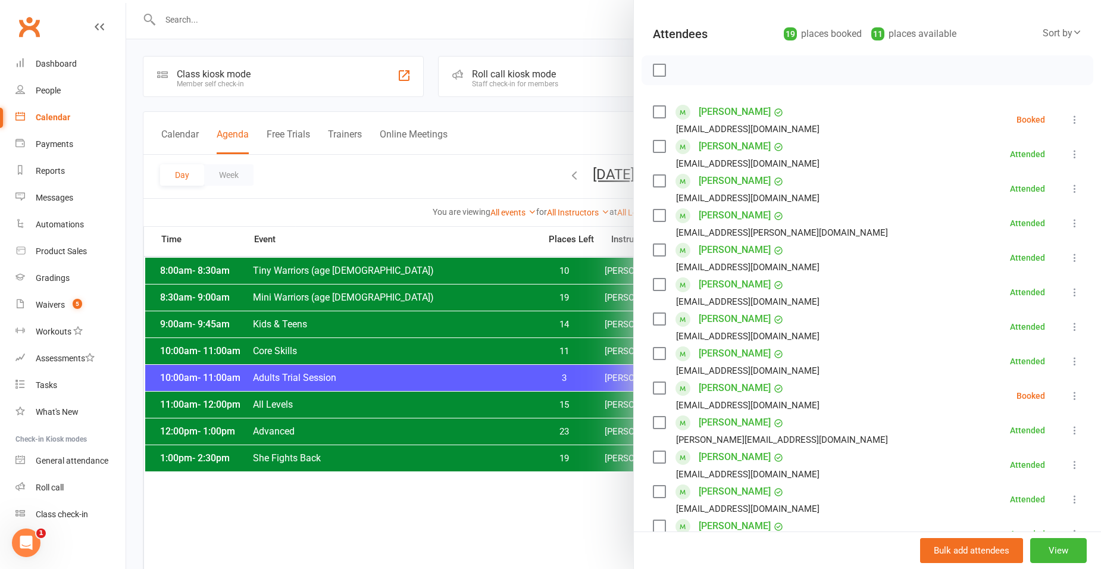
click at [341, 161] on div at bounding box center [613, 284] width 975 height 569
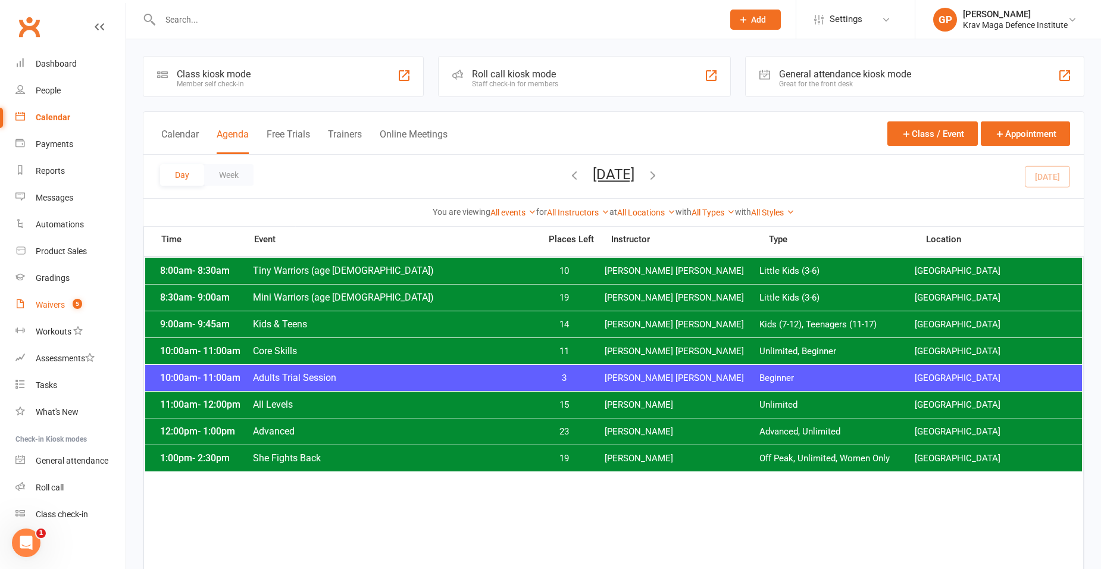
click at [62, 301] on div "Waivers" at bounding box center [50, 305] width 29 height 10
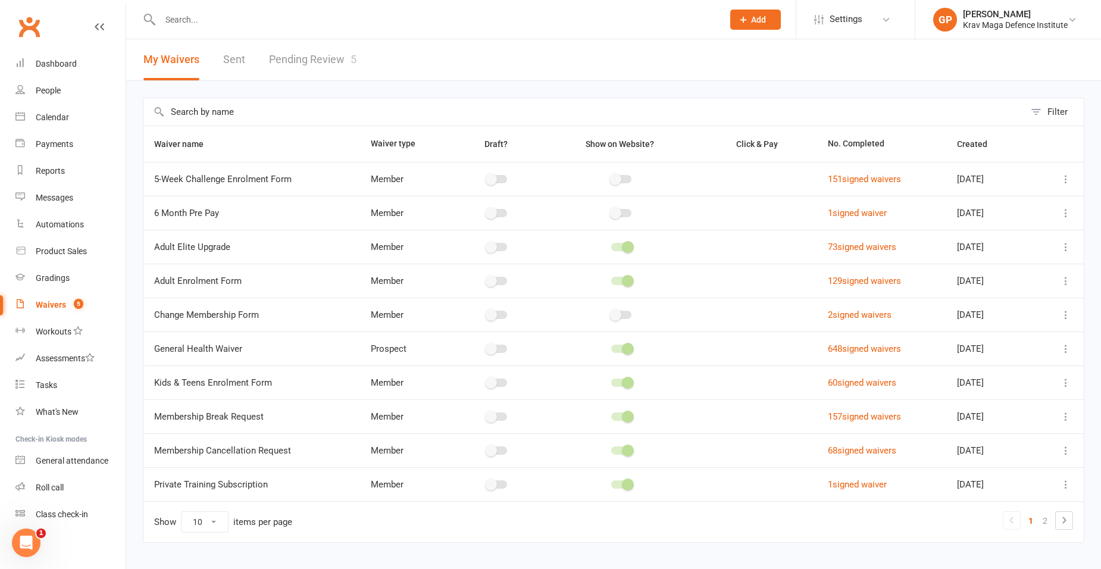
click at [334, 53] on link "Pending Review 5" at bounding box center [312, 59] width 87 height 41
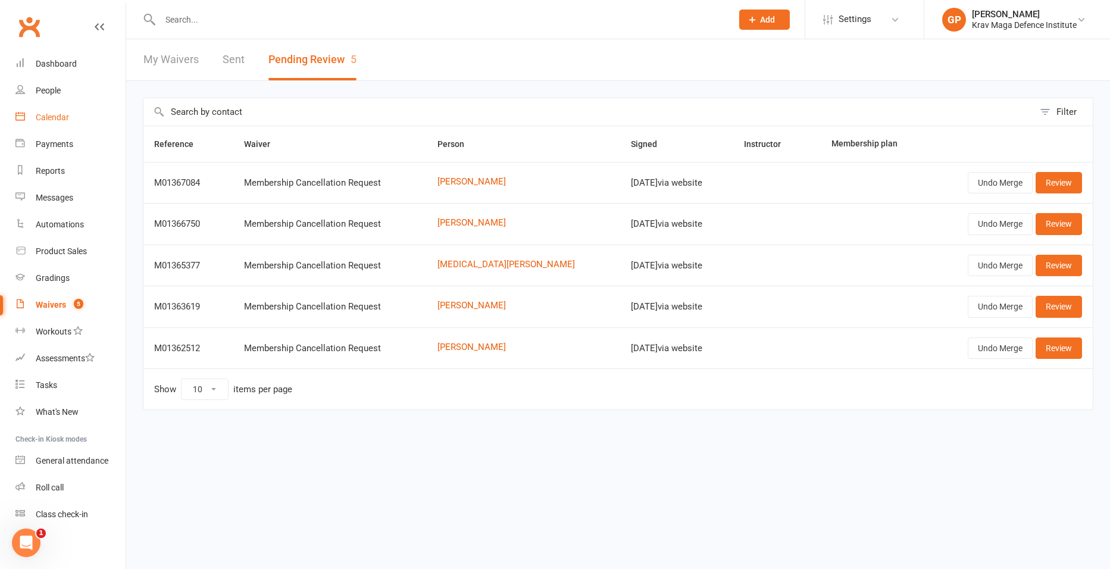
click at [38, 120] on div "Calendar" at bounding box center [52, 117] width 33 height 10
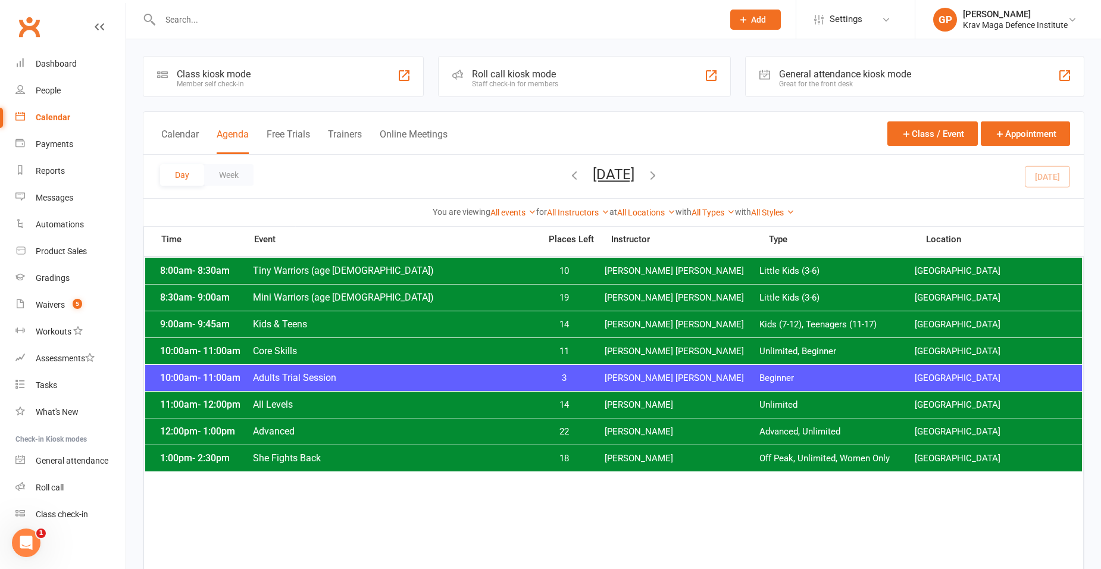
click at [515, 383] on span "Adults Trial Session" at bounding box center [392, 377] width 281 height 11
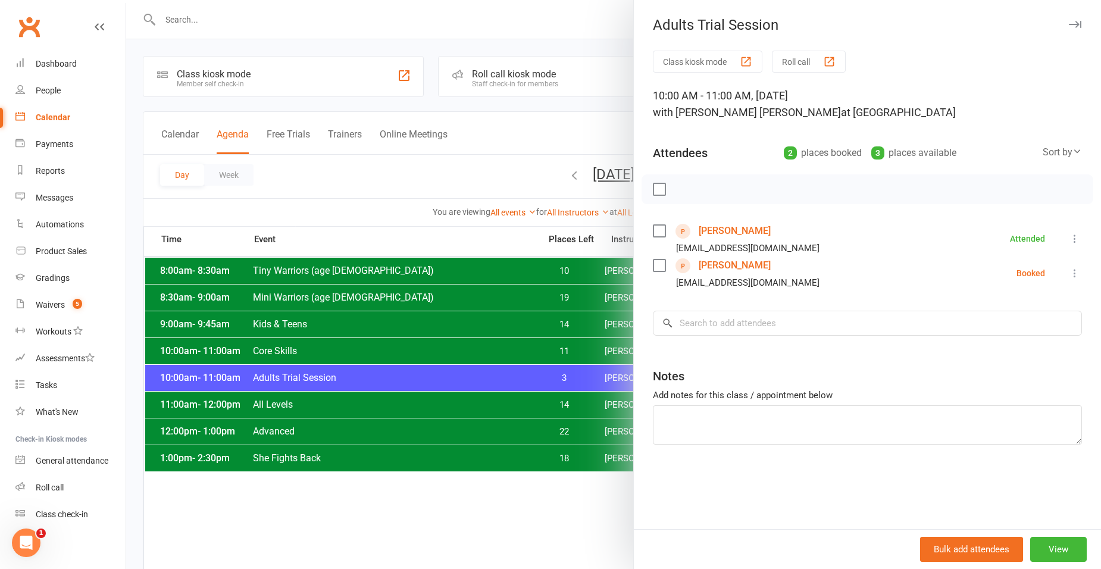
click at [192, 365] on div at bounding box center [613, 284] width 975 height 569
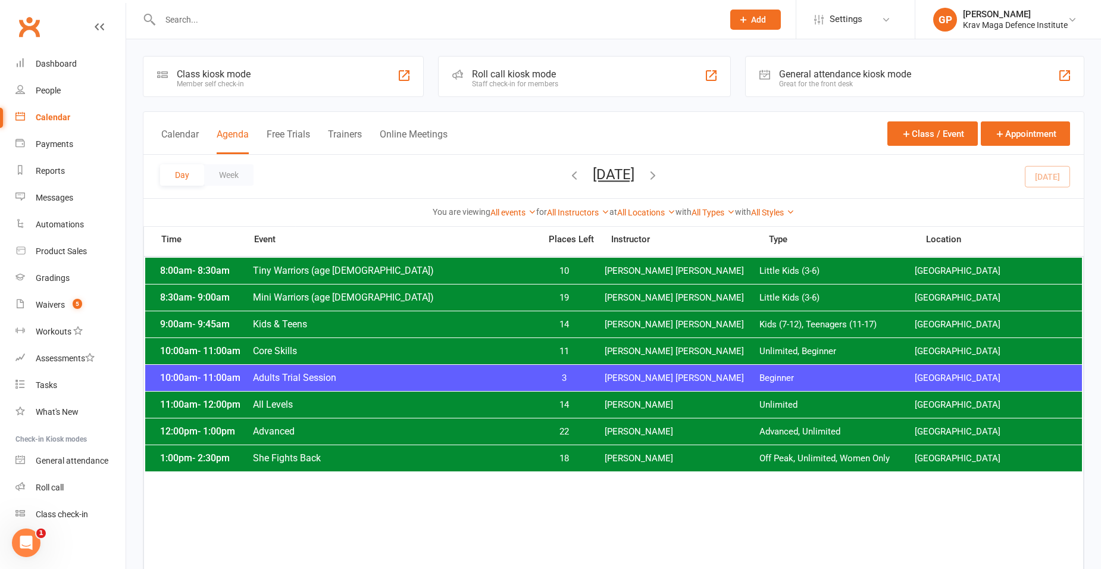
click at [292, 353] on span "Core Skills" at bounding box center [392, 350] width 281 height 11
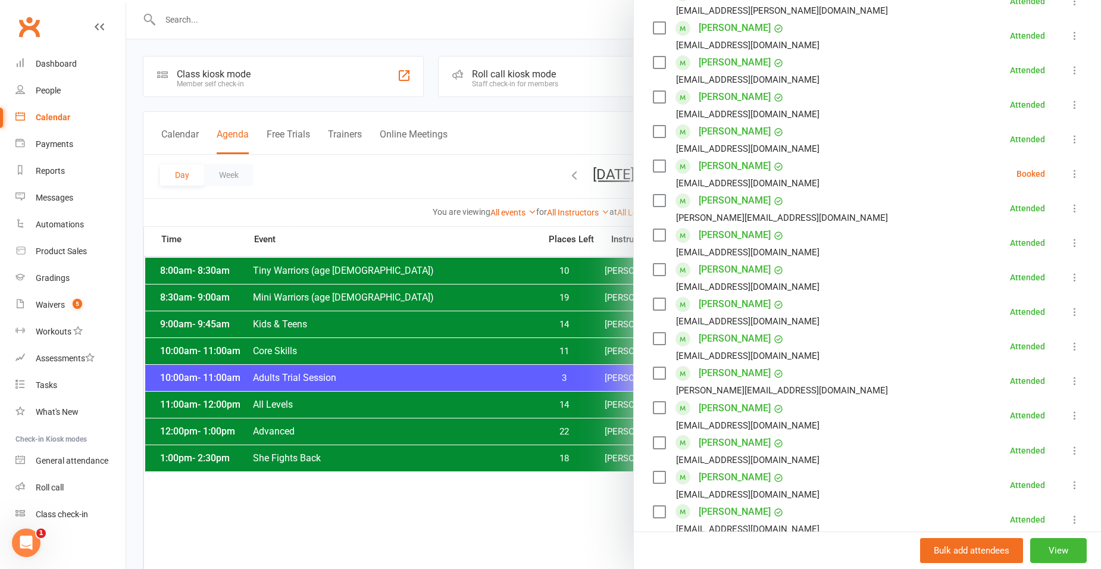
scroll to position [357, 0]
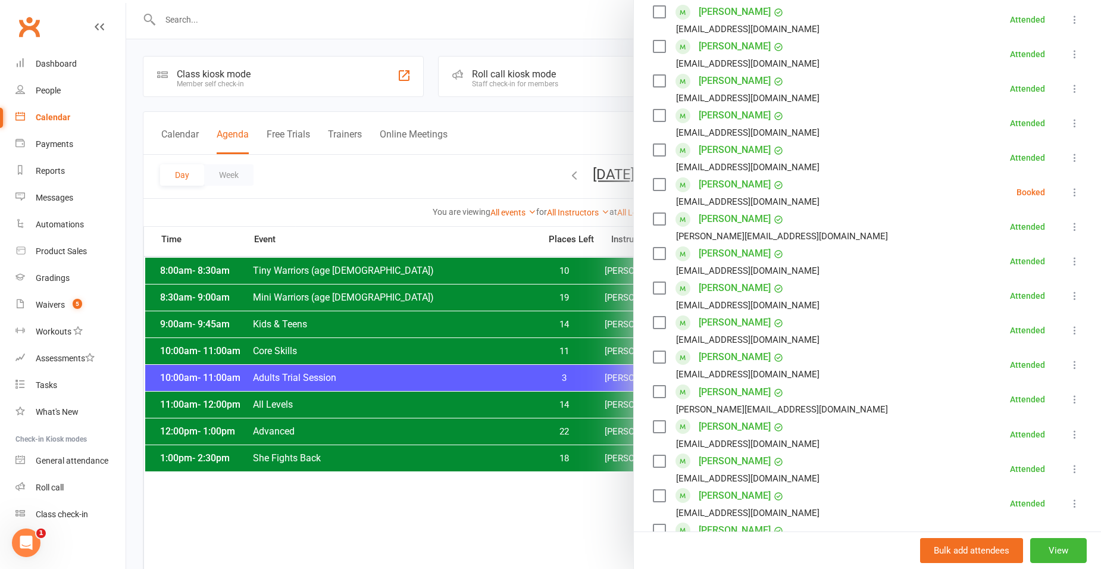
click at [427, 132] on div at bounding box center [613, 284] width 975 height 569
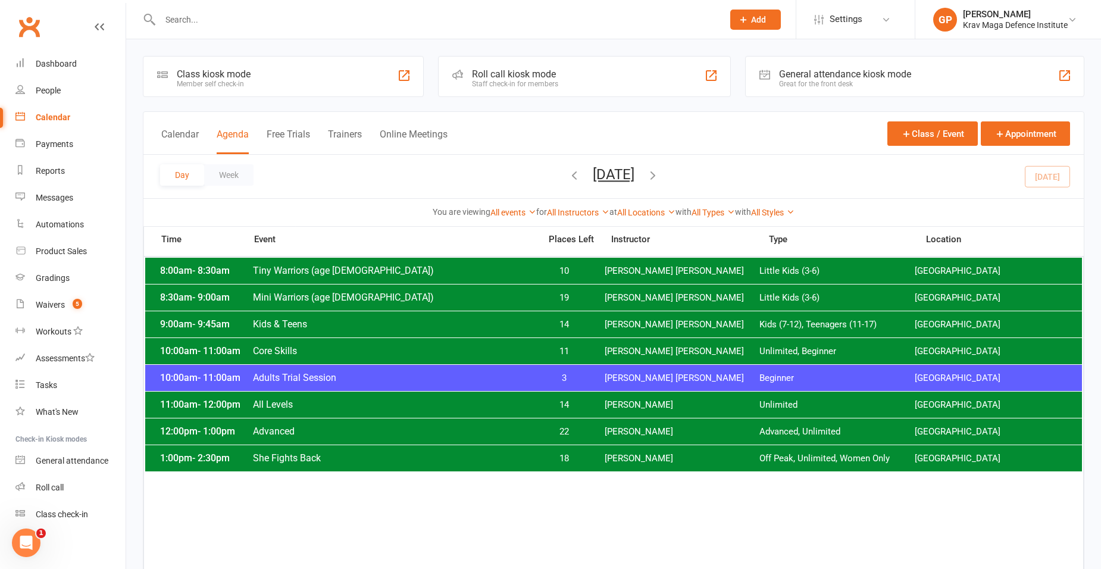
click at [659, 174] on icon "button" at bounding box center [652, 174] width 13 height 13
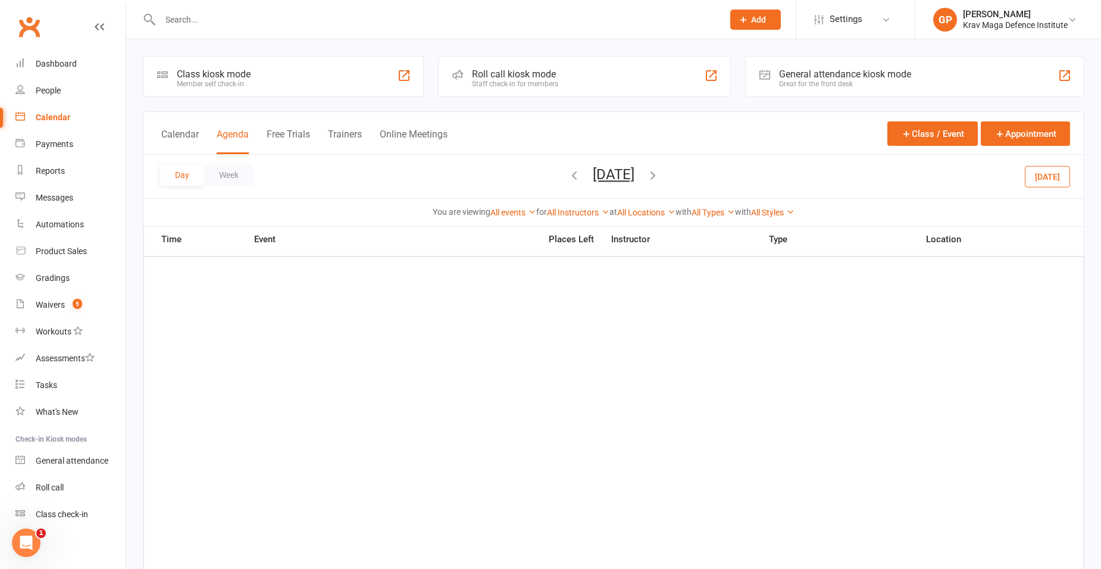
click at [659, 177] on icon "button" at bounding box center [652, 174] width 13 height 13
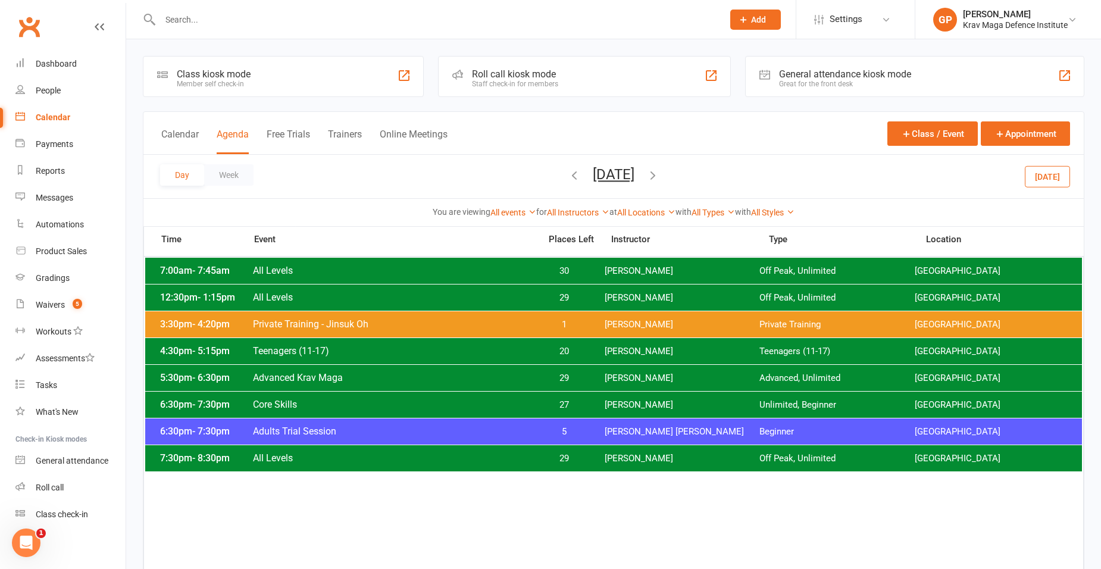
click at [513, 436] on span "Adults Trial Session" at bounding box center [392, 430] width 281 height 11
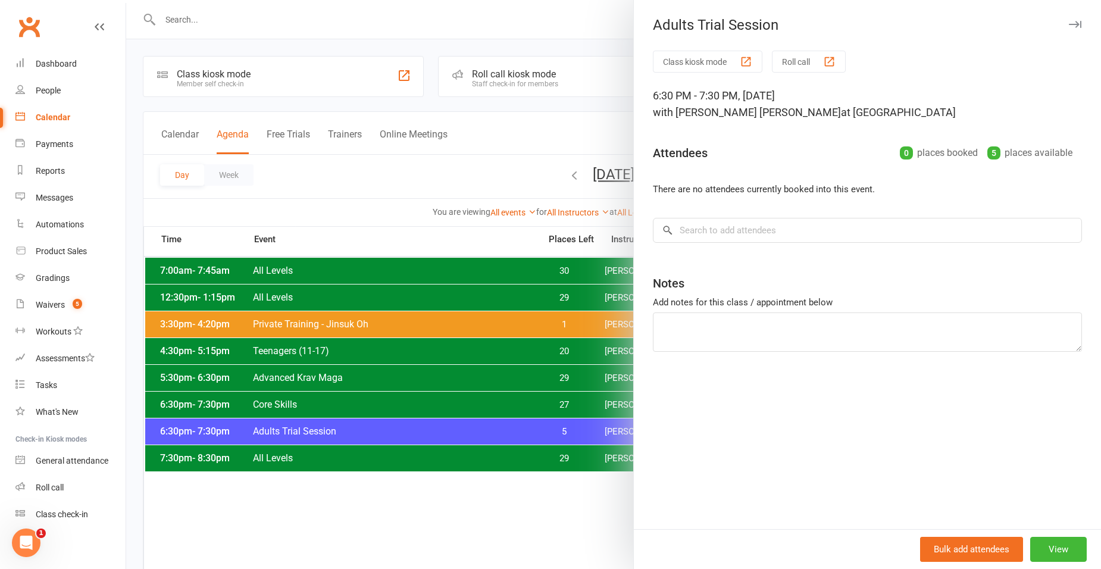
drag, startPoint x: 415, startPoint y: 188, endPoint x: 369, endPoint y: 203, distance: 48.2
click at [413, 189] on div at bounding box center [613, 284] width 975 height 569
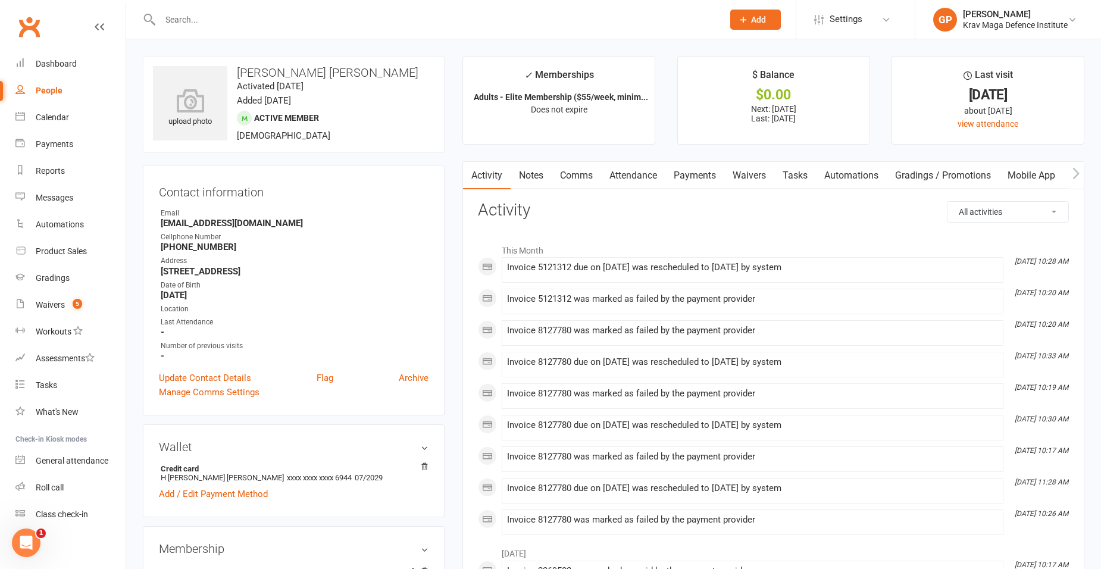
click at [581, 173] on link "Comms" at bounding box center [576, 175] width 49 height 27
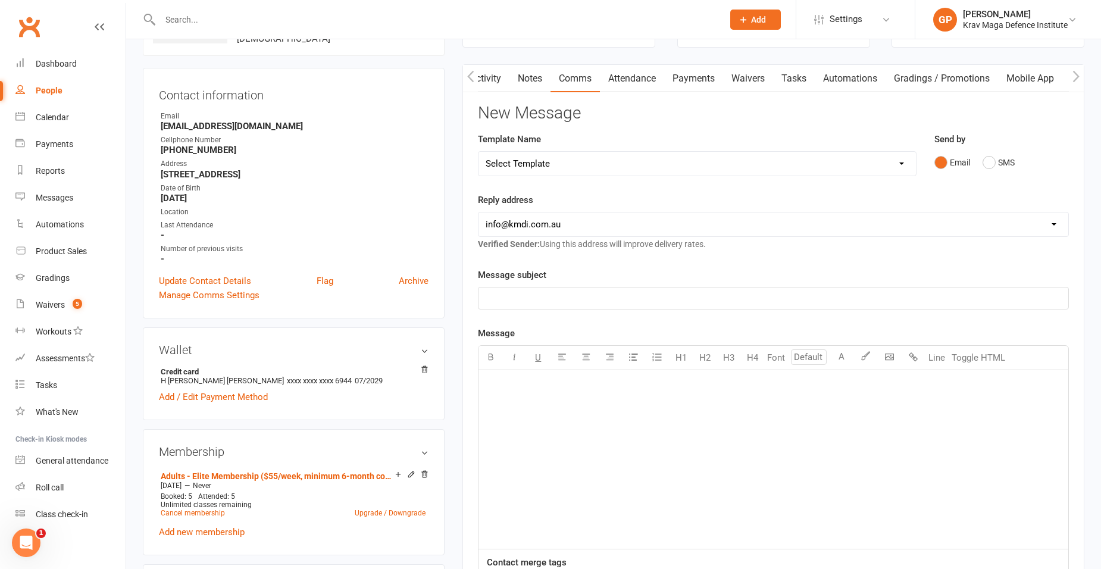
scroll to position [119, 0]
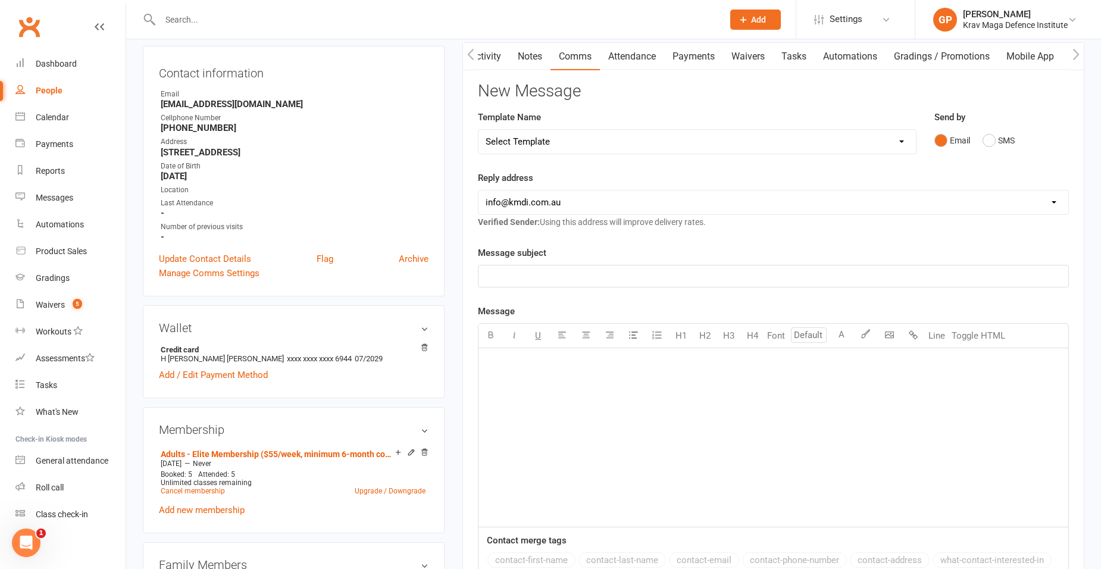
click at [604, 137] on select "Select Template [Email] Confirm Cancellation [SMS] Suspension confirmation [SMS…" at bounding box center [696, 142] width 437 height 24
select select "3"
click at [478, 130] on select "Select Template [Email] Confirm Cancellation [SMS] Suspension confirmation [SMS…" at bounding box center [696, 142] width 437 height 24
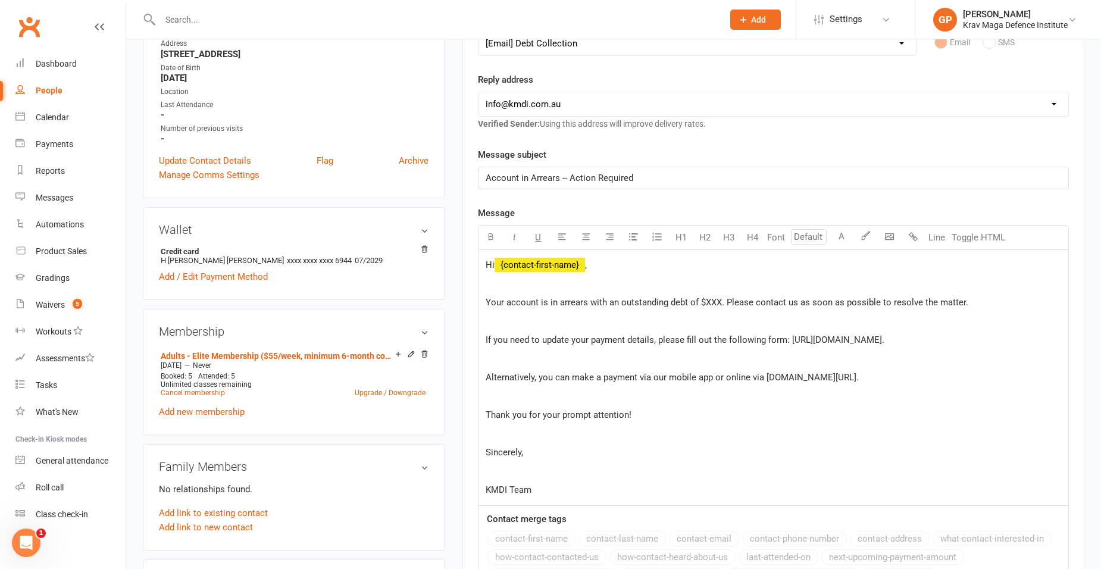
scroll to position [238, 0]
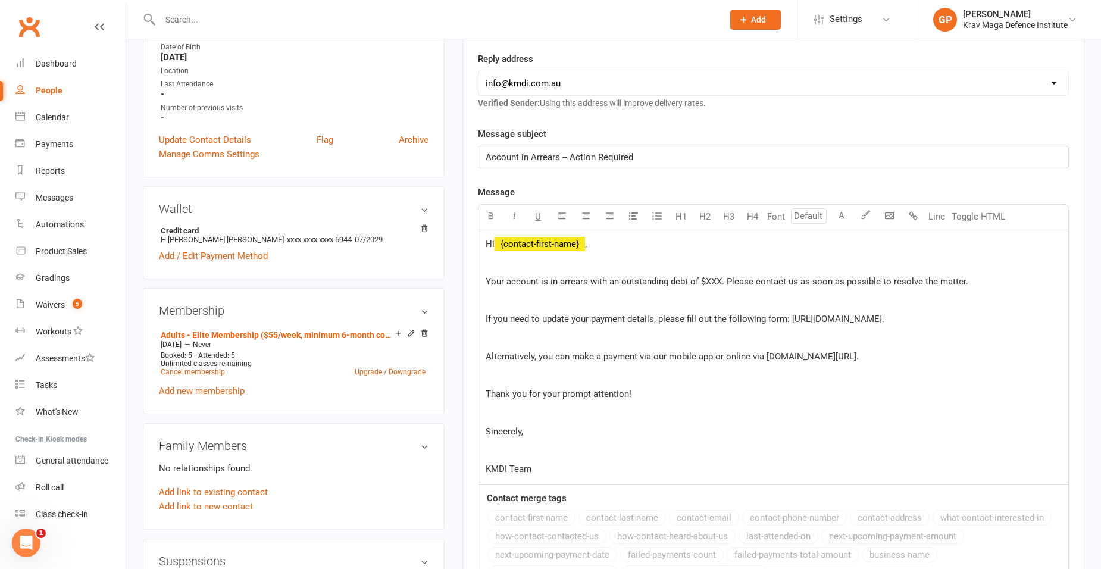
click at [707, 281] on span "Your account is in arrears with an outstanding debt of $XXX. Please contact us …" at bounding box center [726, 281] width 483 height 11
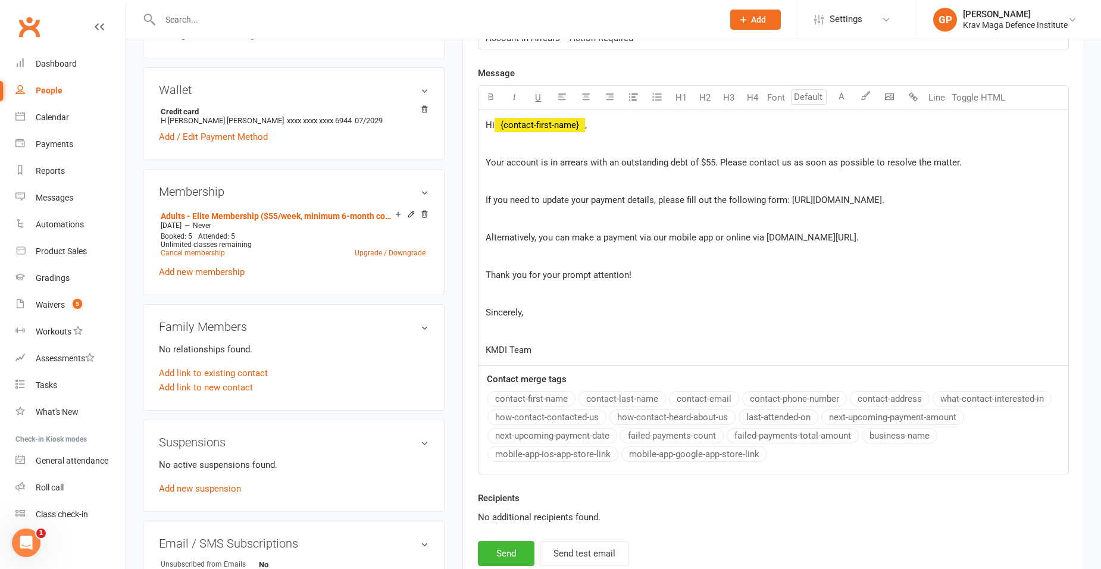
scroll to position [535, 0]
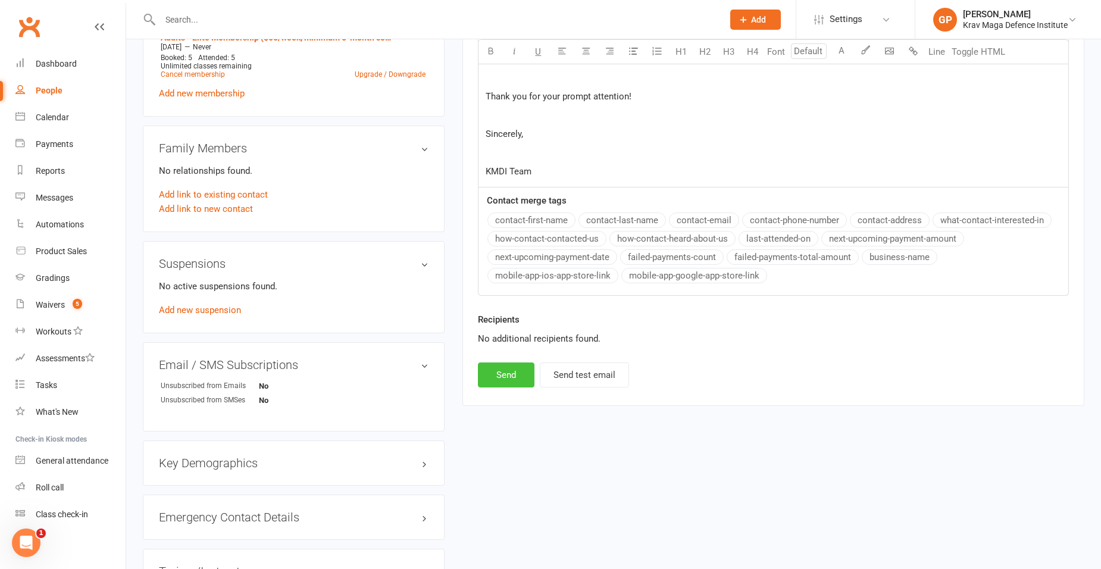
click at [513, 377] on button "Send" at bounding box center [506, 374] width 57 height 25
select select
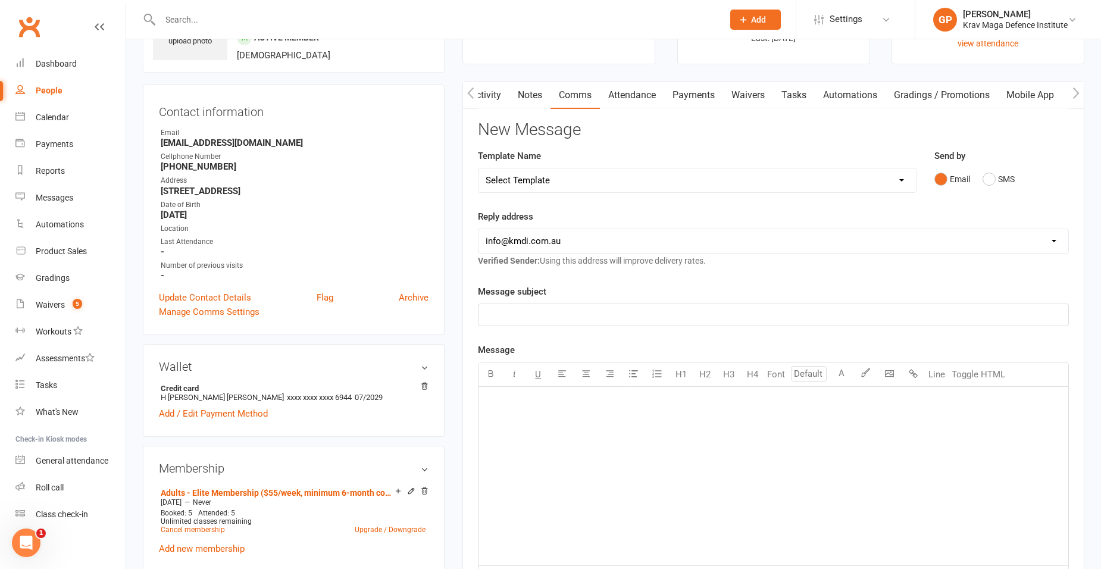
scroll to position [0, 0]
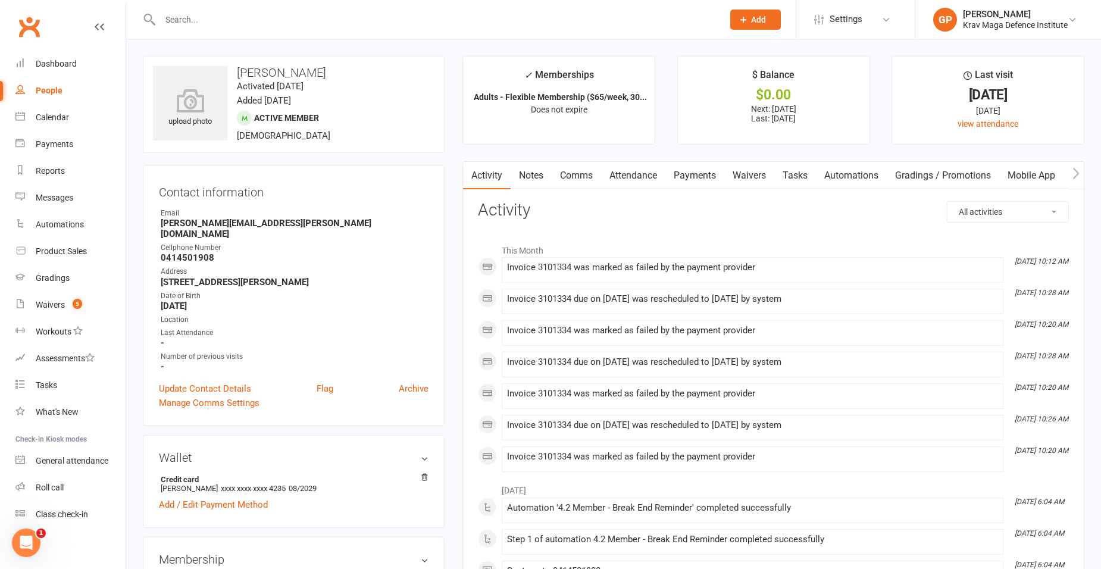
click at [585, 184] on link "Comms" at bounding box center [576, 175] width 49 height 27
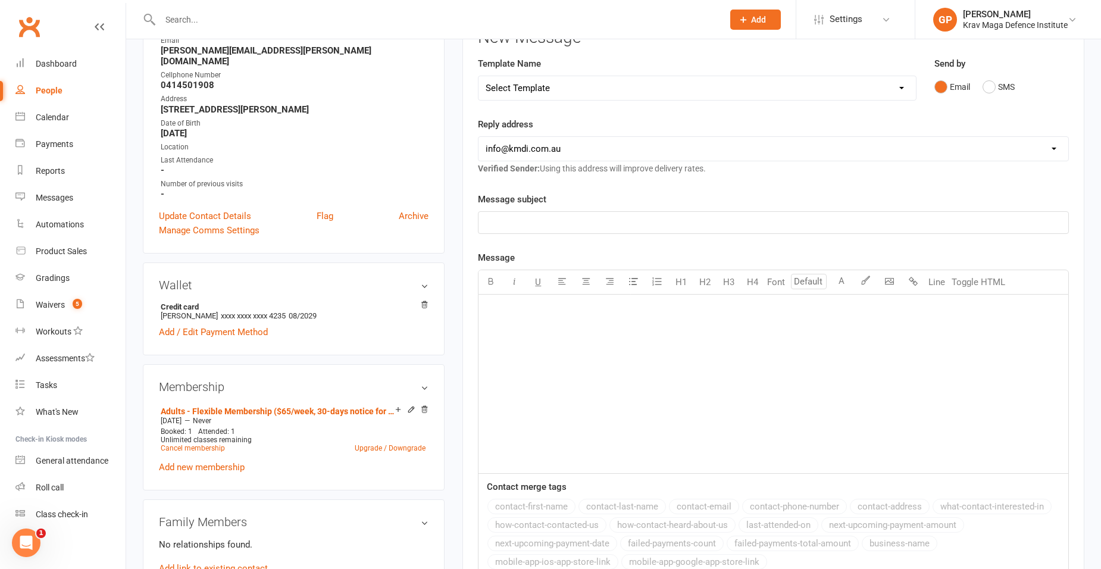
scroll to position [178, 0]
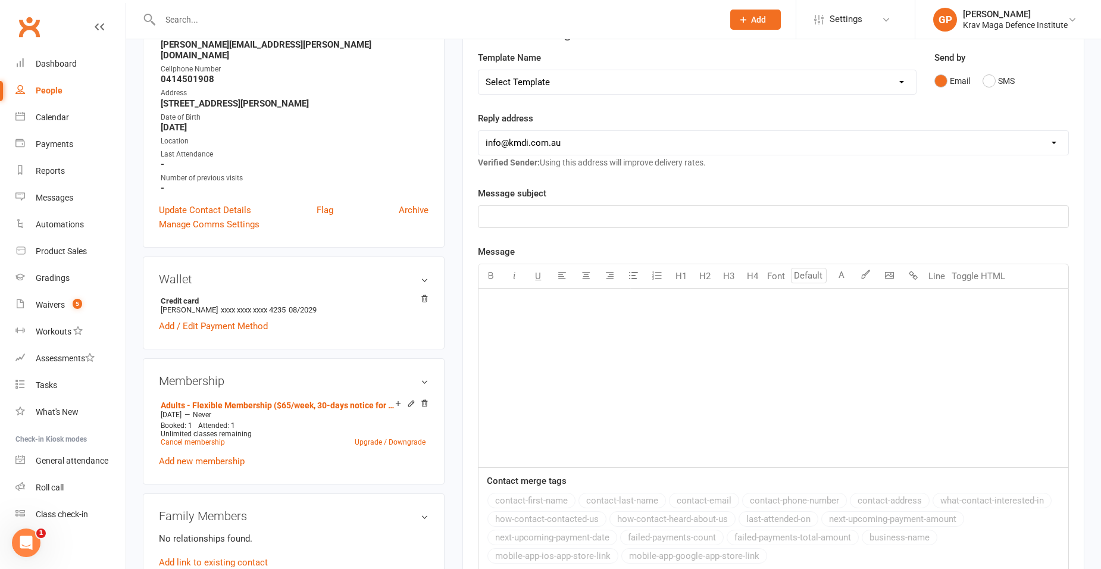
click at [519, 70] on select "Select Template [Email] Confirm Cancellation [SMS] Suspension confirmation [SMS…" at bounding box center [696, 82] width 437 height 24
select select "3"
click at [478, 70] on select "Select Template [Email] Confirm Cancellation [SMS] Suspension confirmation [SMS…" at bounding box center [696, 82] width 437 height 24
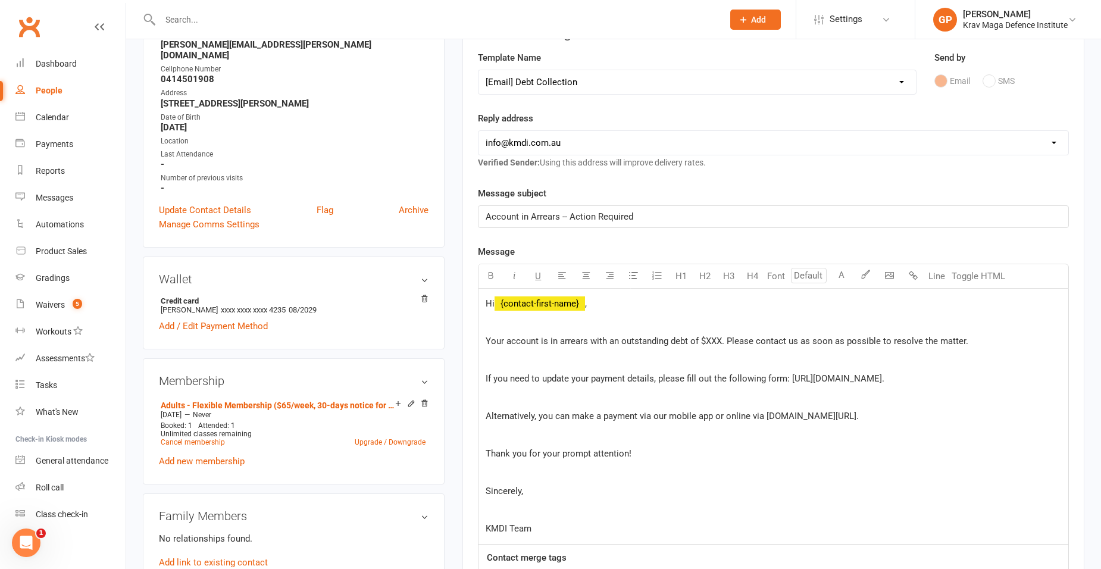
click at [712, 339] on span "Your account is in arrears with an outstanding debt of $XXX. Please contact us …" at bounding box center [726, 341] width 483 height 11
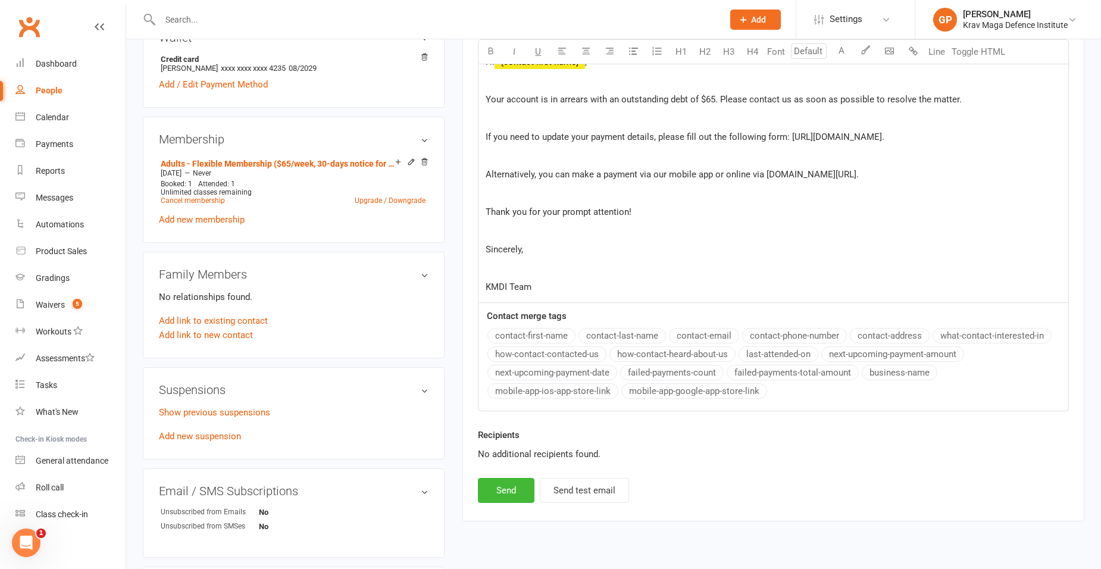
scroll to position [476, 0]
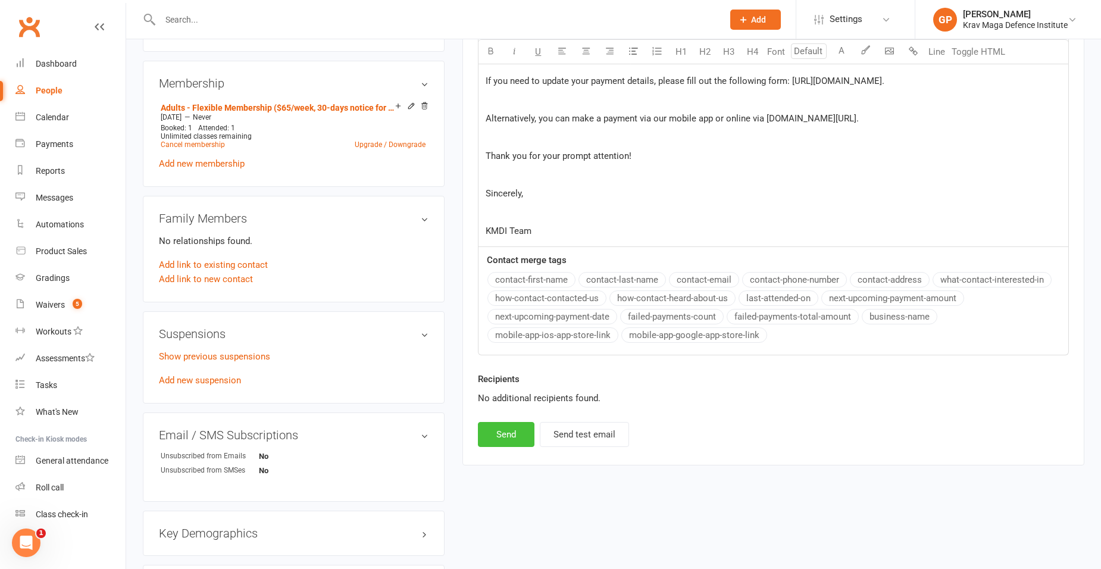
click at [510, 433] on button "Send" at bounding box center [506, 434] width 57 height 25
select select
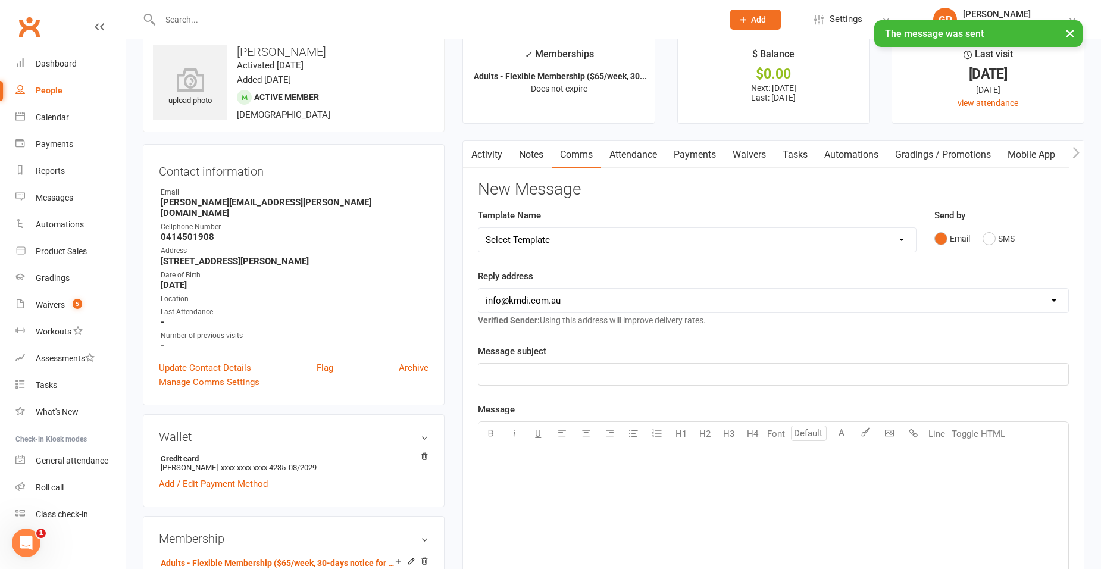
scroll to position [0, 0]
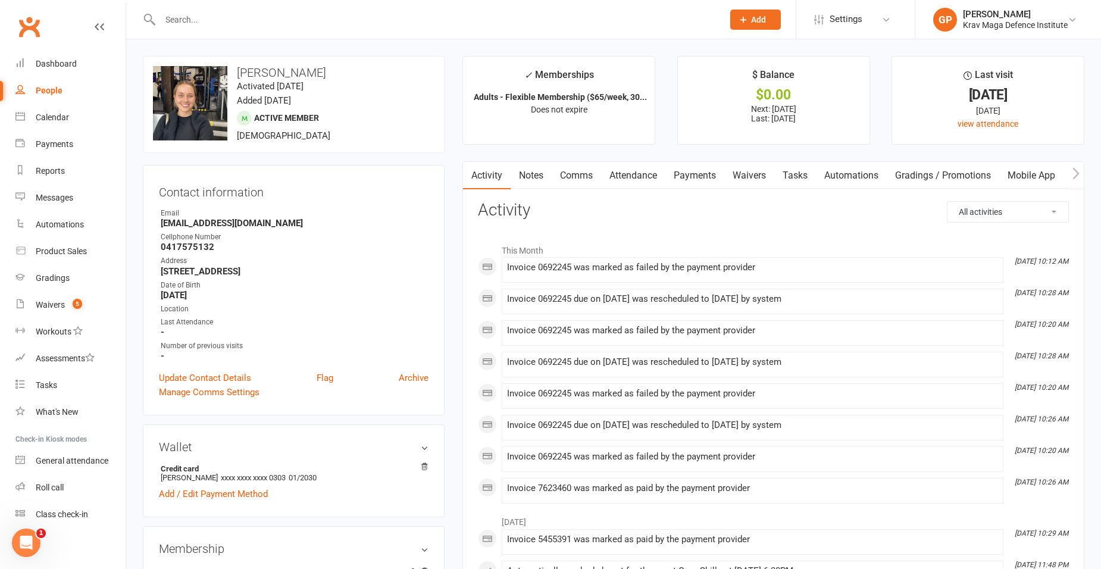
click at [571, 177] on link "Comms" at bounding box center [576, 175] width 49 height 27
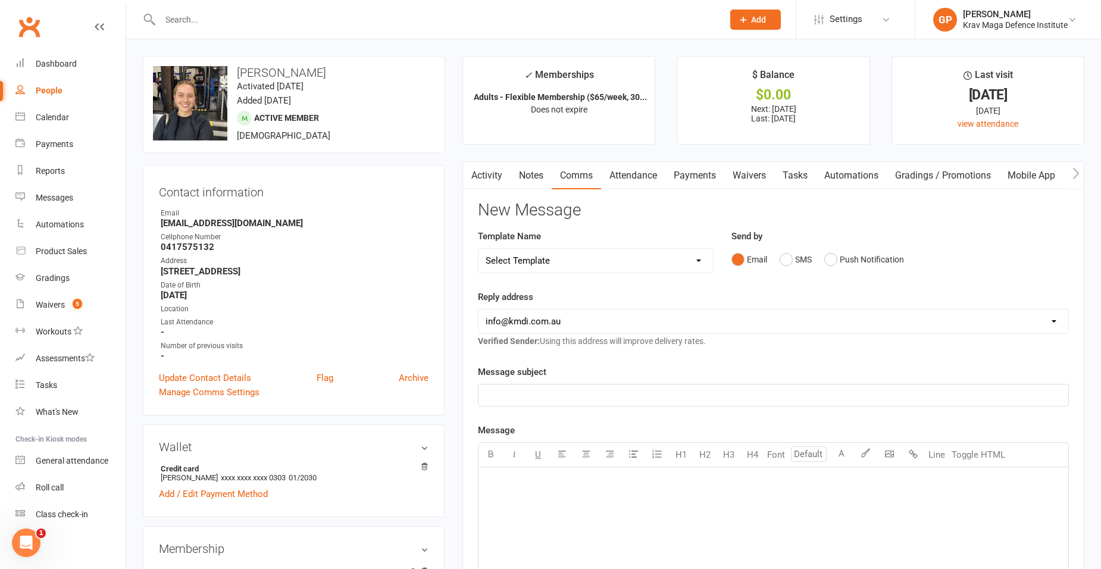
click at [540, 262] on select "Select Template [Email] Confirm Cancellation [SMS] Suspension confirmation [SMS…" at bounding box center [595, 261] width 234 height 24
select select "3"
click at [478, 249] on select "Select Template [Email] Confirm Cancellation [SMS] Suspension confirmation [SMS…" at bounding box center [595, 261] width 234 height 24
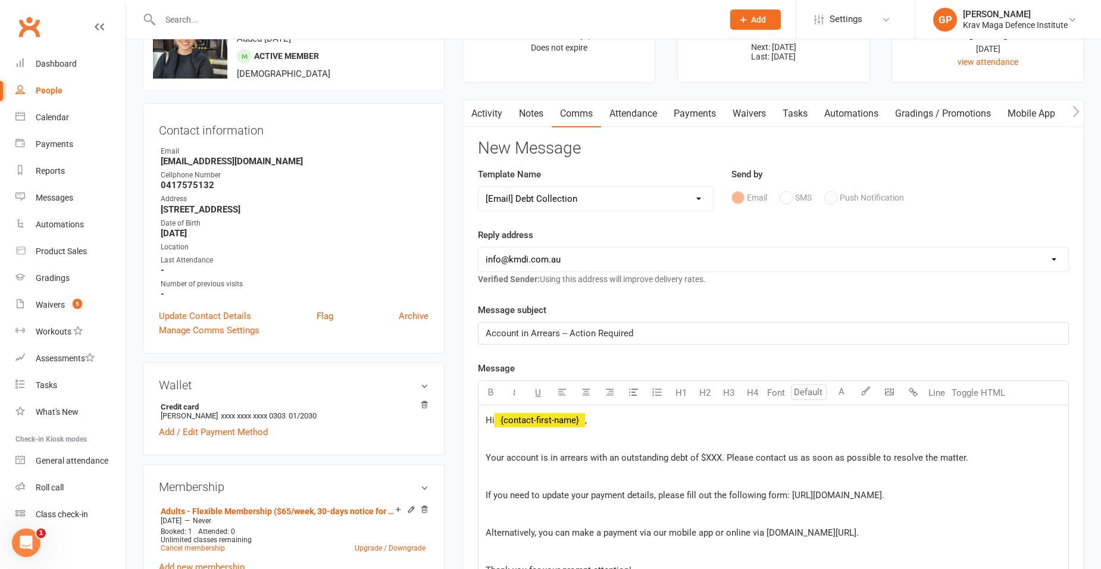
scroll to position [119, 0]
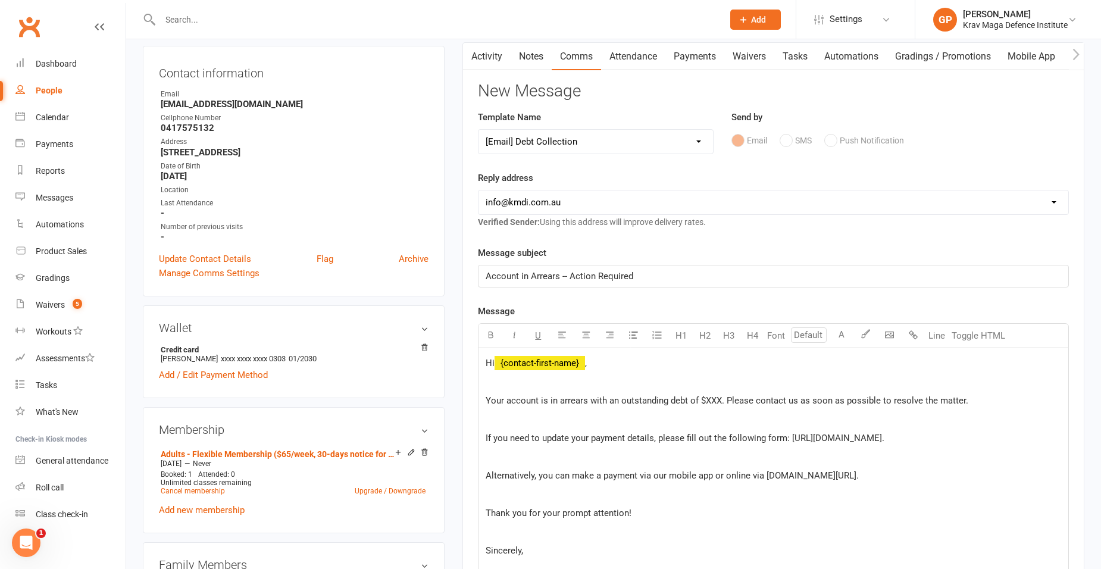
click at [709, 404] on span "Your account is in arrears with an outstanding debt of $XXX. Please contact us …" at bounding box center [726, 400] width 483 height 11
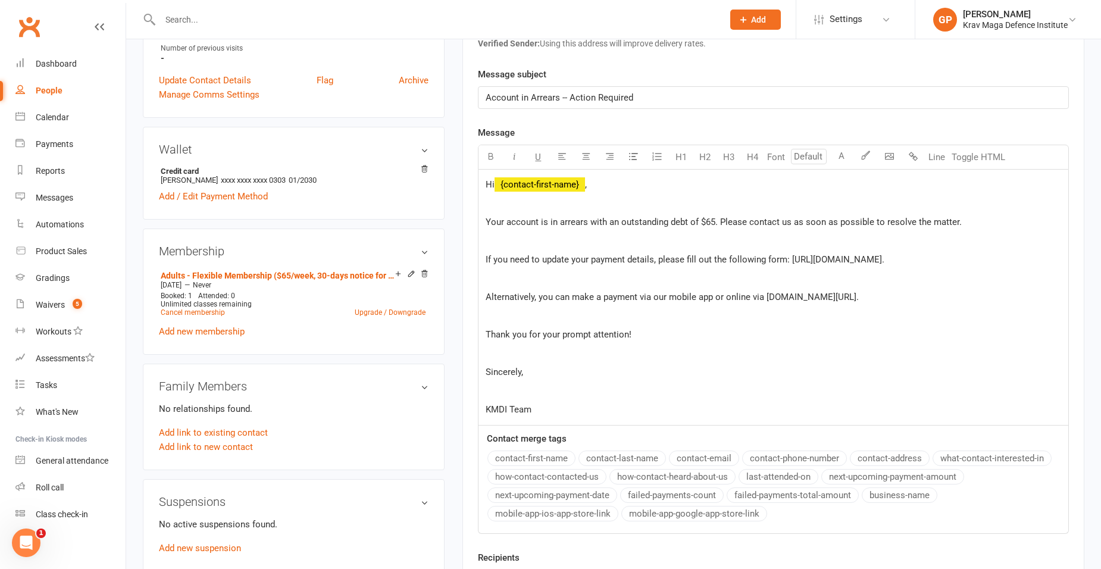
scroll to position [476, 0]
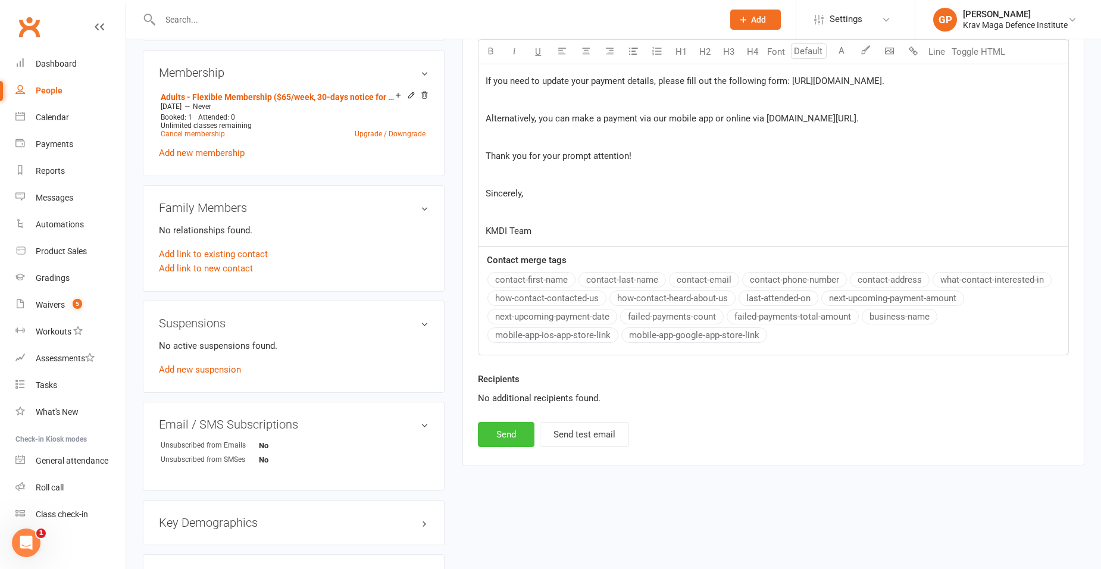
click at [505, 435] on button "Send" at bounding box center [506, 434] width 57 height 25
select select
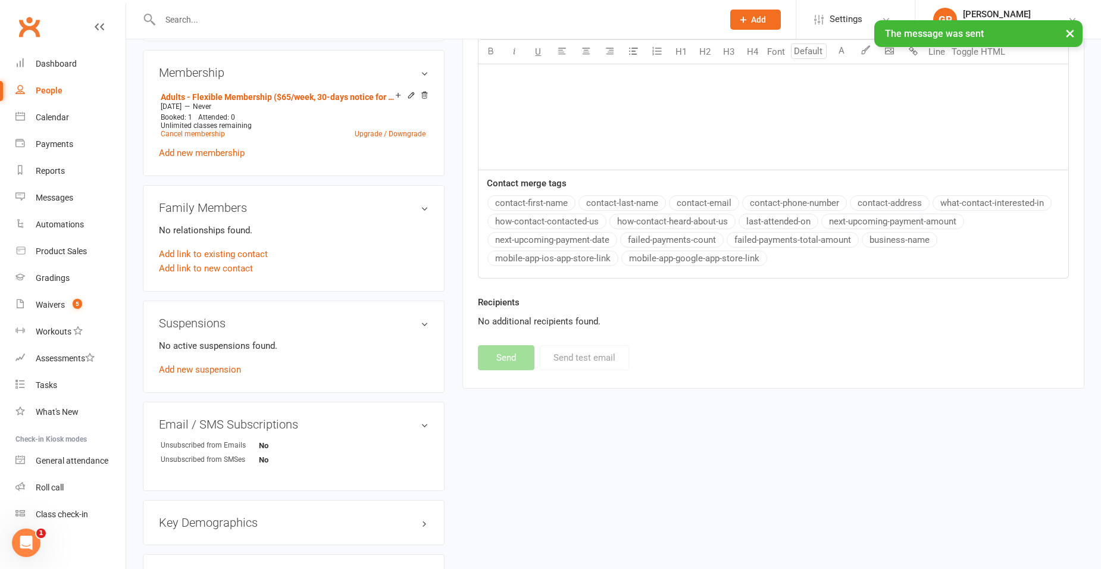
scroll to position [0, 0]
